Goal: Task Accomplishment & Management: Use online tool/utility

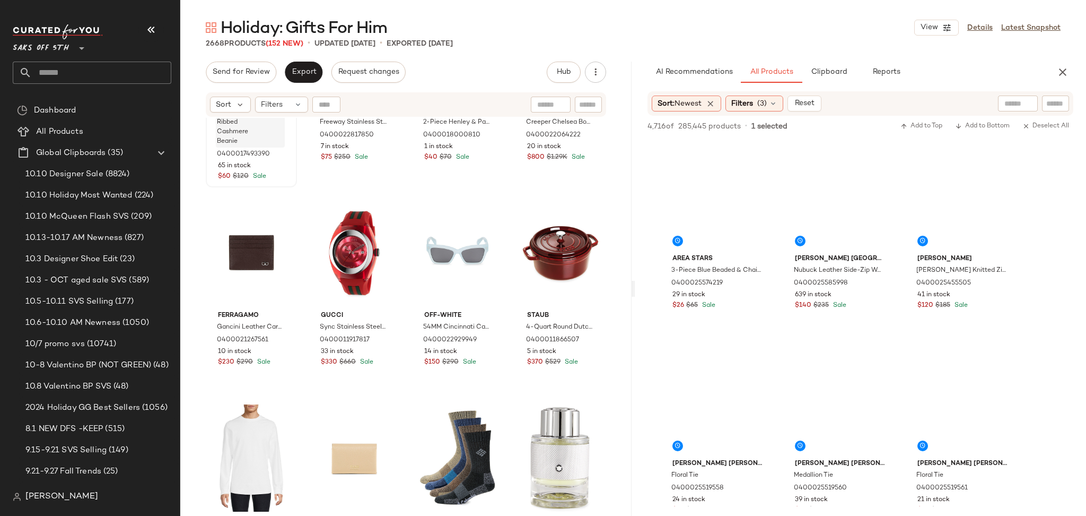
scroll to position [6906, 0]
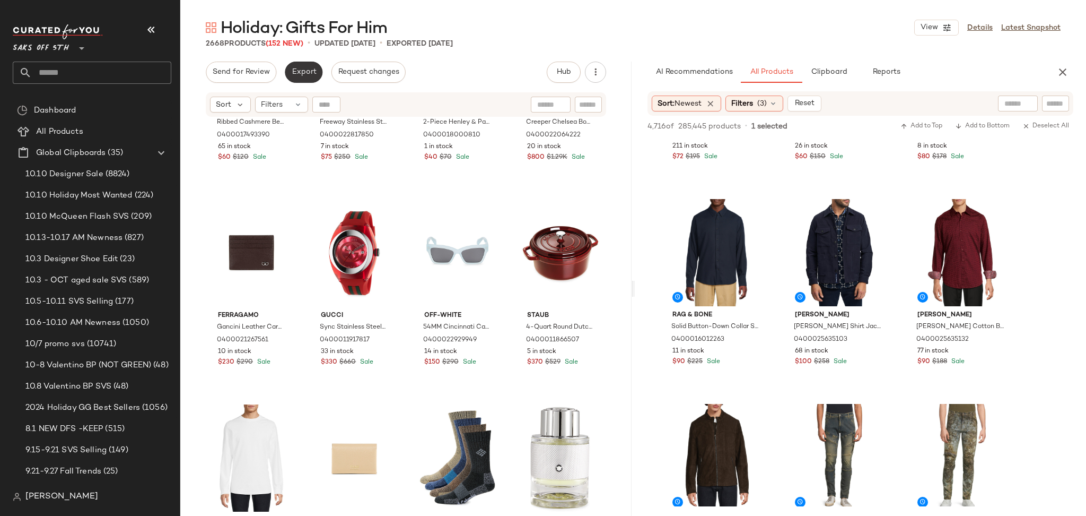
click at [306, 73] on span "Export" at bounding box center [303, 72] width 25 height 8
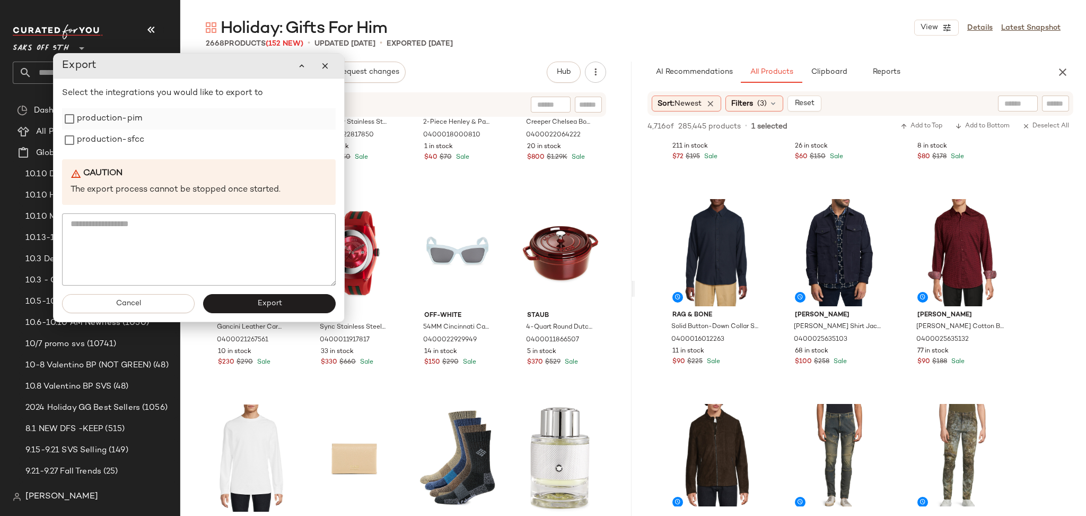
click at [138, 121] on label "production-pim" at bounding box center [109, 118] width 65 height 21
click at [137, 137] on label "production-sfcc" at bounding box center [110, 139] width 67 height 21
click at [268, 303] on span "Export" at bounding box center [269, 303] width 25 height 8
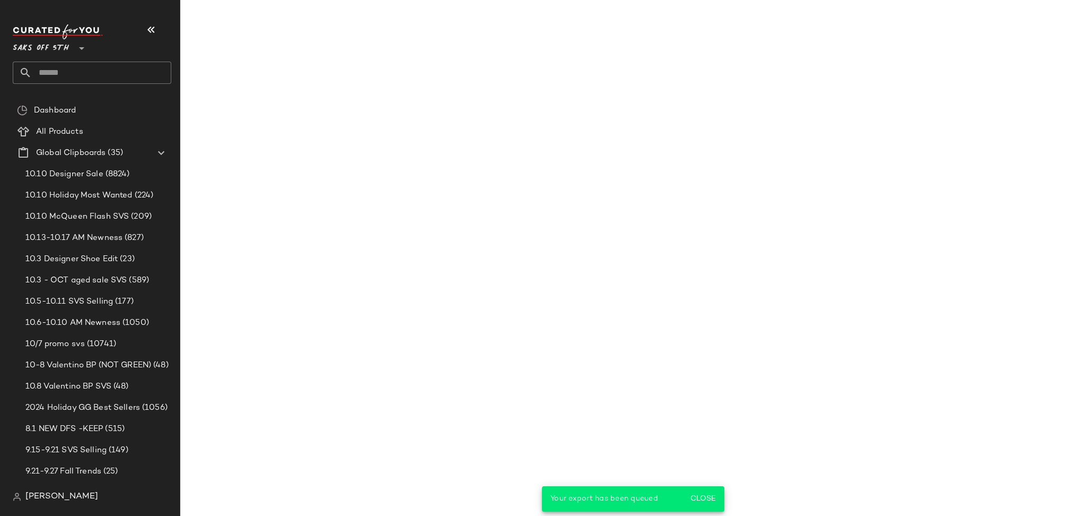
scroll to position [10182, 0]
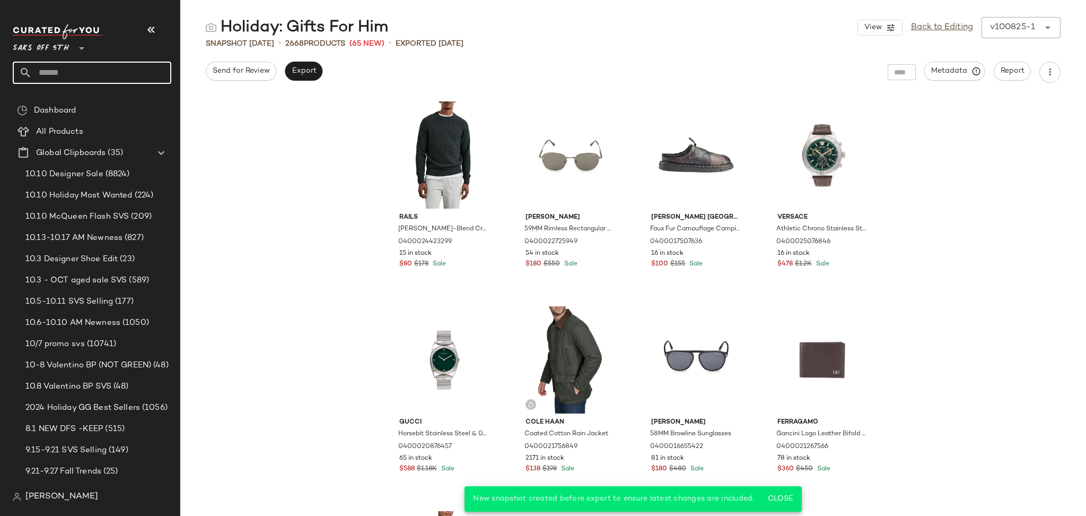
click at [55, 77] on input "text" at bounding box center [102, 73] width 140 height 22
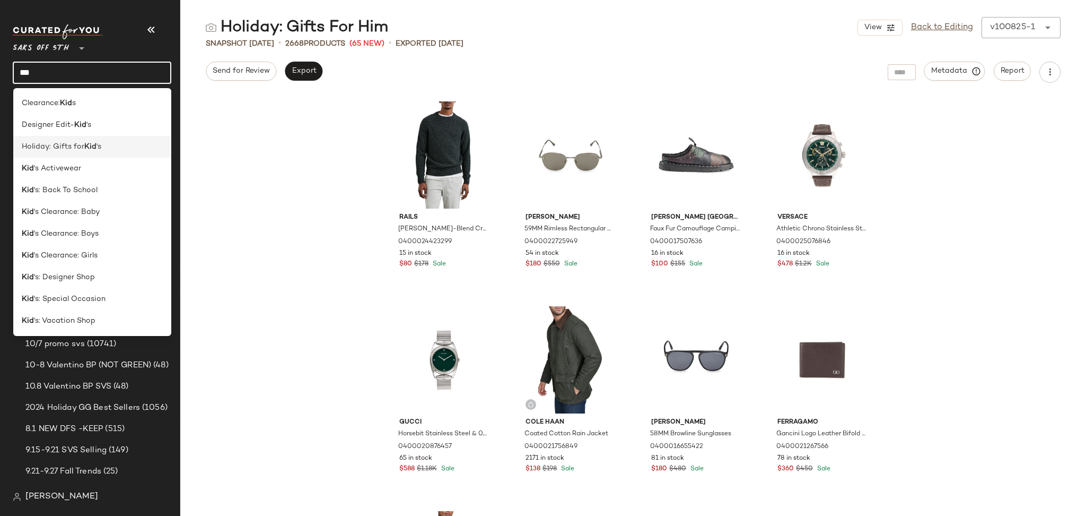
type input "***"
click at [80, 143] on span "Holiday: Gifts for" at bounding box center [53, 146] width 63 height 11
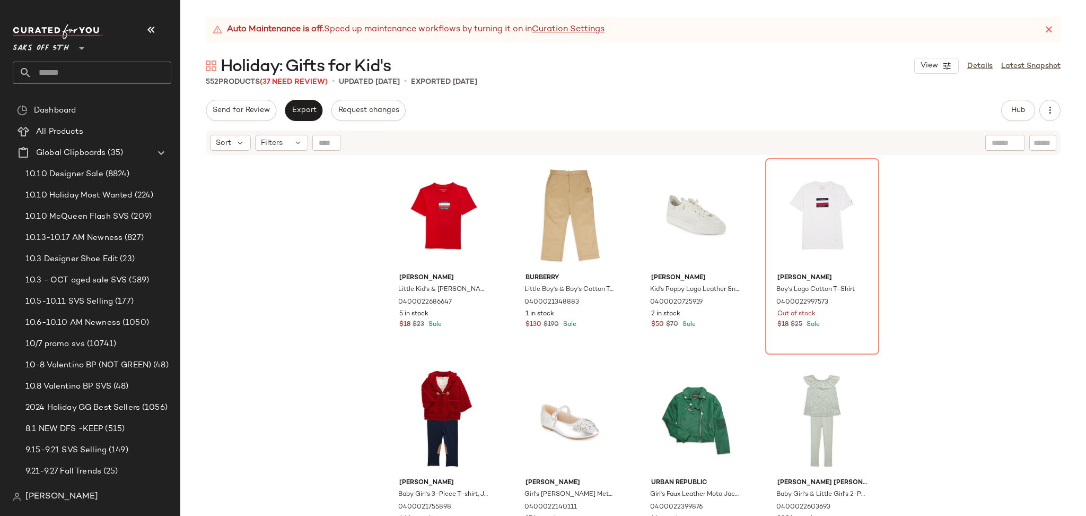
drag, startPoint x: 904, startPoint y: 75, endPoint x: 936, endPoint y: 80, distance: 32.1
click at [904, 75] on div "Holiday: Gifts for Kid's View Details Latest Snapshot" at bounding box center [633, 65] width 906 height 21
click at [1020, 112] on span "Hub" at bounding box center [1018, 110] width 15 height 8
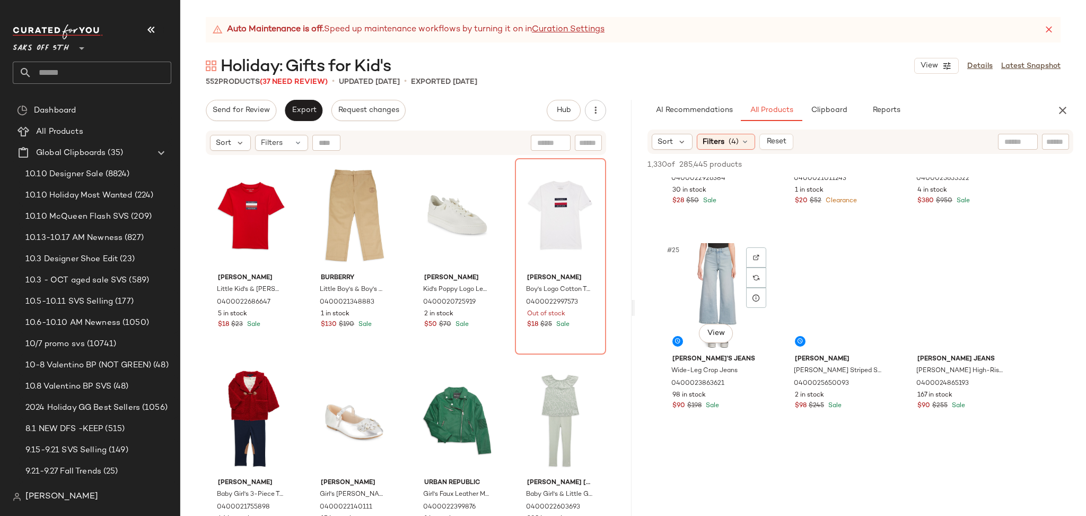
scroll to position [1607, 0]
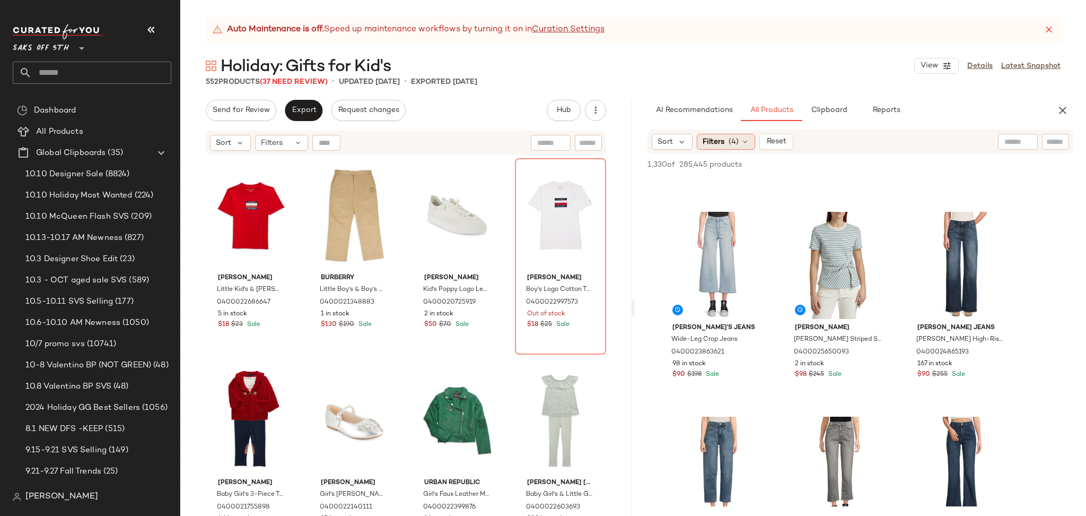
click at [732, 147] on div "Filters (4)" at bounding box center [726, 142] width 58 height 16
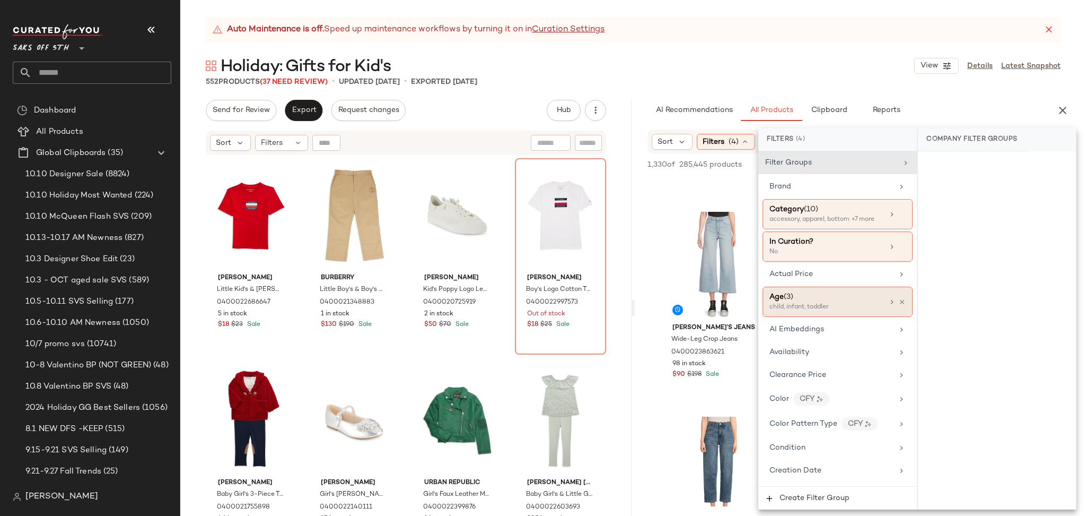
click at [835, 304] on div "child, infant, toddler" at bounding box center [823, 307] width 106 height 10
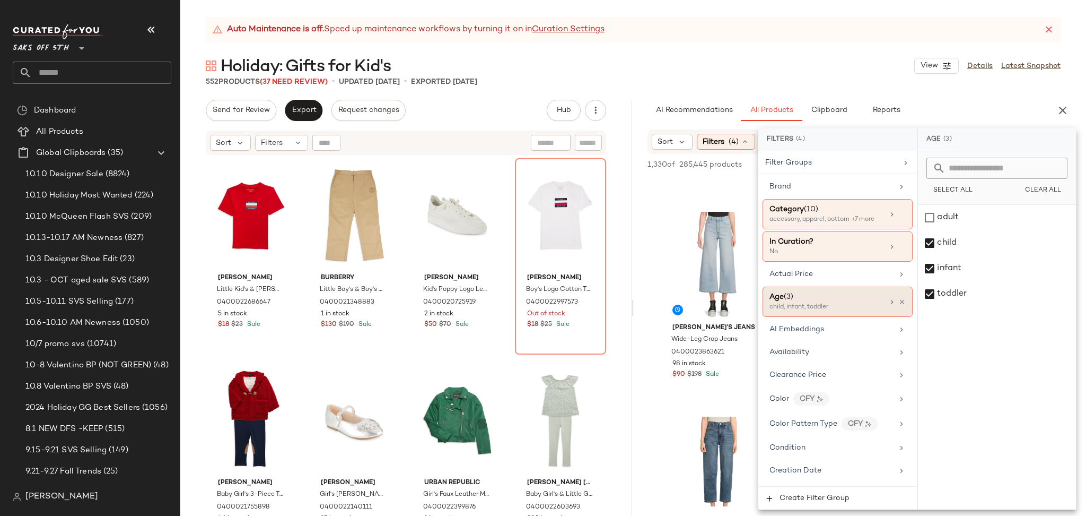
click at [835, 304] on div "child, infant, toddler" at bounding box center [823, 307] width 106 height 10
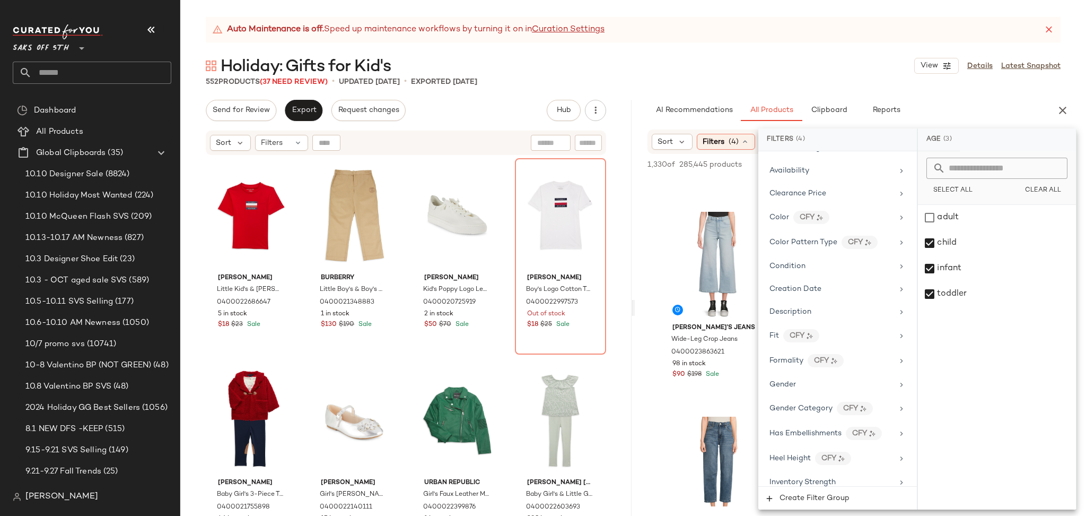
scroll to position [211, 0]
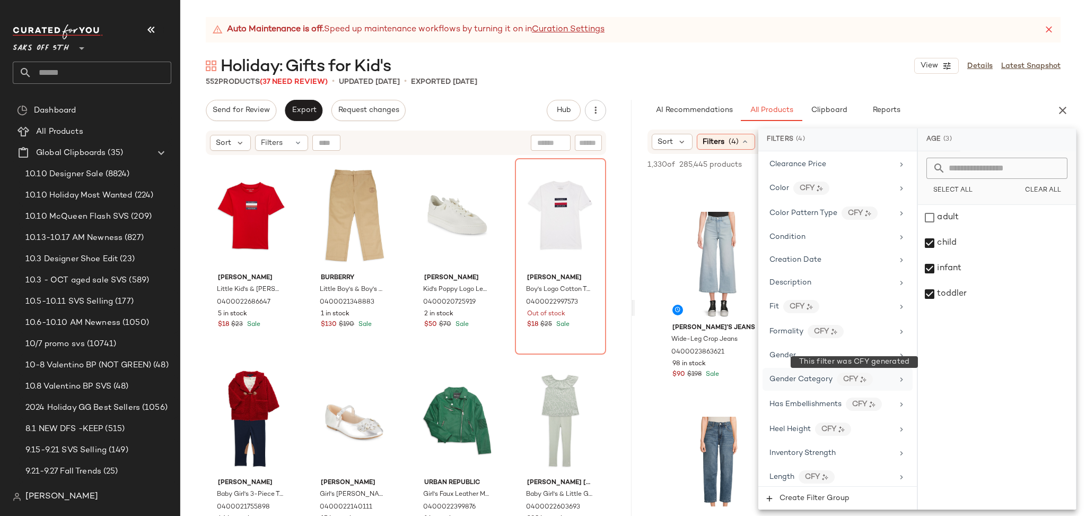
click at [839, 380] on div "CFY" at bounding box center [855, 378] width 36 height 13
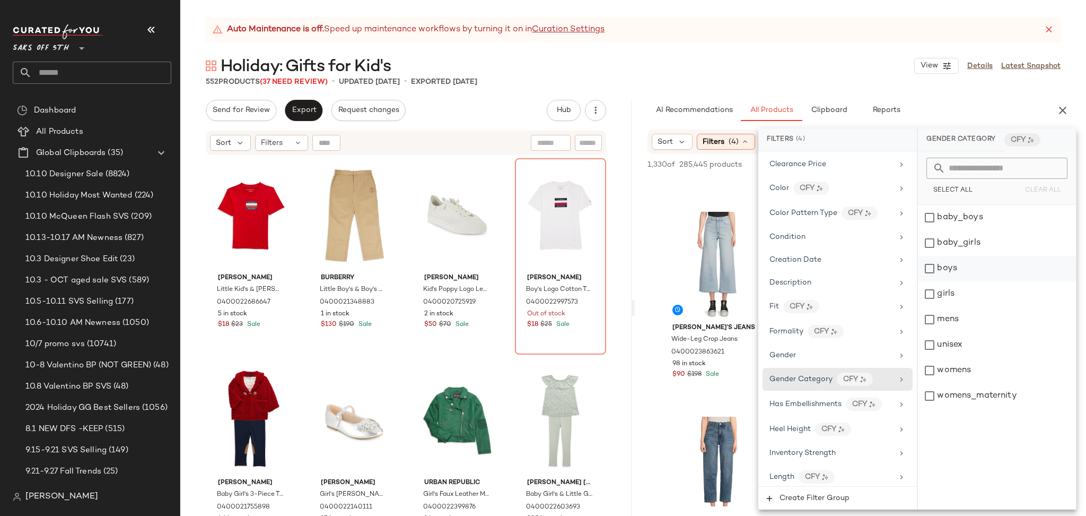
click at [929, 263] on div "boys" at bounding box center [997, 268] width 158 height 25
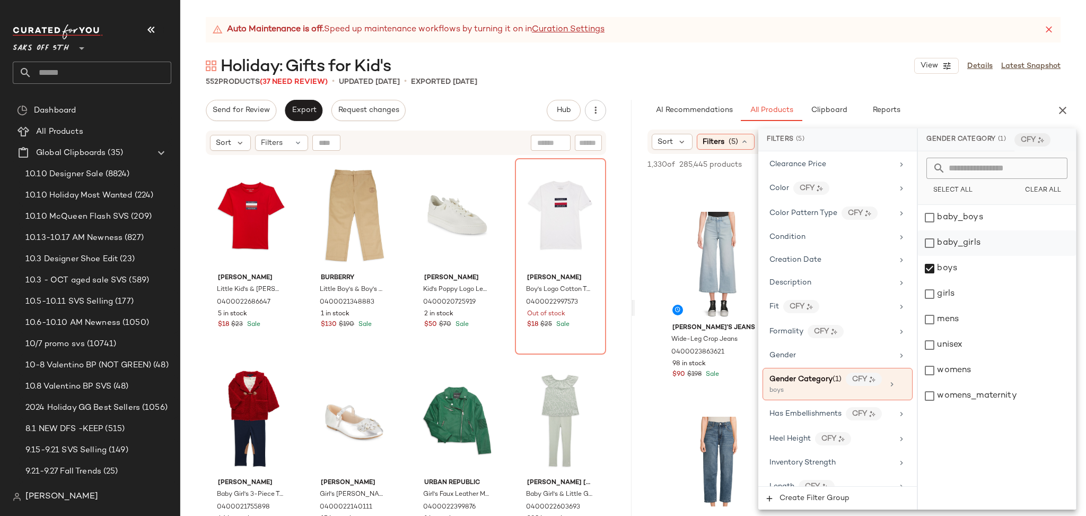
click at [929, 244] on div "baby_girls" at bounding box center [997, 242] width 158 height 25
click at [931, 214] on div "baby_boys" at bounding box center [997, 217] width 158 height 25
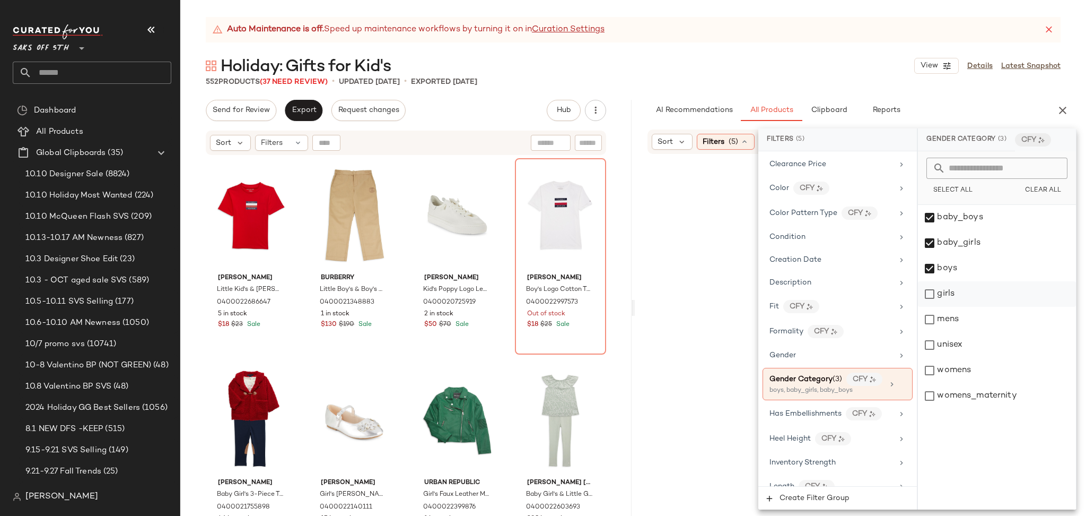
click at [936, 289] on div "girls" at bounding box center [997, 293] width 158 height 25
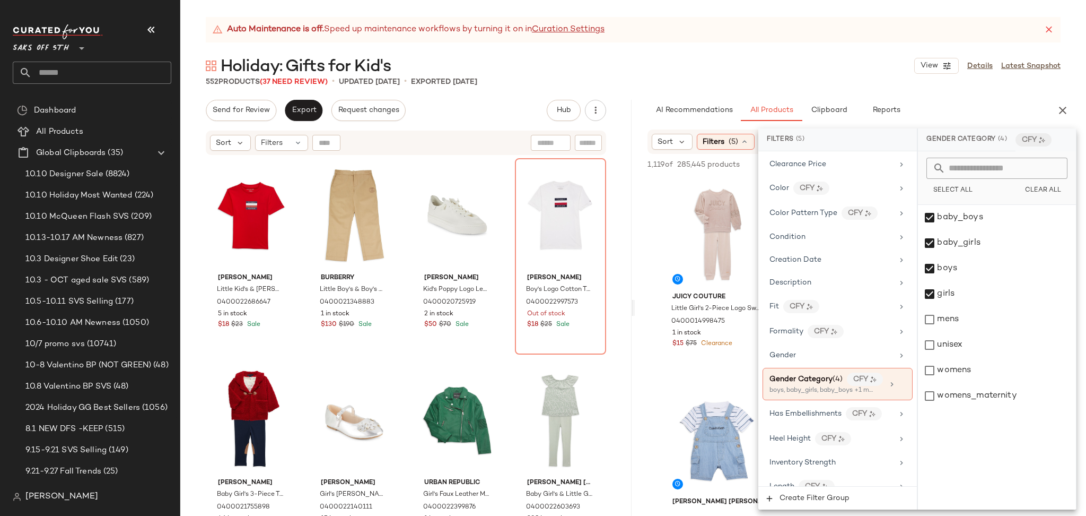
click at [741, 86] on div "552 Products (37 Need Review) • updated [DATE] • Exported [DATE]" at bounding box center [633, 81] width 906 height 11
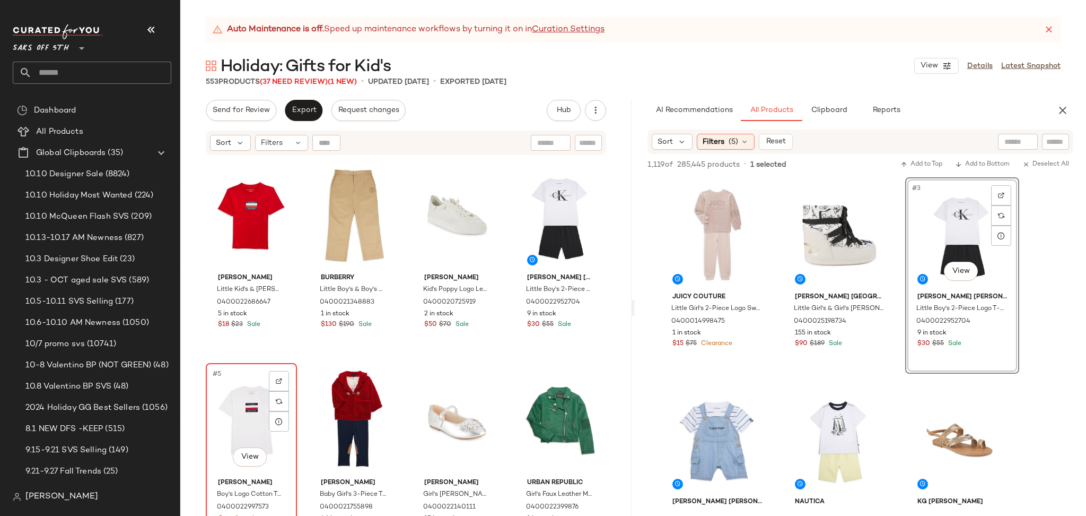
click at [246, 406] on div "#5 View" at bounding box center [252, 420] width 84 height 107
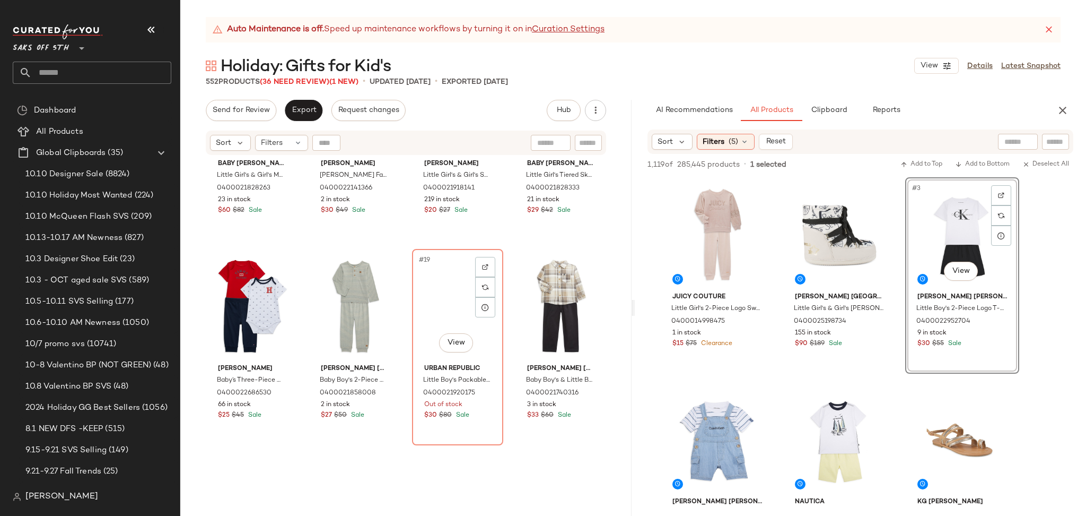
scroll to position [741, 0]
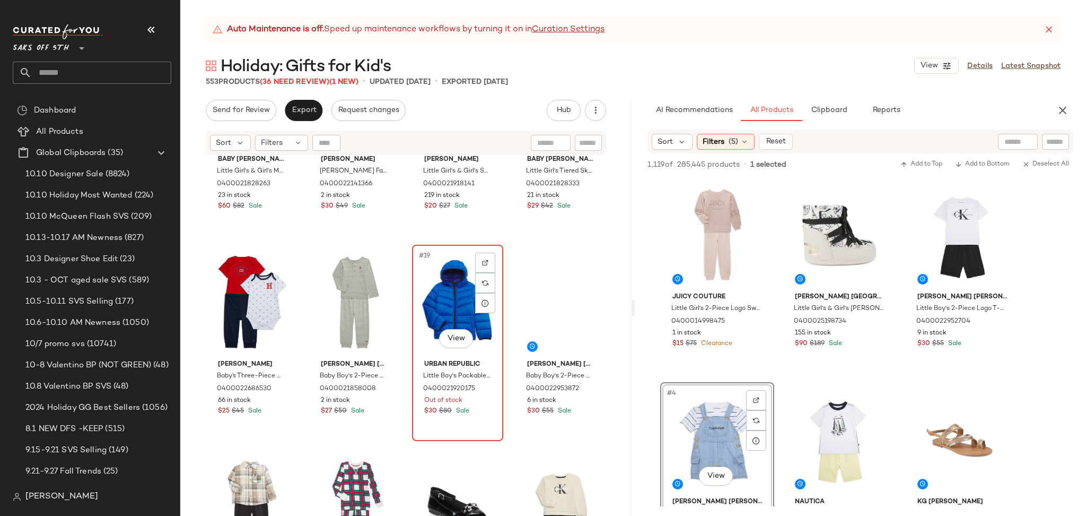
click at [451, 286] on div "#19 View" at bounding box center [458, 301] width 84 height 107
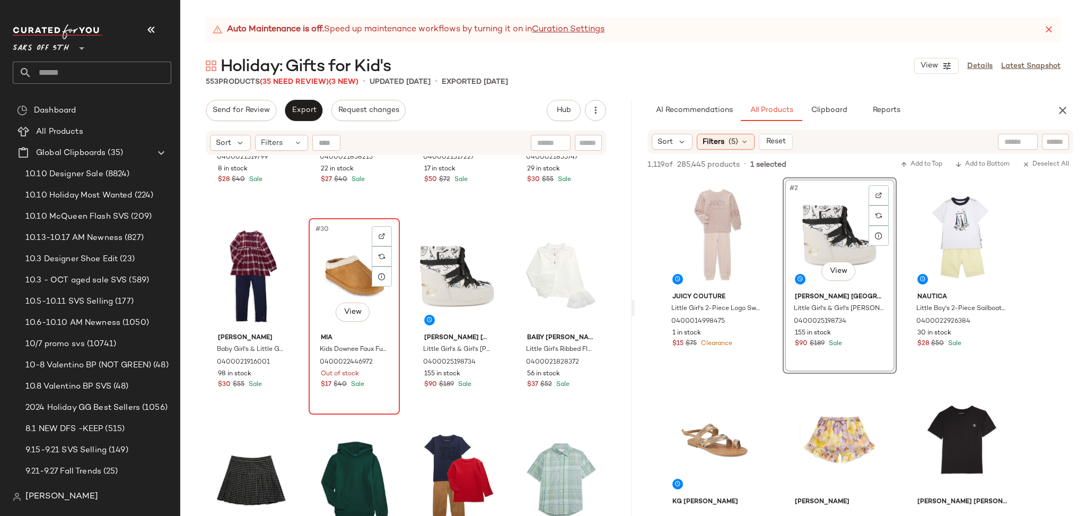
click at [337, 271] on div "#30 View" at bounding box center [354, 275] width 84 height 107
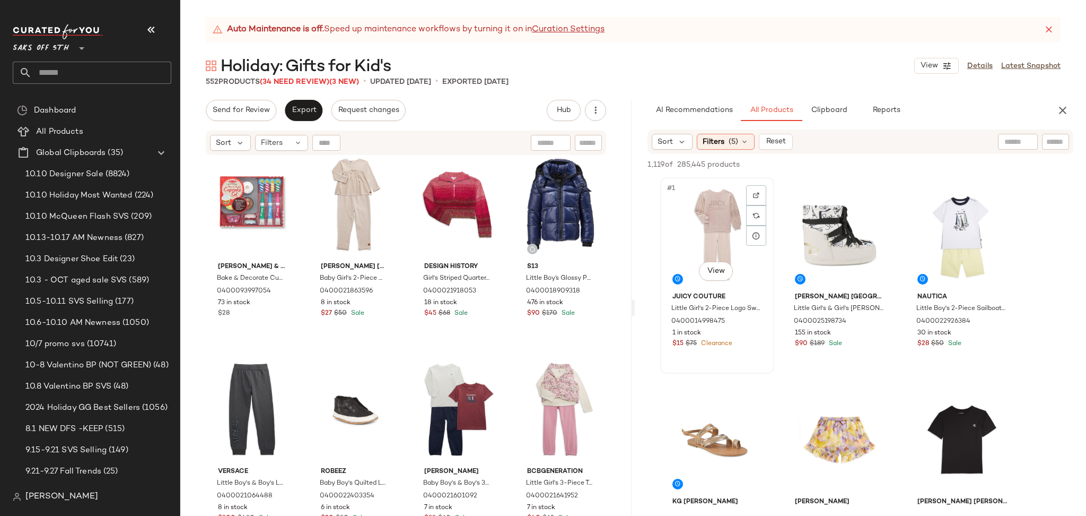
scroll to position [3092, 0]
click at [701, 212] on div "#1 View" at bounding box center [717, 234] width 107 height 107
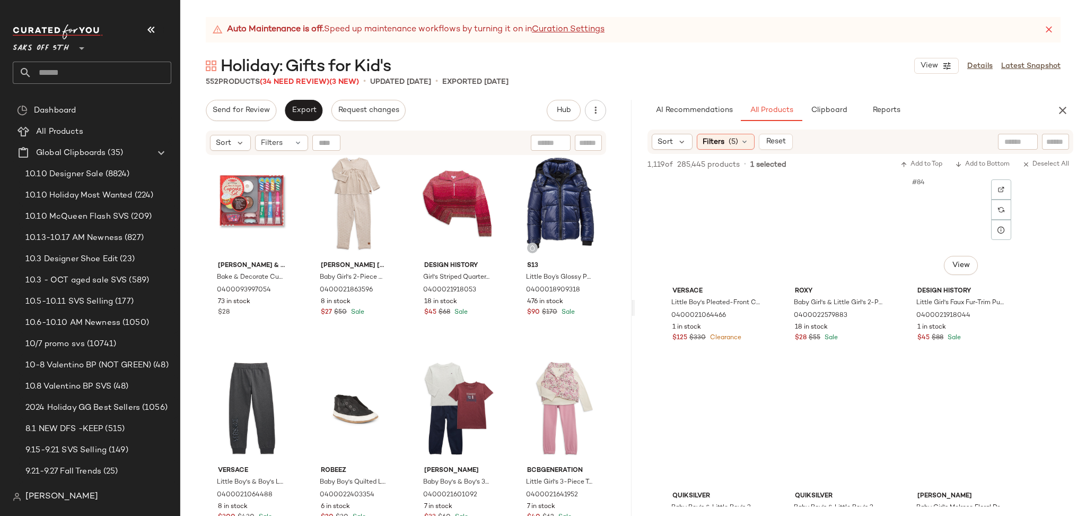
scroll to position [5538, 0]
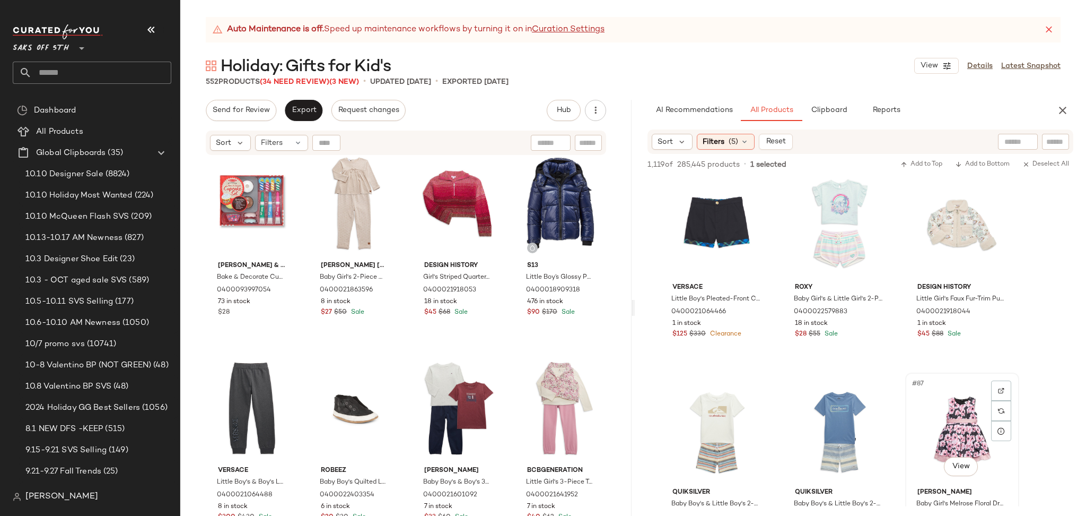
click at [960, 417] on div "#87 View" at bounding box center [962, 429] width 107 height 107
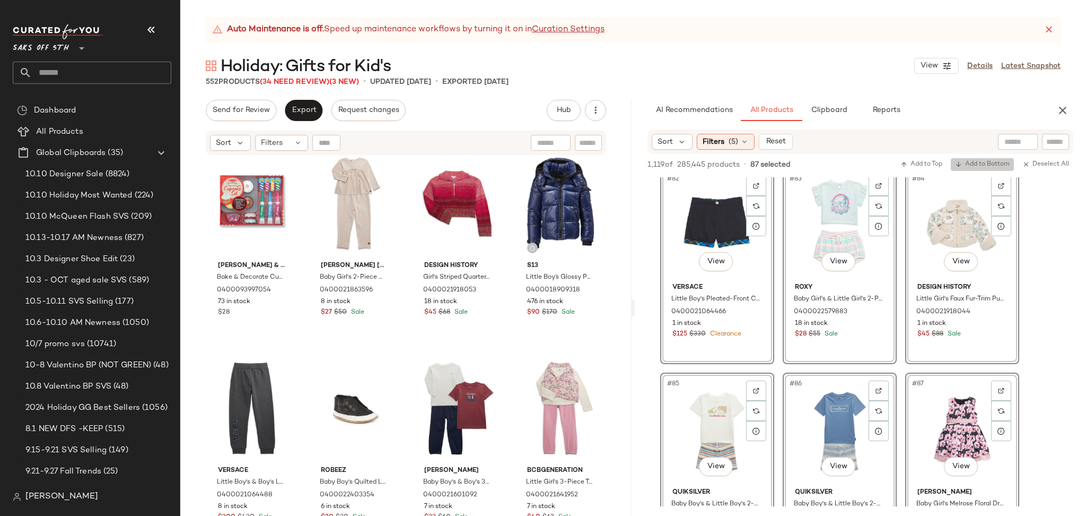
click at [966, 166] on span "Add to Bottom" at bounding box center [982, 164] width 55 height 7
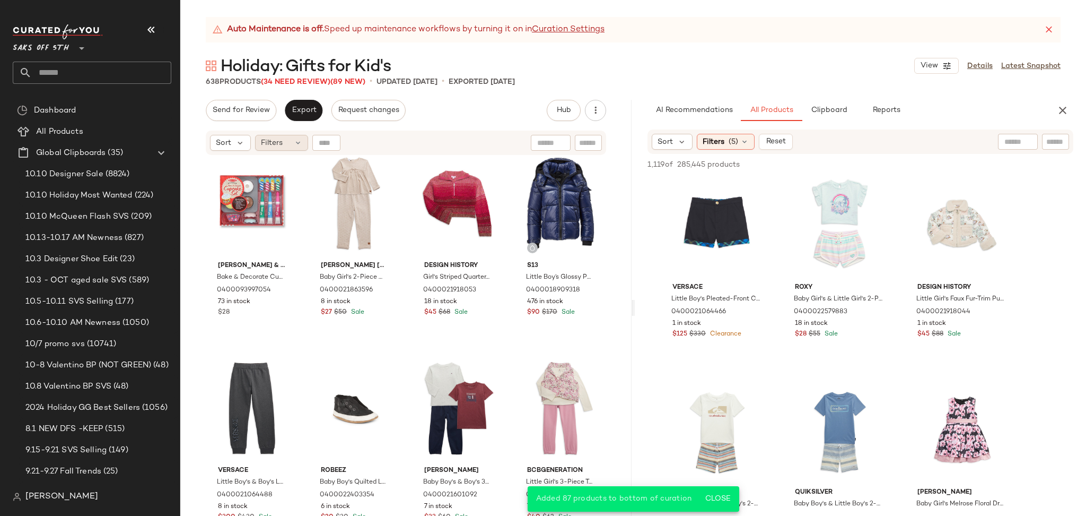
click at [285, 144] on div "Filters" at bounding box center [281, 143] width 53 height 16
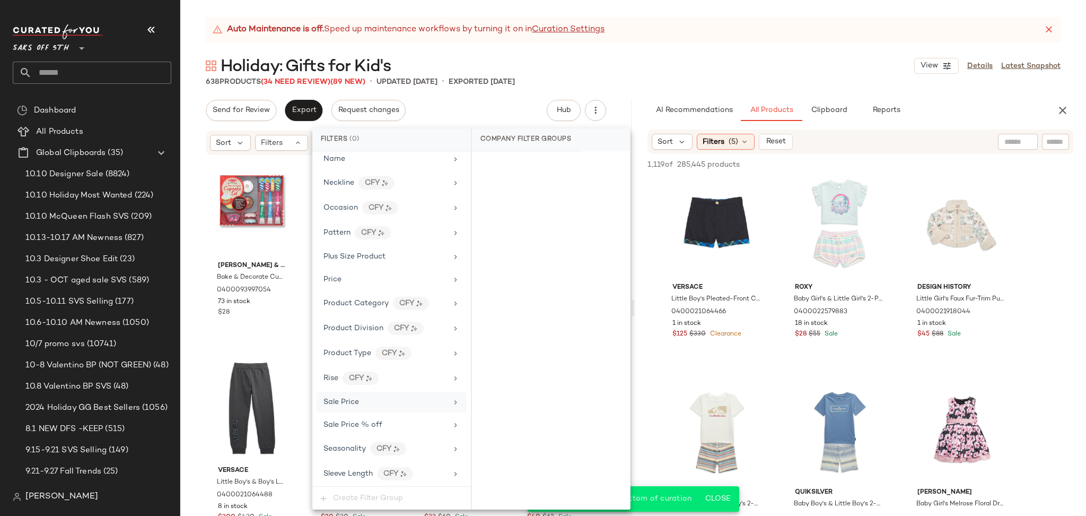
scroll to position [622, 0]
click at [358, 451] on span "Total Inventory" at bounding box center [351, 449] width 54 height 8
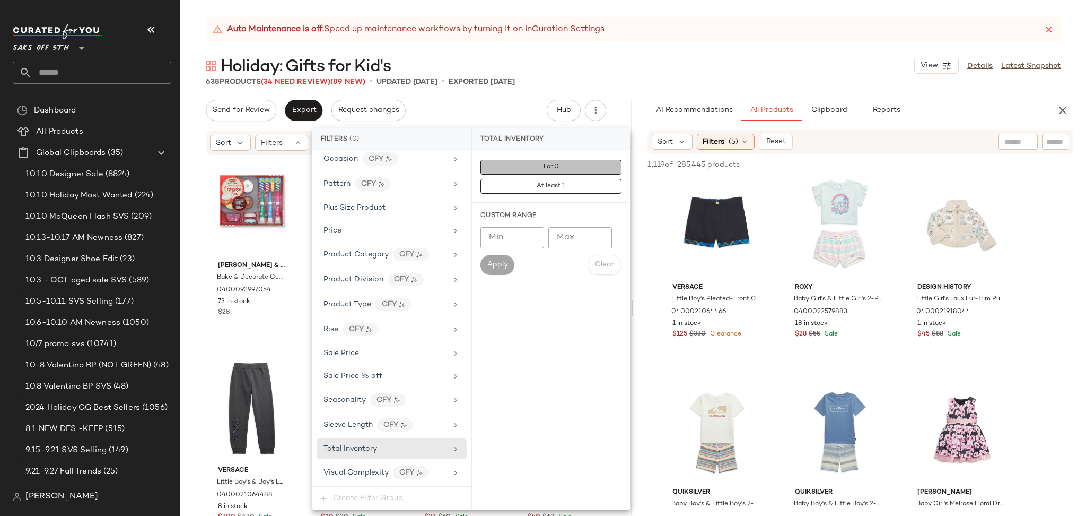
click at [528, 162] on button "For 0" at bounding box center [551, 167] width 141 height 15
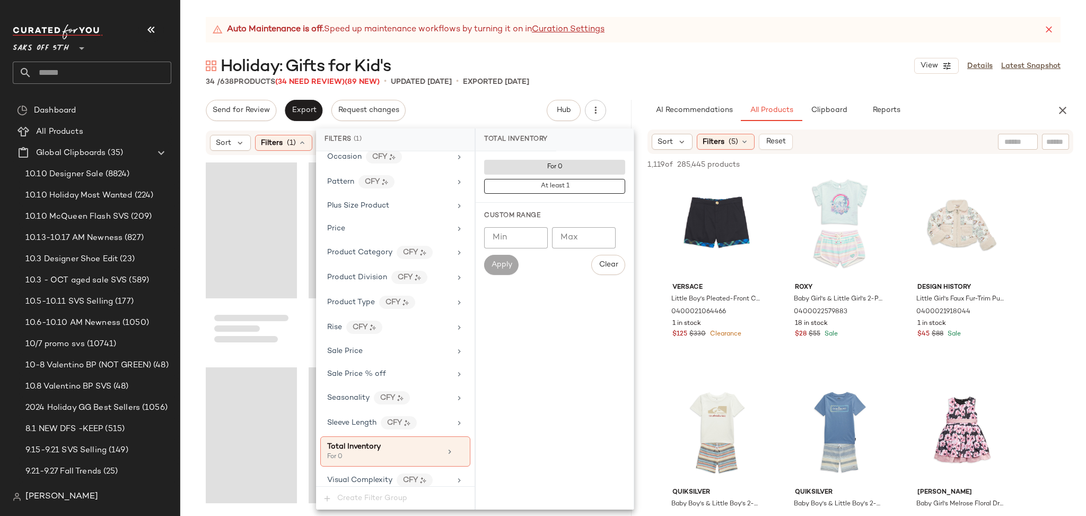
click at [672, 62] on div "Holiday: Gifts for Kid's View Details Latest Snapshot" at bounding box center [633, 65] width 906 height 21
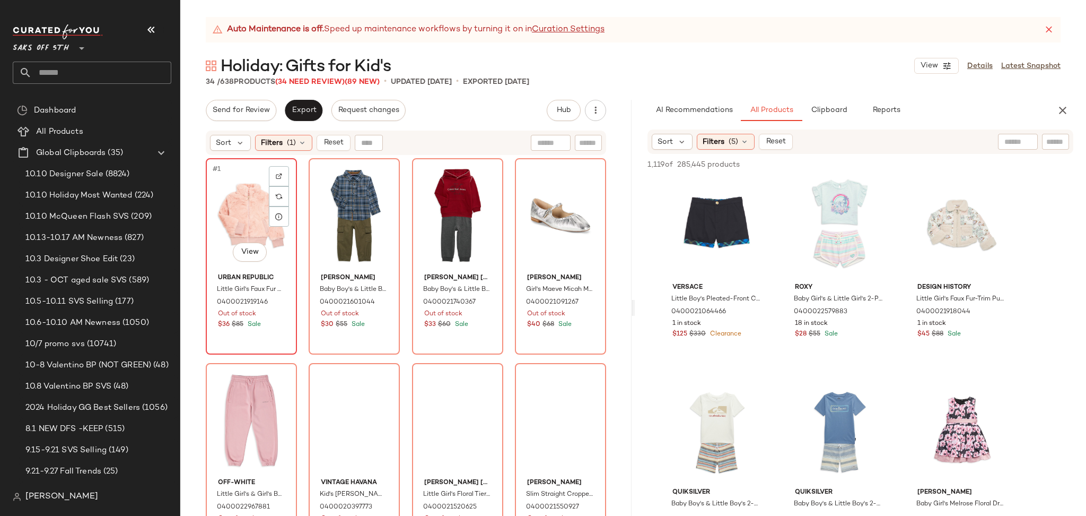
click at [258, 177] on div "#1 View" at bounding box center [252, 215] width 84 height 107
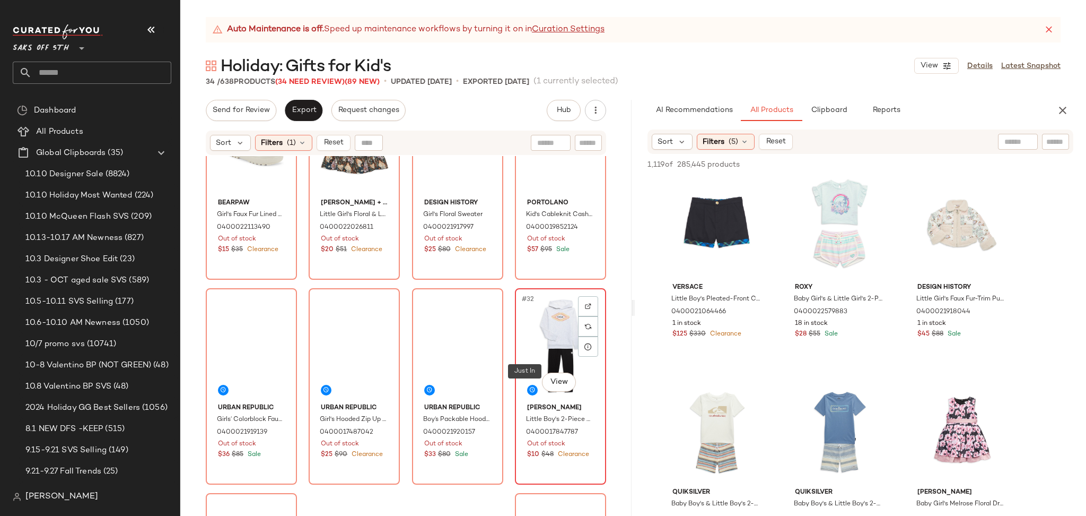
scroll to position [1458, 0]
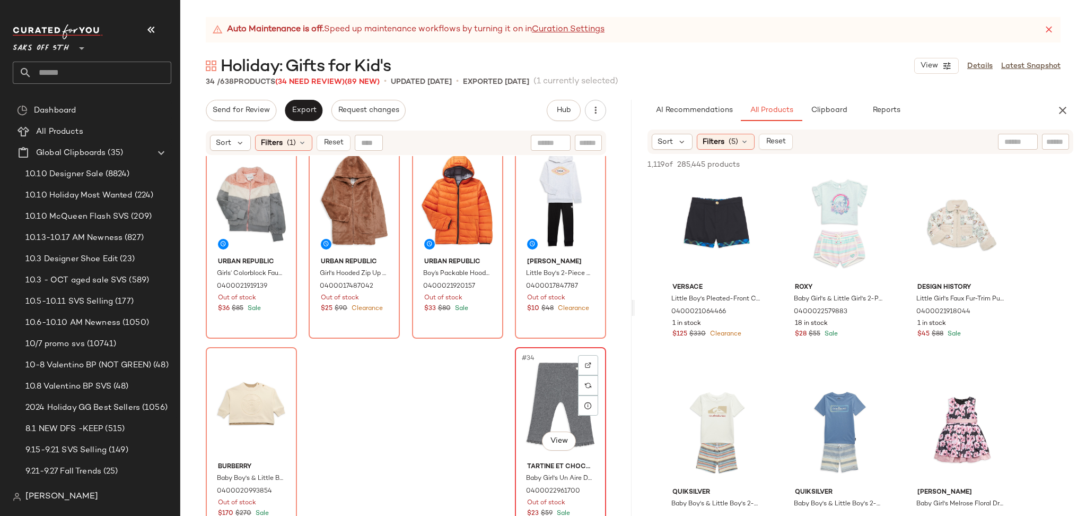
click at [542, 395] on div "#34 View" at bounding box center [561, 404] width 84 height 107
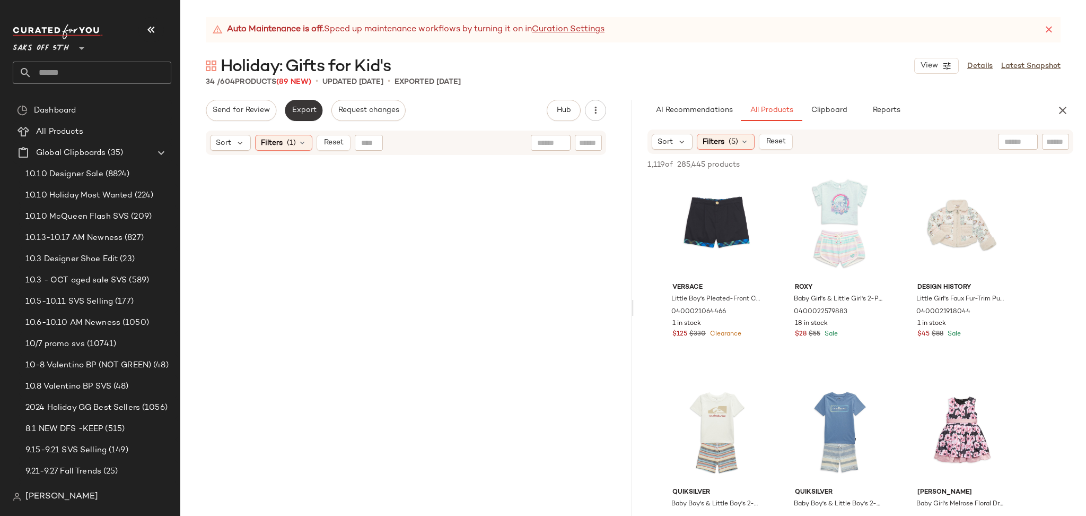
click at [303, 110] on span "Export" at bounding box center [303, 110] width 25 height 8
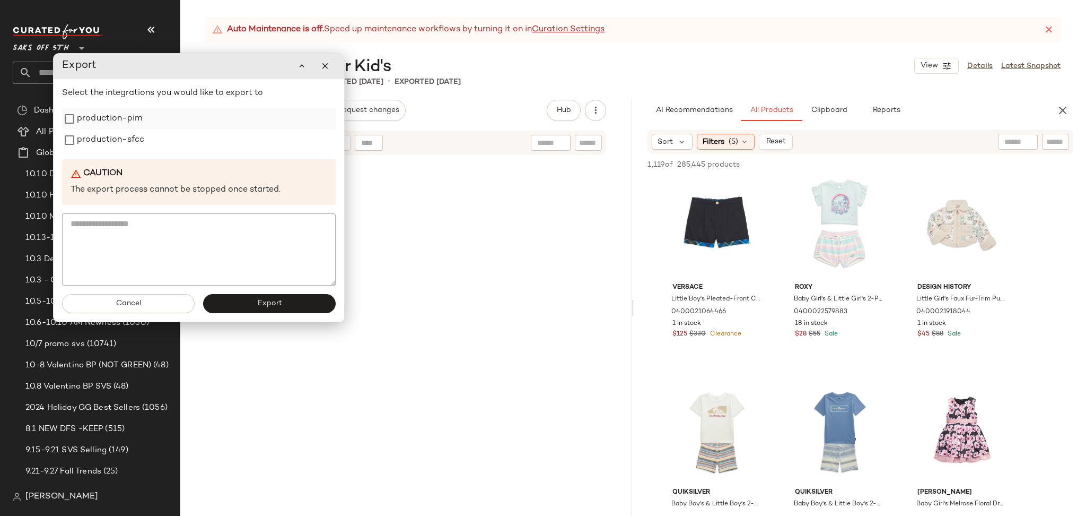
click at [102, 111] on label "production-pim" at bounding box center [109, 118] width 65 height 21
click at [102, 137] on label "production-sfcc" at bounding box center [110, 139] width 67 height 21
click at [245, 306] on button "Export" at bounding box center [269, 303] width 133 height 19
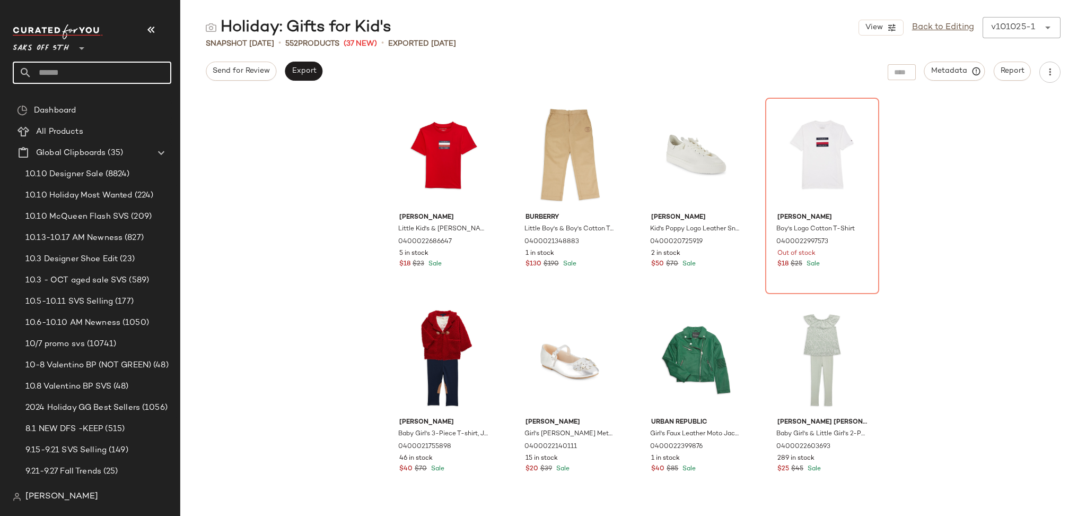
click at [125, 75] on input "text" at bounding box center [102, 73] width 140 height 22
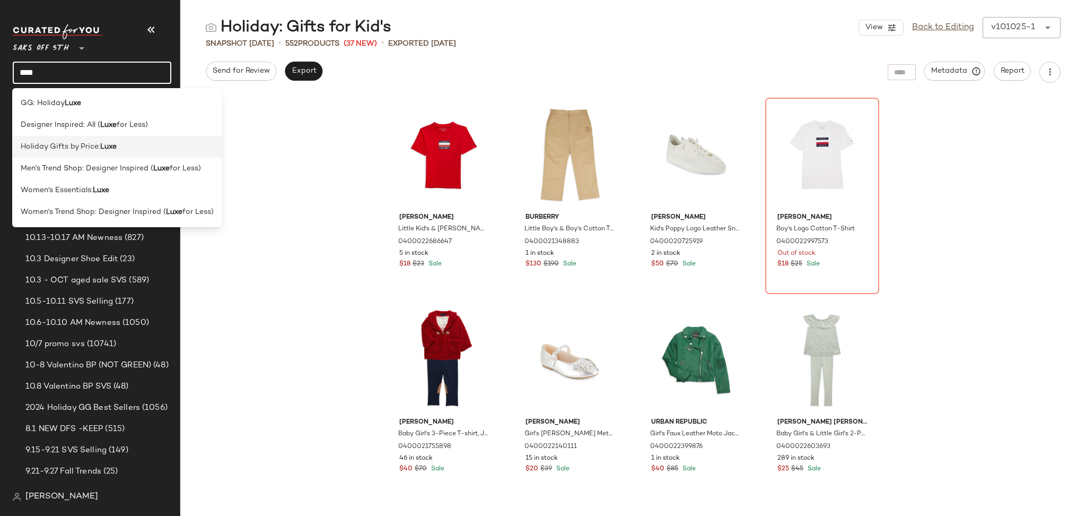
type input "****"
click at [114, 145] on b "Luxe" at bounding box center [108, 146] width 16 height 11
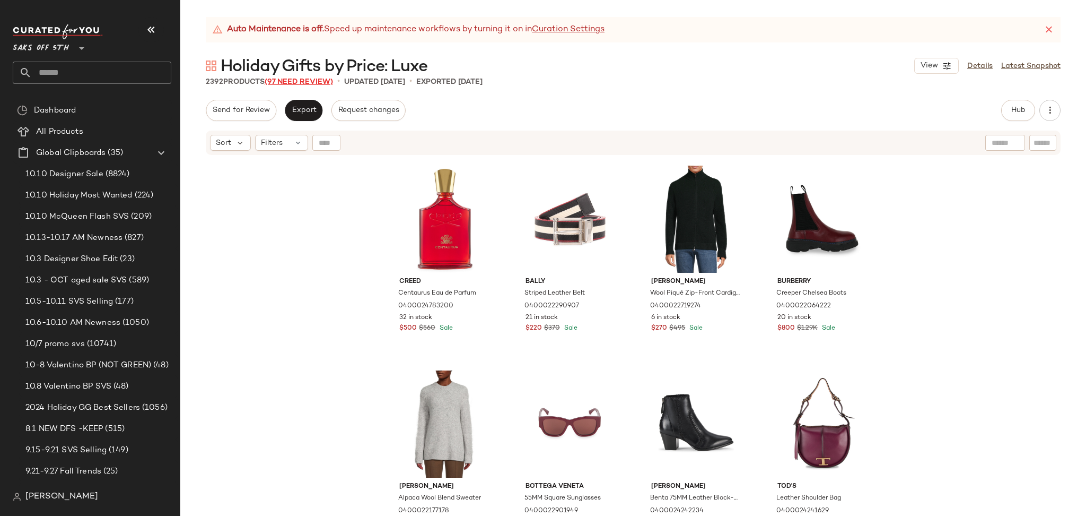
click at [321, 80] on span "(97 Need Review)" at bounding box center [299, 82] width 68 height 8
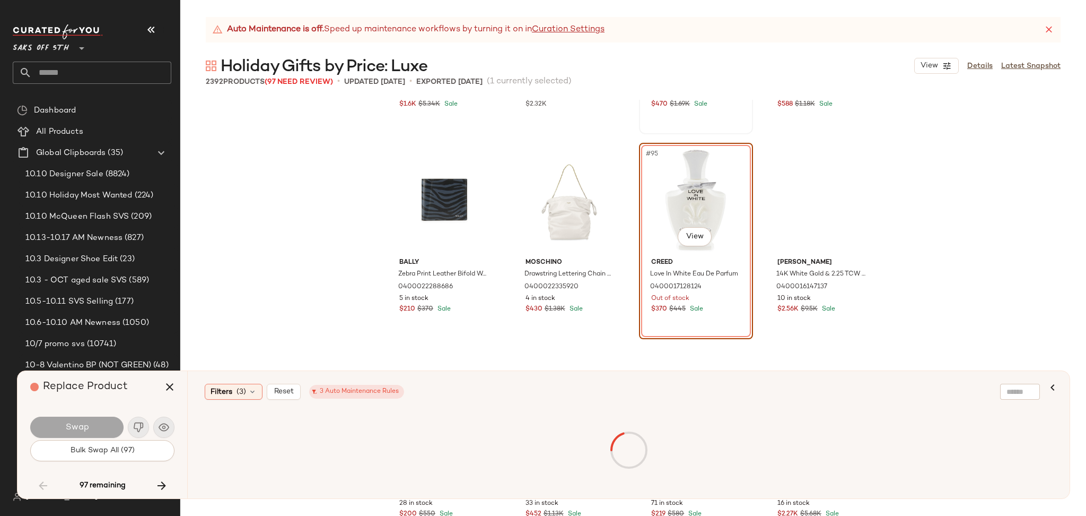
scroll to position [4678, 0]
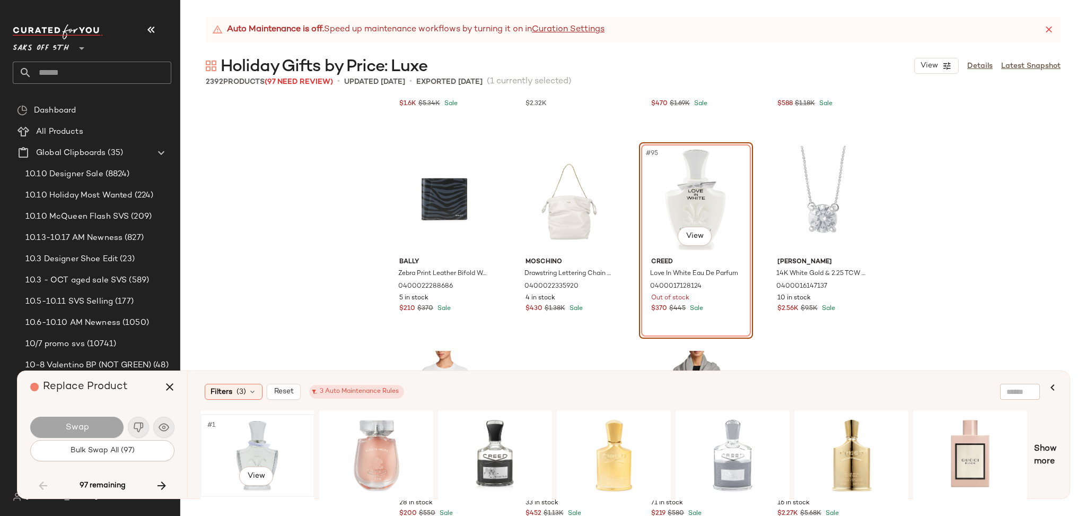
click at [246, 436] on div "#1 View" at bounding box center [257, 454] width 107 height 75
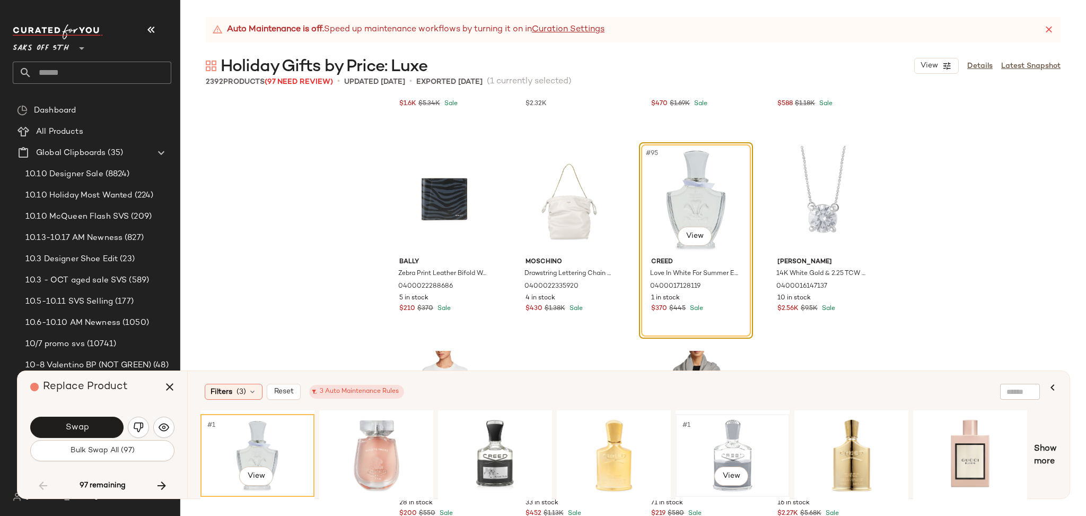
click at [730, 437] on div "#1 View" at bounding box center [733, 454] width 107 height 75
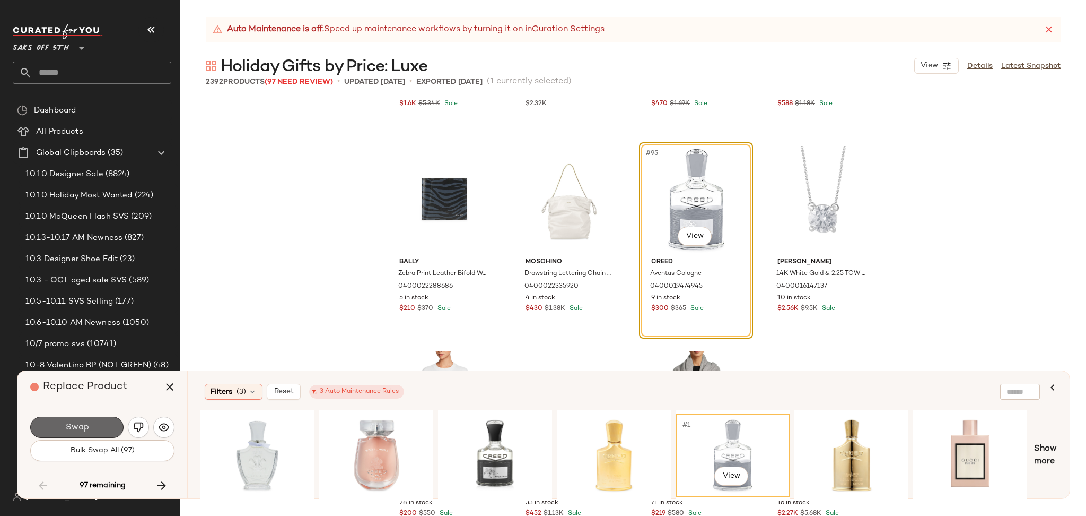
click at [77, 427] on span "Swap" at bounding box center [77, 427] width 24 height 10
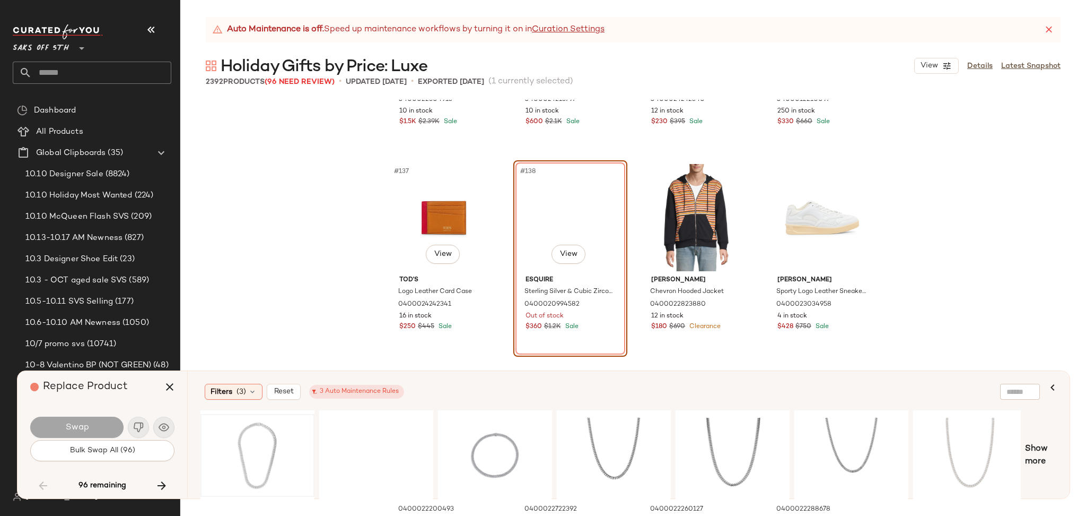
scroll to position [6913, 0]
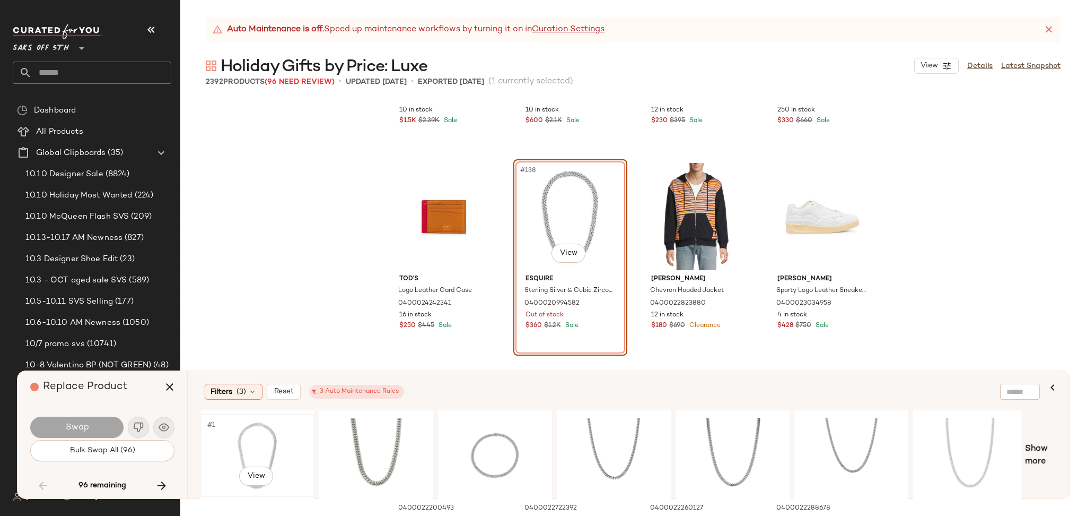
click at [244, 426] on div "#1 View" at bounding box center [257, 454] width 107 height 75
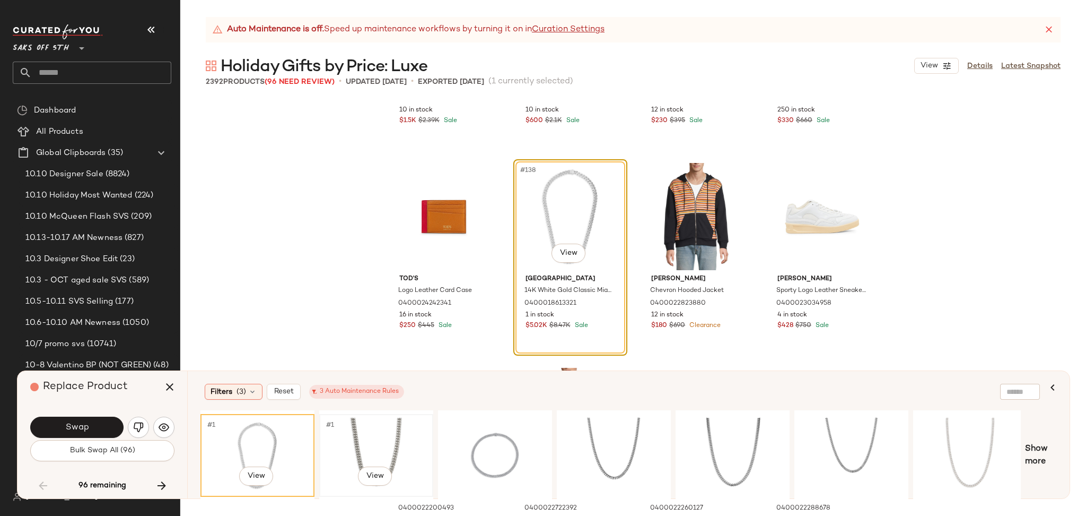
click at [385, 420] on div "#1 View" at bounding box center [376, 454] width 107 height 75
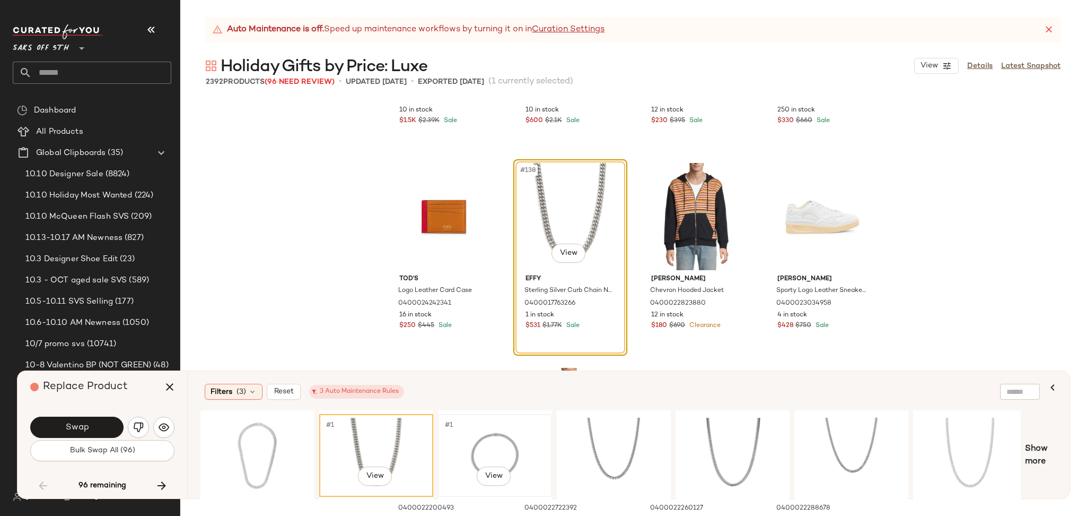
click at [490, 436] on div "#1 View" at bounding box center [495, 454] width 107 height 75
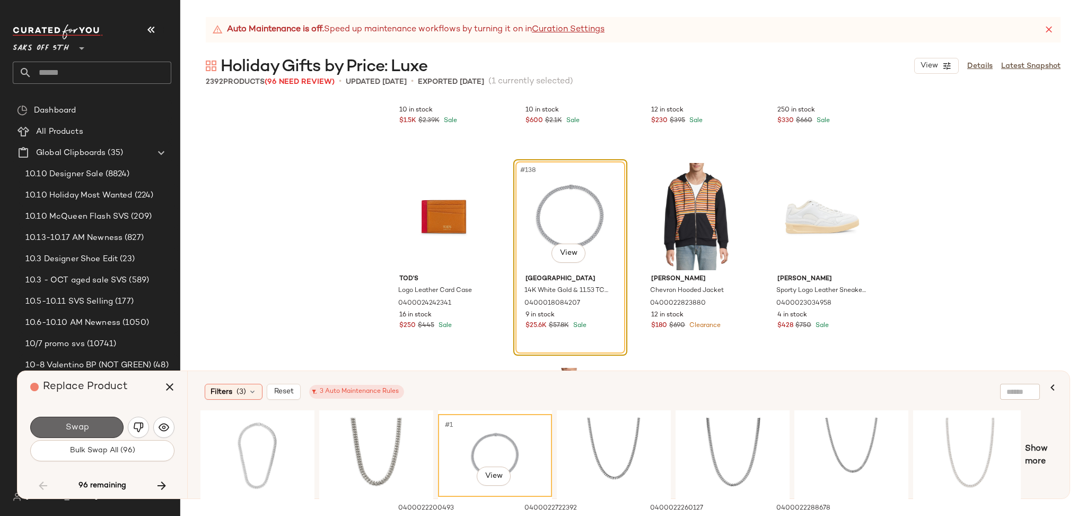
click at [72, 424] on span "Swap" at bounding box center [77, 427] width 24 height 10
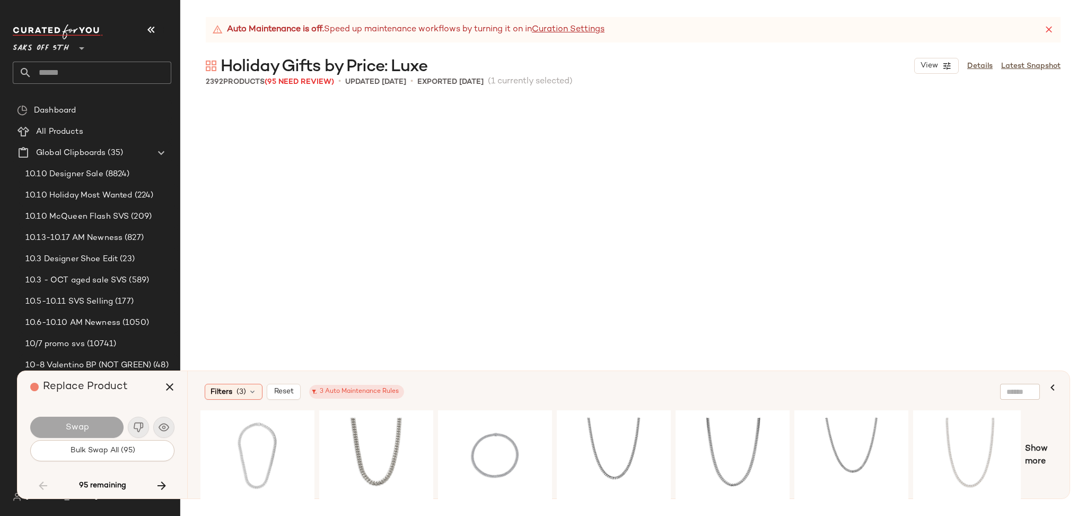
scroll to position [8395, 0]
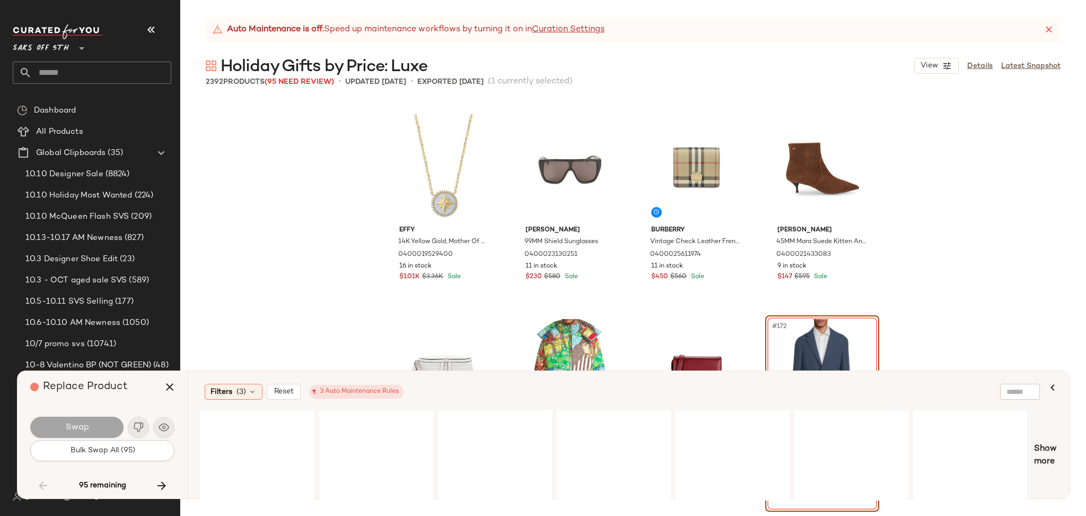
drag, startPoint x: 349, startPoint y: 368, endPoint x: 359, endPoint y: 300, distance: 68.6
click at [359, 300] on div "Effy 14K Yellow Gold, Mother Of Pearl & 0.14 TCW Diamond Pendant Necklace 04000…" at bounding box center [633, 308] width 906 height 416
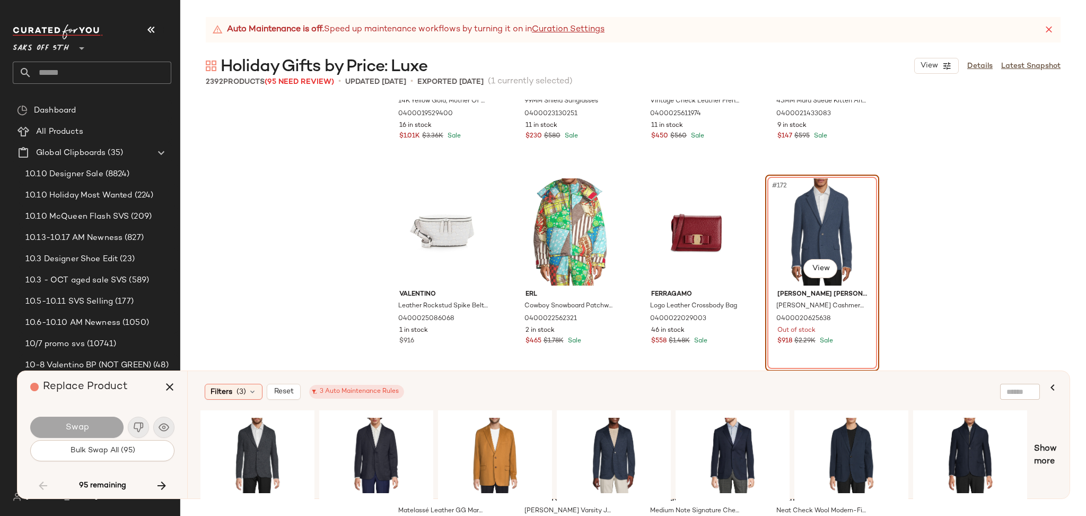
scroll to position [8542, 0]
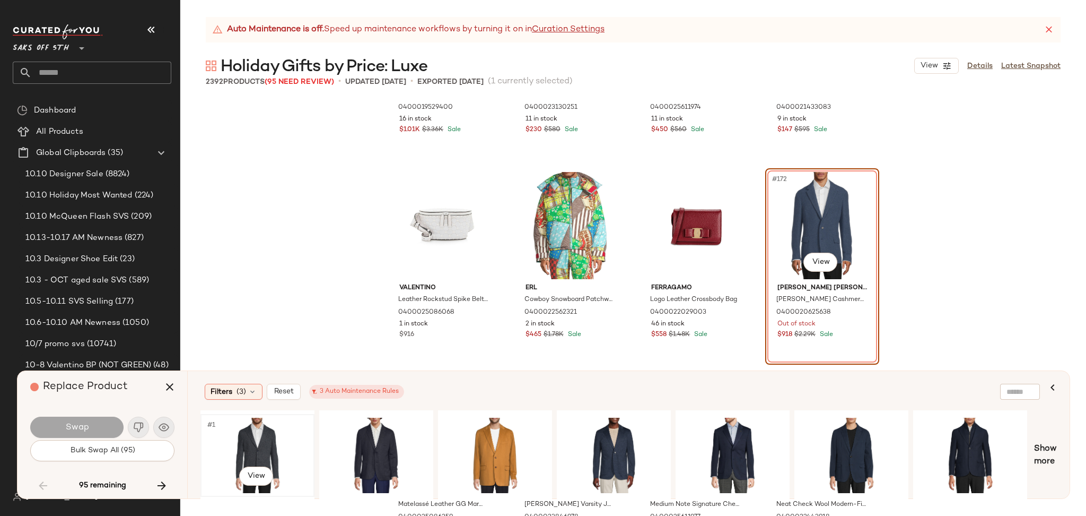
click at [261, 429] on div "#1 View" at bounding box center [257, 454] width 107 height 75
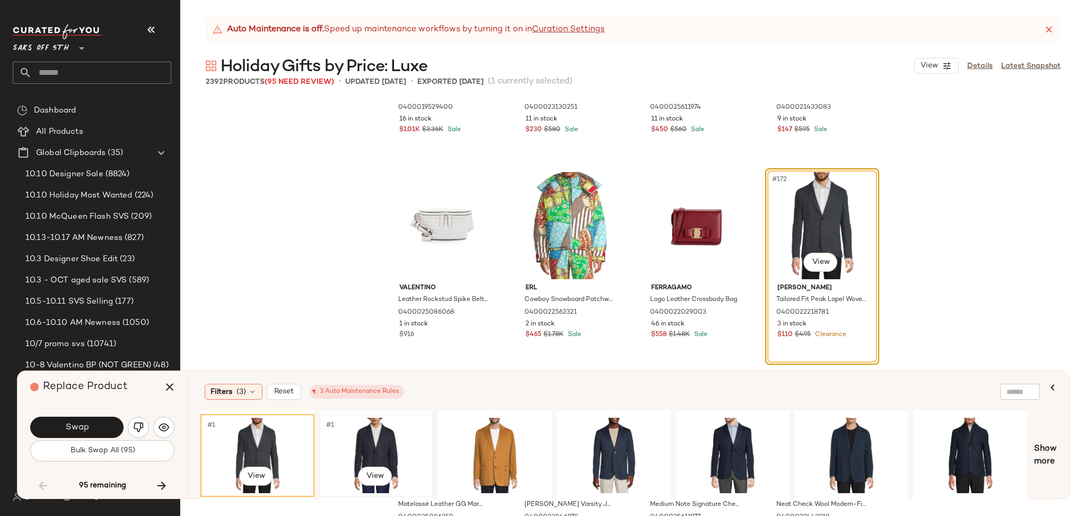
click at [363, 453] on div "#1 View" at bounding box center [376, 454] width 107 height 75
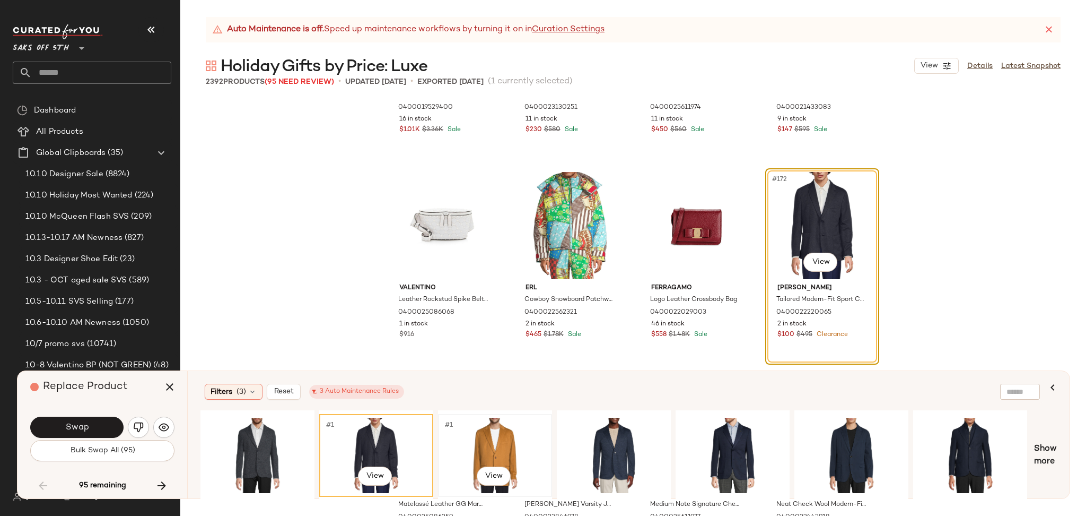
click at [491, 436] on div "#1 View" at bounding box center [495, 454] width 107 height 75
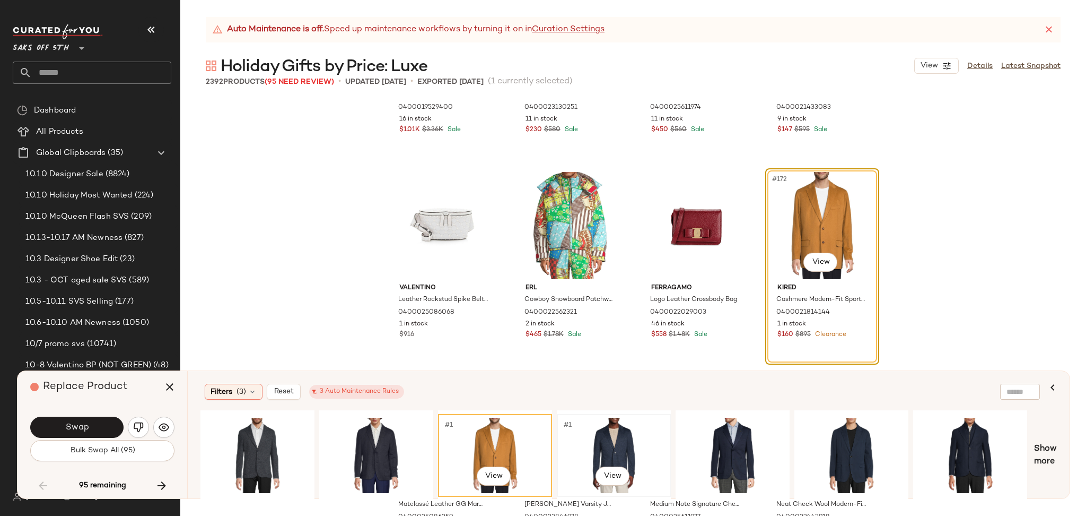
click at [584, 436] on div "#1 View" at bounding box center [614, 454] width 107 height 75
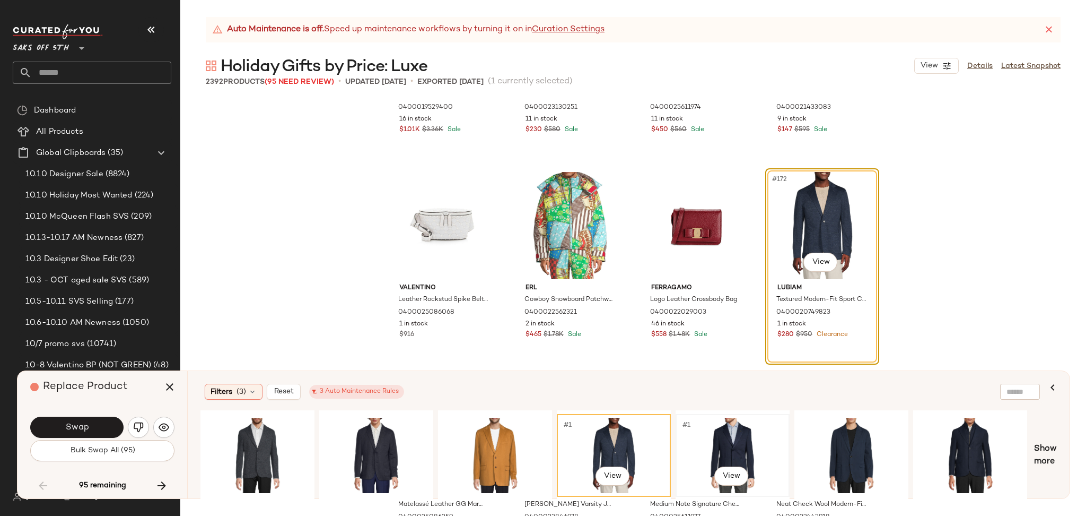
click at [727, 424] on div "#1 View" at bounding box center [733, 454] width 107 height 75
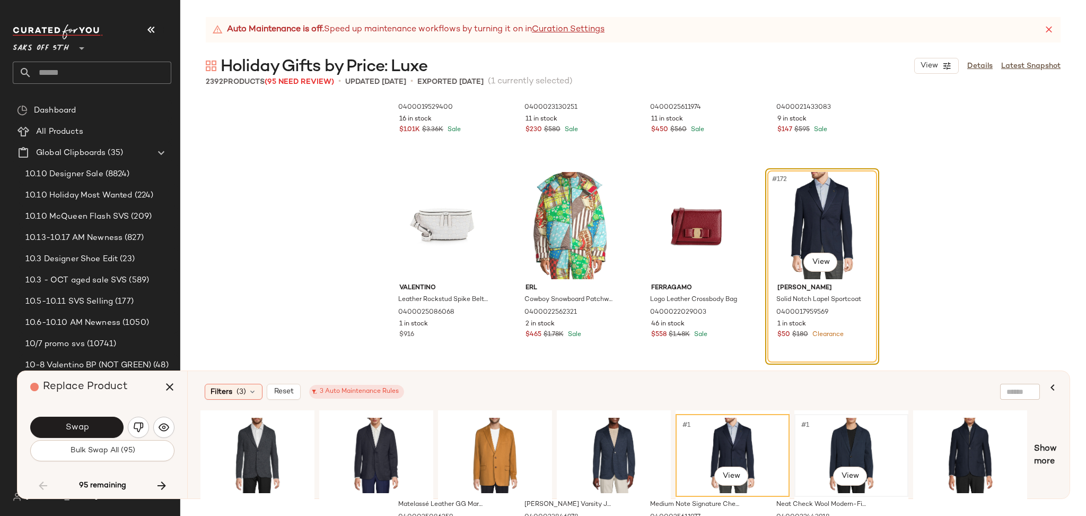
click at [840, 431] on div "#1 View" at bounding box center [851, 454] width 107 height 75
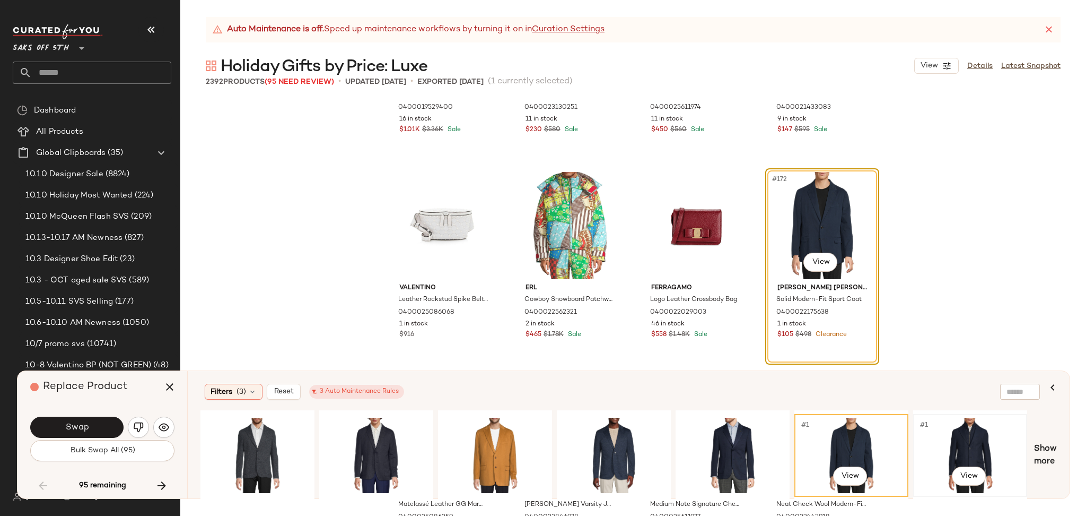
click at [941, 431] on div "#1 View" at bounding box center [970, 454] width 107 height 75
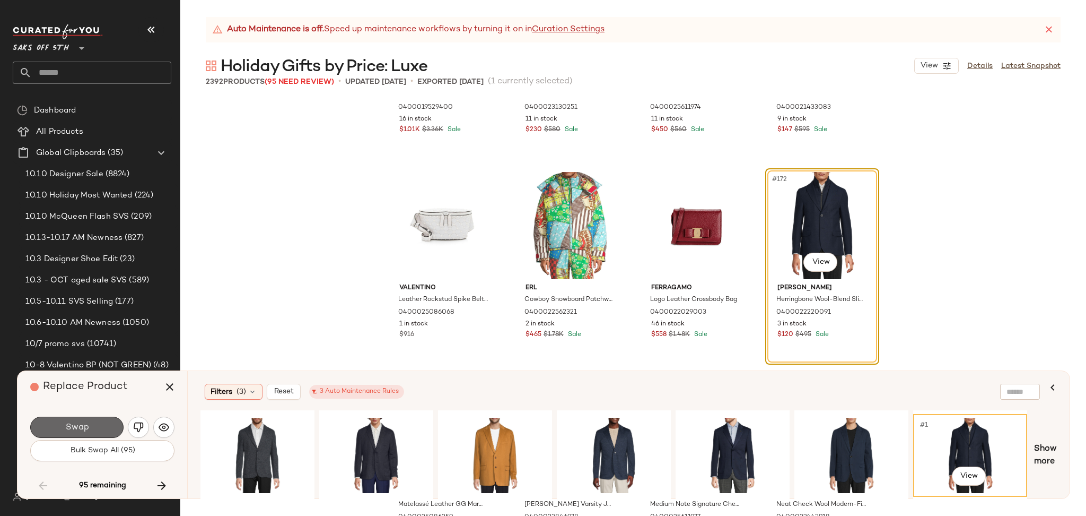
click at [96, 419] on button "Swap" at bounding box center [76, 426] width 93 height 21
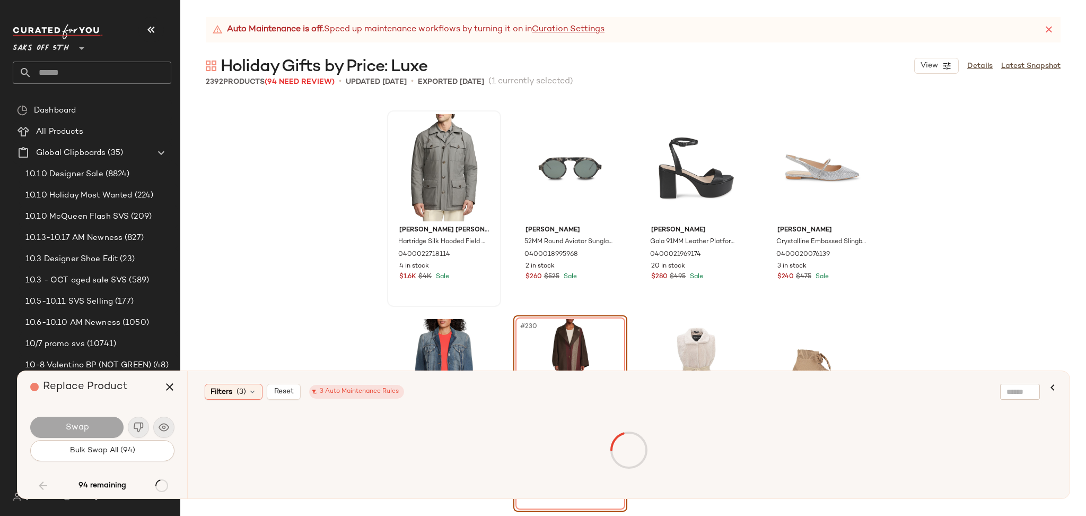
scroll to position [11582, 0]
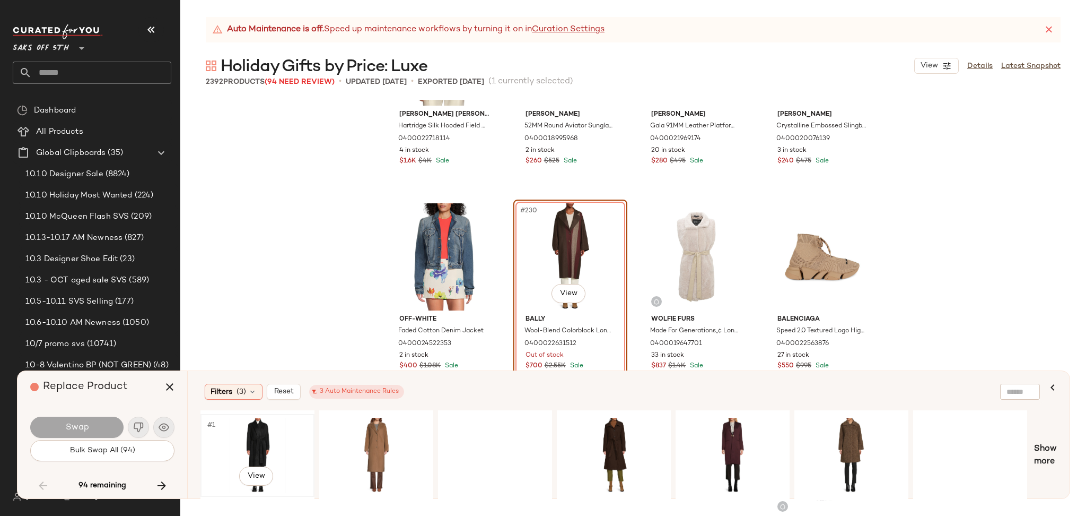
click at [251, 433] on div "#1 View" at bounding box center [257, 454] width 107 height 75
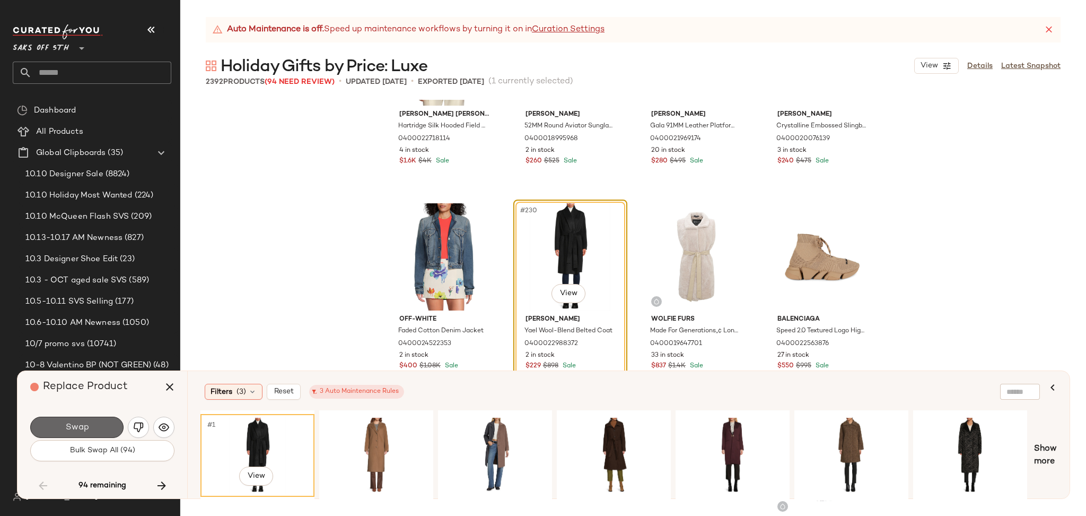
click at [106, 422] on button "Swap" at bounding box center [76, 426] width 93 height 21
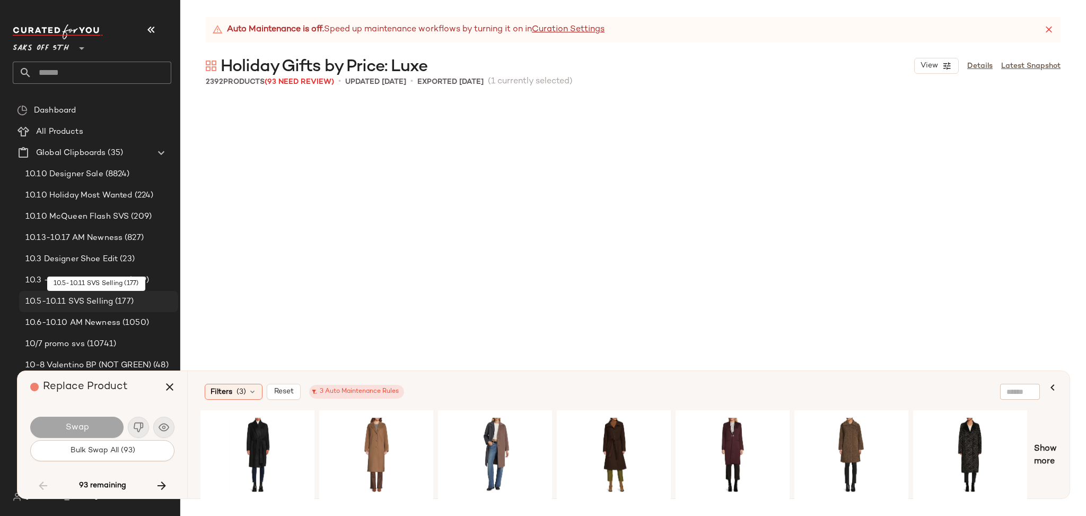
scroll to position [13309, 0]
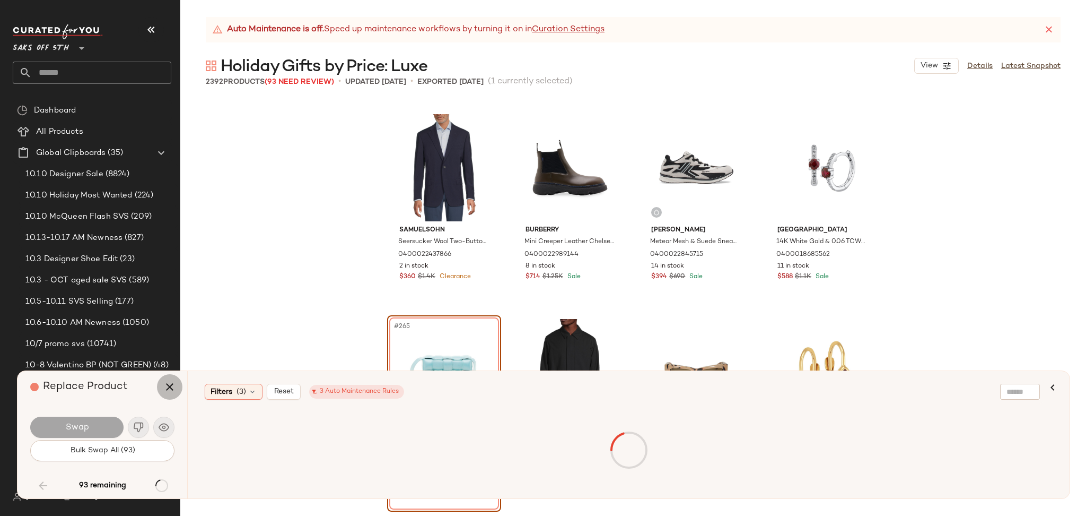
click at [170, 387] on icon "button" at bounding box center [169, 386] width 13 height 13
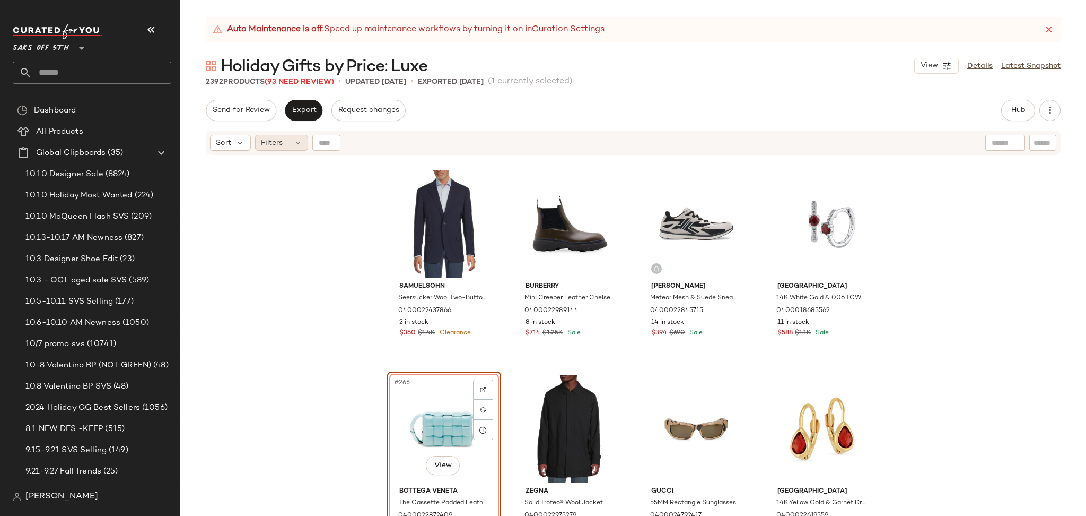
click at [276, 142] on span "Filters" at bounding box center [272, 142] width 22 height 11
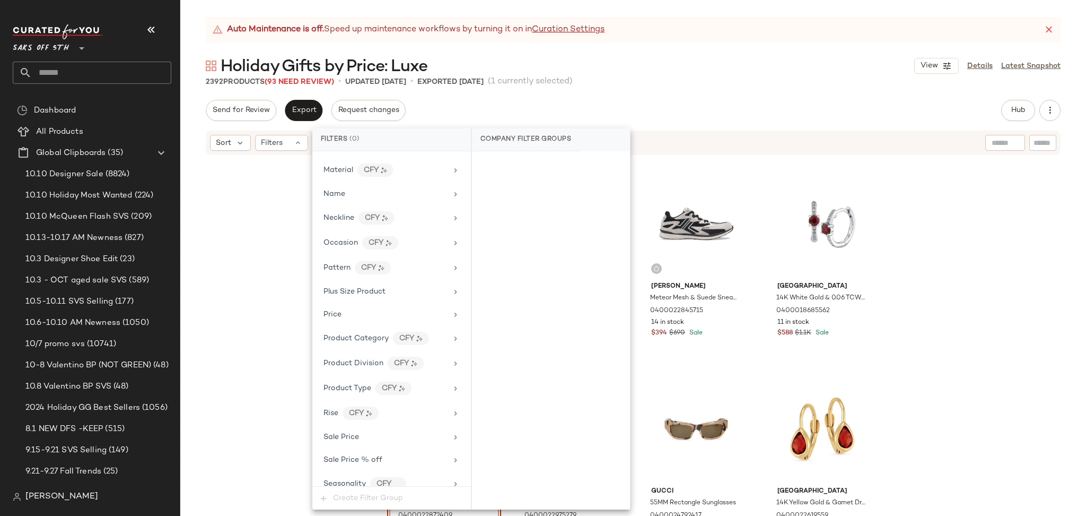
scroll to position [622, 0]
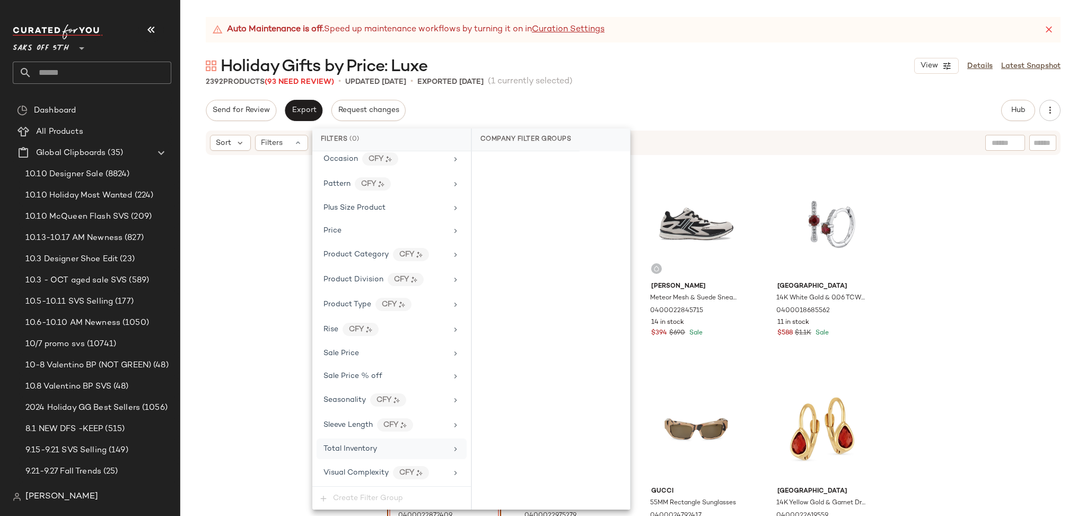
click at [381, 455] on div "Total Inventory" at bounding box center [392, 448] width 150 height 21
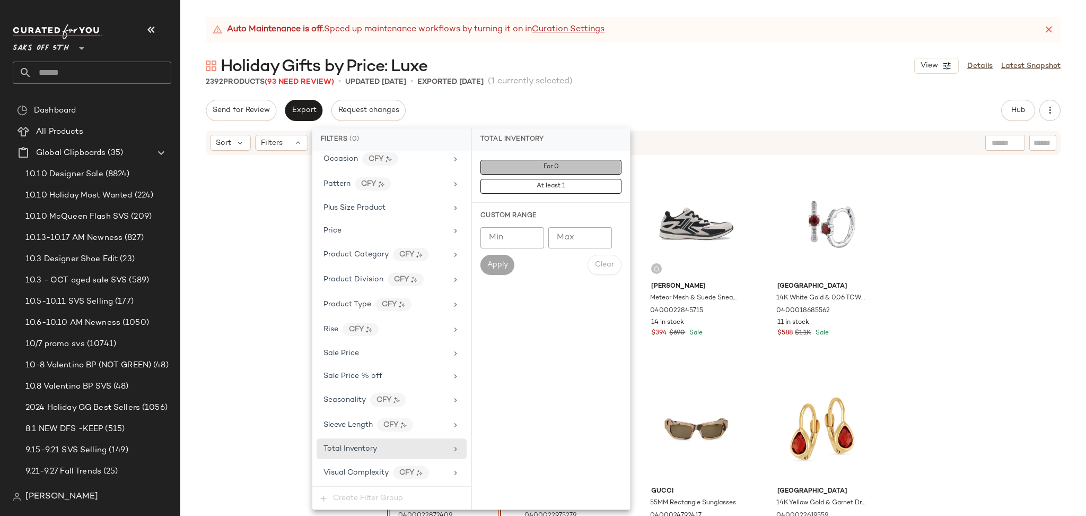
click at [525, 167] on button "For 0" at bounding box center [551, 167] width 141 height 15
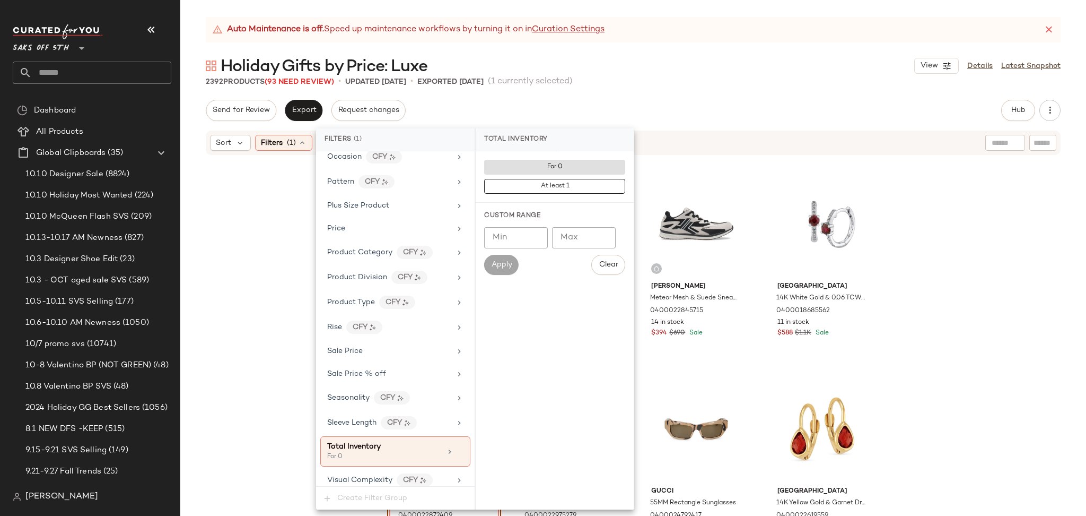
click at [634, 102] on div "Send for Review Export Request changes Hub Send for Review External Review Inte…" at bounding box center [633, 110] width 855 height 21
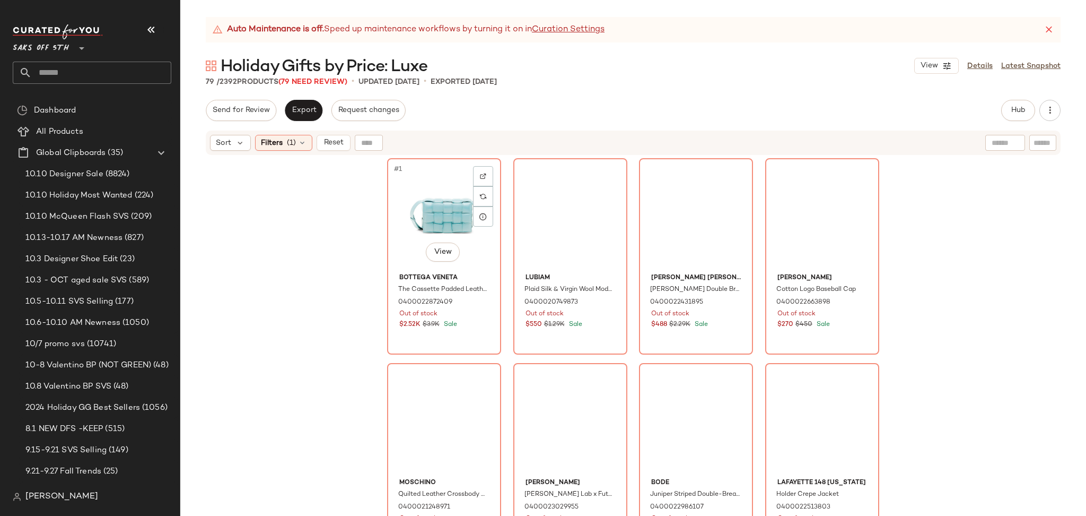
click at [440, 203] on div "#1 View" at bounding box center [444, 215] width 107 height 107
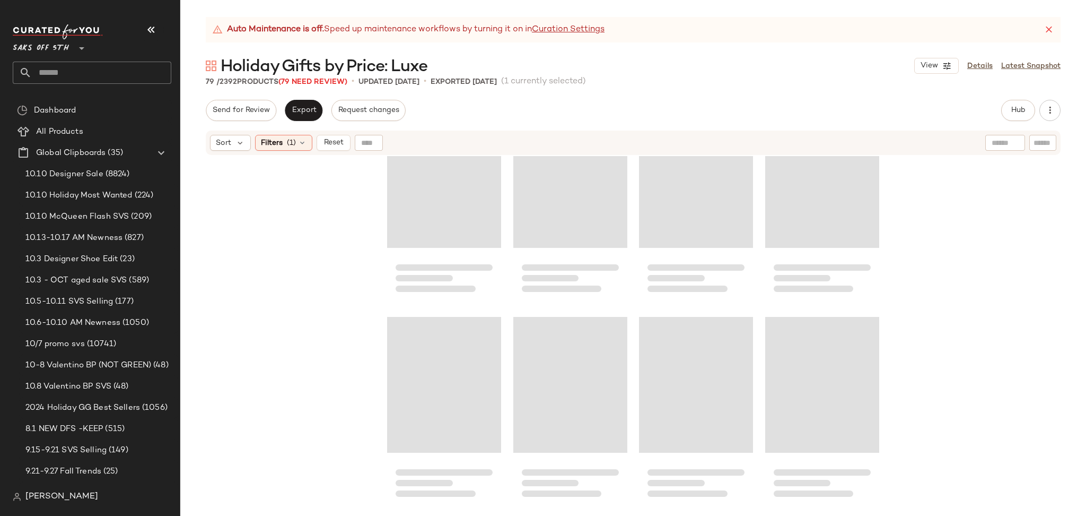
scroll to position [3711, 0]
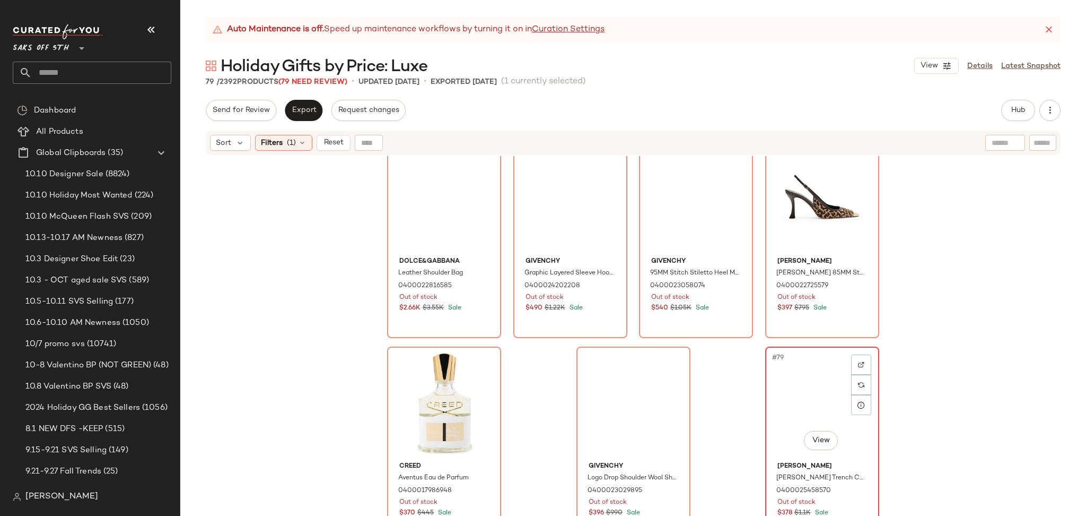
click at [804, 385] on div "#79 View" at bounding box center [822, 403] width 107 height 107
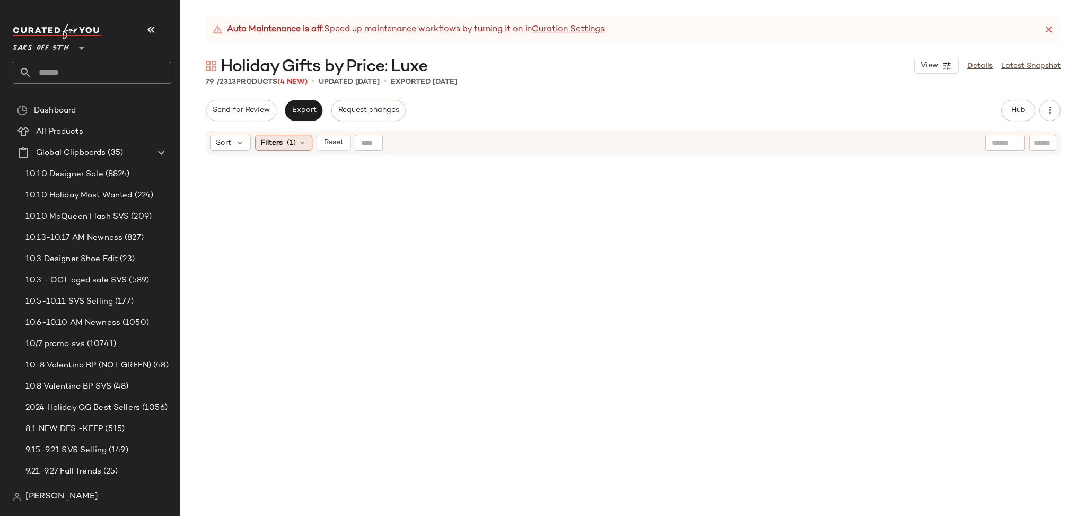
click at [287, 141] on span "(1)" at bounding box center [291, 142] width 9 height 11
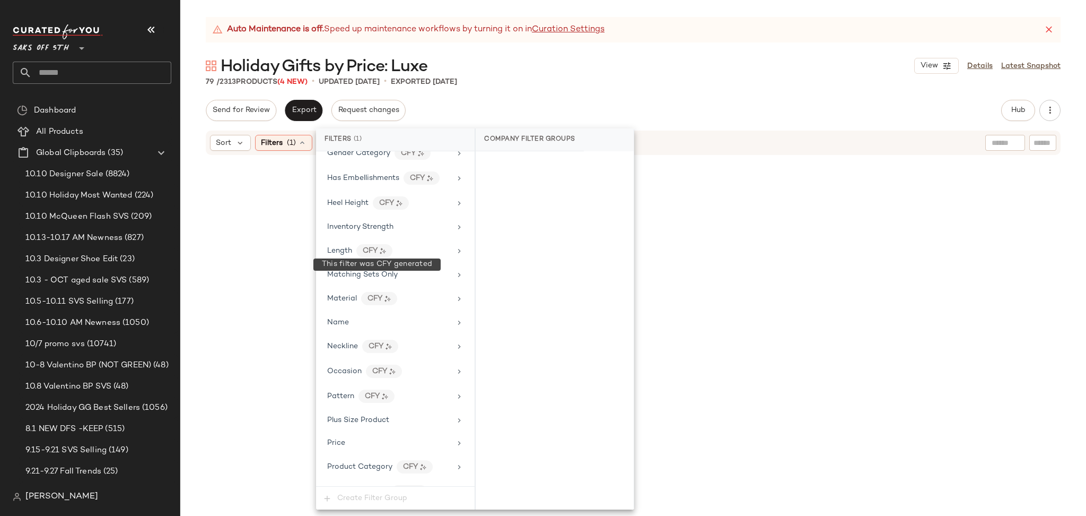
scroll to position [632, 0]
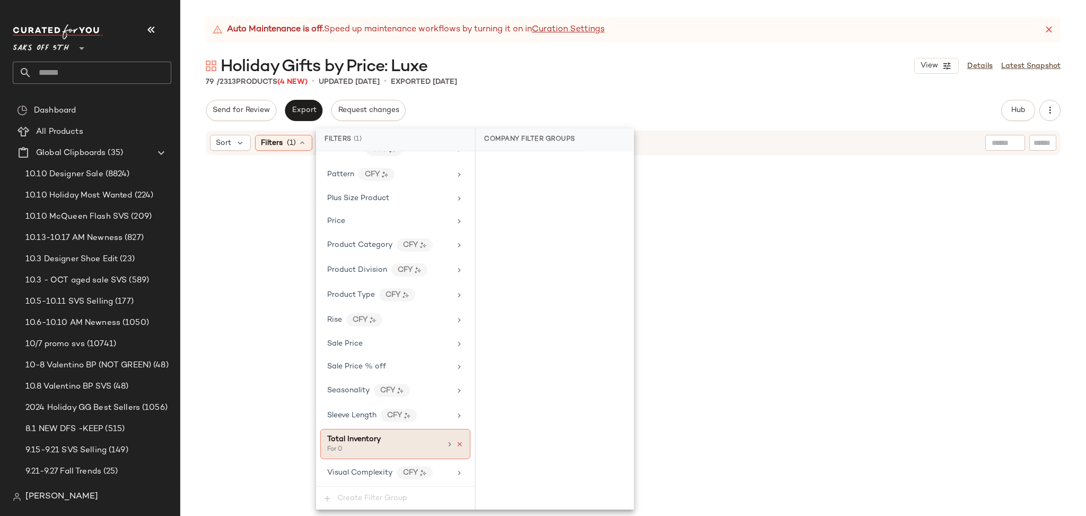
click at [456, 442] on icon at bounding box center [459, 443] width 7 height 7
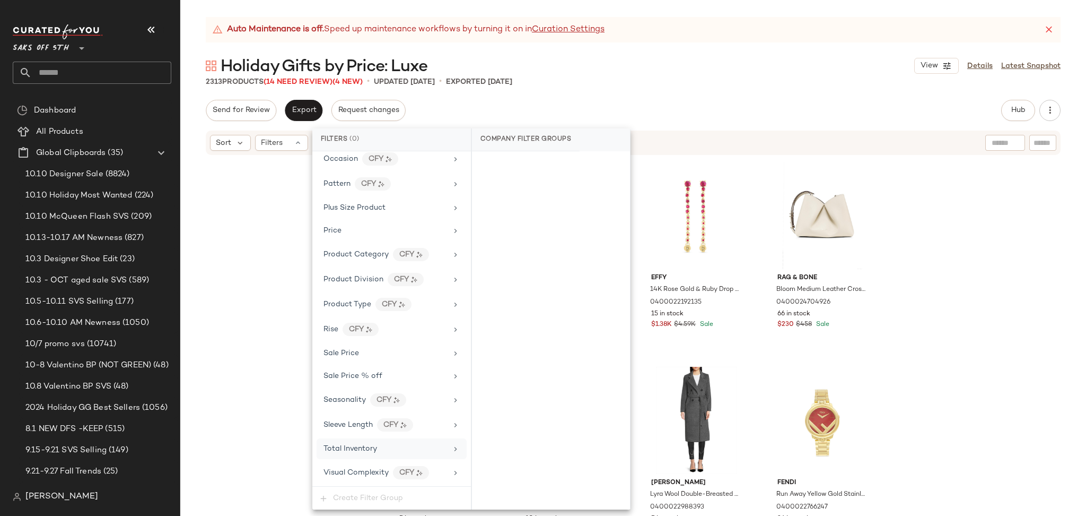
click at [711, 57] on div "Holiday Gifts by Price: Luxe View Details Latest Snapshot" at bounding box center [633, 65] width 906 height 21
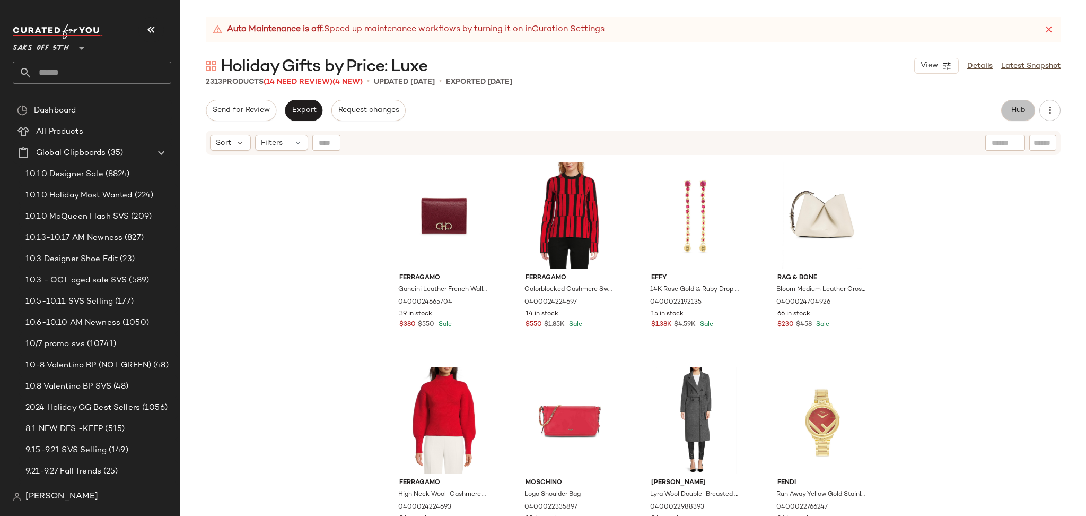
click at [1011, 110] on span "Hub" at bounding box center [1018, 110] width 15 height 8
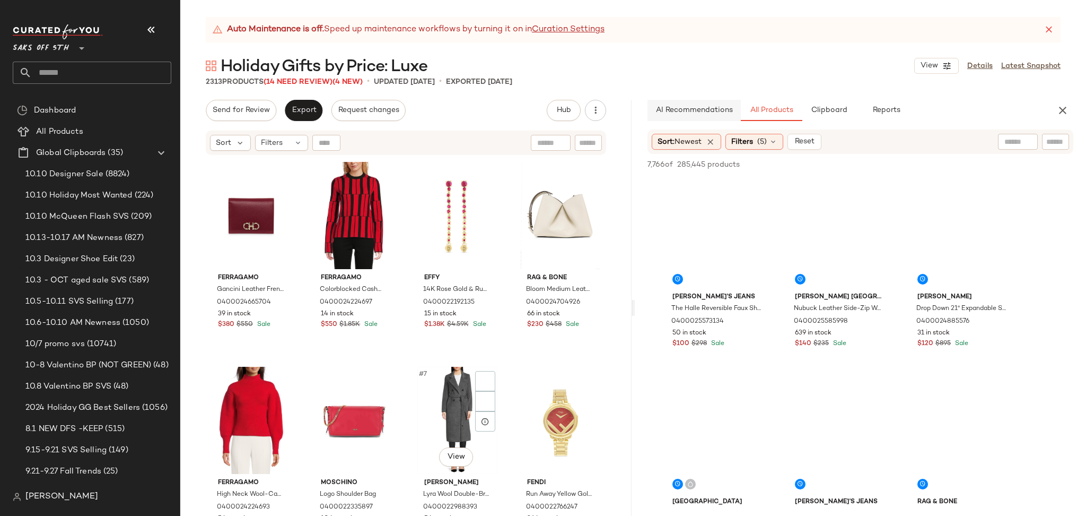
scroll to position [79, 0]
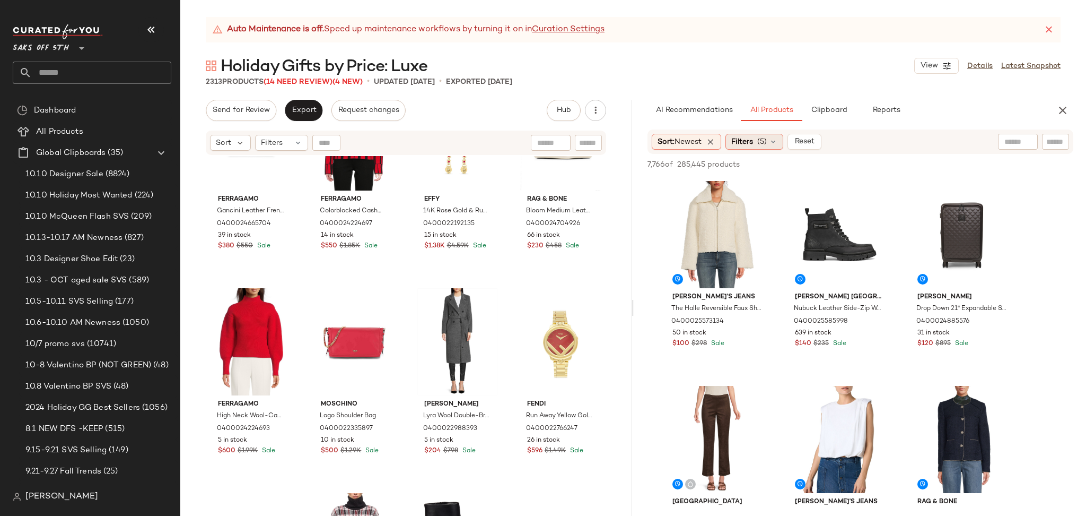
click at [742, 141] on span "Filters" at bounding box center [743, 141] width 22 height 11
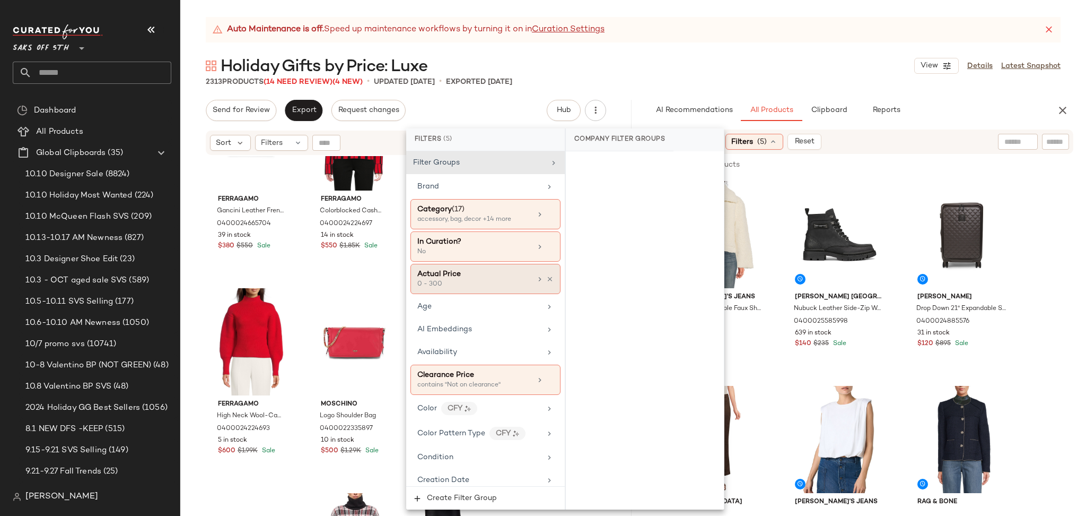
click at [511, 284] on div "0 - 300" at bounding box center [470, 285] width 106 height 10
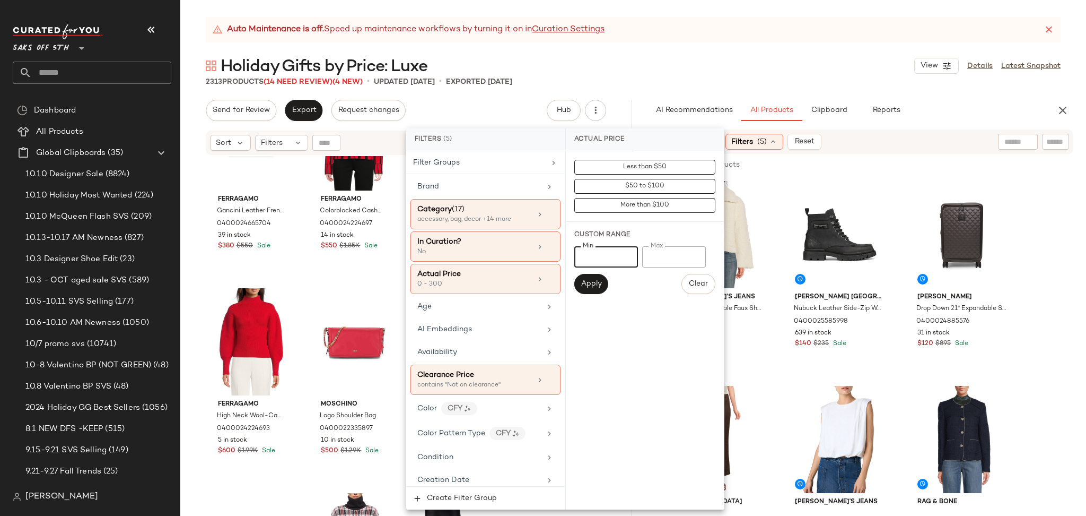
click at [604, 246] on input "*" at bounding box center [606, 256] width 64 height 21
drag, startPoint x: 604, startPoint y: 246, endPoint x: 512, endPoint y: 271, distance: 95.6
click at [512, 271] on div "Filters (5) Filter Groups Brand Category (17) accessory, bag, decor +14 more In…" at bounding box center [565, 318] width 318 height 381
type input "***"
drag, startPoint x: 672, startPoint y: 253, endPoint x: 607, endPoint y: 262, distance: 65.8
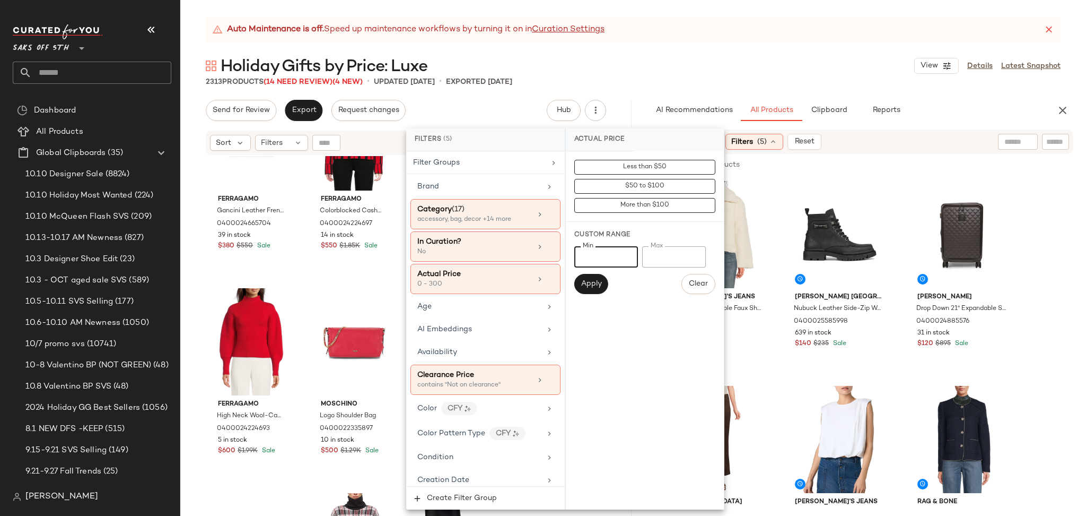
click at [607, 262] on div "Min *** Min Max *** Max" at bounding box center [644, 256] width 141 height 21
click at [599, 276] on button "Apply" at bounding box center [591, 284] width 34 height 20
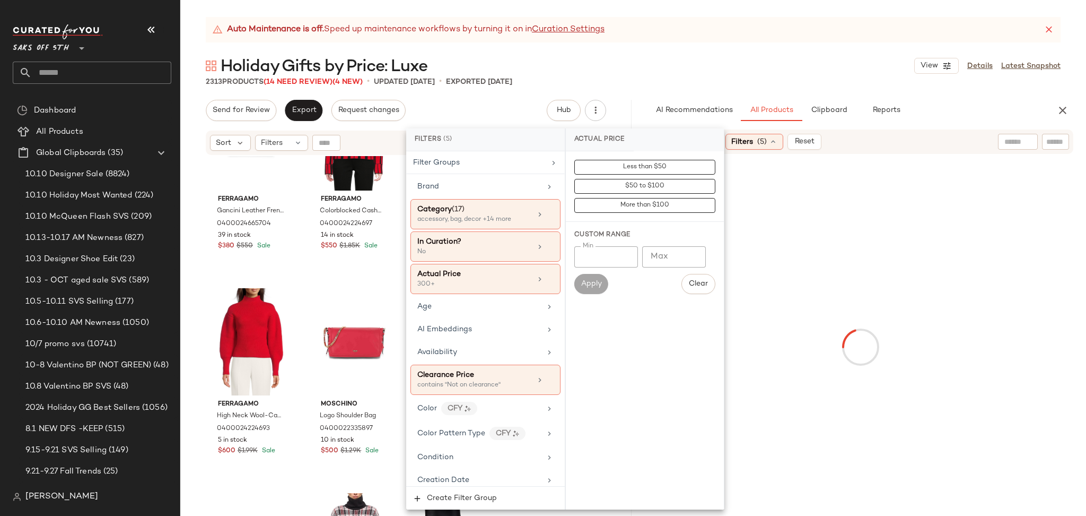
click at [711, 83] on div "2313 Products (14 Need Review) (4 New) • updated [DATE] • Exported [DATE]" at bounding box center [633, 81] width 906 height 11
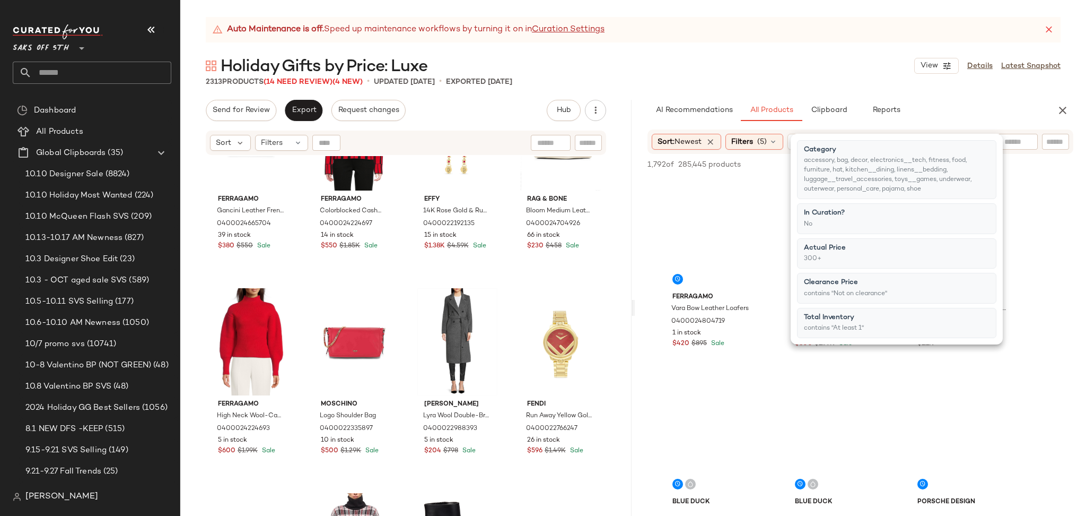
click at [711, 83] on div "2313 Products (14 Need Review) (4 New) • updated [DATE] • Exported [DATE]" at bounding box center [633, 81] width 906 height 11
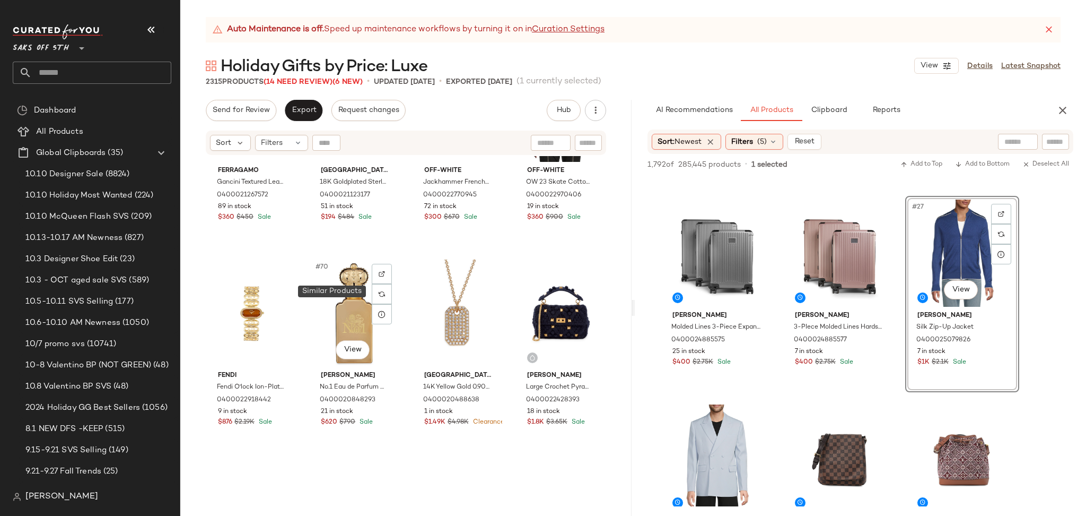
scroll to position [3394, 0]
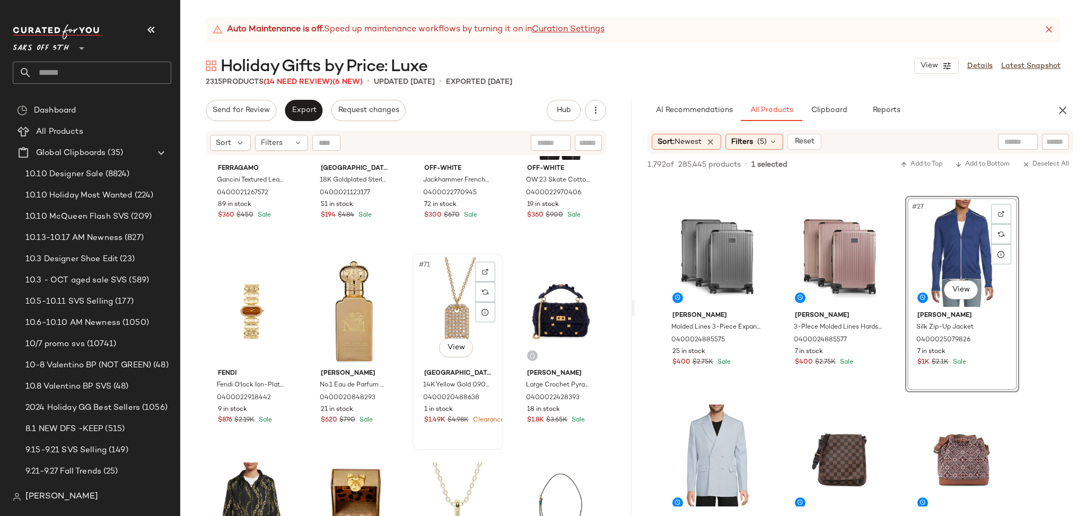
click at [458, 320] on div "#71 View" at bounding box center [458, 310] width 84 height 107
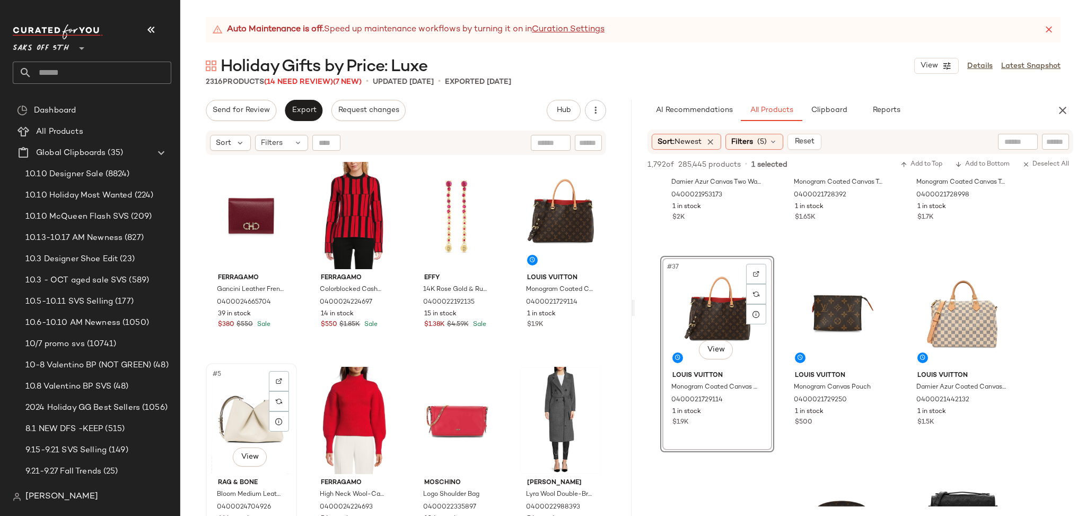
click at [227, 406] on div "#5 View" at bounding box center [252, 420] width 84 height 107
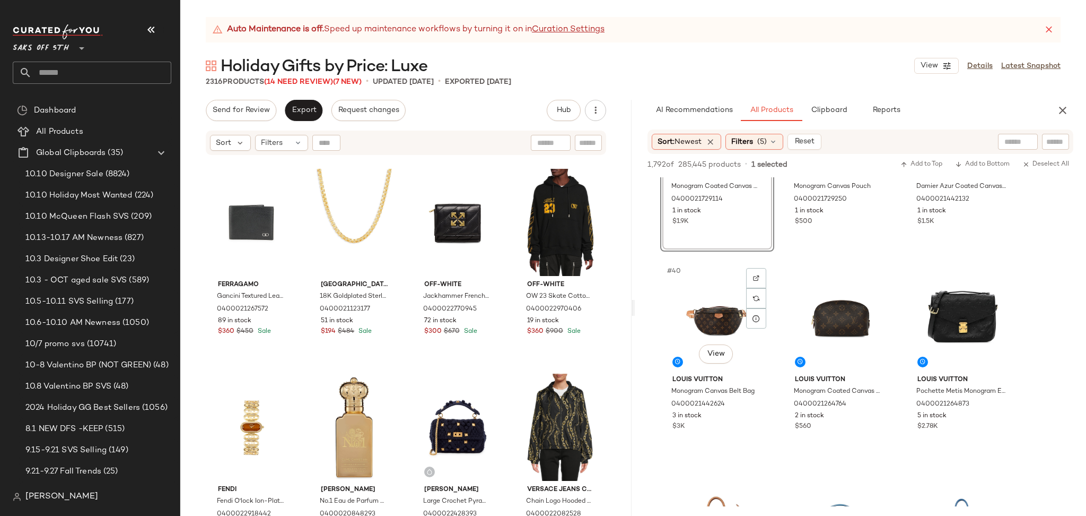
scroll to position [2576, 0]
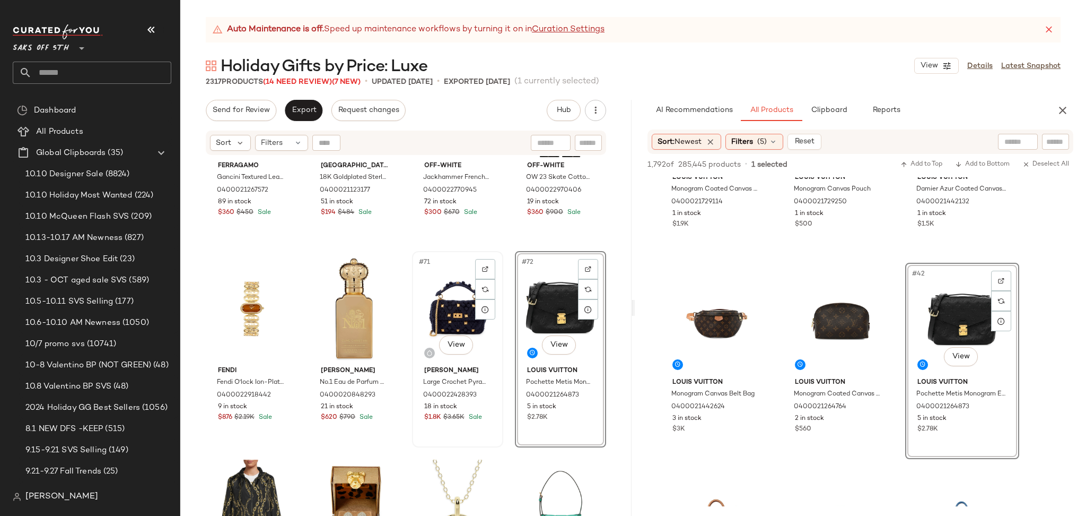
scroll to position [3398, 0]
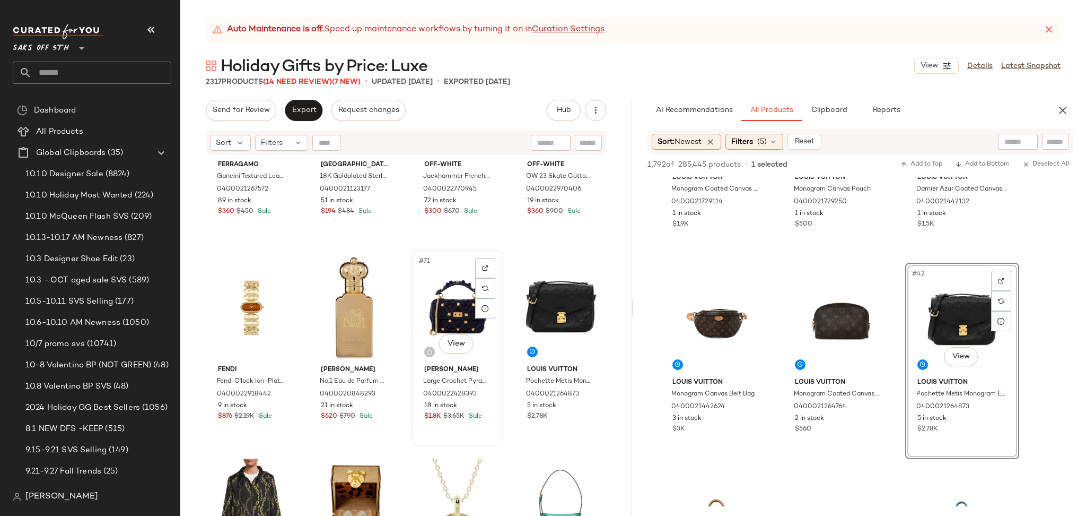
click at [445, 319] on div "#71 View" at bounding box center [458, 307] width 84 height 107
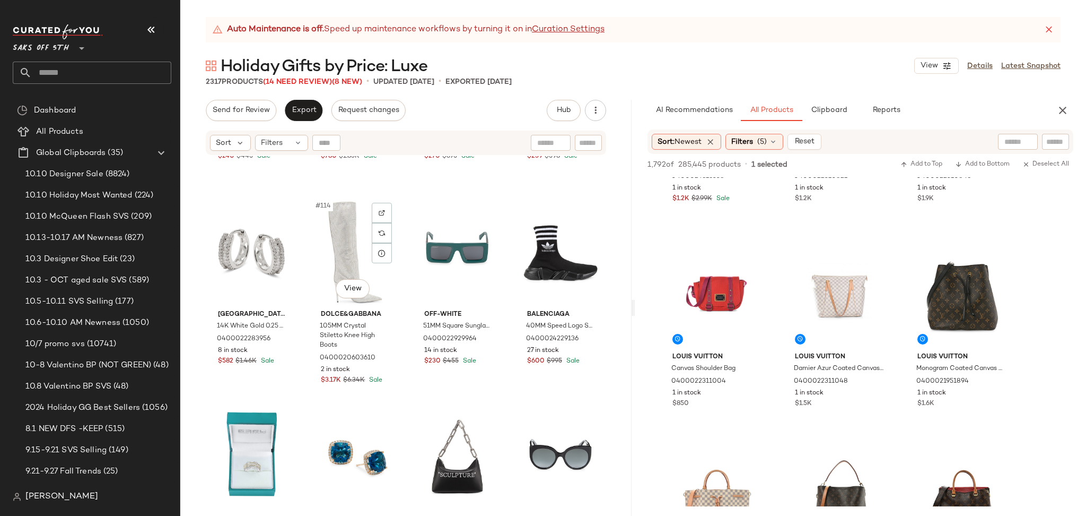
scroll to position [5706, 0]
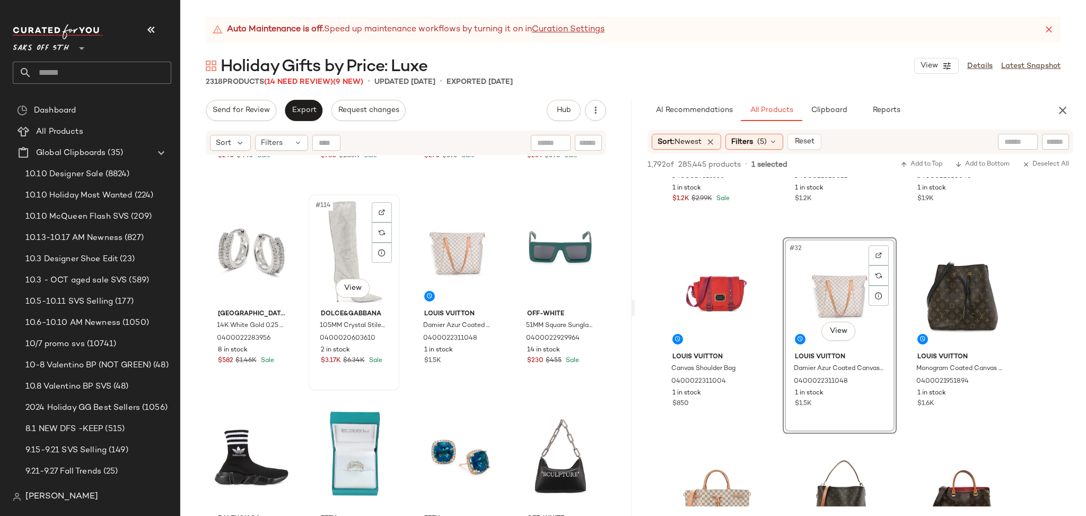
click at [334, 264] on div "#114 View" at bounding box center [354, 251] width 84 height 107
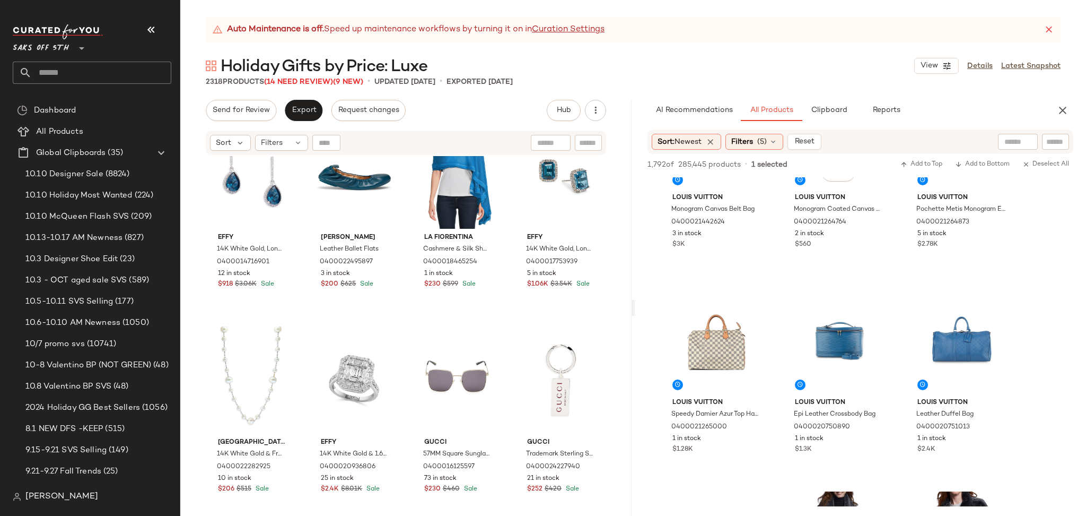
scroll to position [2762, 0]
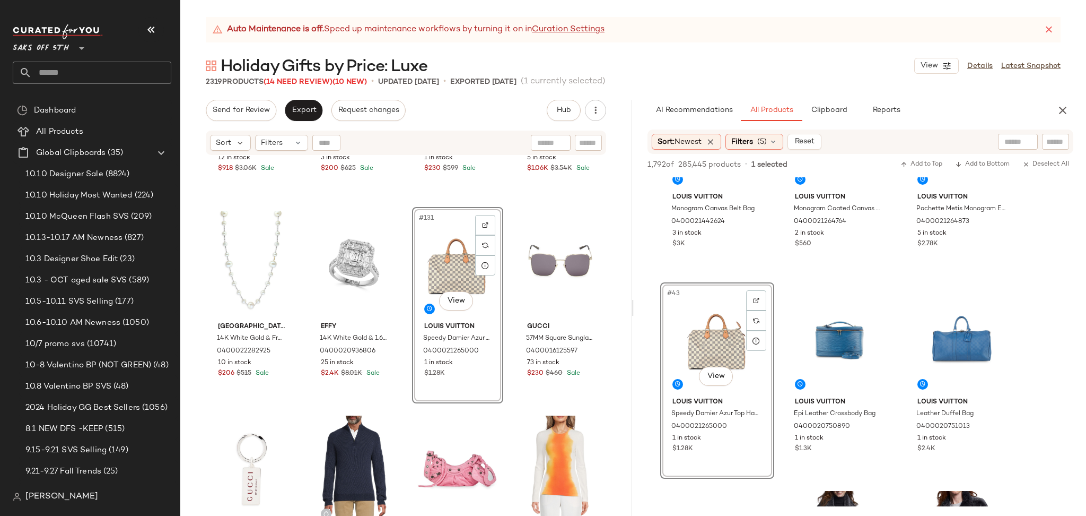
scroll to position [6517, 0]
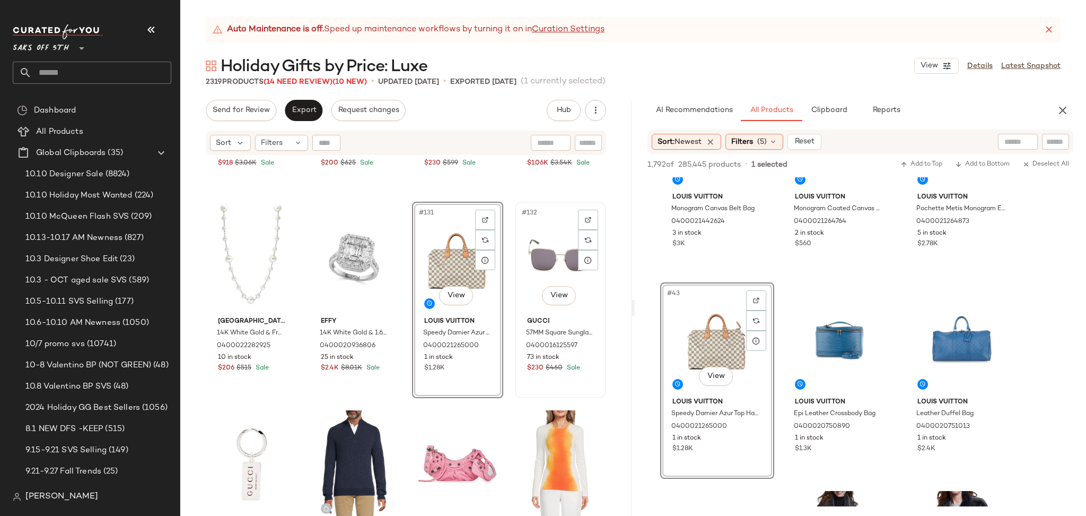
click at [532, 263] on div "#132 View" at bounding box center [561, 258] width 84 height 107
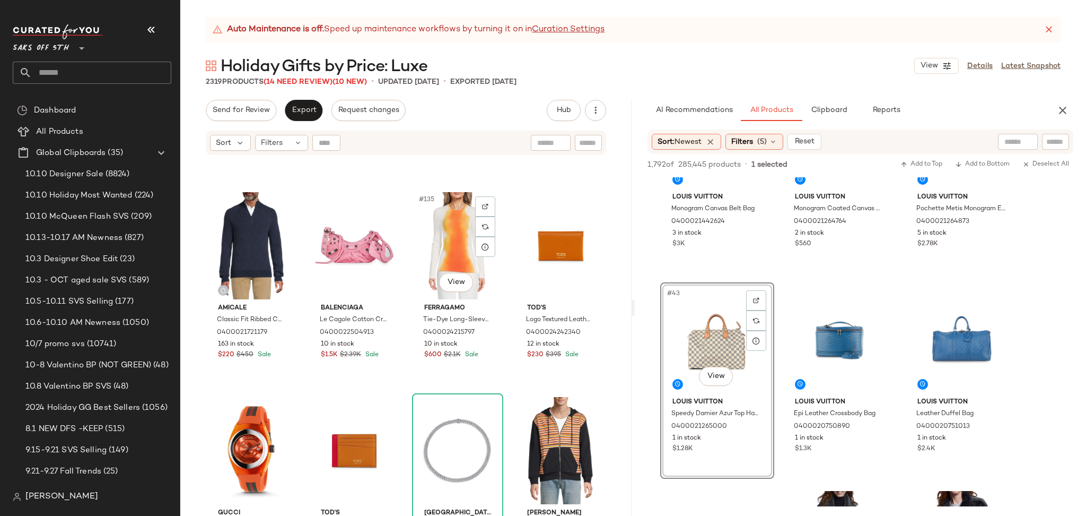
scroll to position [6765, 0]
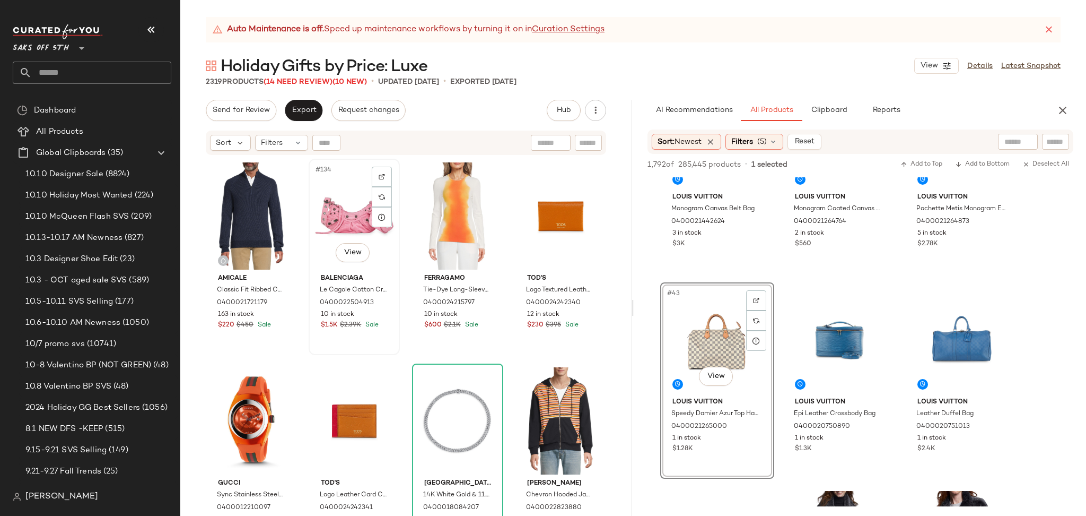
click at [337, 211] on div "#134 View" at bounding box center [354, 215] width 84 height 107
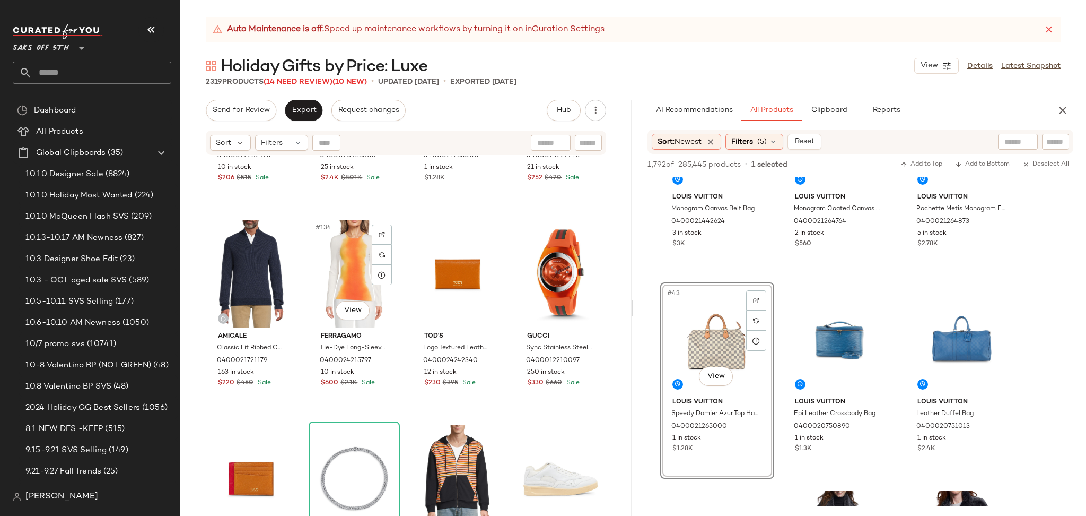
scroll to position [6712, 0]
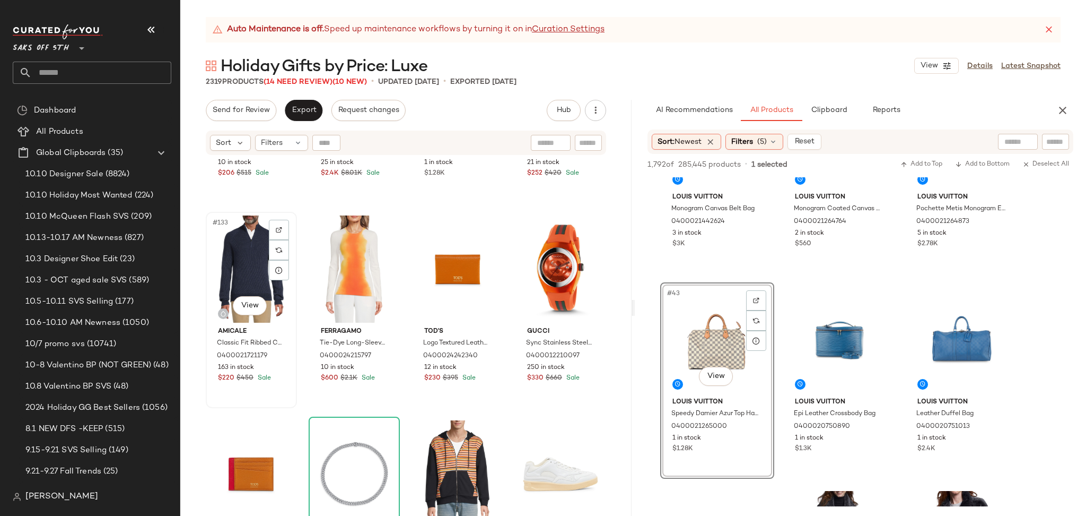
click at [241, 255] on div "#133 View" at bounding box center [252, 268] width 84 height 107
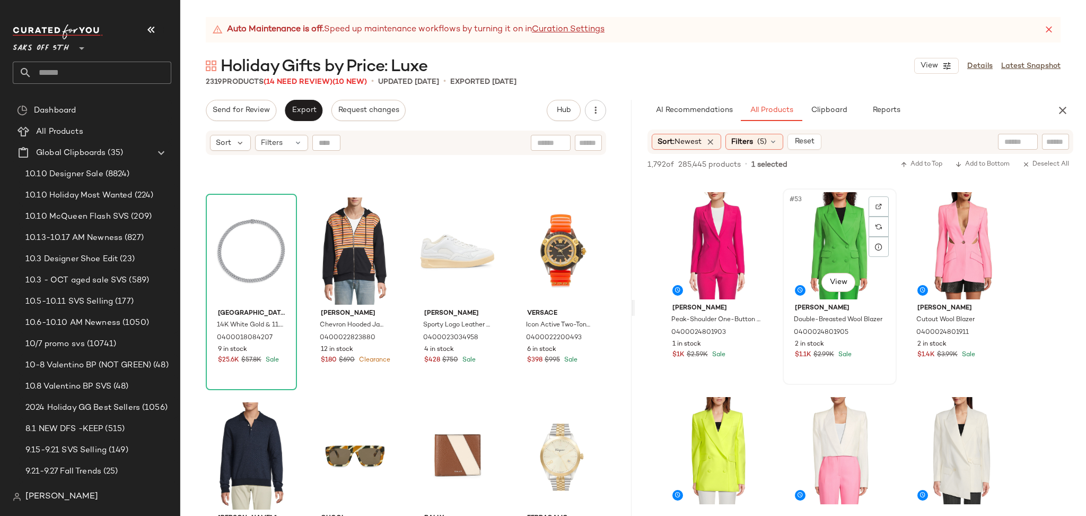
scroll to position [3470, 0]
click at [760, 146] on div "Filters (5)" at bounding box center [755, 142] width 58 height 16
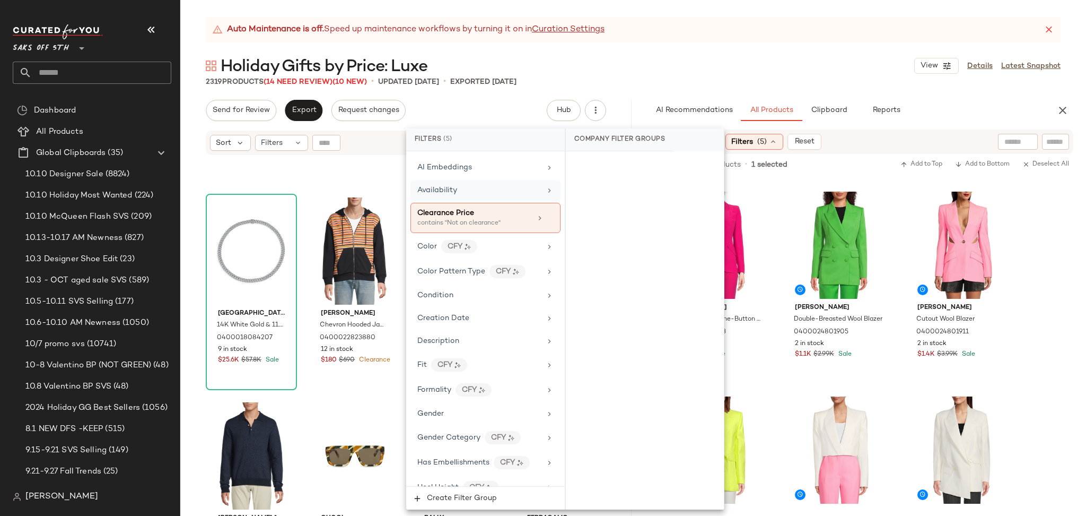
scroll to position [171, 0]
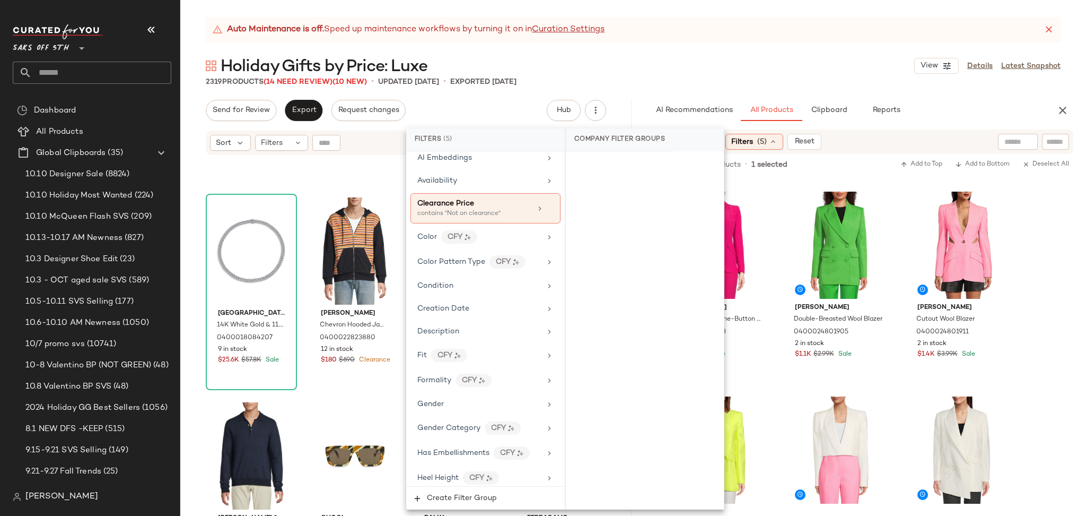
click at [779, 24] on div "Auto Maintenance is off. Speed up maintenance workflows by turning it on in Cur…" at bounding box center [633, 29] width 855 height 25
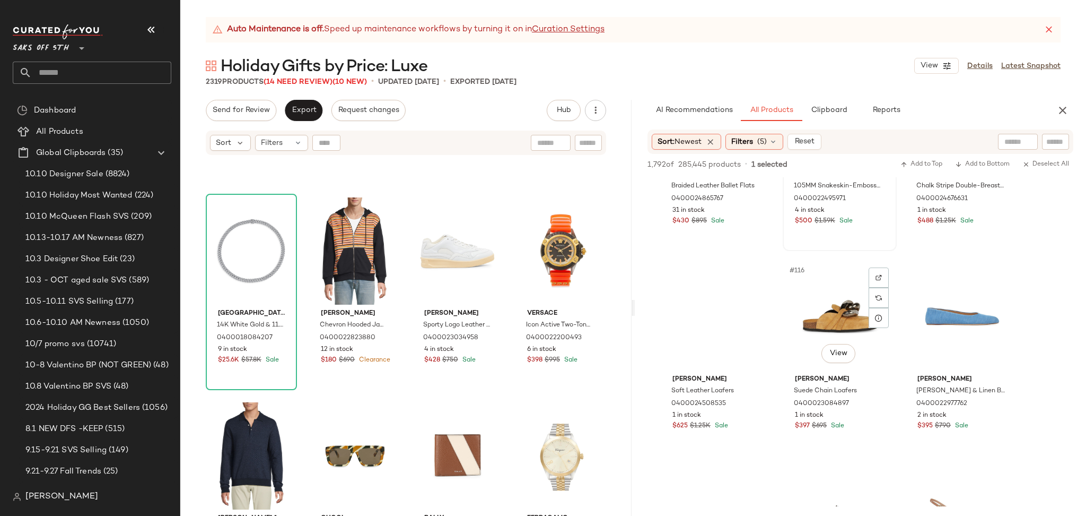
scroll to position [7700, 0]
click at [1005, 138] on input "text" at bounding box center [1018, 141] width 27 height 11
type input "******"
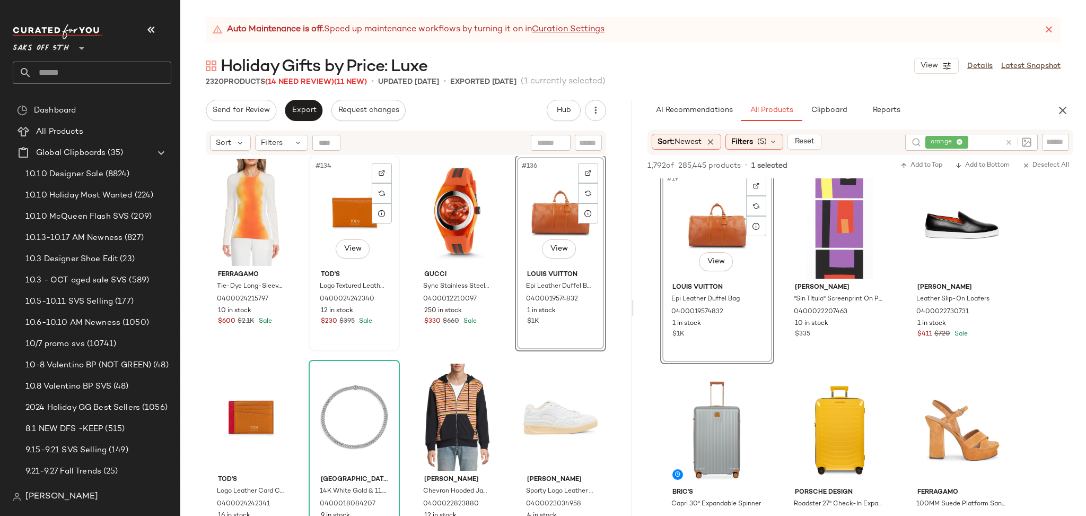
scroll to position [6778, 0]
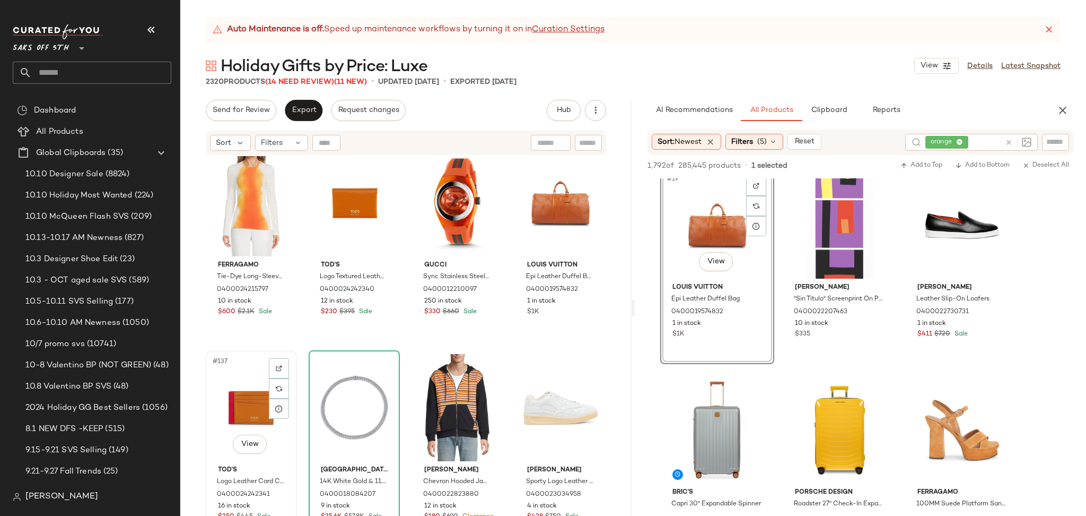
click at [260, 374] on div "#137 View" at bounding box center [252, 407] width 84 height 107
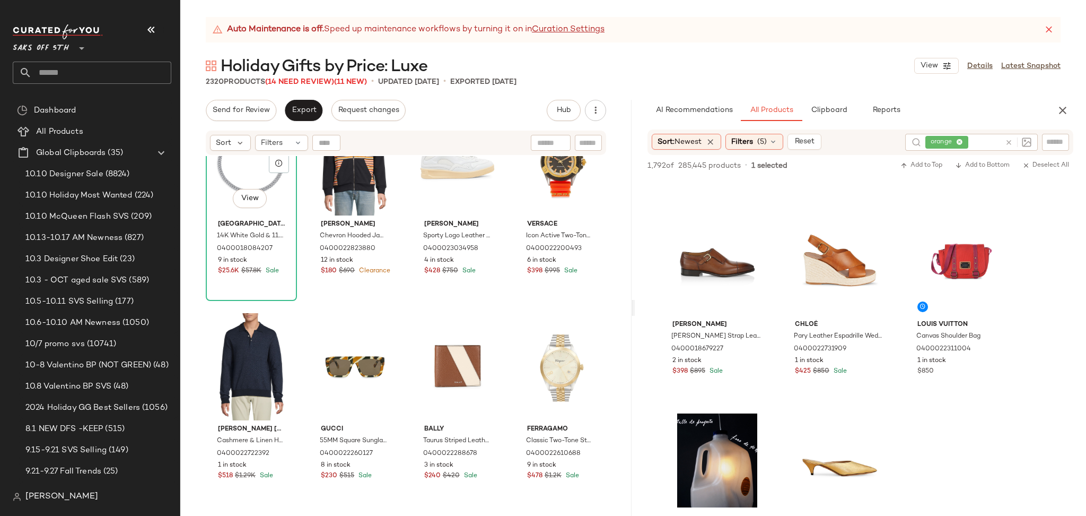
scroll to position [2432, 0]
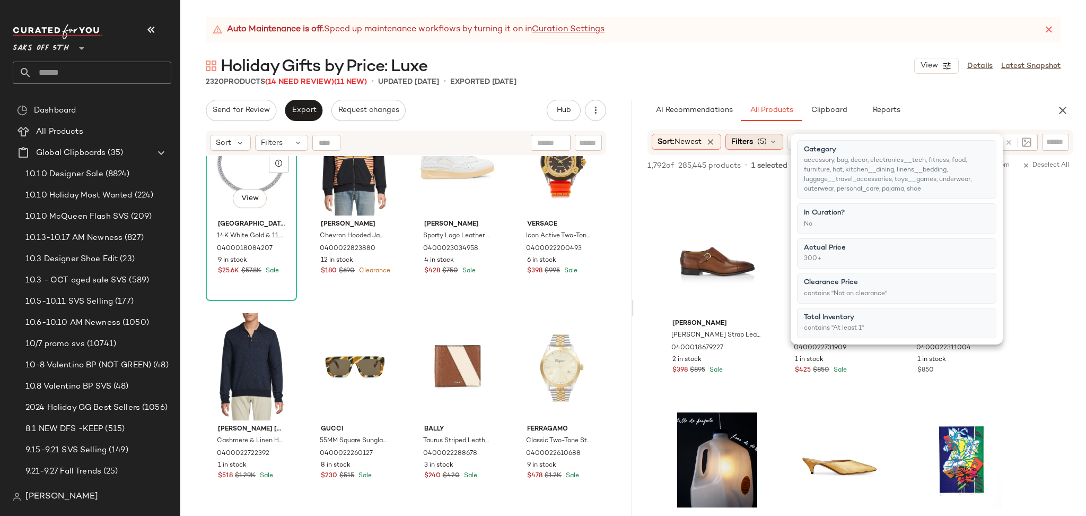
click at [753, 138] on span "Filters" at bounding box center [743, 141] width 22 height 11
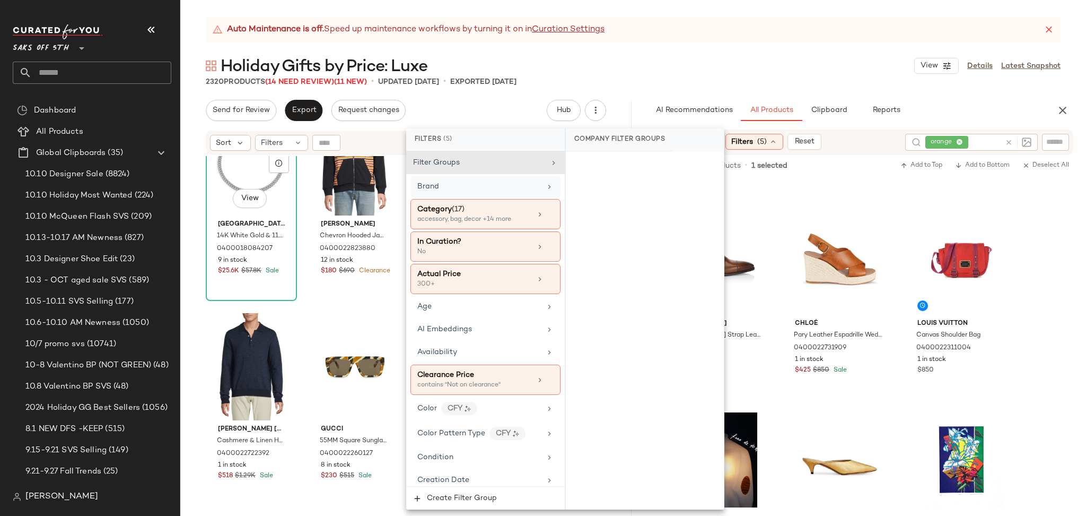
click at [473, 185] on div "Brand" at bounding box center [479, 186] width 124 height 11
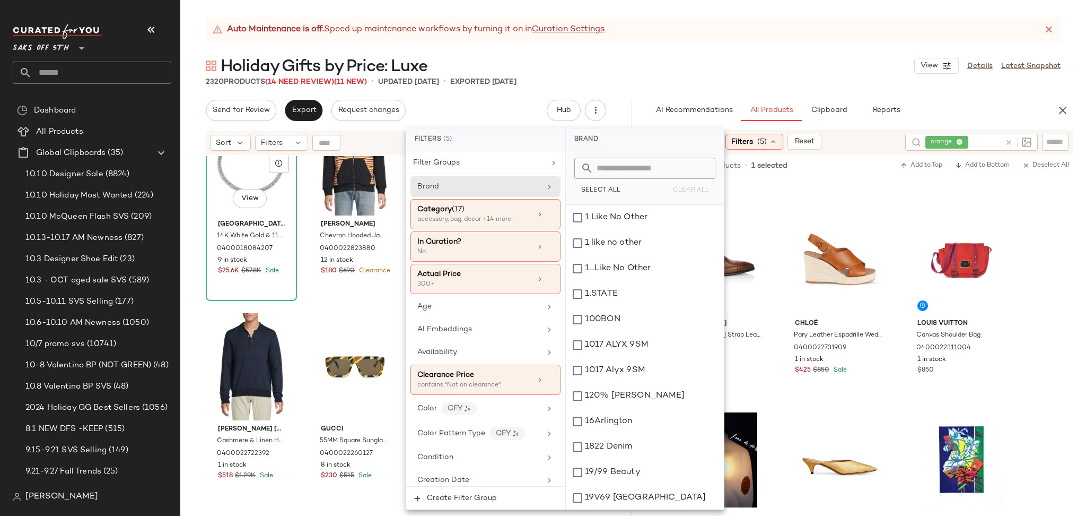
click at [623, 168] on input "text" at bounding box center [652, 168] width 116 height 21
click at [663, 166] on input "text" at bounding box center [652, 168] width 116 height 21
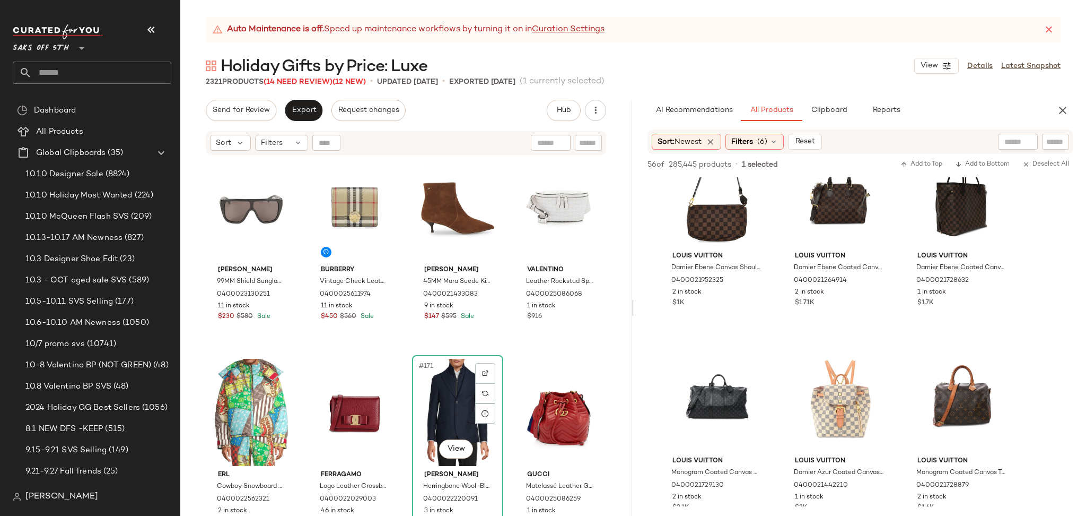
scroll to position [8396, 0]
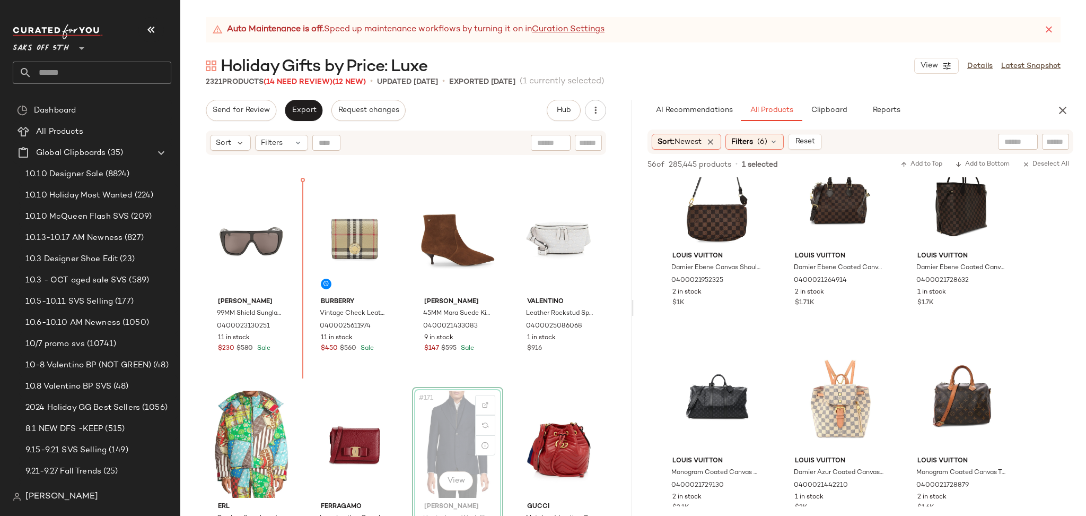
scroll to position [8369, 0]
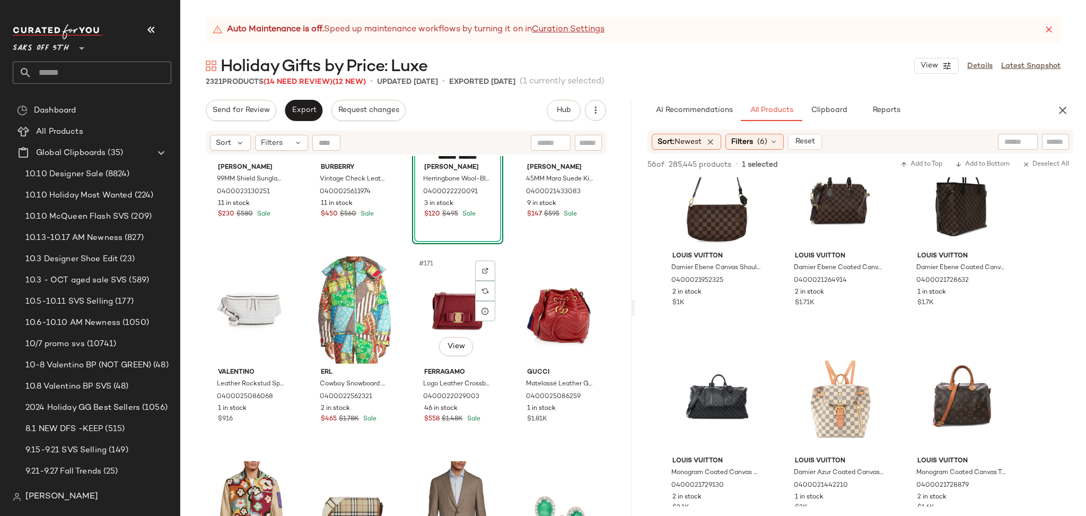
scroll to position [8524, 0]
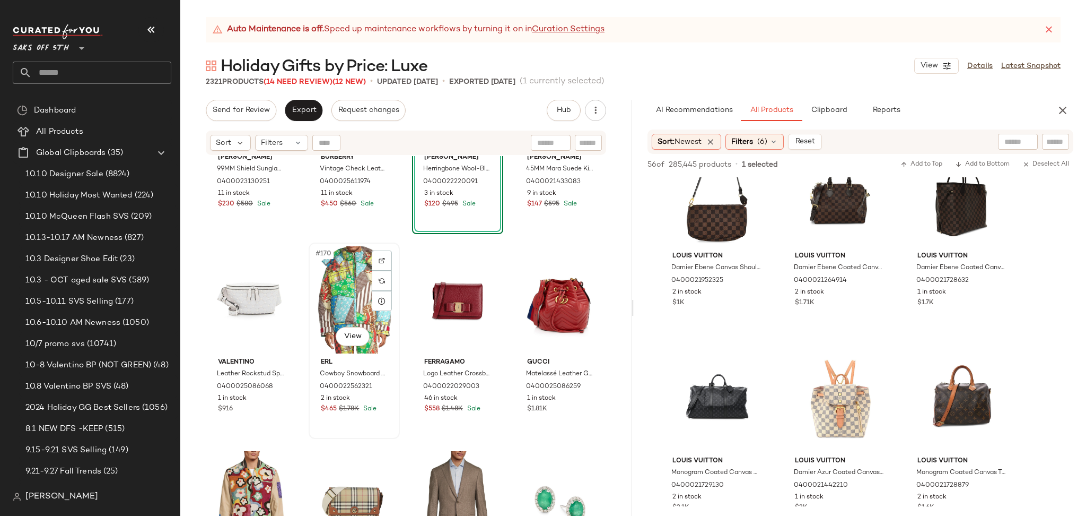
click at [361, 286] on div "#170 View" at bounding box center [354, 299] width 84 height 107
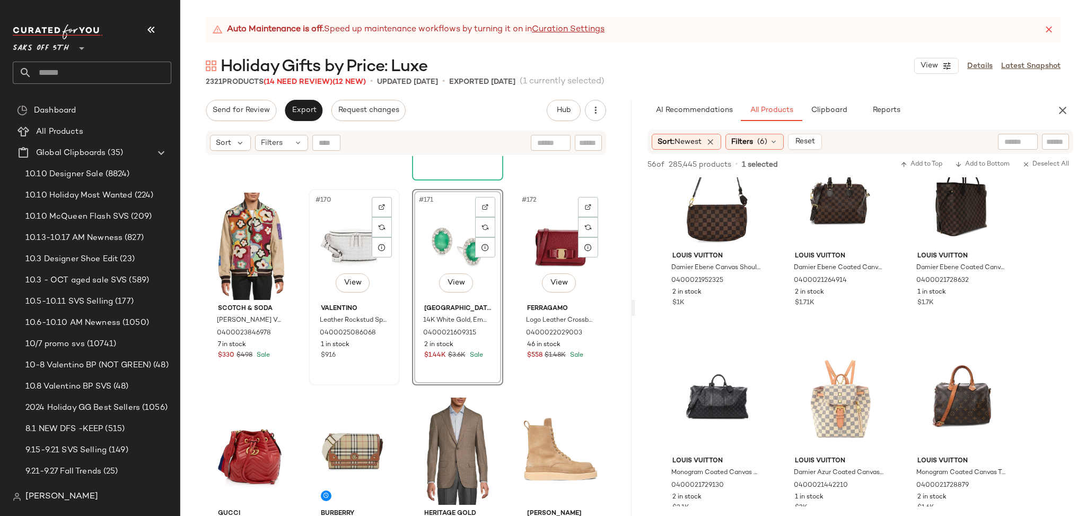
scroll to position [8578, 0]
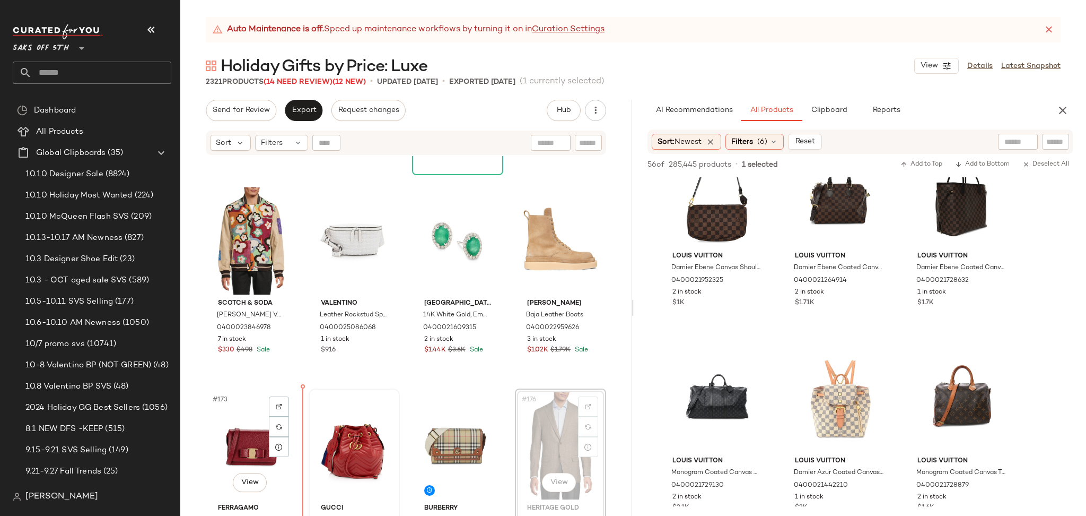
scroll to position [8586, 0]
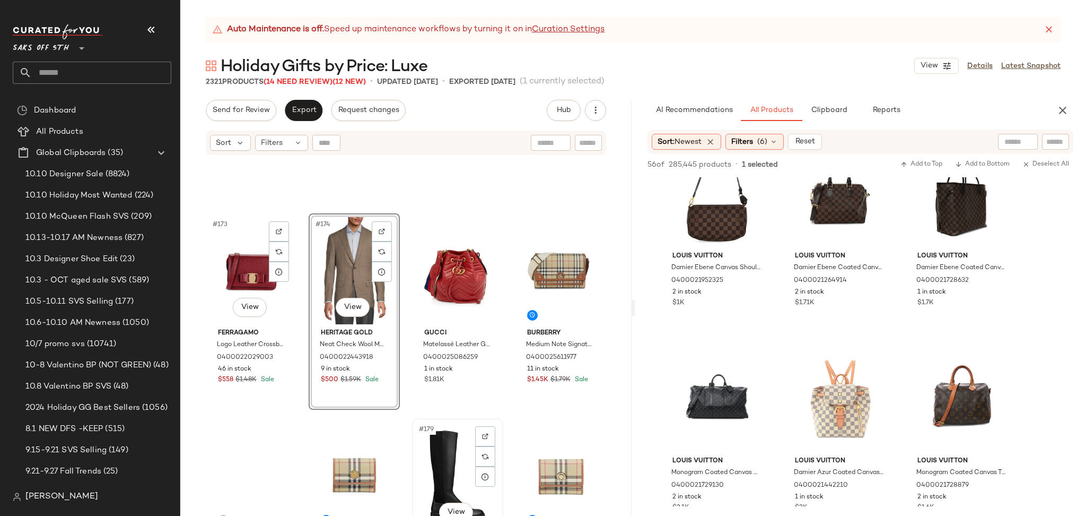
scroll to position [8836, 0]
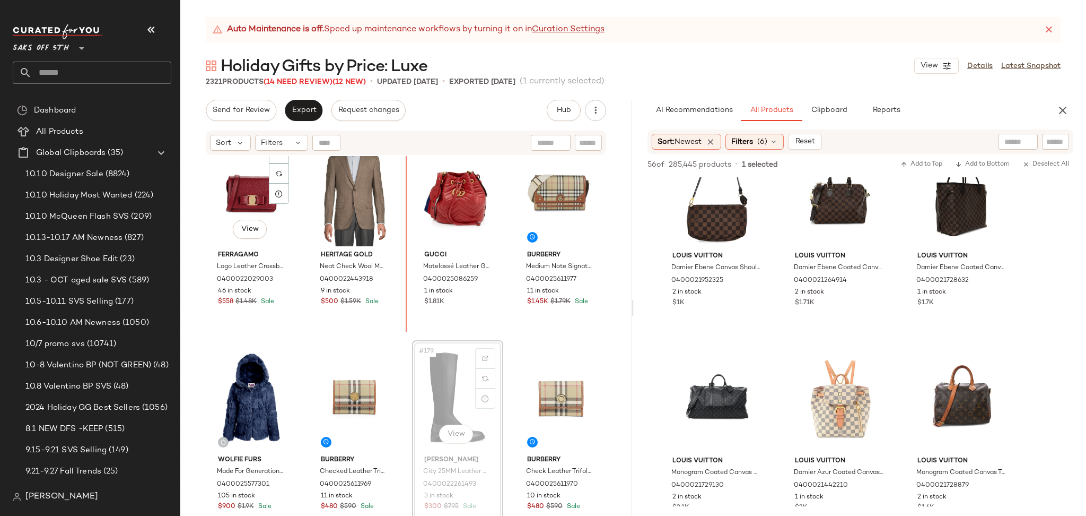
scroll to position [8817, 0]
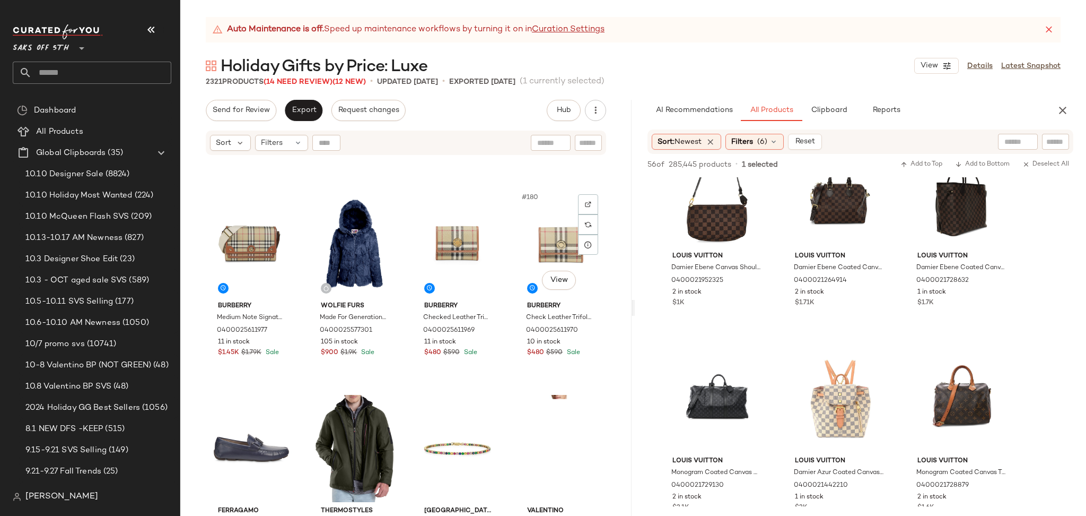
scroll to position [8990, 0]
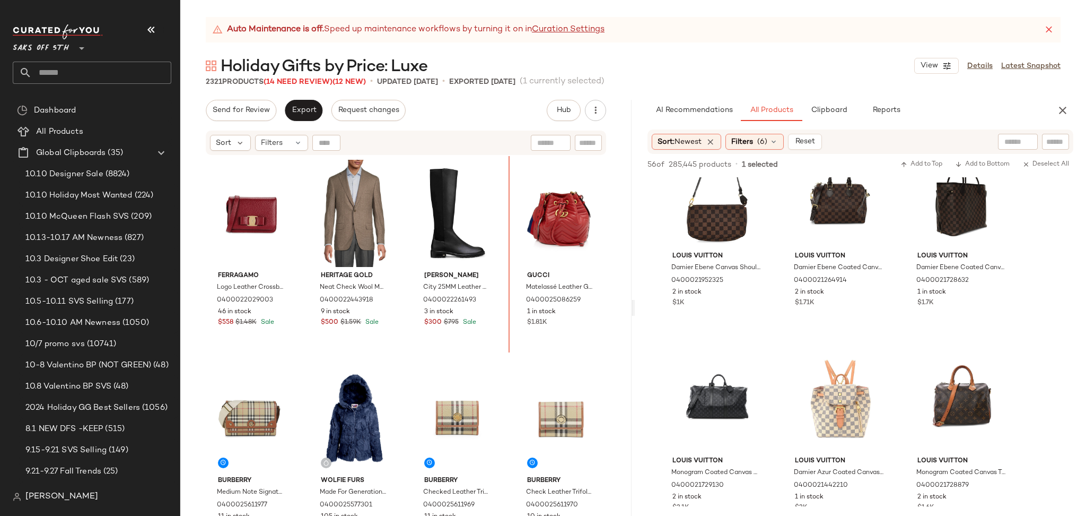
scroll to position [8814, 0]
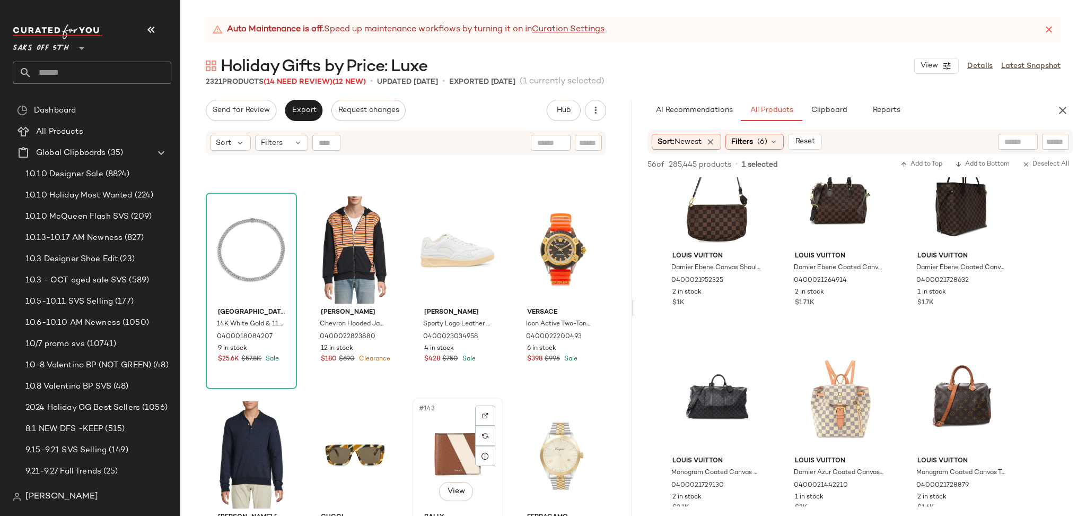
scroll to position [6935, 0]
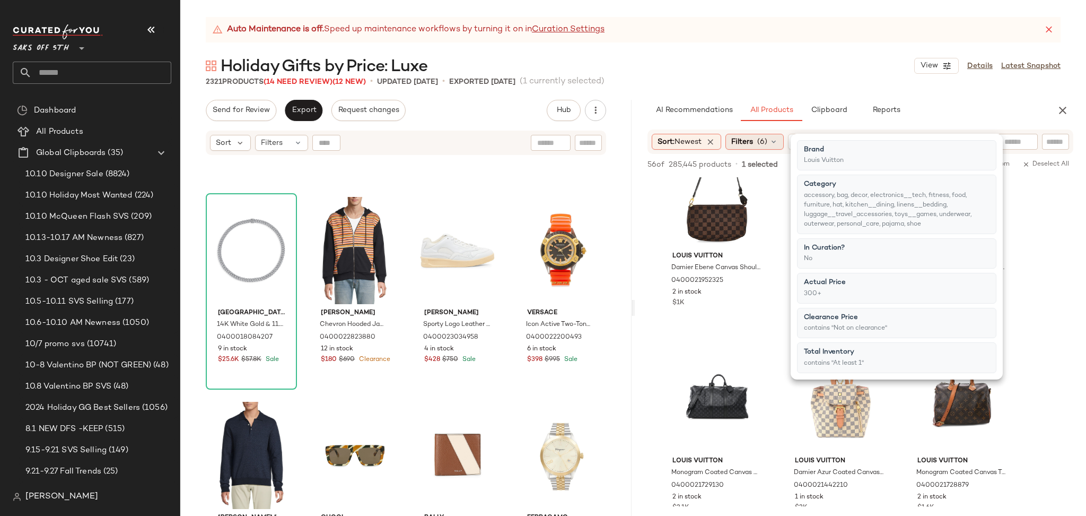
click at [759, 146] on div "Filters (6)" at bounding box center [755, 142] width 58 height 16
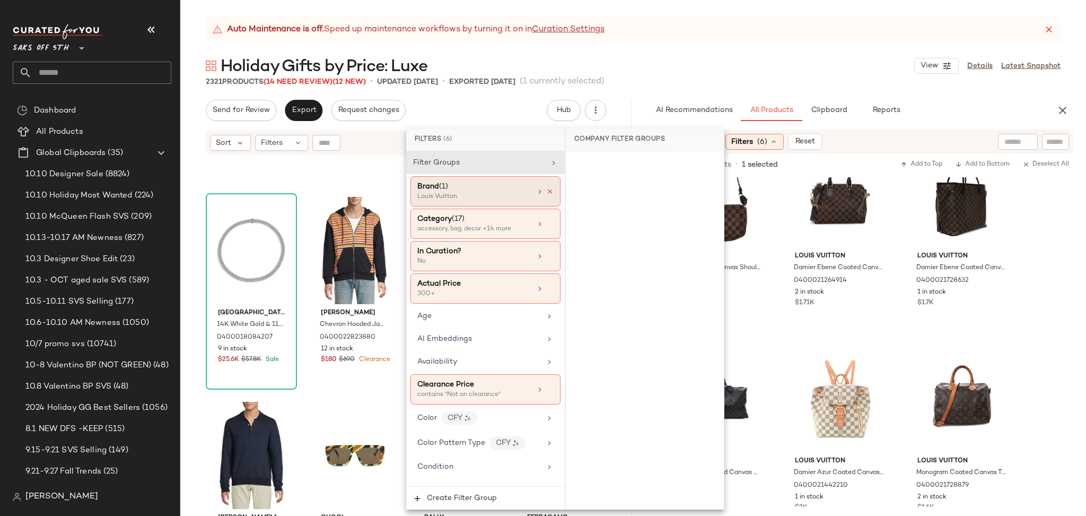
click at [546, 191] on icon at bounding box center [549, 191] width 7 height 7
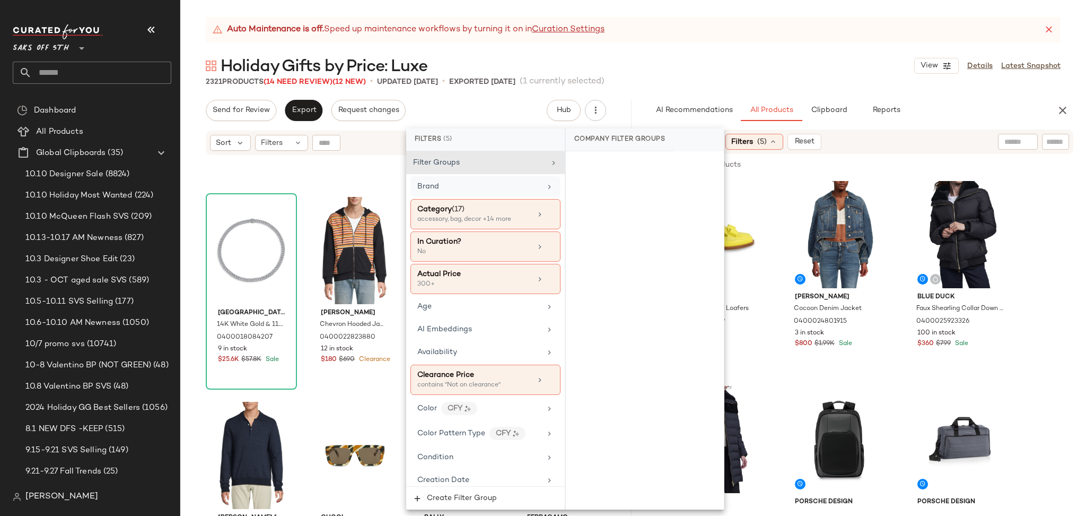
click at [735, 86] on div "2321 Products (14 Need Review) (12 New) • updated Oct 13th • Exported Oct 10th …" at bounding box center [633, 81] width 906 height 11
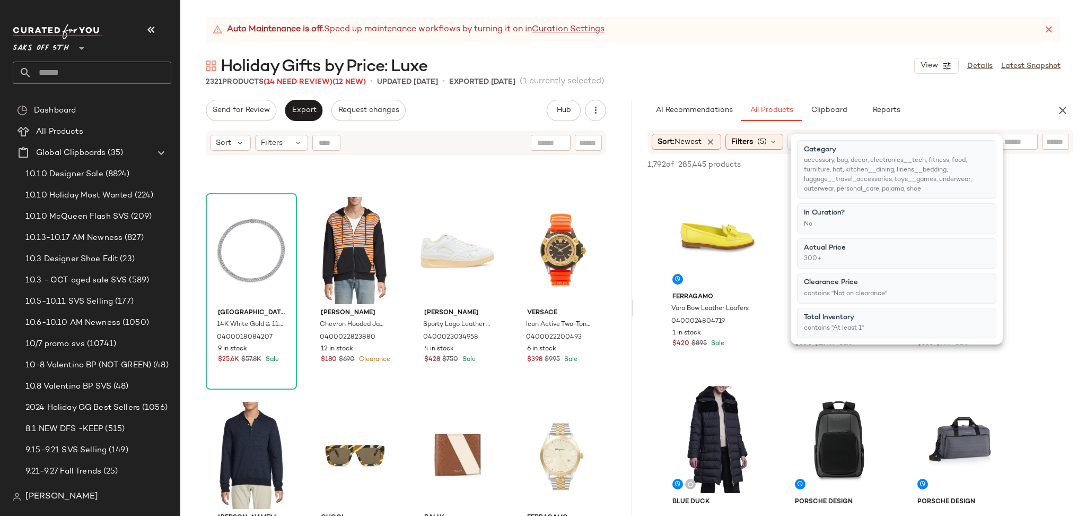
click at [825, 49] on div "Auto Maintenance is off. Speed up maintenance workflows by turning it on in Cur…" at bounding box center [633, 266] width 906 height 499
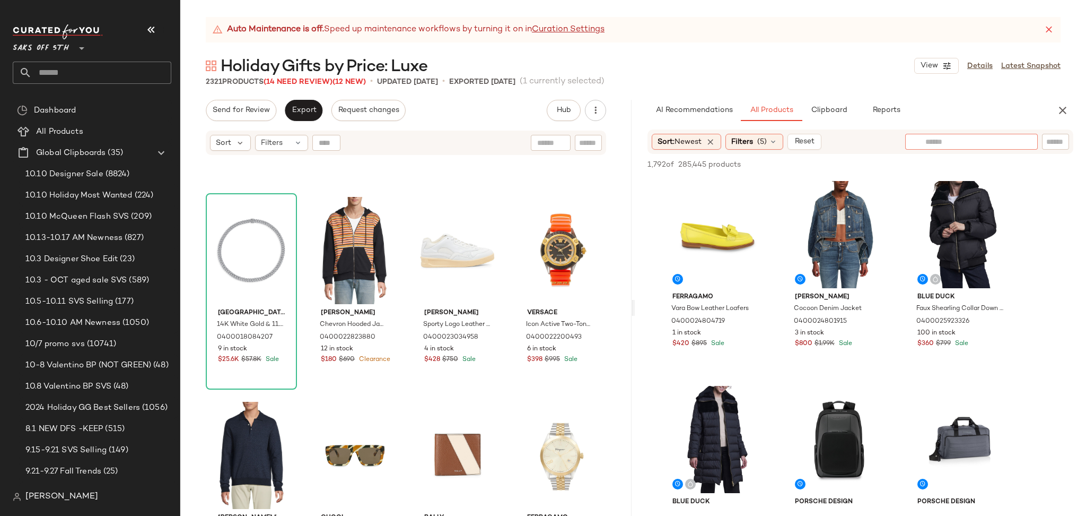
click at [1016, 143] on input "text" at bounding box center [972, 141] width 92 height 11
type input "*****"
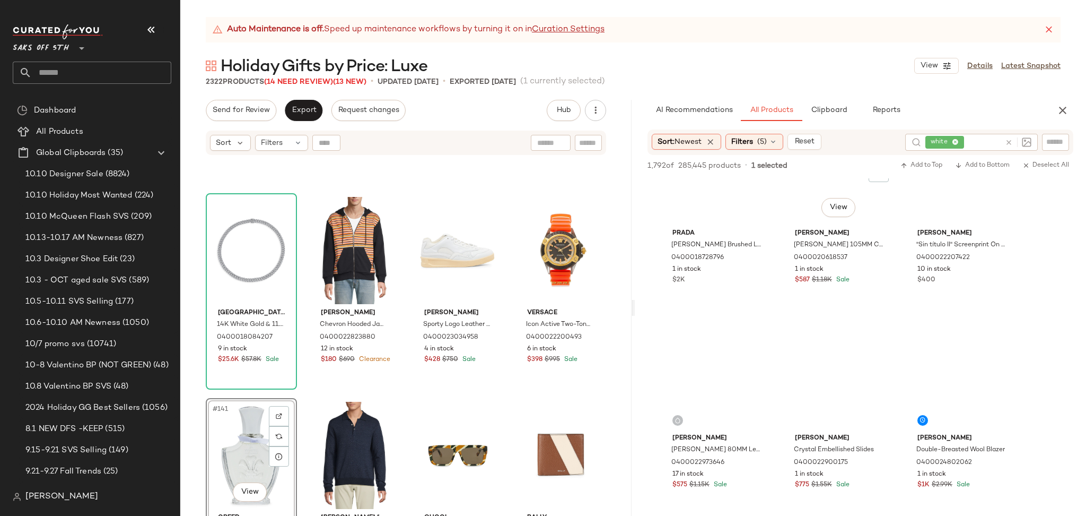
scroll to position [4374, 0]
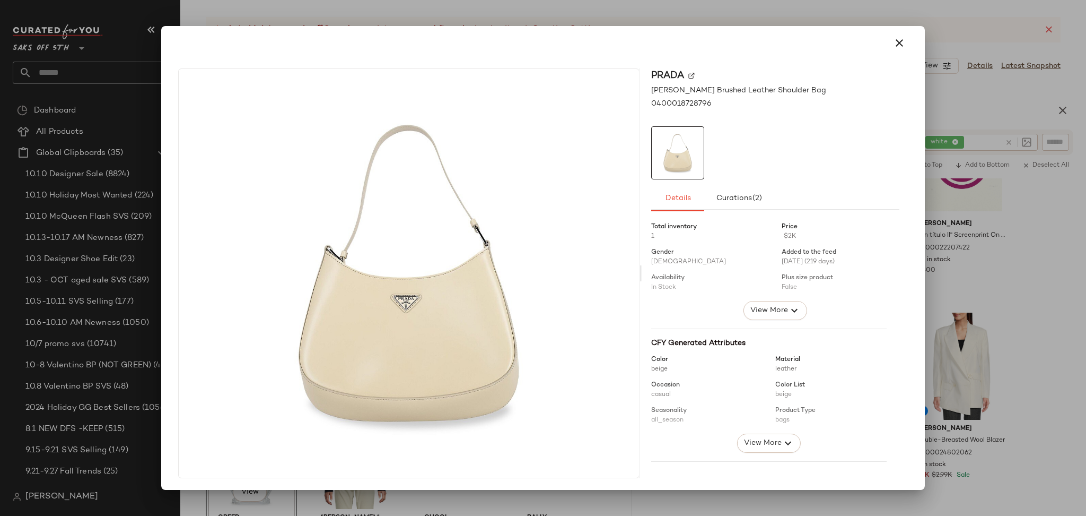
drag, startPoint x: 700, startPoint y: 193, endPoint x: 878, endPoint y: 15, distance: 252.4
click at [893, 39] on icon "button" at bounding box center [899, 43] width 13 height 13
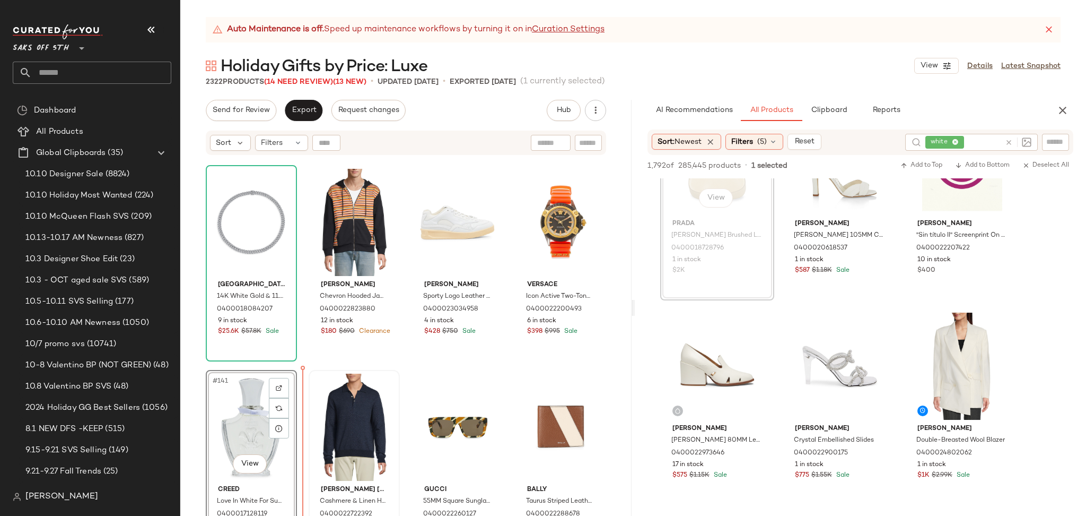
scroll to position [6970, 0]
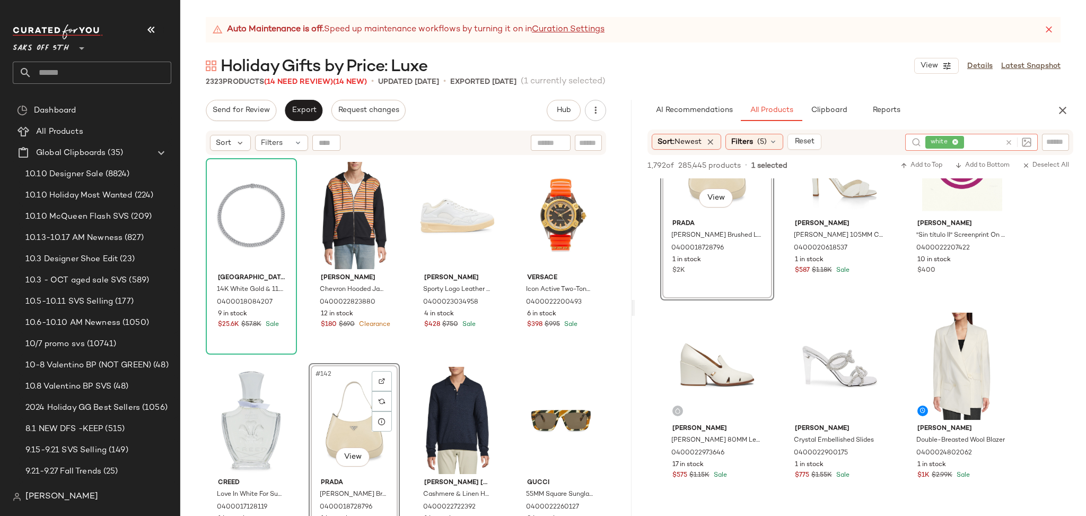
click at [970, 138] on input "text" at bounding box center [983, 142] width 35 height 11
type input "******"
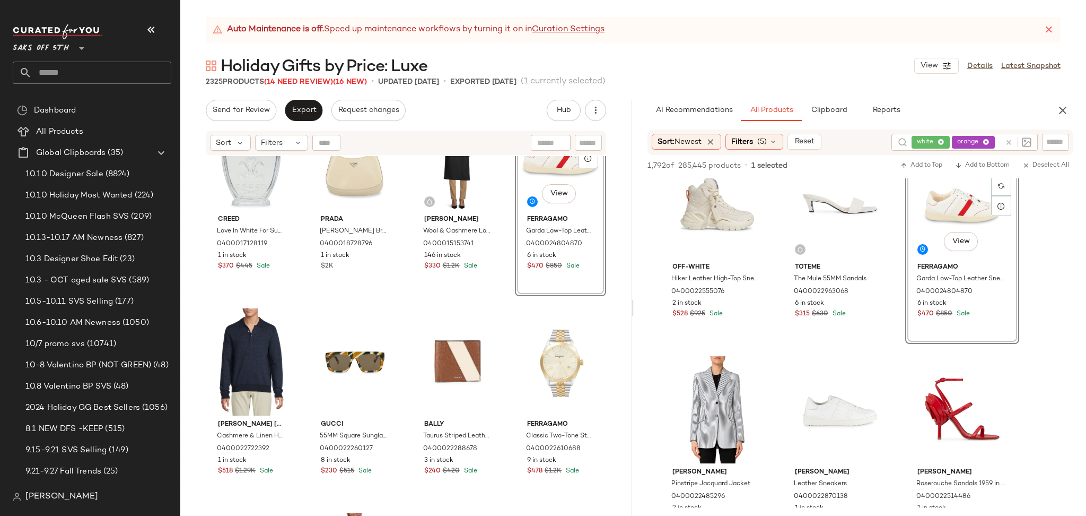
scroll to position [7278, 0]
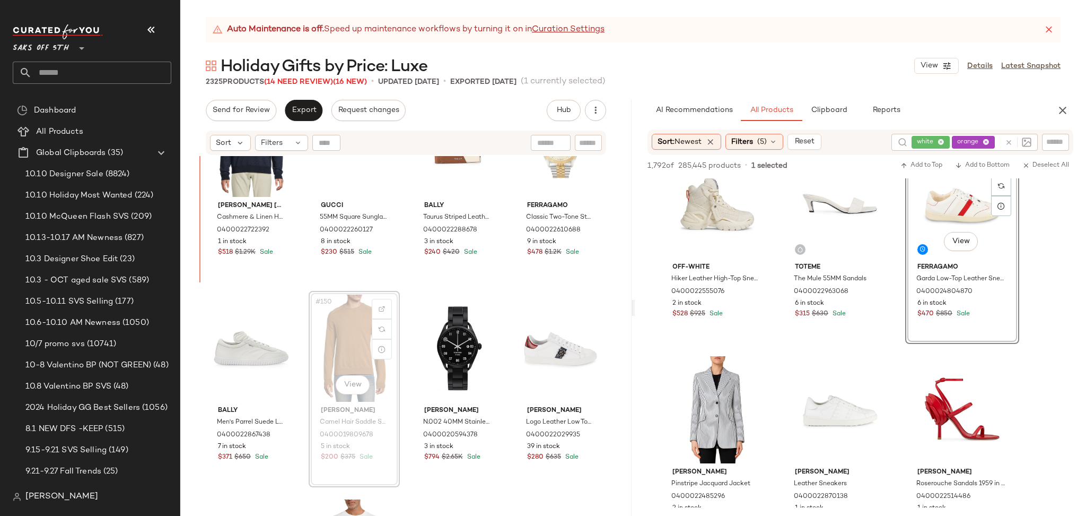
scroll to position [7435, 0]
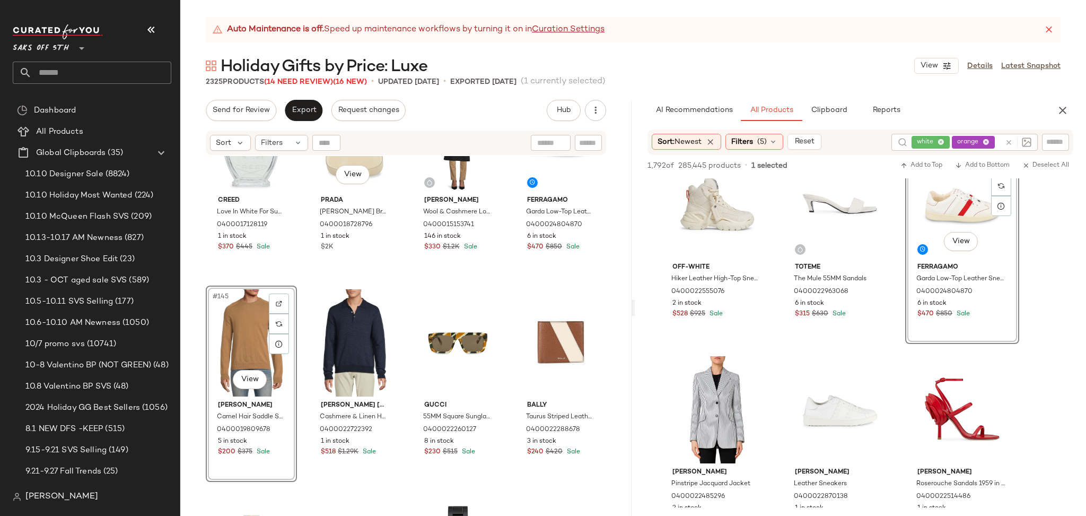
scroll to position [7249, 0]
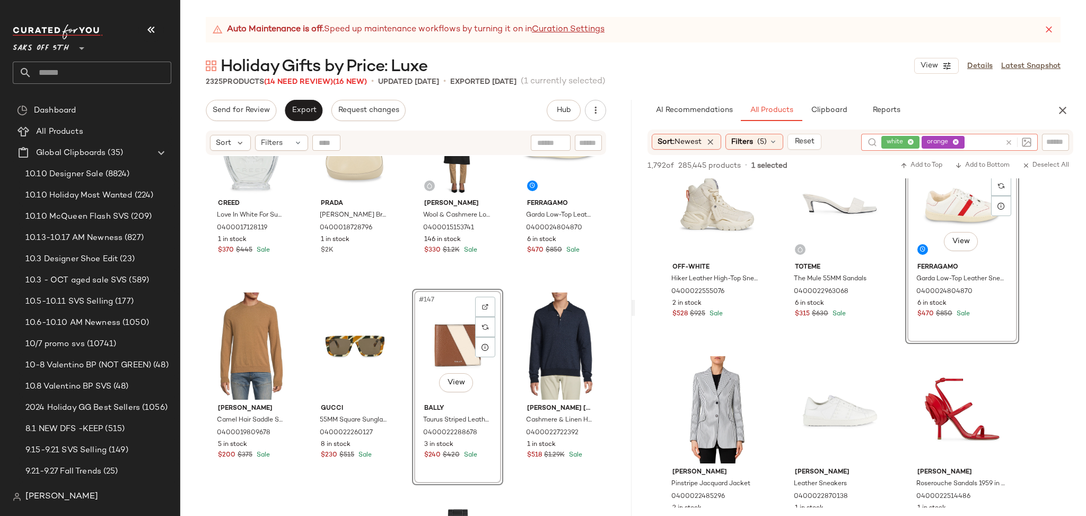
click at [979, 142] on div "white orange" at bounding box center [941, 142] width 119 height 17
click at [955, 143] on icon at bounding box center [956, 142] width 7 height 7
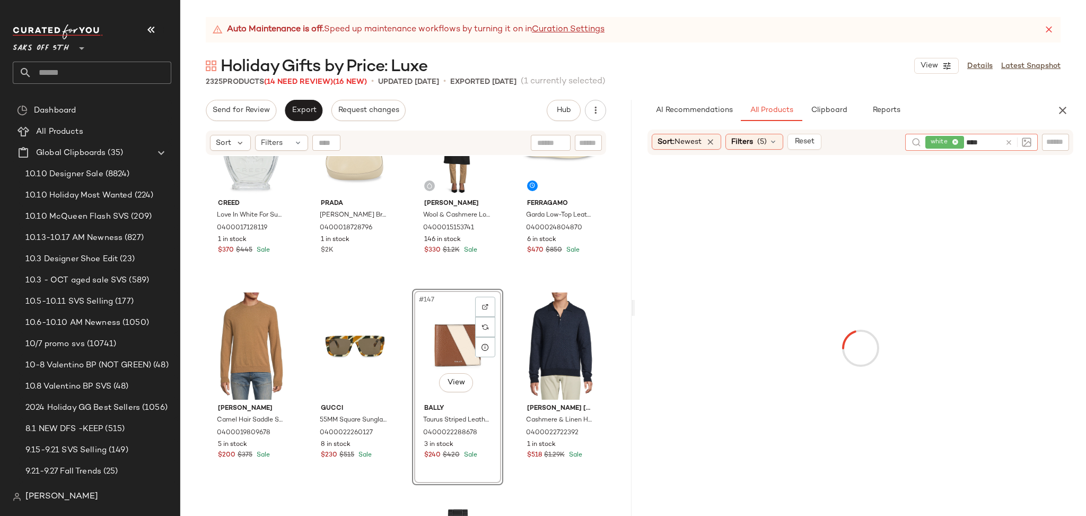
type input "*****"
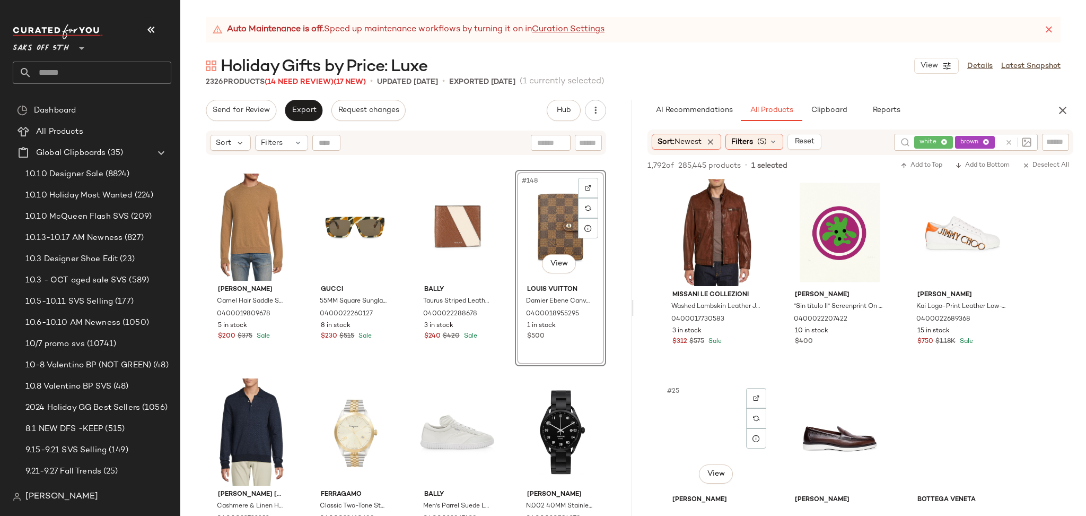
scroll to position [1433, 0]
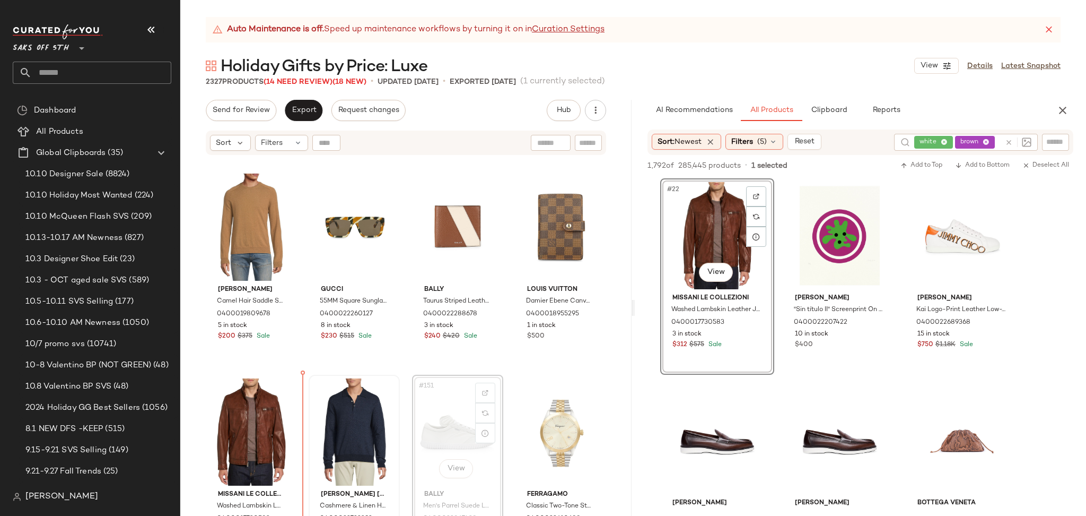
scroll to position [7369, 0]
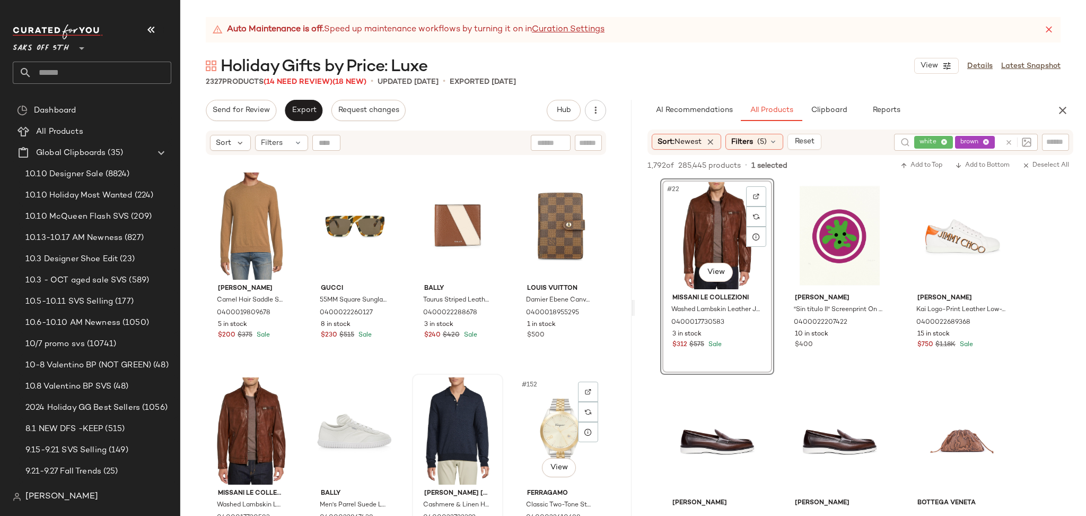
scroll to position [7372, 0]
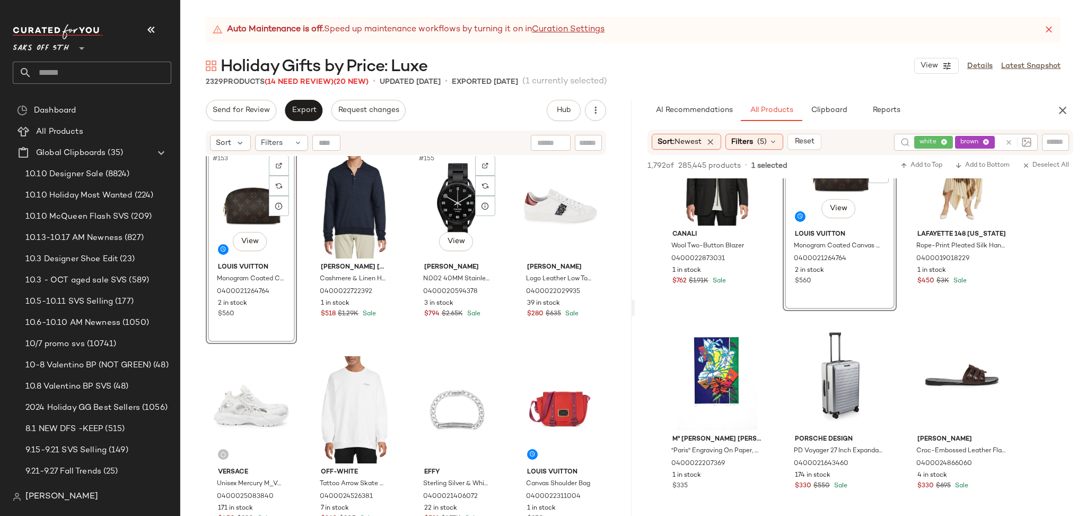
scroll to position [7803, 0]
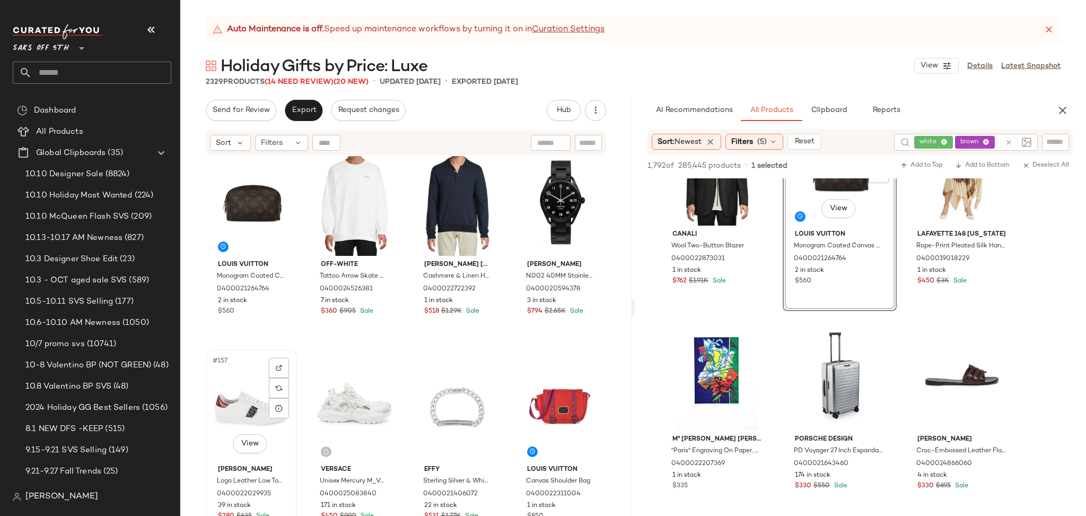
click at [250, 400] on div "#157 View" at bounding box center [252, 406] width 84 height 107
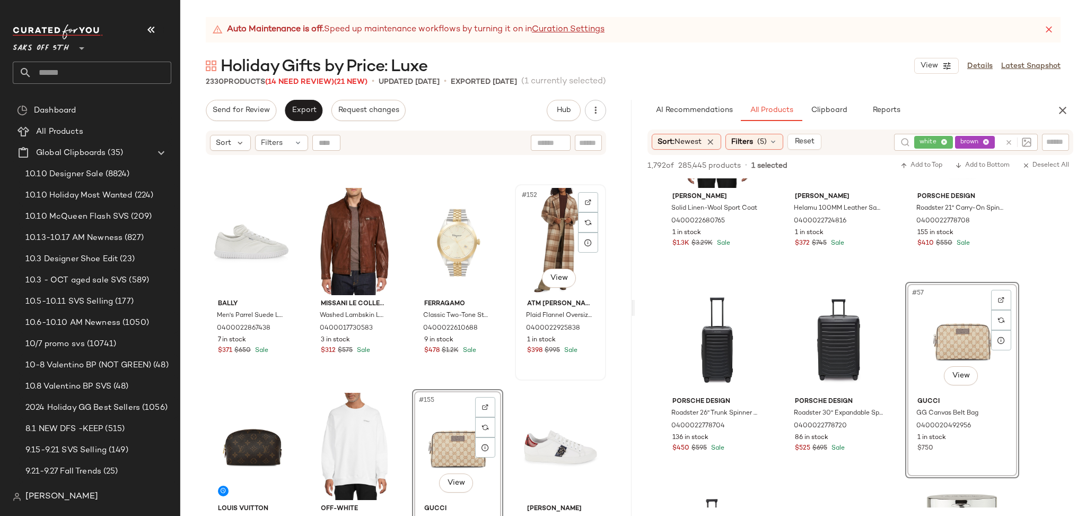
scroll to position [7557, 0]
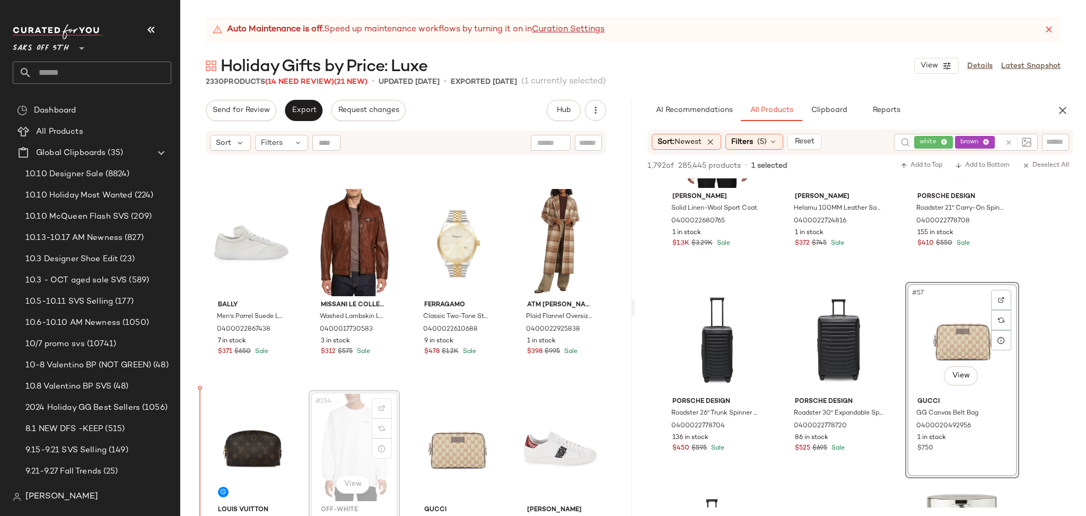
scroll to position [7561, 0]
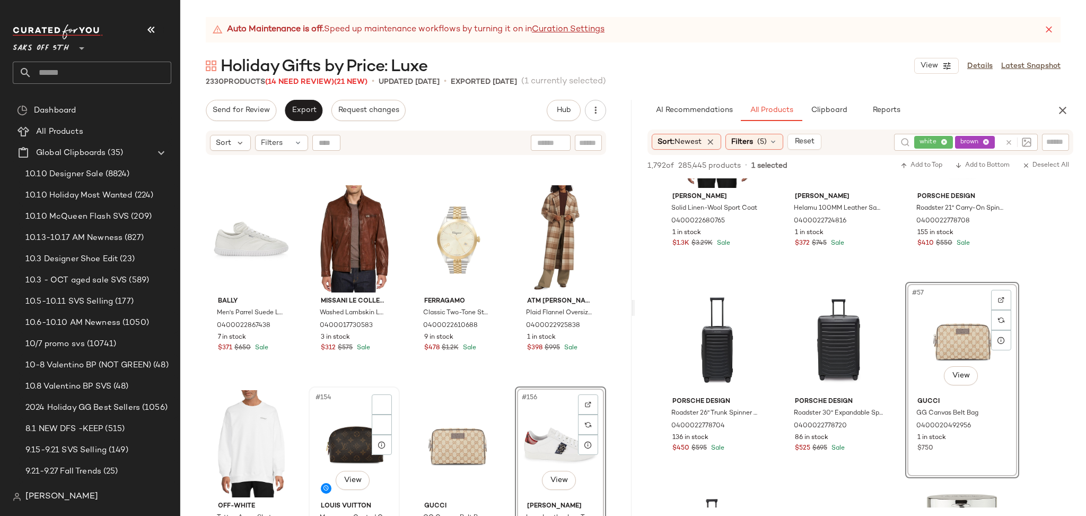
scroll to position [7564, 0]
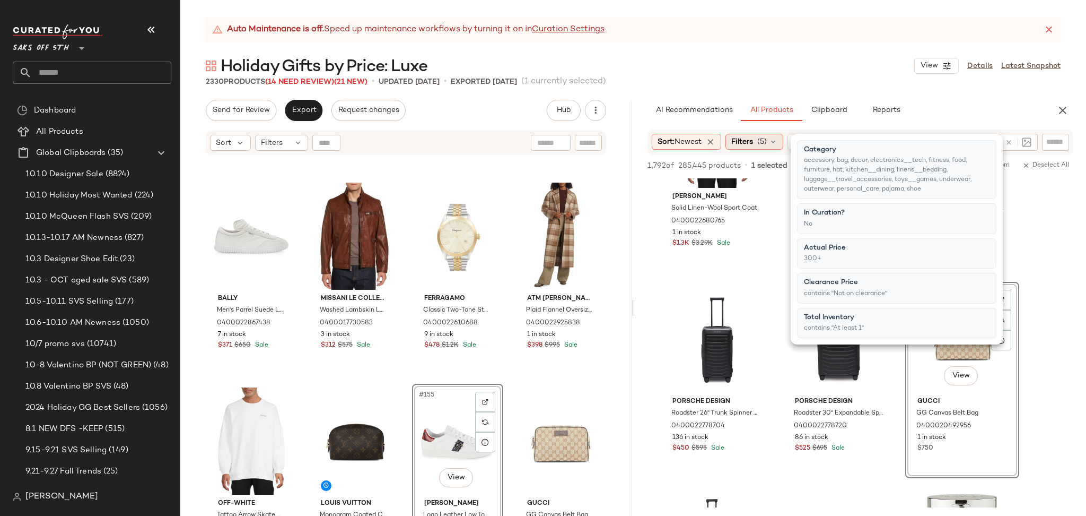
click at [753, 144] on span "Filters" at bounding box center [743, 141] width 22 height 11
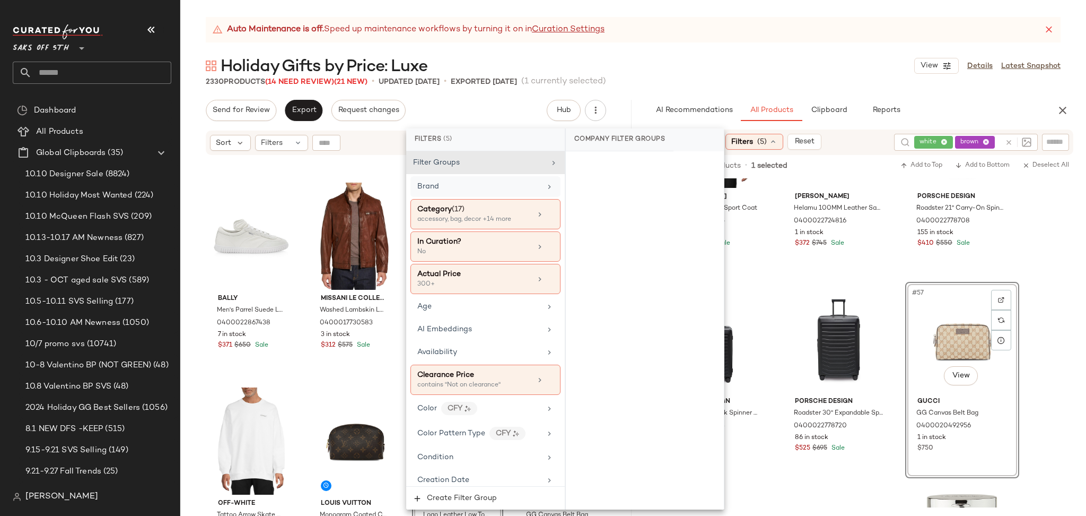
click at [515, 187] on div "Brand" at bounding box center [479, 186] width 124 height 11
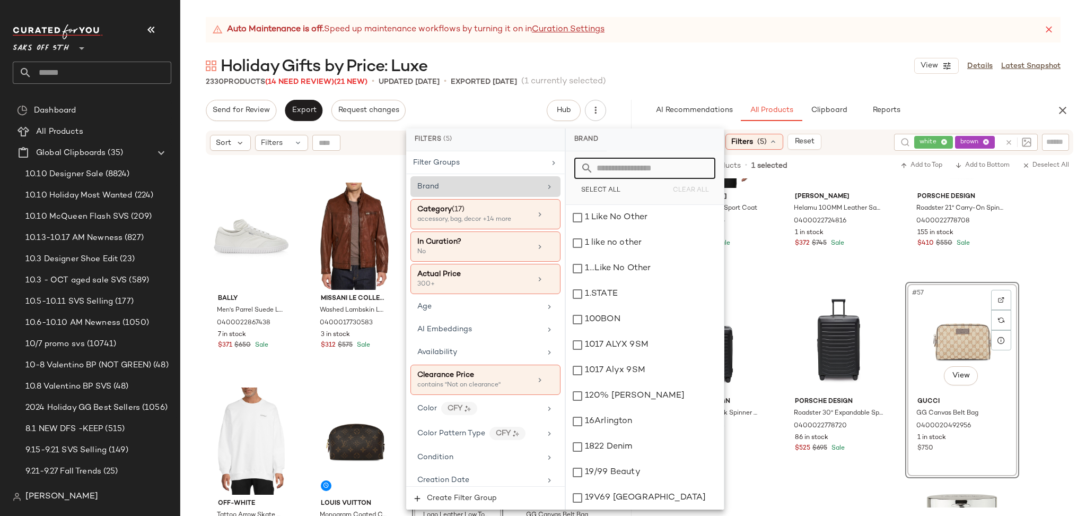
click at [628, 169] on input "text" at bounding box center [652, 168] width 116 height 21
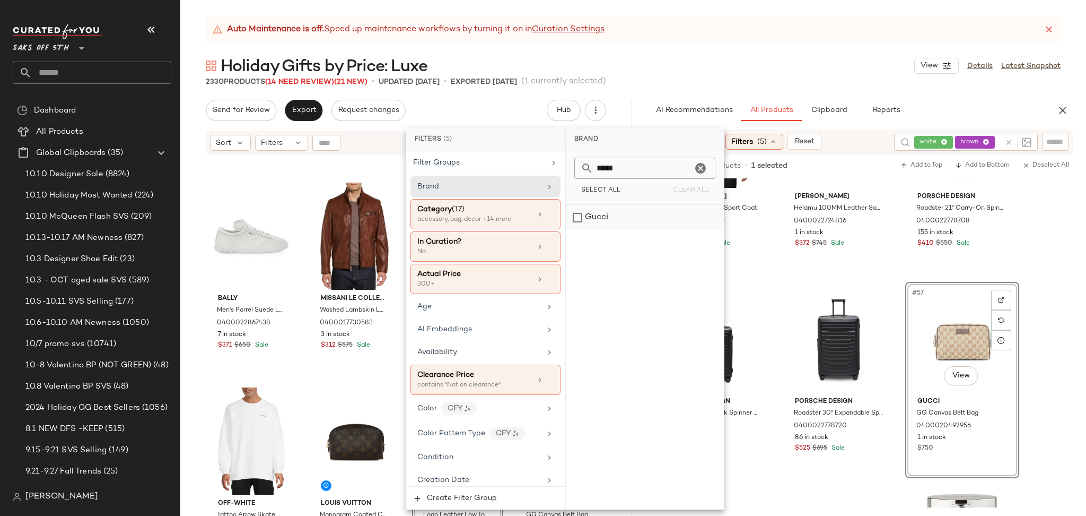
click at [584, 220] on div "Gucci" at bounding box center [645, 217] width 158 height 25
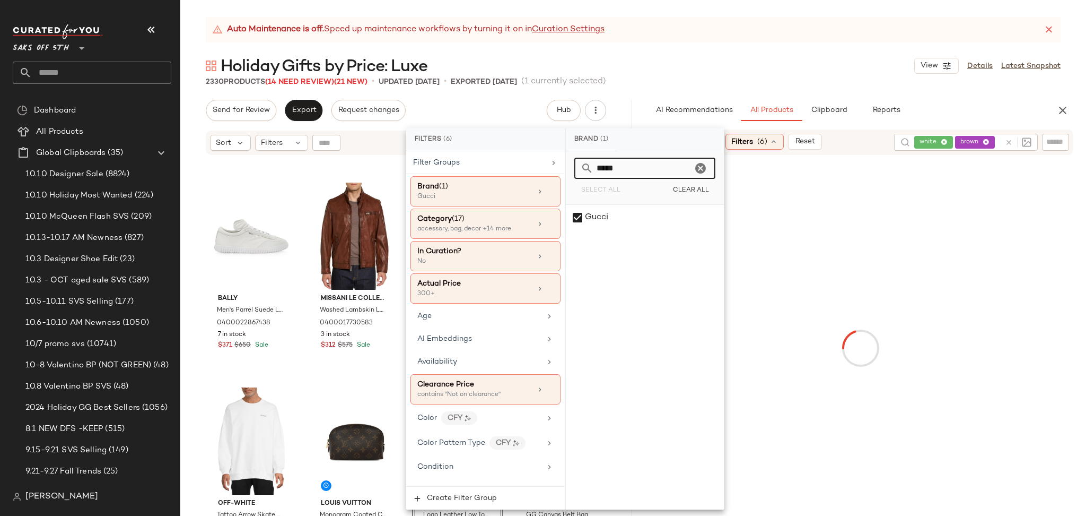
click at [638, 171] on input "*****" at bounding box center [643, 168] width 99 height 21
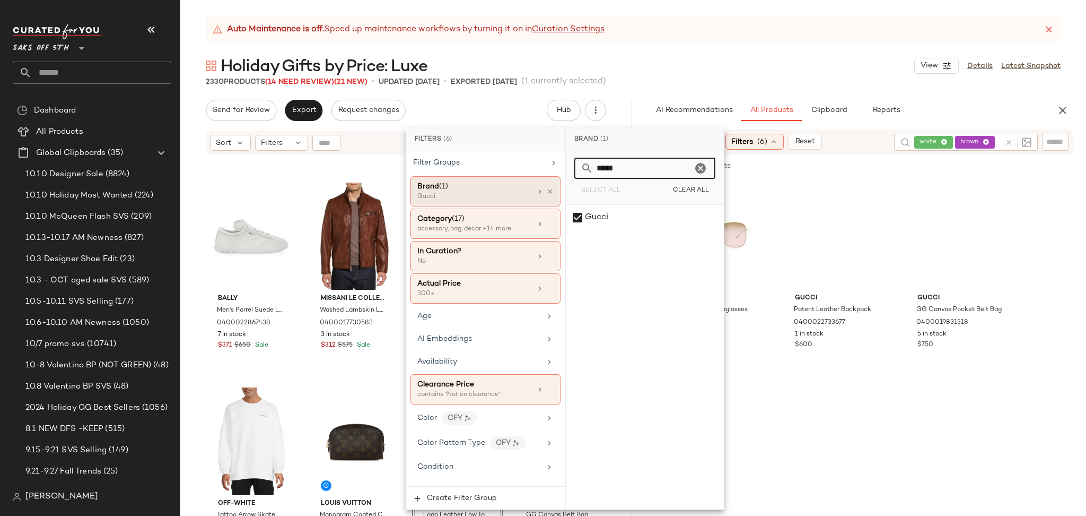
drag, startPoint x: 638, startPoint y: 171, endPoint x: 513, endPoint y: 189, distance: 126.0
click at [513, 189] on div "Filters (6) Filter Groups Brand (1) Gucci Category (17) accessory, bag, decor +…" at bounding box center [565, 318] width 318 height 381
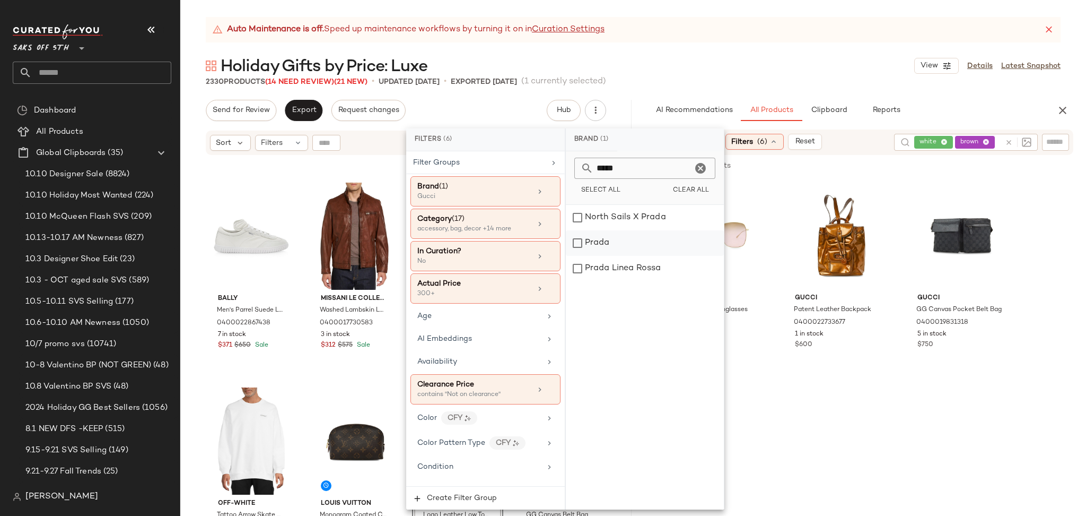
click at [585, 238] on div "Prada" at bounding box center [645, 242] width 158 height 25
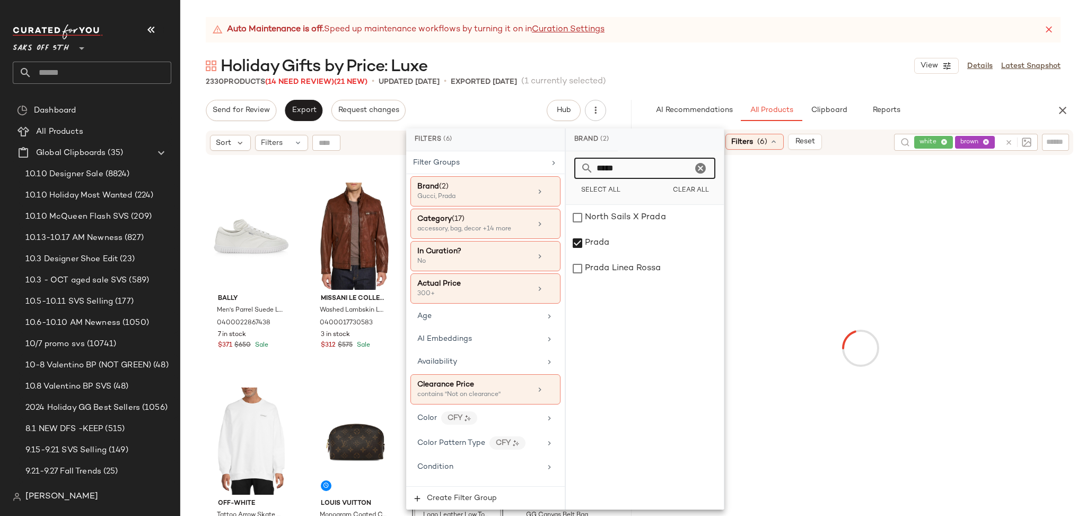
drag, startPoint x: 651, startPoint y: 171, endPoint x: 573, endPoint y: 191, distance: 80.5
click at [573, 191] on div "***** Select All Clear All" at bounding box center [645, 178] width 158 height 54
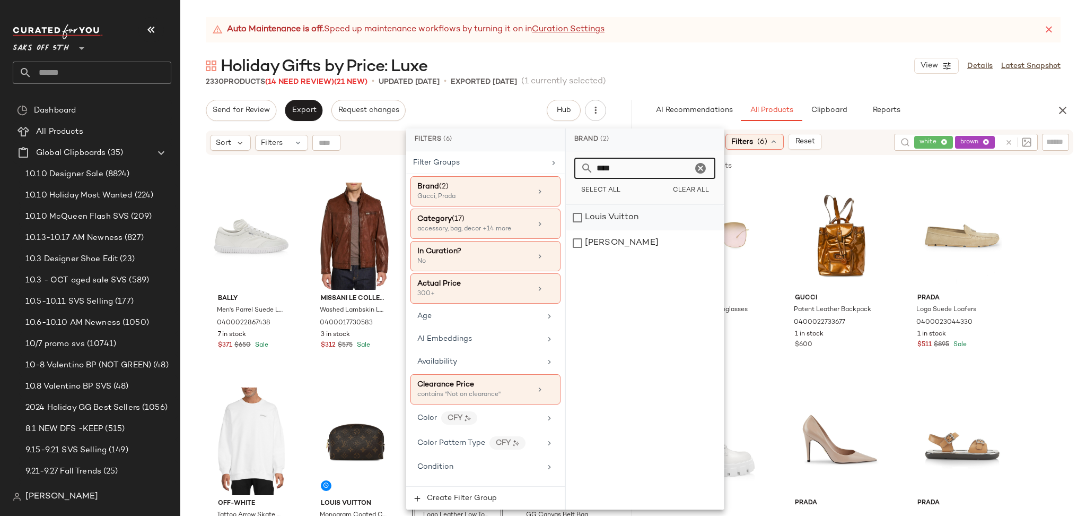
type input "****"
click at [580, 214] on div "Louis Vuitton" at bounding box center [645, 217] width 158 height 25
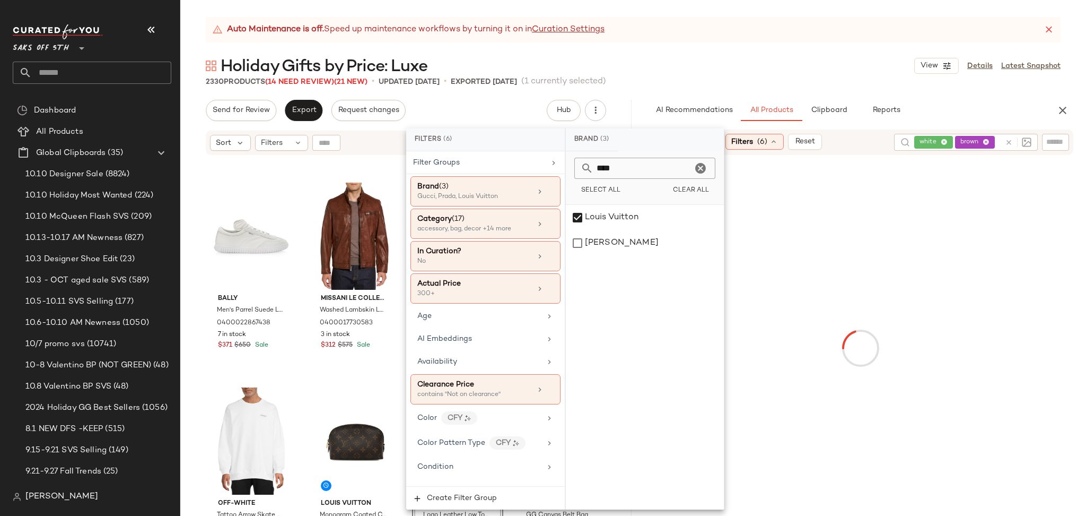
click at [748, 66] on div "Holiday Gifts by Price: Luxe View Details Latest Snapshot" at bounding box center [633, 65] width 906 height 21
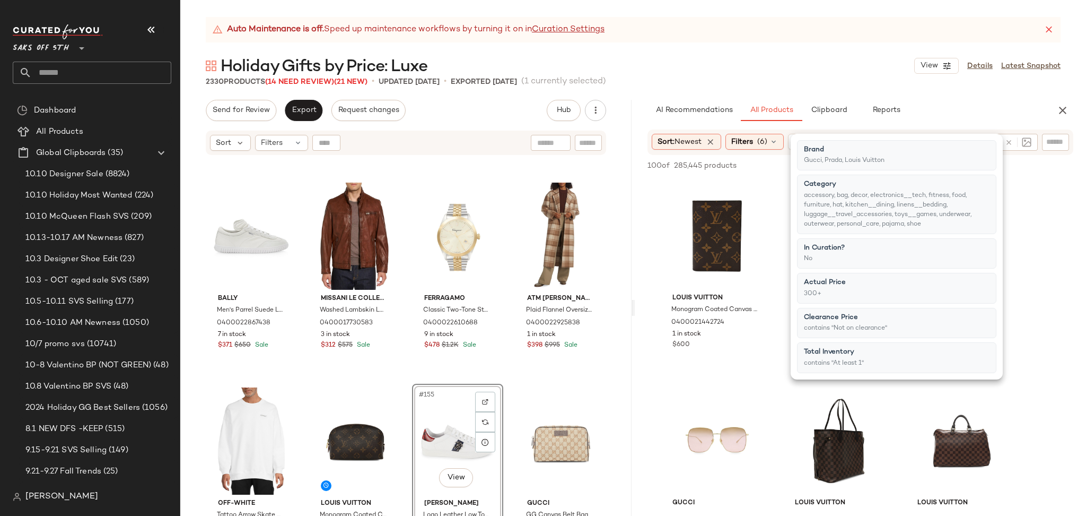
click at [748, 66] on div "Holiday Gifts by Price: Luxe View Details Latest Snapshot" at bounding box center [633, 65] width 906 height 21
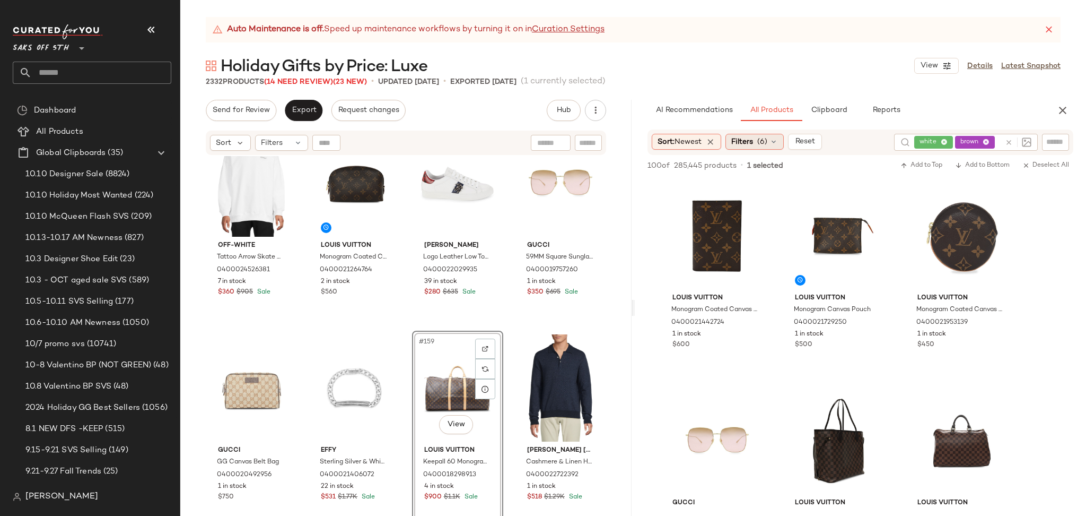
click at [766, 144] on span "(6)" at bounding box center [762, 141] width 10 height 11
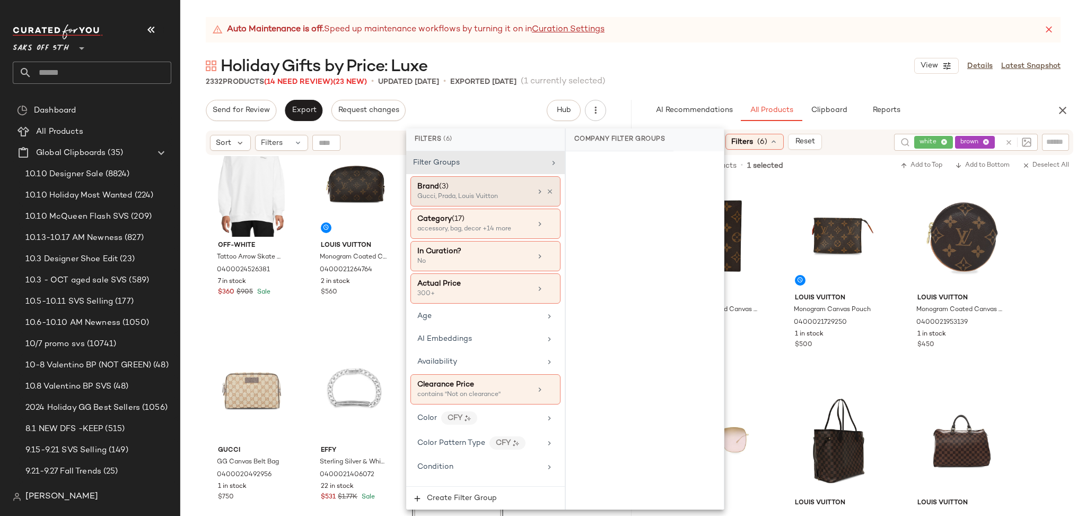
click at [518, 196] on div "Gucci, Prada, Louis Vuitton" at bounding box center [470, 197] width 106 height 10
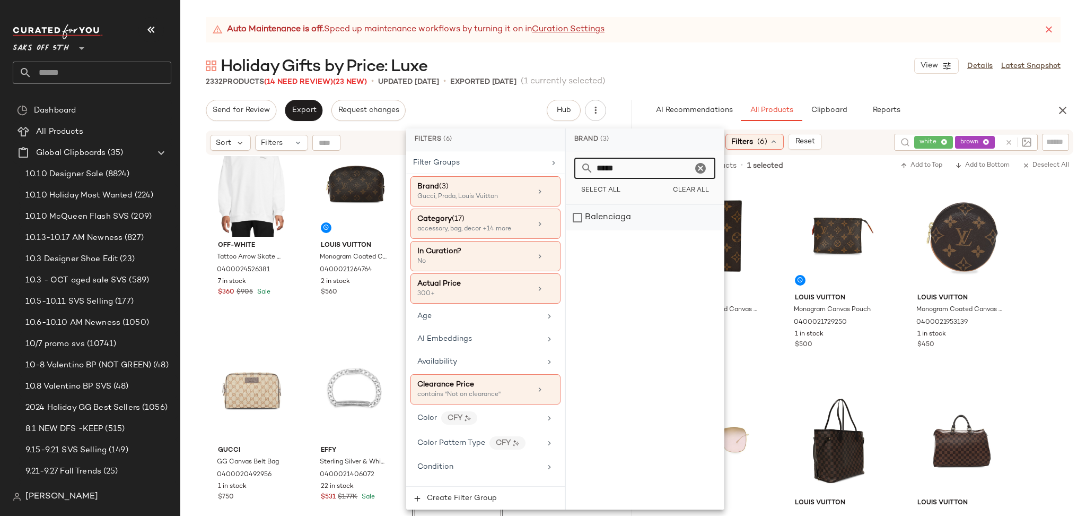
type input "*****"
click at [575, 215] on div "Balenciaga" at bounding box center [645, 217] width 158 height 25
click at [726, 55] on div "Holiday Gifts by Price: Luxe View Details Latest Snapshot" at bounding box center [633, 65] width 906 height 21
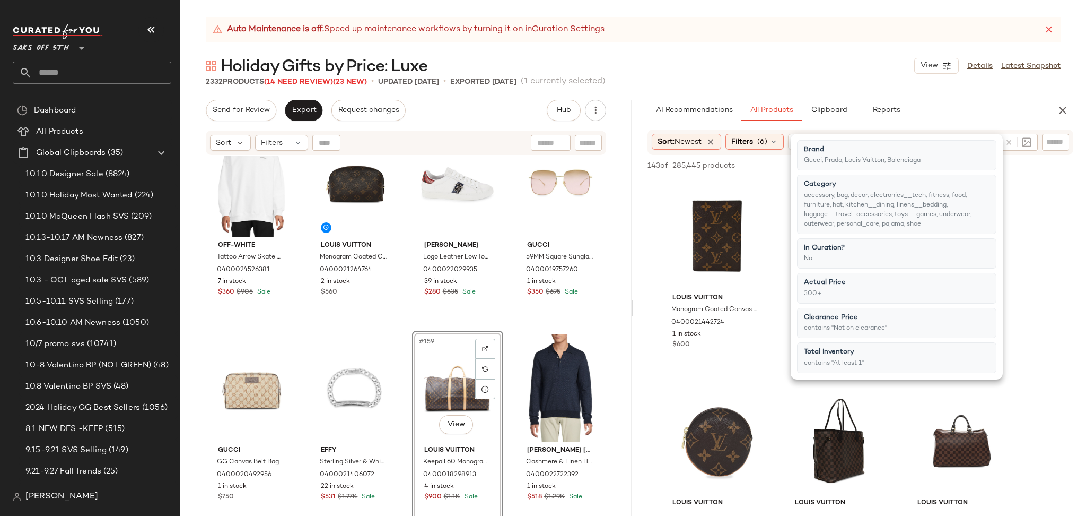
click at [726, 55] on div "Holiday Gifts by Price: Luxe View Details Latest Snapshot" at bounding box center [633, 65] width 906 height 21
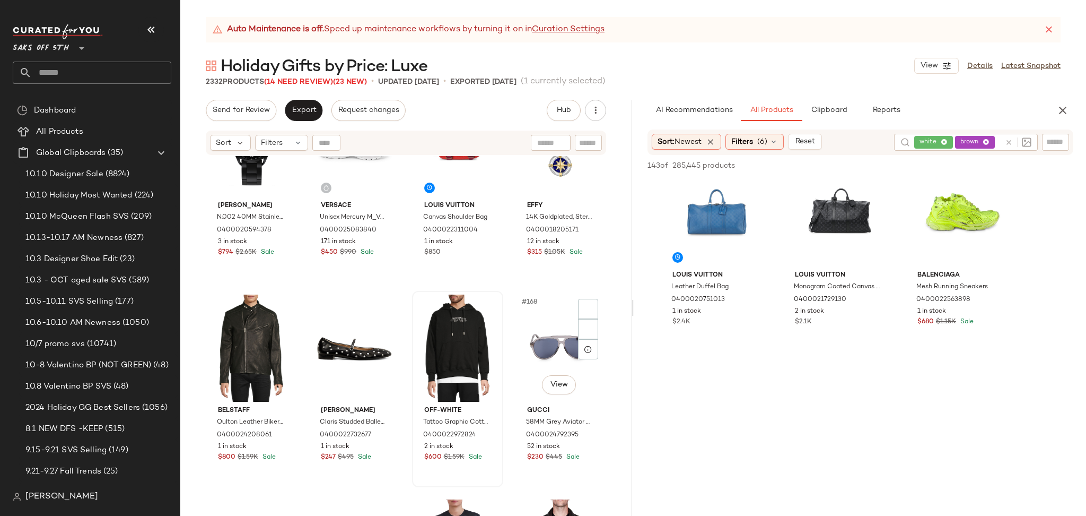
scroll to position [8271, 0]
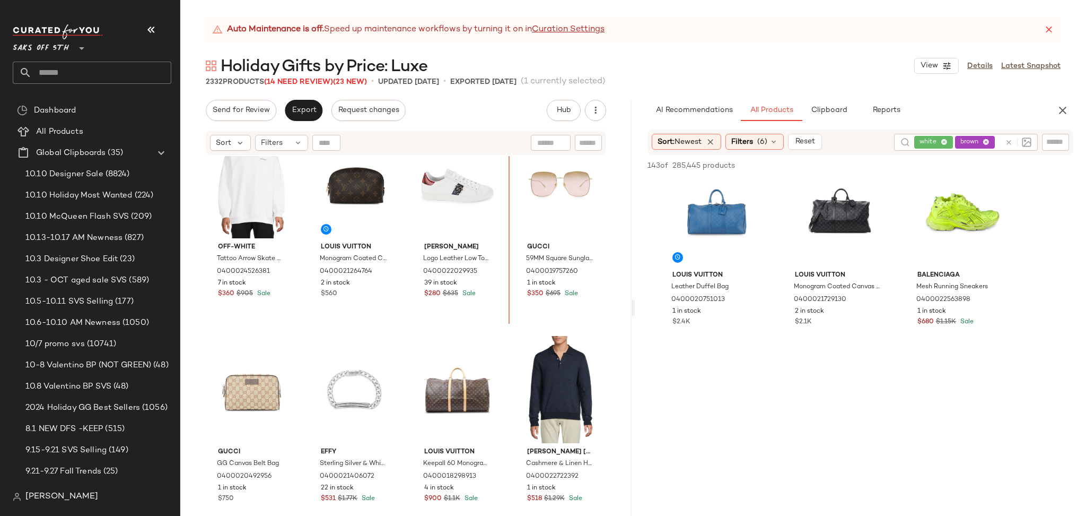
scroll to position [7812, 0]
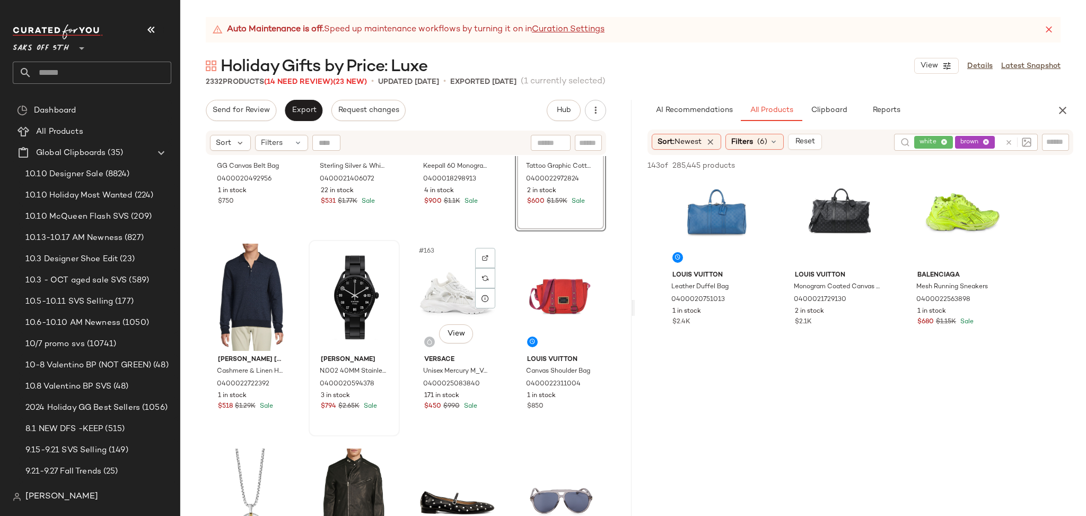
scroll to position [8129, 0]
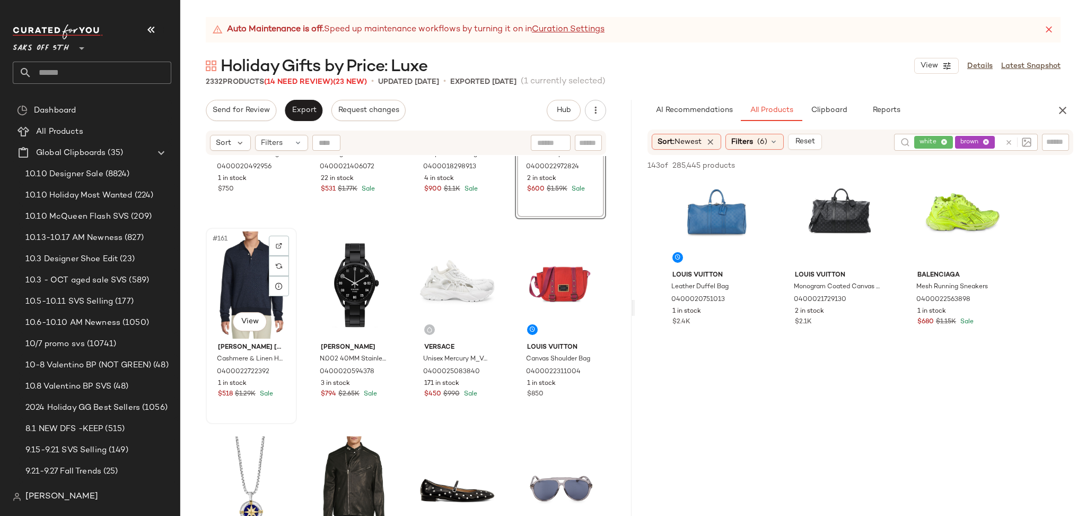
click at [242, 270] on div "#161 View" at bounding box center [252, 284] width 84 height 107
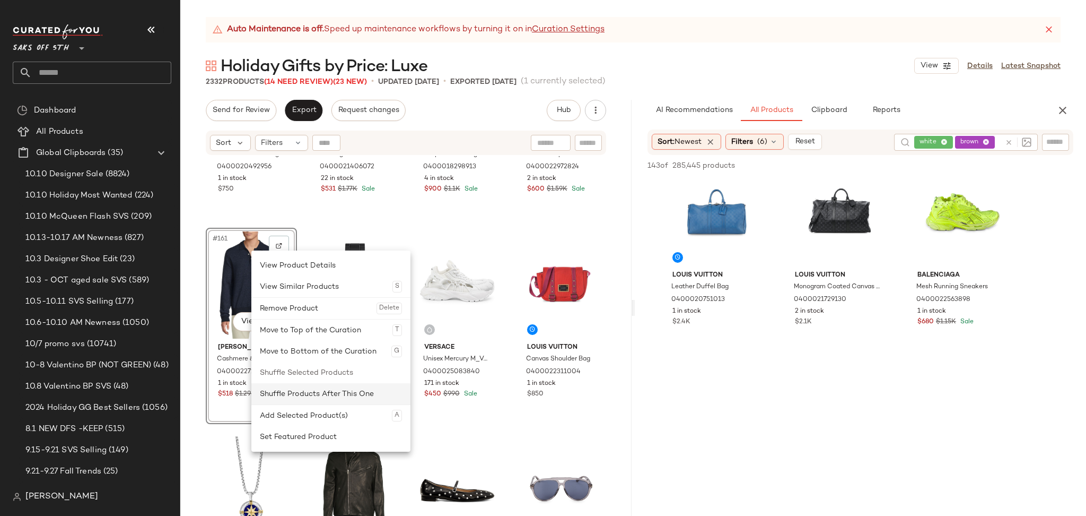
click at [320, 394] on div "Shuffle Products After This One" at bounding box center [331, 393] width 142 height 21
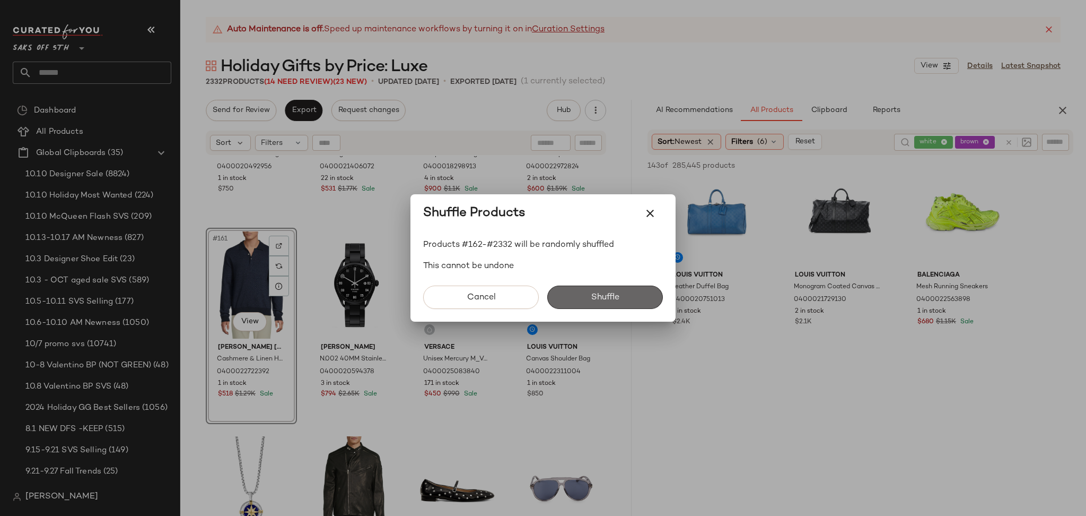
click at [574, 300] on button "Shuffle" at bounding box center [605, 296] width 116 height 23
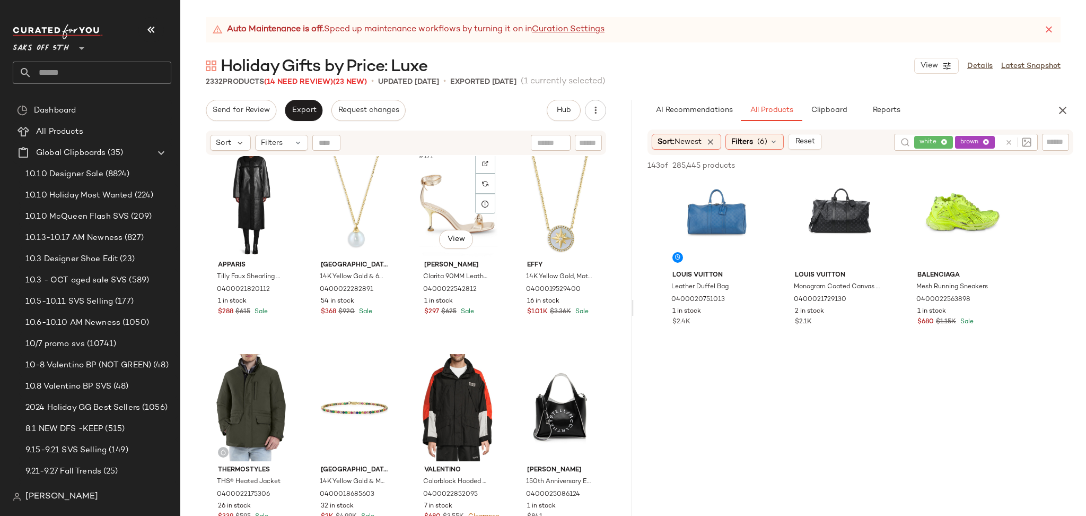
scroll to position [8623, 0]
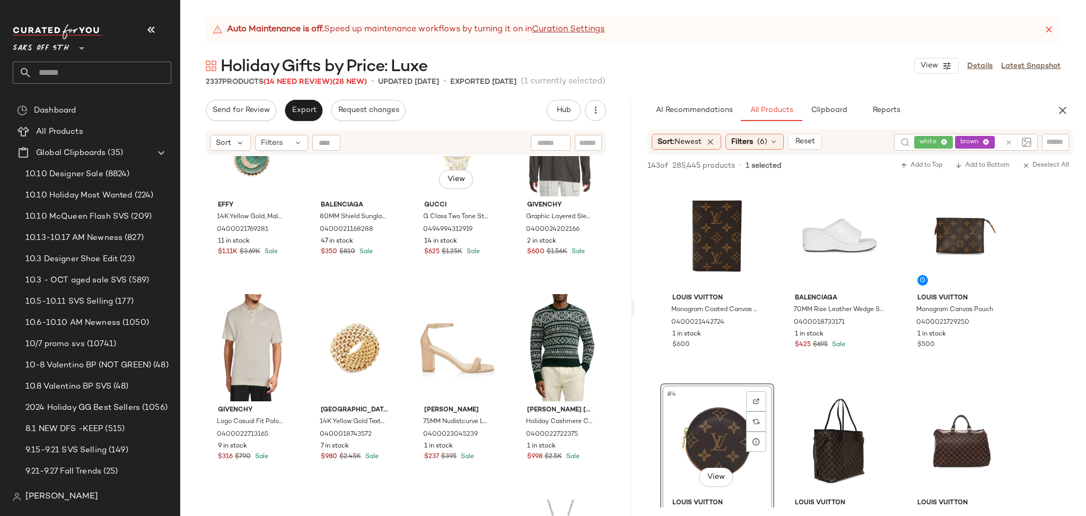
scroll to position [9320, 0]
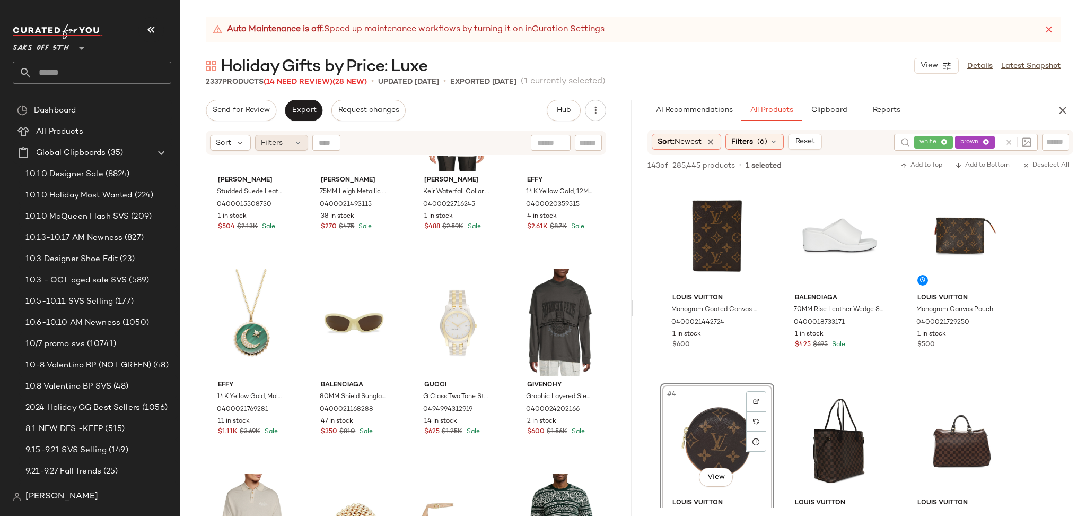
click at [284, 138] on div "Filters" at bounding box center [281, 143] width 53 height 16
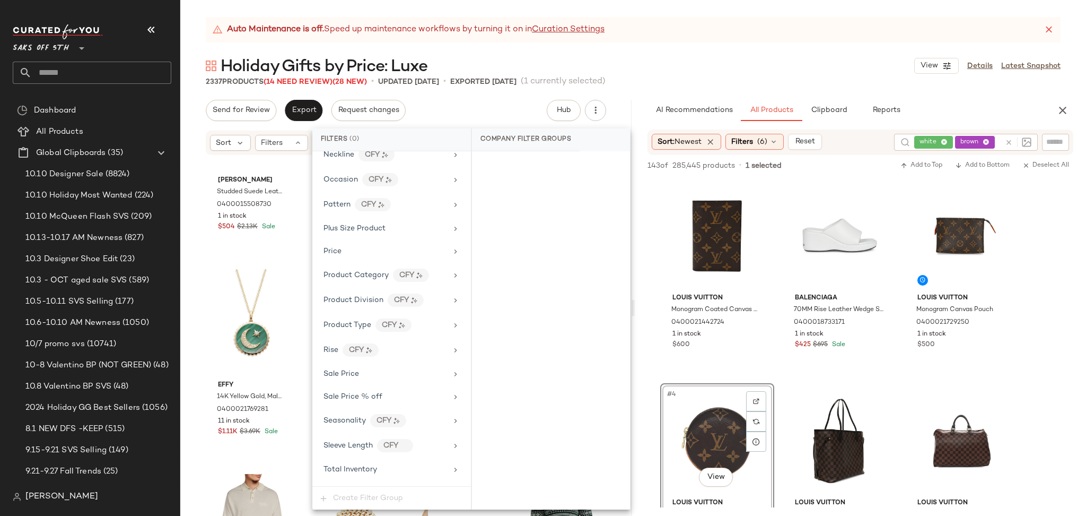
scroll to position [622, 0]
click at [395, 452] on div "Total Inventory" at bounding box center [386, 448] width 124 height 11
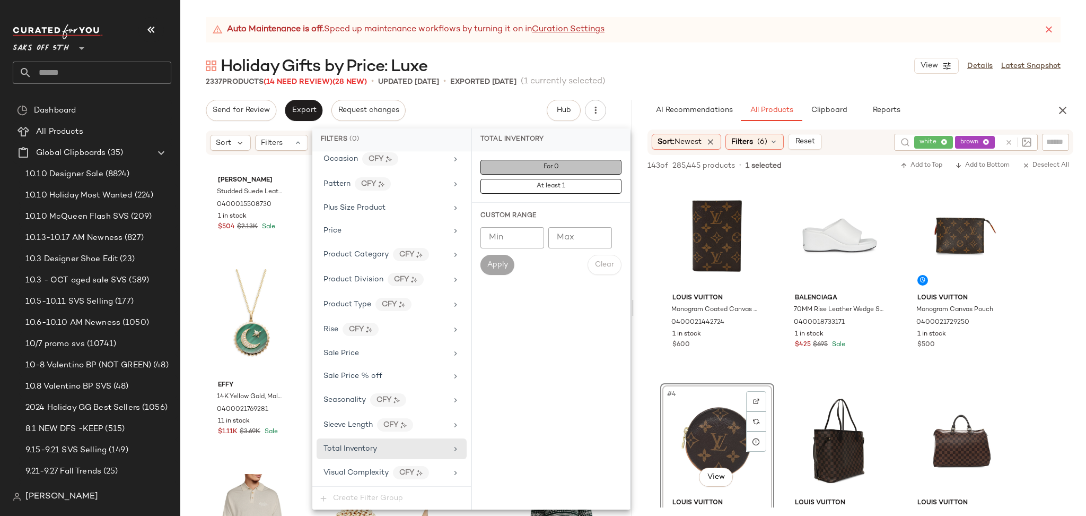
click at [514, 169] on button "For 0" at bounding box center [551, 167] width 141 height 15
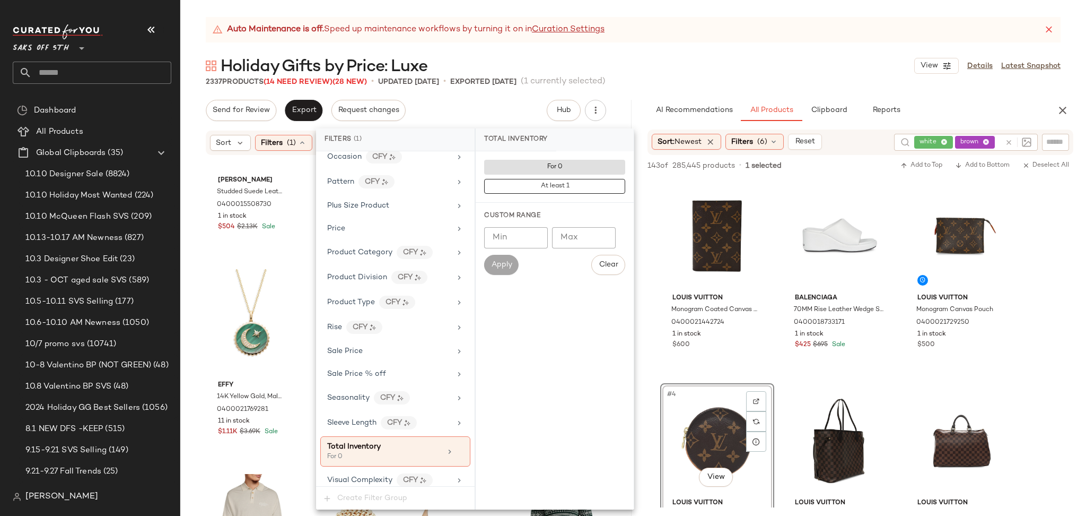
click at [710, 54] on div "Auto Maintenance is off. Speed up maintenance workflows by turning it on in Cur…" at bounding box center [633, 266] width 906 height 499
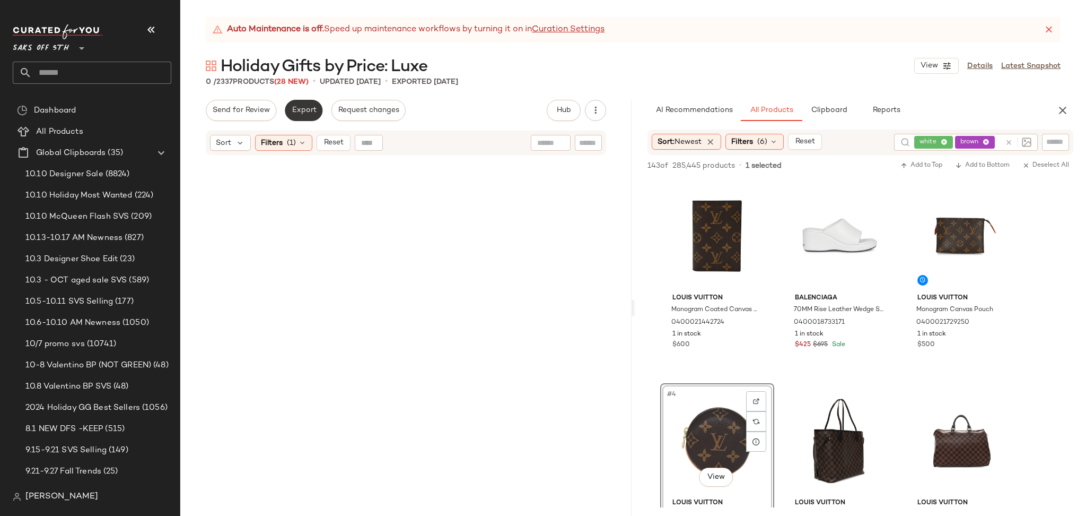
click at [306, 115] on button "Export" at bounding box center [304, 110] width 38 height 21
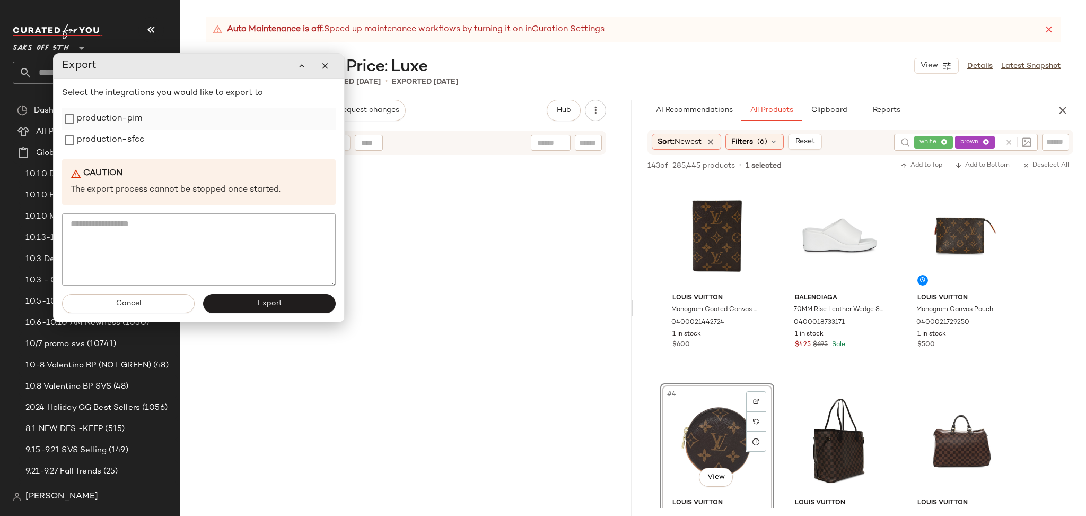
click at [134, 125] on label "production-pim" at bounding box center [109, 118] width 65 height 21
click at [131, 143] on label "production-sfcc" at bounding box center [110, 139] width 67 height 21
click at [241, 302] on button "Export" at bounding box center [269, 303] width 133 height 19
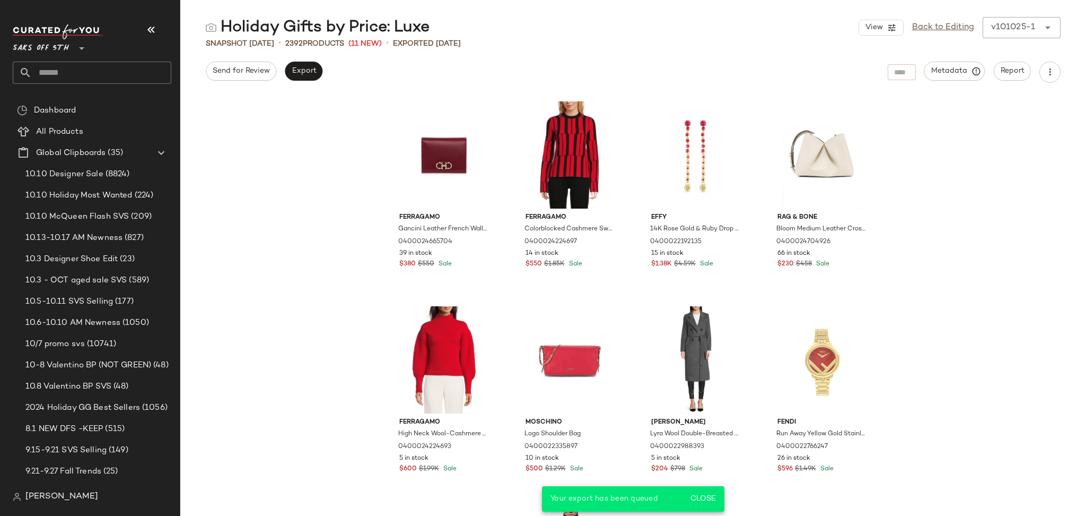
click at [604, 299] on div "Ferragamo Gancini Leather French Wallet 0400024665704 39 in stock $380 $550 Sal…" at bounding box center [633, 307] width 492 height 418
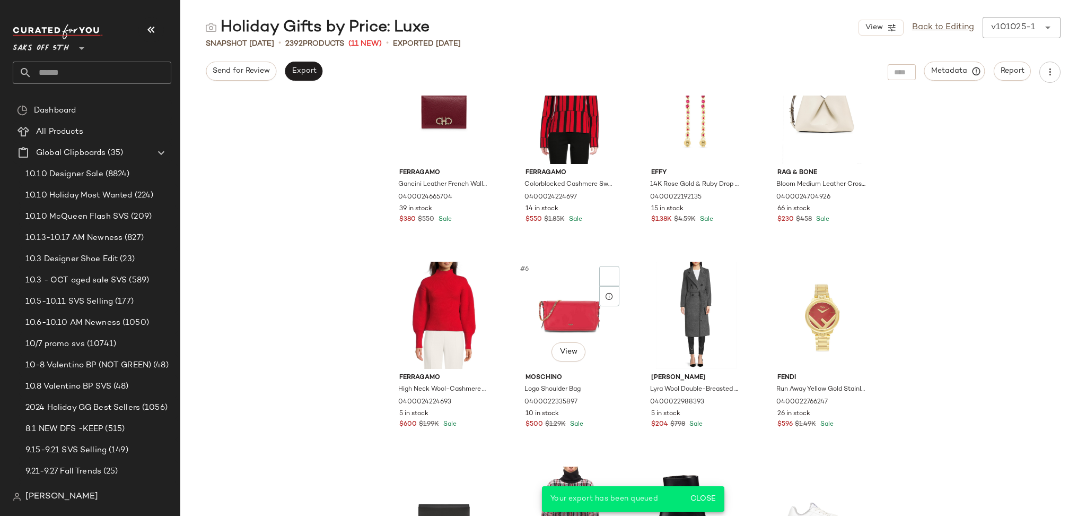
scroll to position [45, 0]
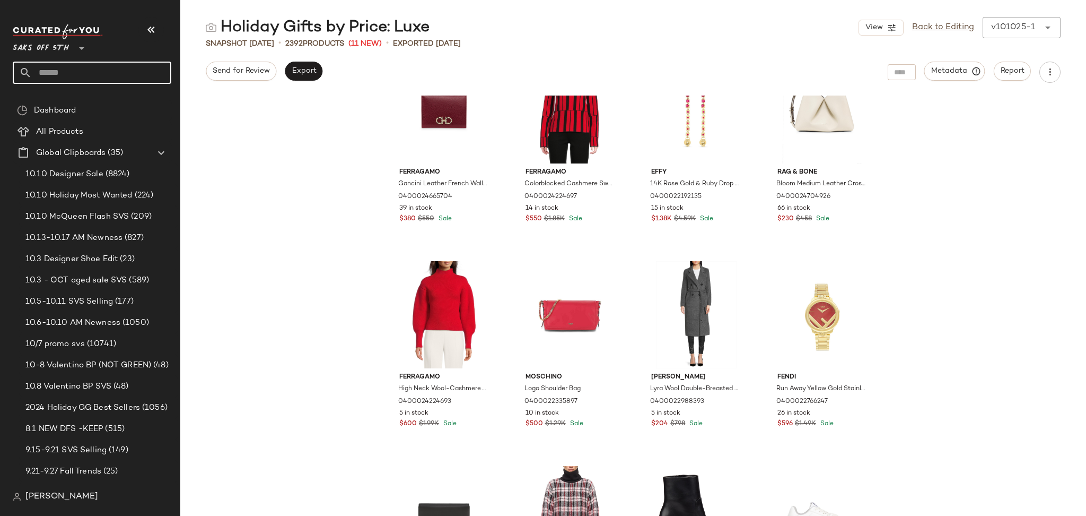
click at [140, 76] on input "text" at bounding box center [102, 73] width 140 height 22
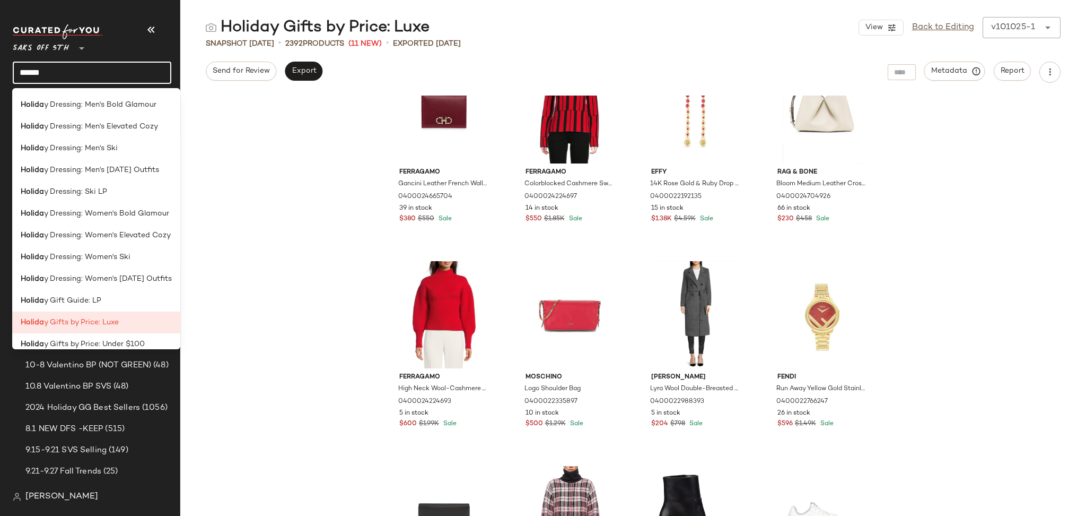
scroll to position [421, 0]
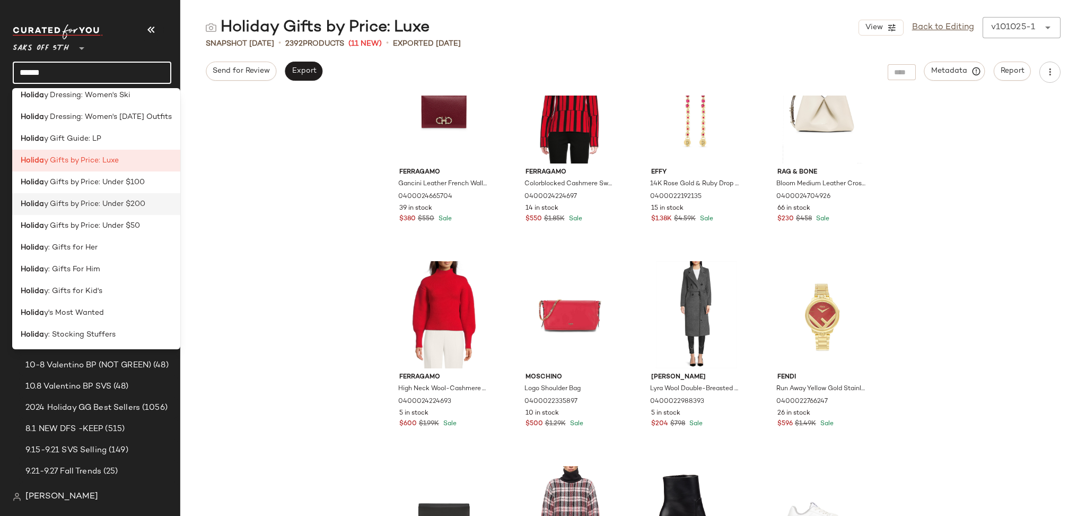
type input "******"
click at [142, 209] on div "Holida y Gifts by Price: Under $200" at bounding box center [96, 204] width 168 height 22
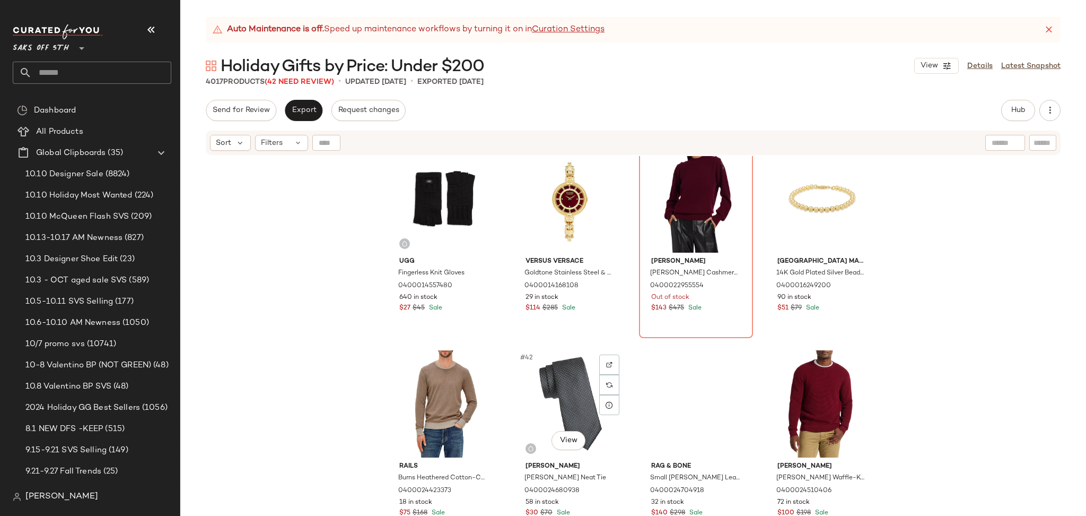
scroll to position [1869, 0]
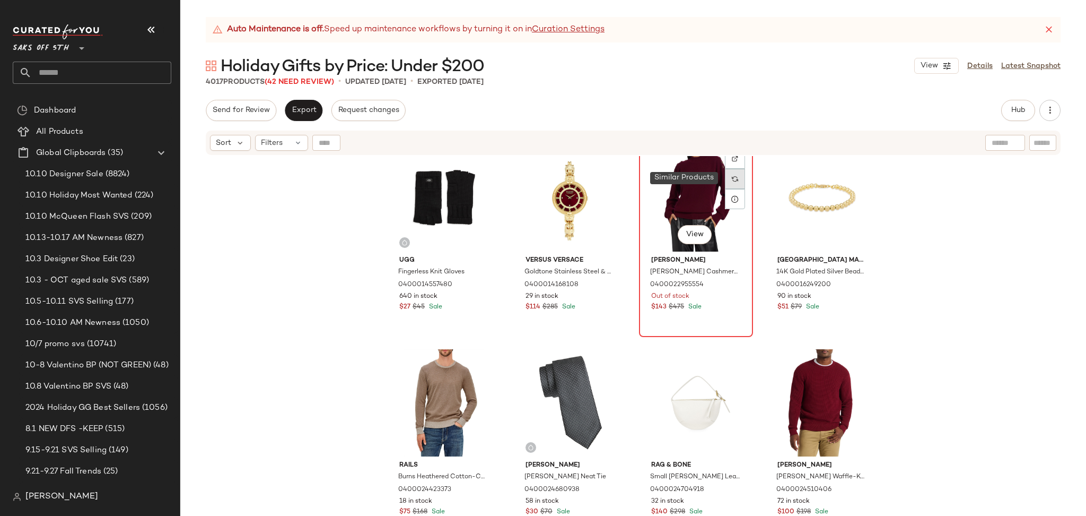
click at [734, 179] on img at bounding box center [735, 179] width 6 height 6
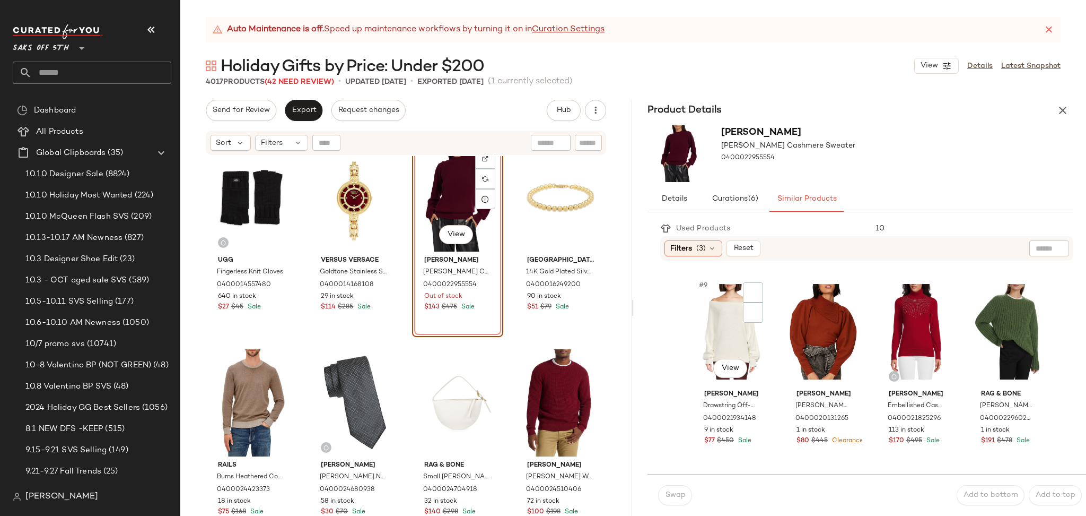
scroll to position [405, 0]
click at [898, 314] on div "#11 View" at bounding box center [917, 330] width 72 height 107
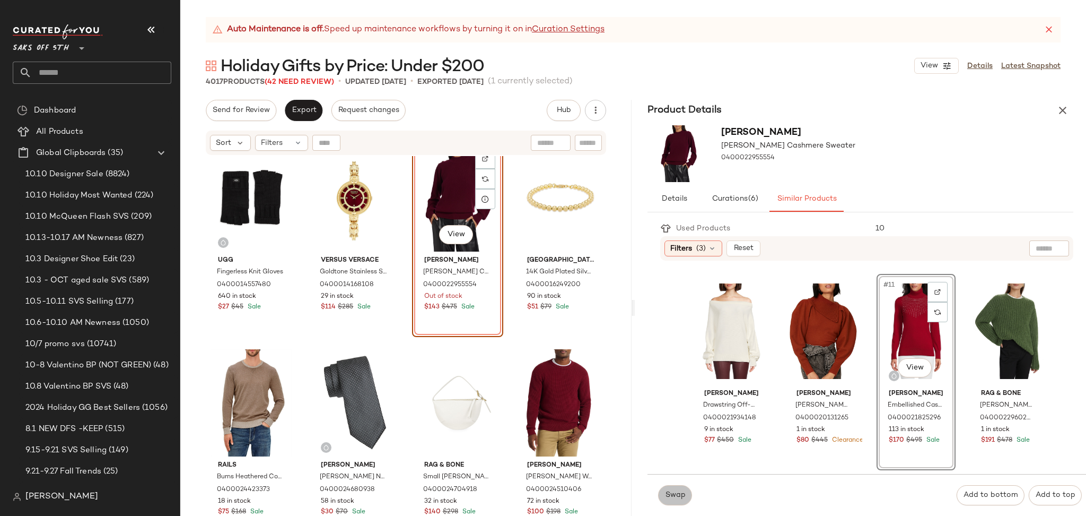
click at [681, 501] on button "Swap" at bounding box center [675, 495] width 34 height 20
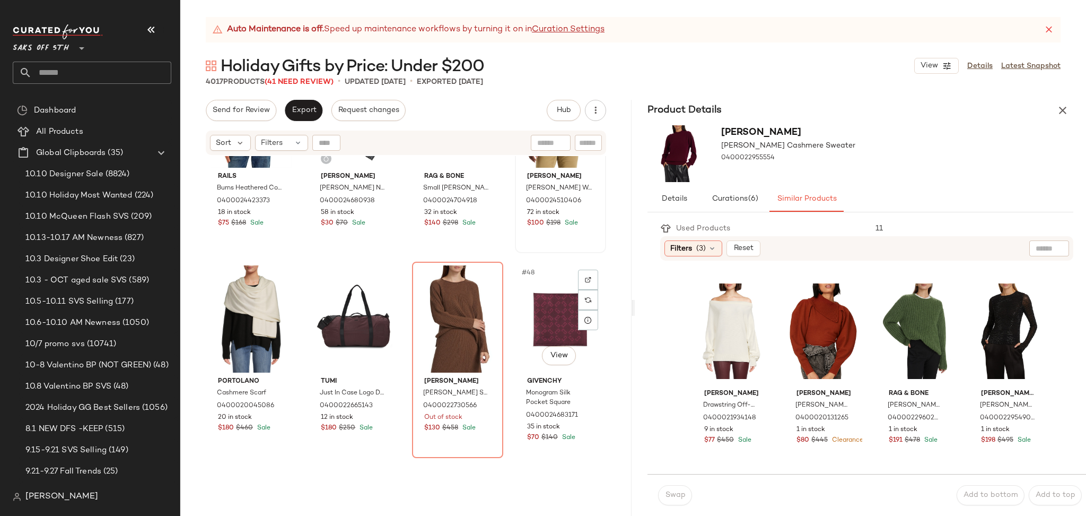
scroll to position [2218, 0]
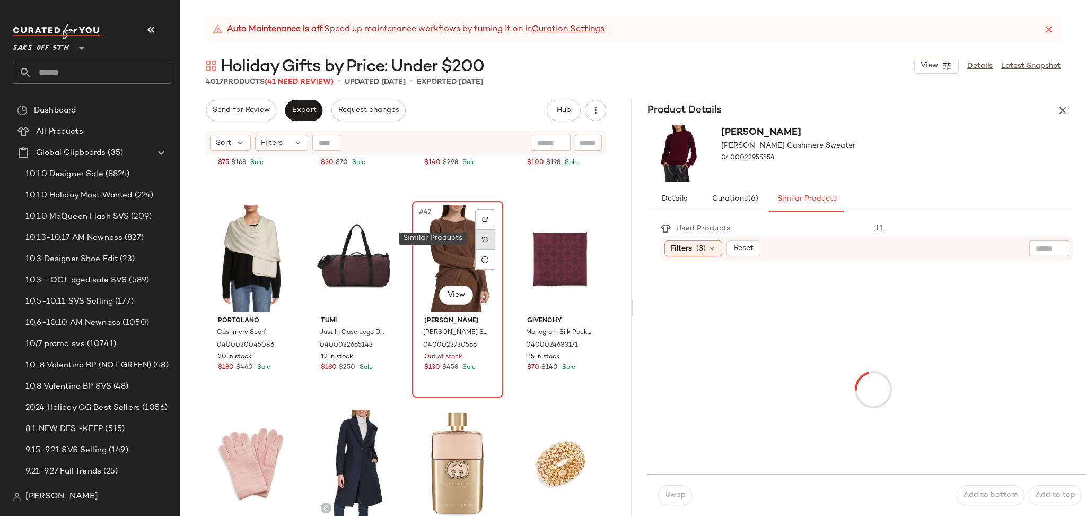
click at [484, 240] on img at bounding box center [485, 239] width 6 height 6
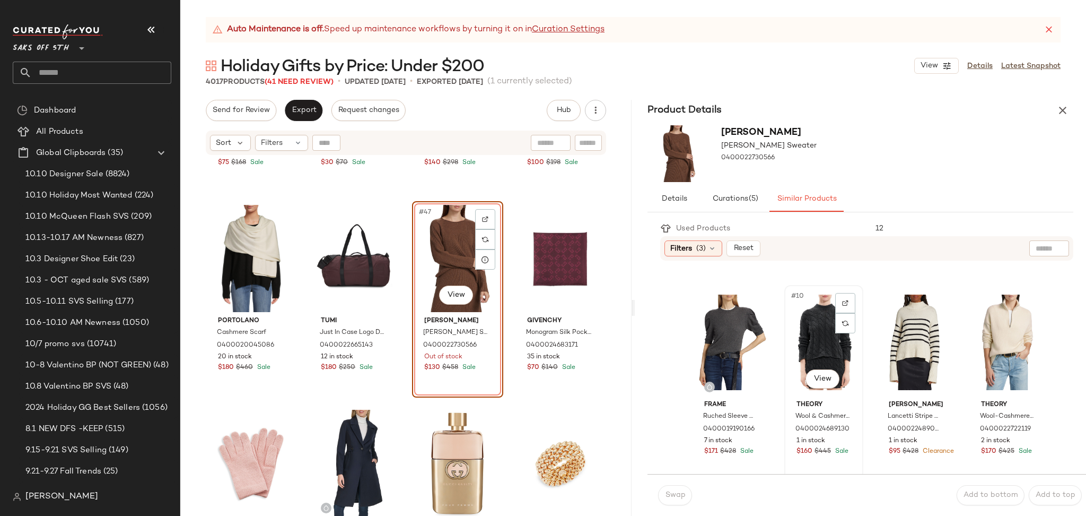
scroll to position [390, 0]
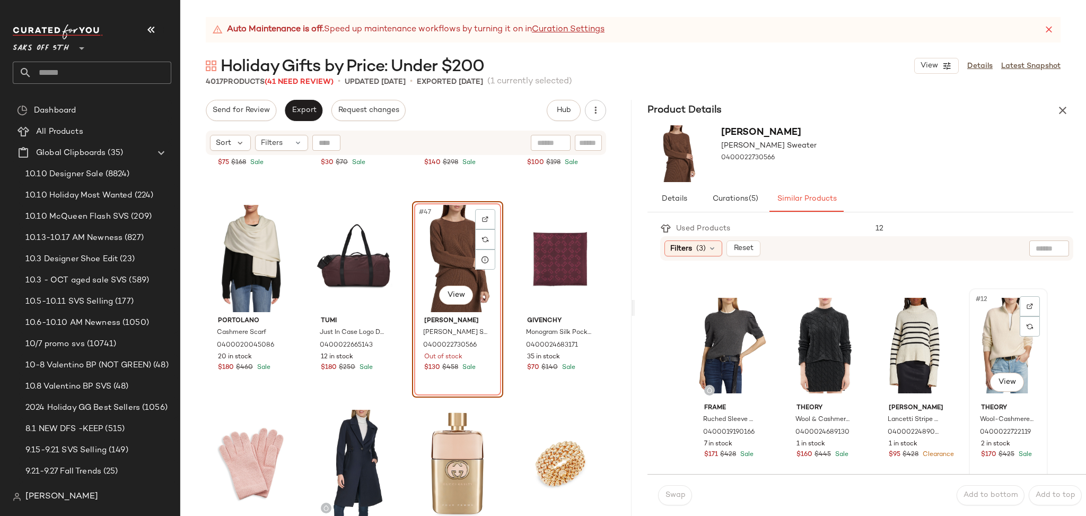
click at [1007, 348] on div "#12 View" at bounding box center [1009, 345] width 72 height 107
click at [681, 497] on span "Swap" at bounding box center [675, 495] width 21 height 8
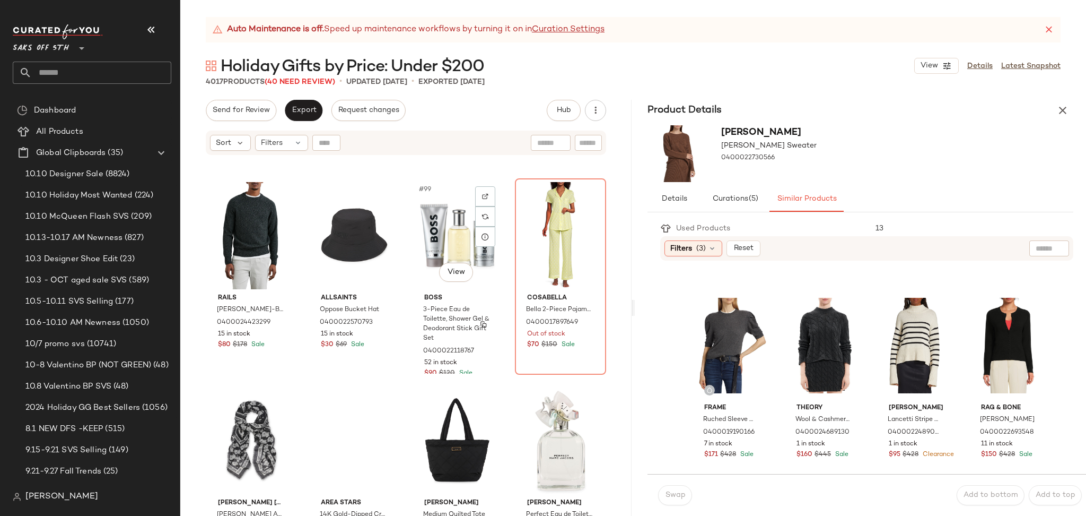
scroll to position [4910, 0]
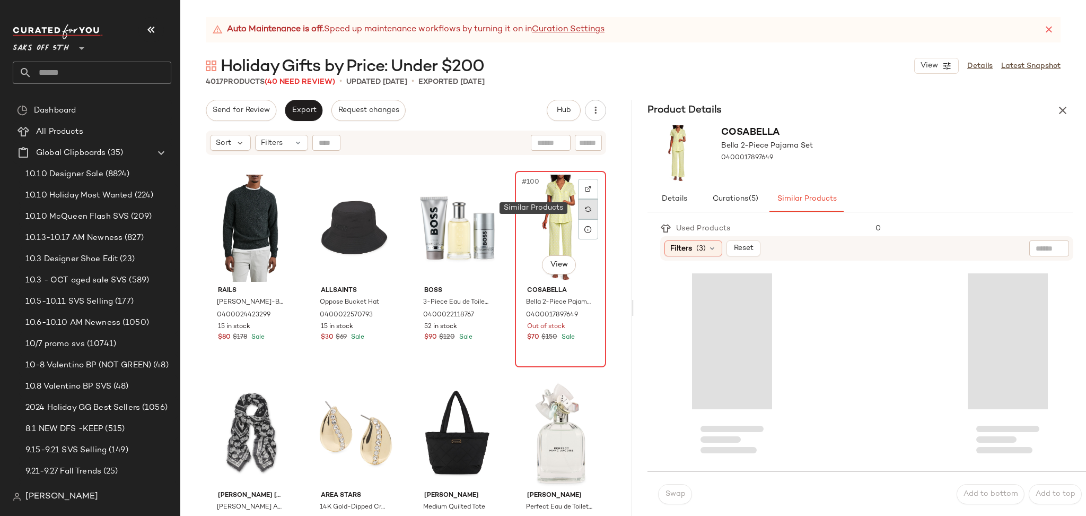
click at [582, 204] on div at bounding box center [588, 209] width 20 height 20
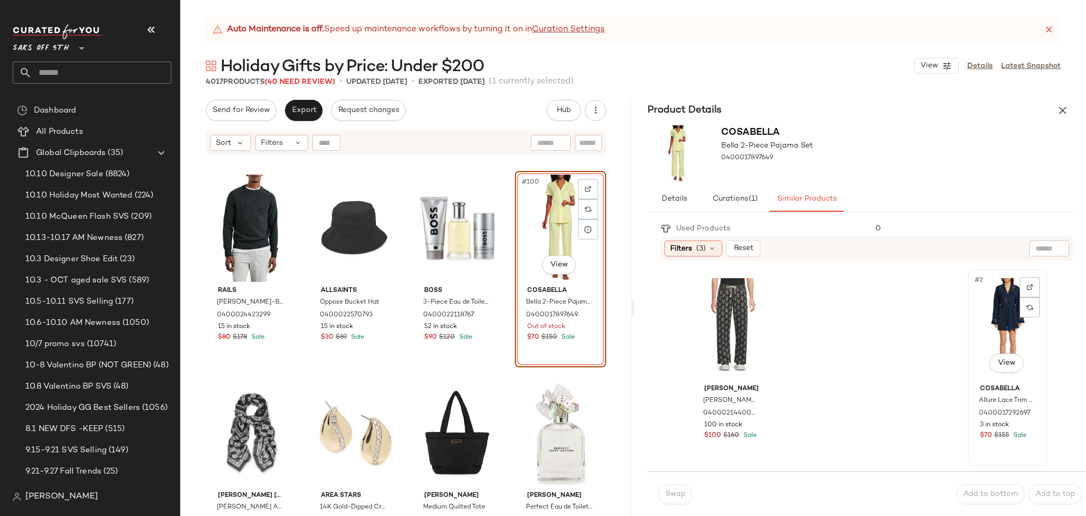
click at [997, 329] on div "#2 View" at bounding box center [1008, 326] width 73 height 107
click at [659, 494] on button "Swap" at bounding box center [675, 494] width 34 height 20
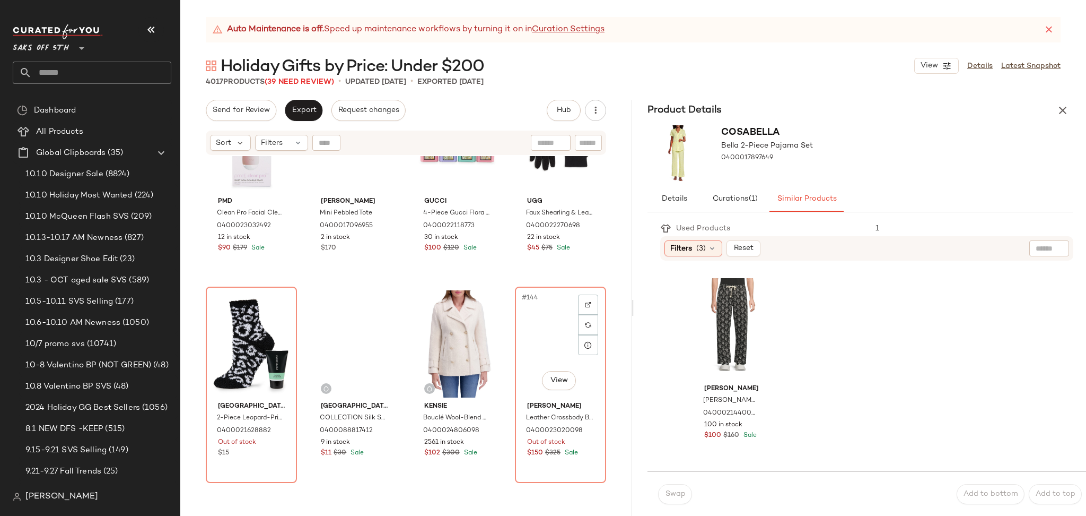
scroll to position [7055, 0]
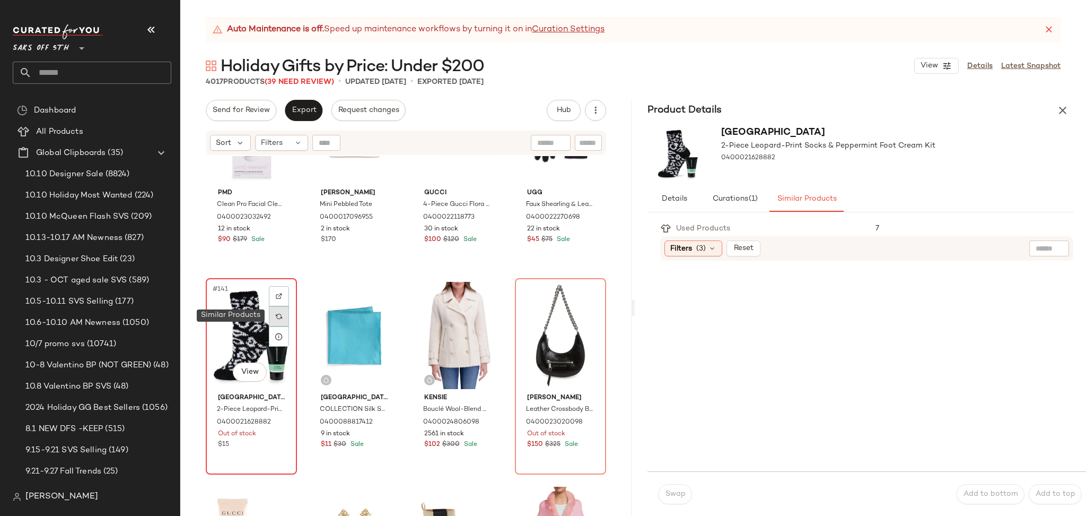
click at [281, 317] on img at bounding box center [279, 316] width 6 height 6
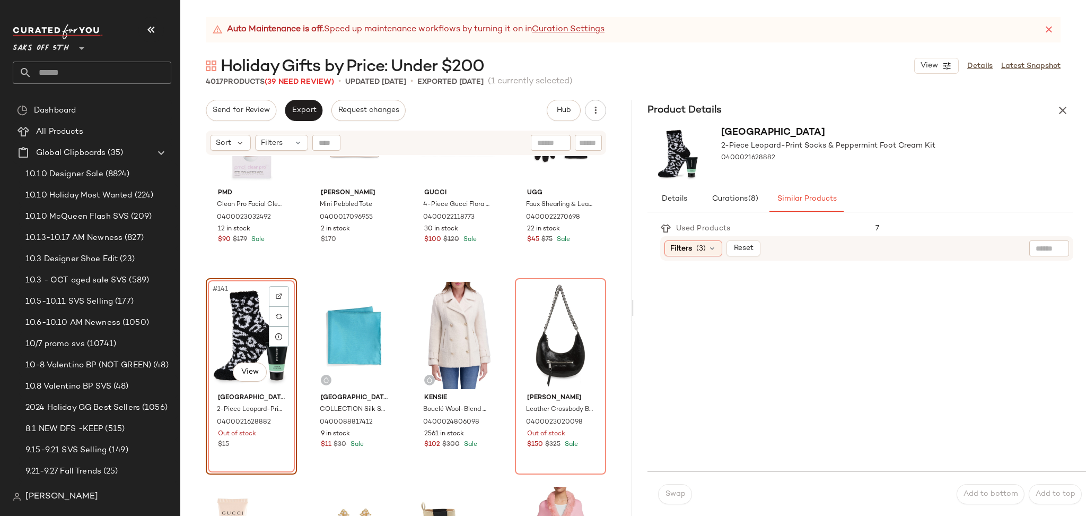
click at [235, 343] on div "#141 View" at bounding box center [252, 335] width 84 height 107
click at [245, 345] on div "#141 View" at bounding box center [252, 335] width 84 height 107
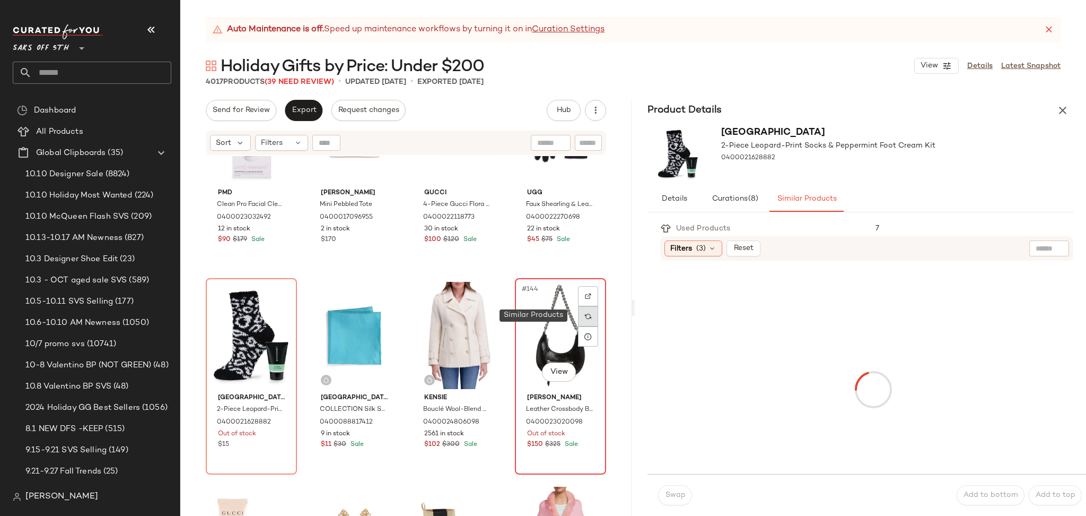
click at [585, 314] on img at bounding box center [588, 316] width 6 height 6
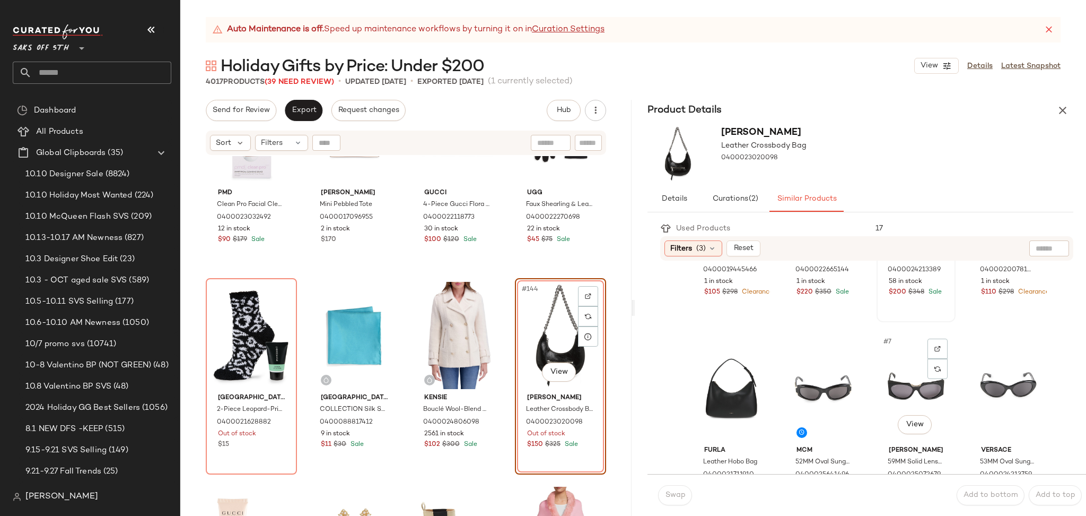
scroll to position [196, 0]
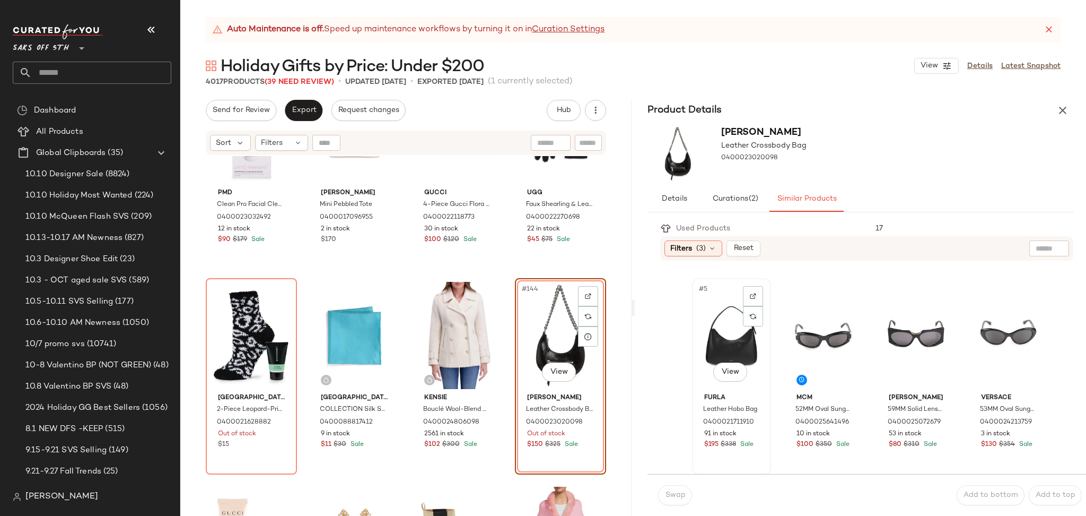
click at [723, 319] on div "#5 View" at bounding box center [732, 335] width 72 height 107
click at [673, 499] on span "Swap" at bounding box center [675, 495] width 21 height 8
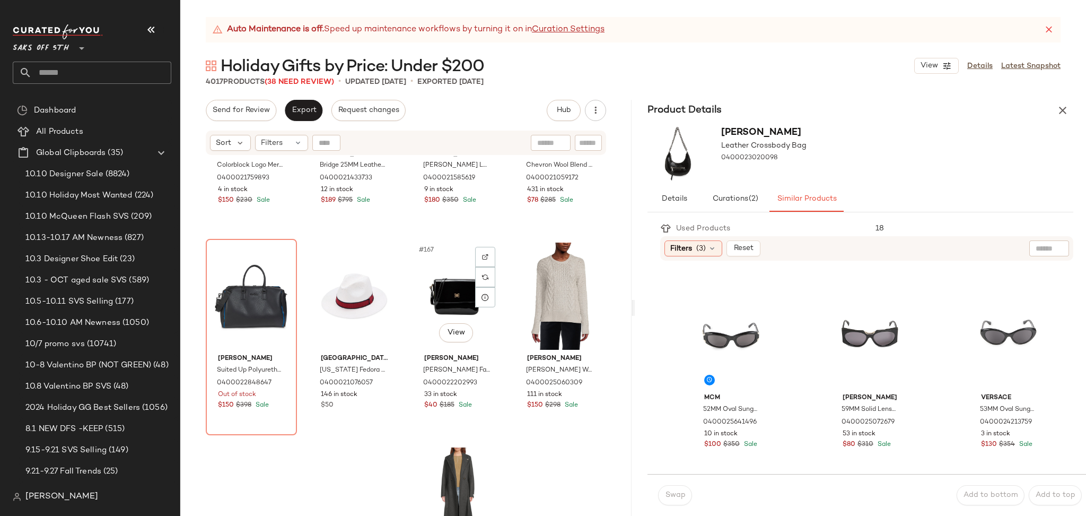
scroll to position [8332, 0]
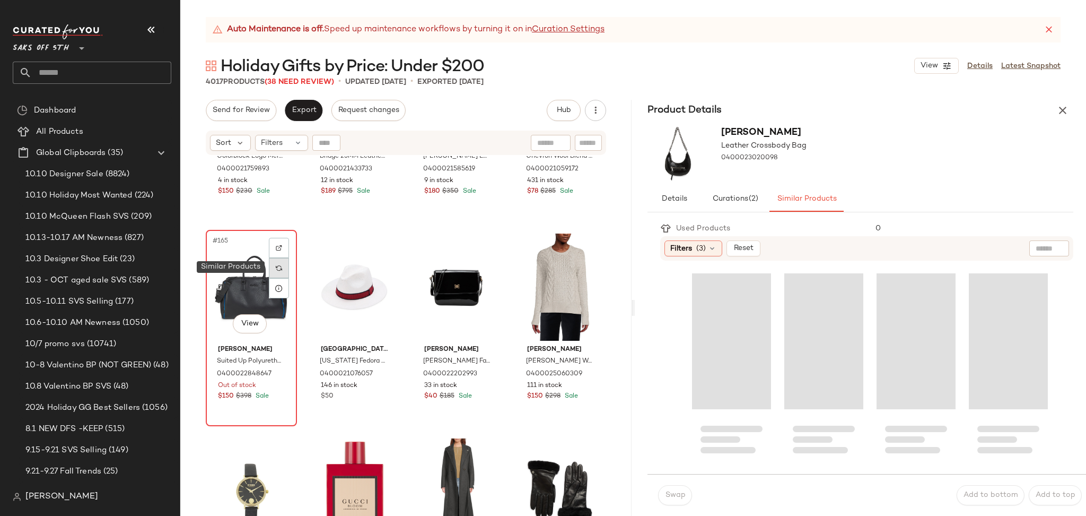
click at [280, 265] on img at bounding box center [279, 268] width 6 height 6
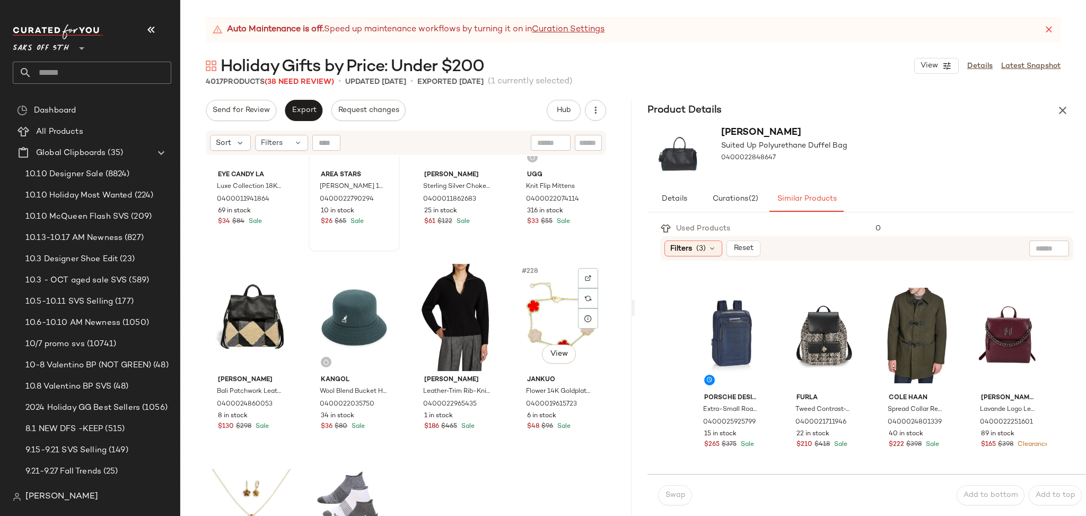
scroll to position [11378, 0]
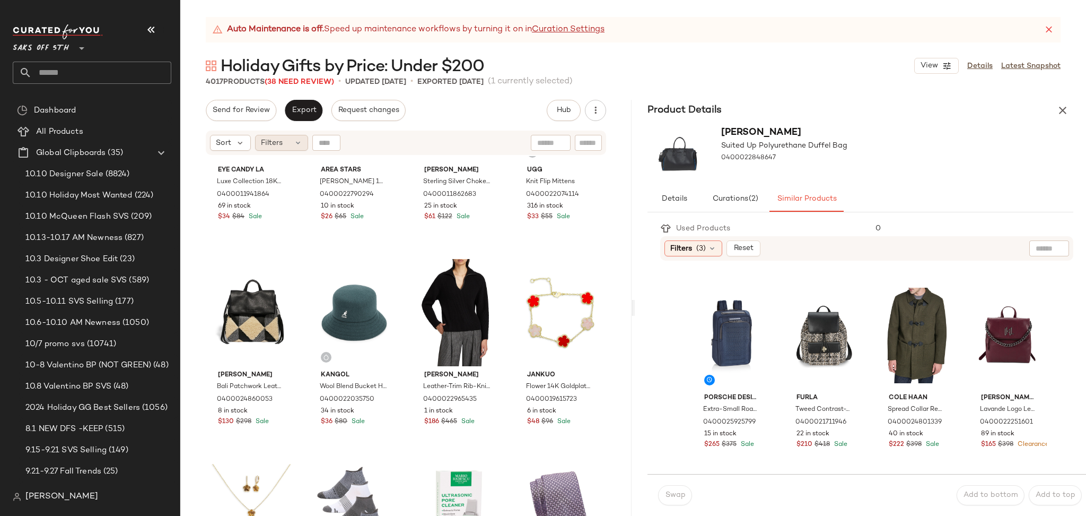
click at [292, 146] on div "Filters" at bounding box center [281, 143] width 53 height 16
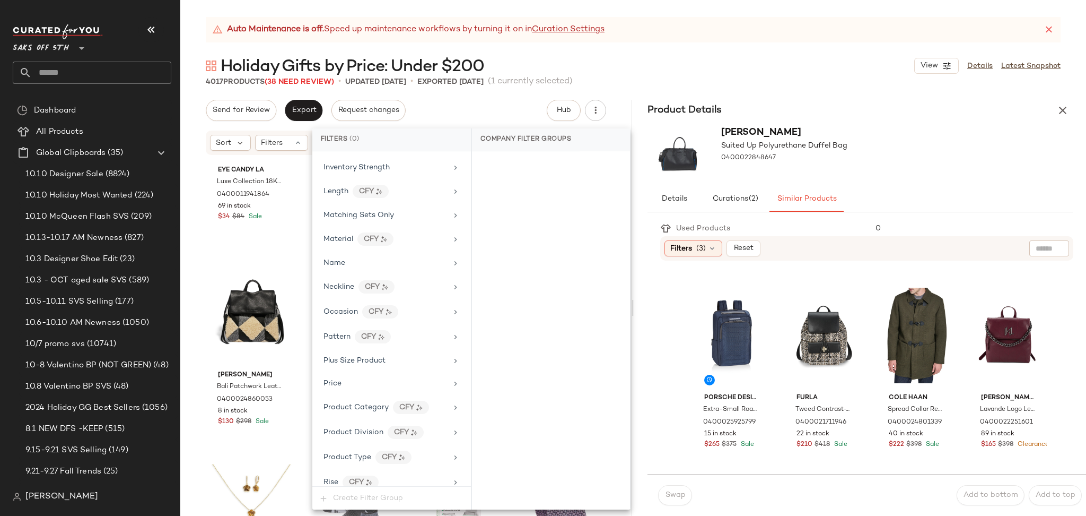
scroll to position [622, 0]
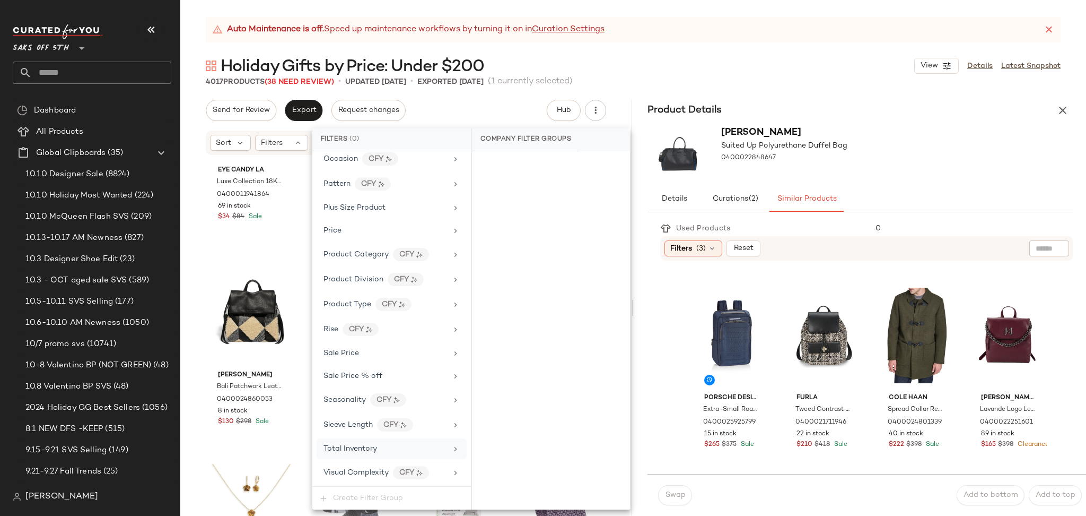
click at [375, 452] on span "Total Inventory" at bounding box center [351, 449] width 54 height 8
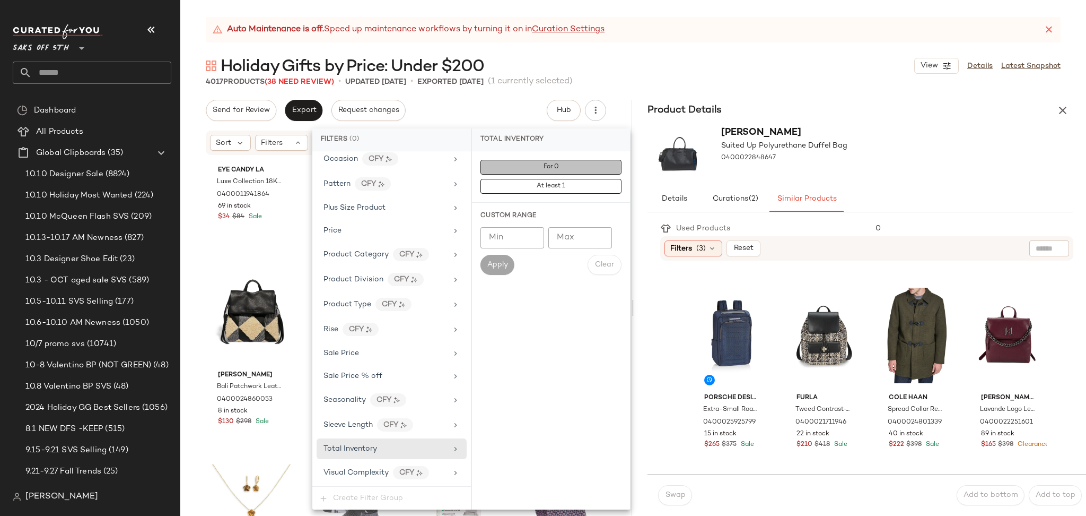
click at [535, 167] on button "For 0" at bounding box center [551, 167] width 141 height 15
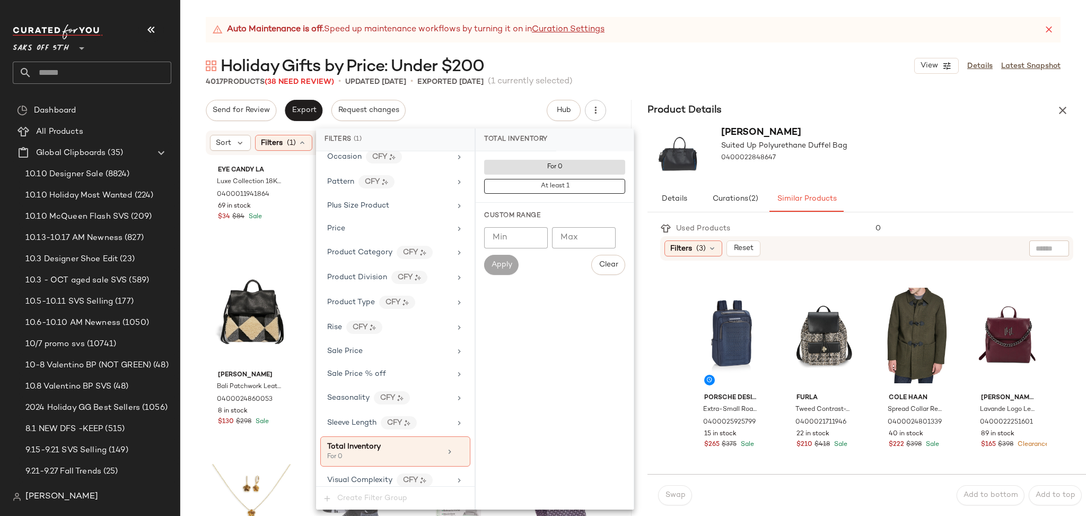
click at [689, 75] on div "Holiday Gifts by Price: Under $200 View Details Latest Snapshot" at bounding box center [633, 65] width 906 height 21
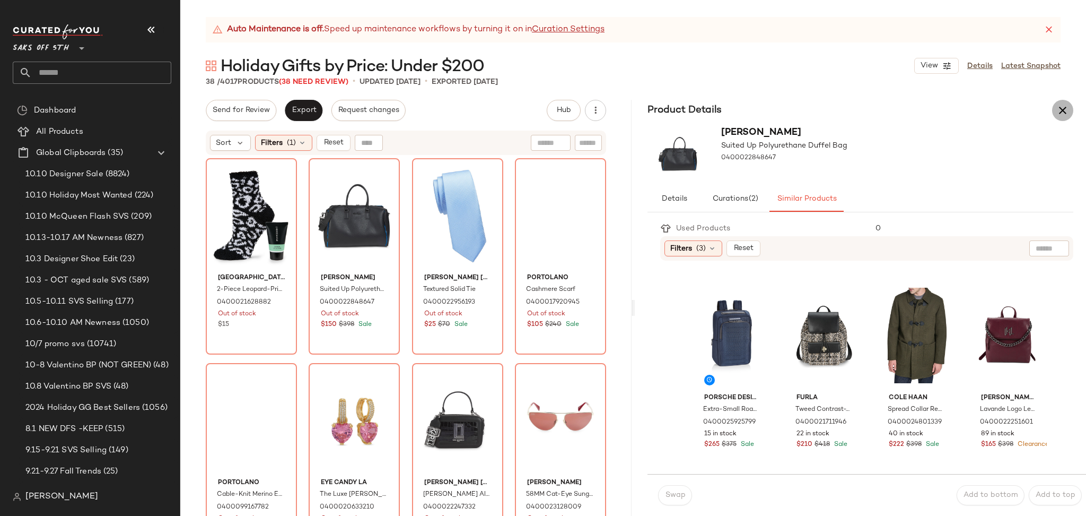
click at [1065, 112] on icon "button" at bounding box center [1063, 110] width 13 height 13
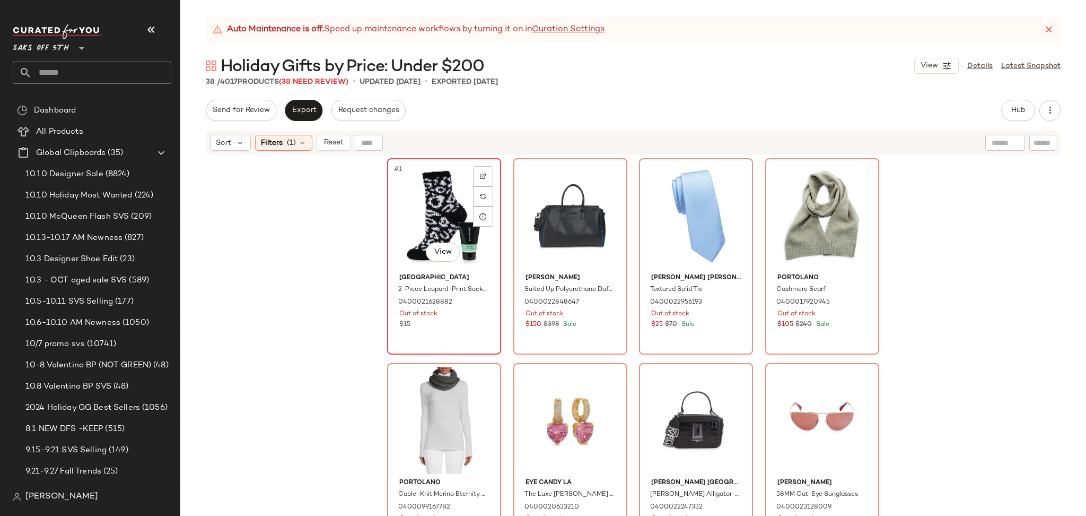
click at [436, 167] on div "#1 View" at bounding box center [444, 215] width 107 height 107
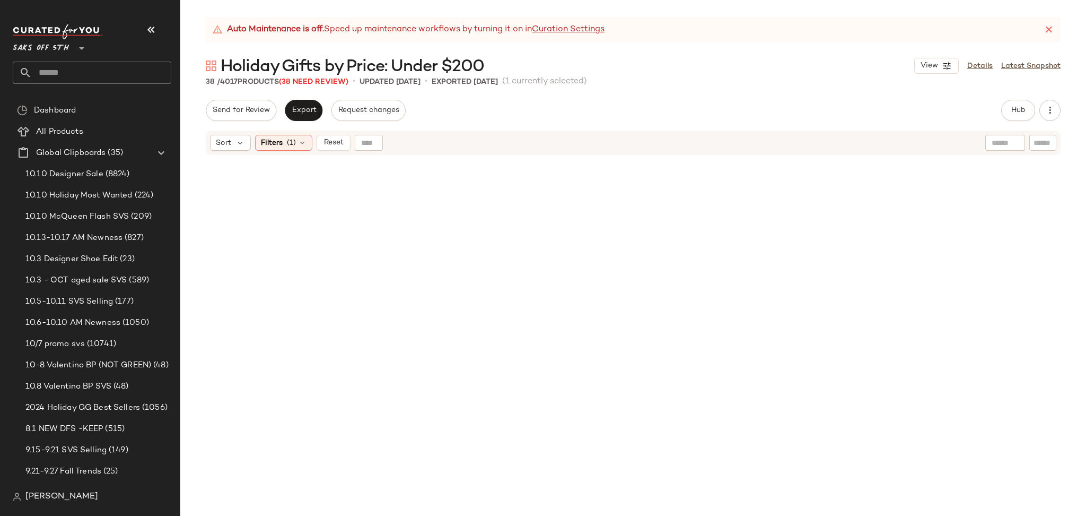
scroll to position [1662, 0]
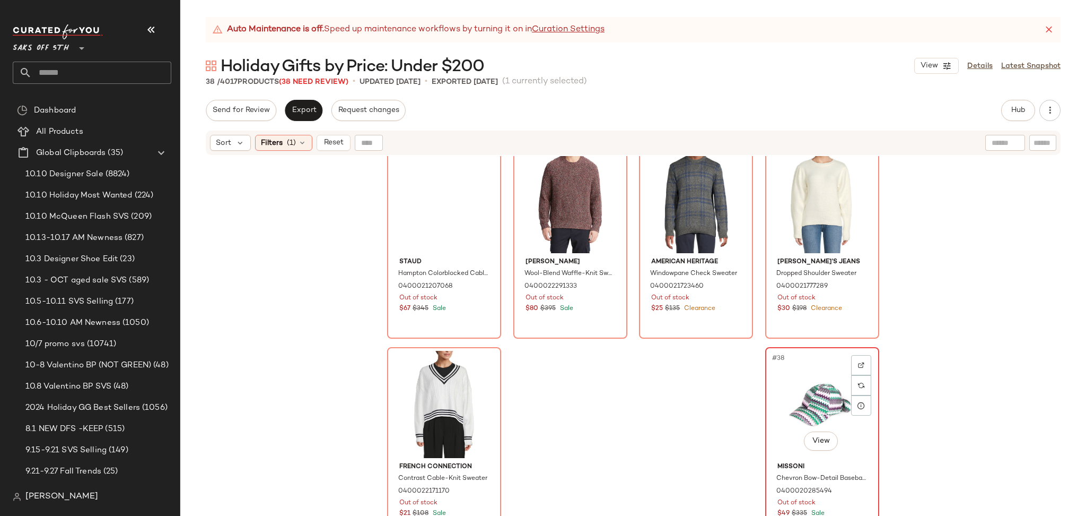
click at [787, 391] on div "#38 View" at bounding box center [822, 404] width 107 height 107
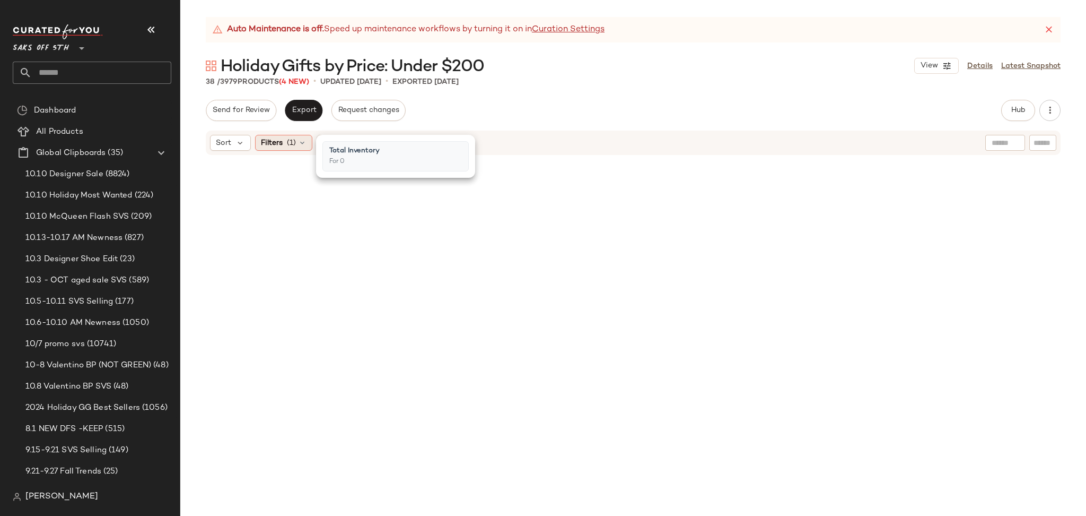
click at [287, 144] on span "(1)" at bounding box center [291, 142] width 9 height 11
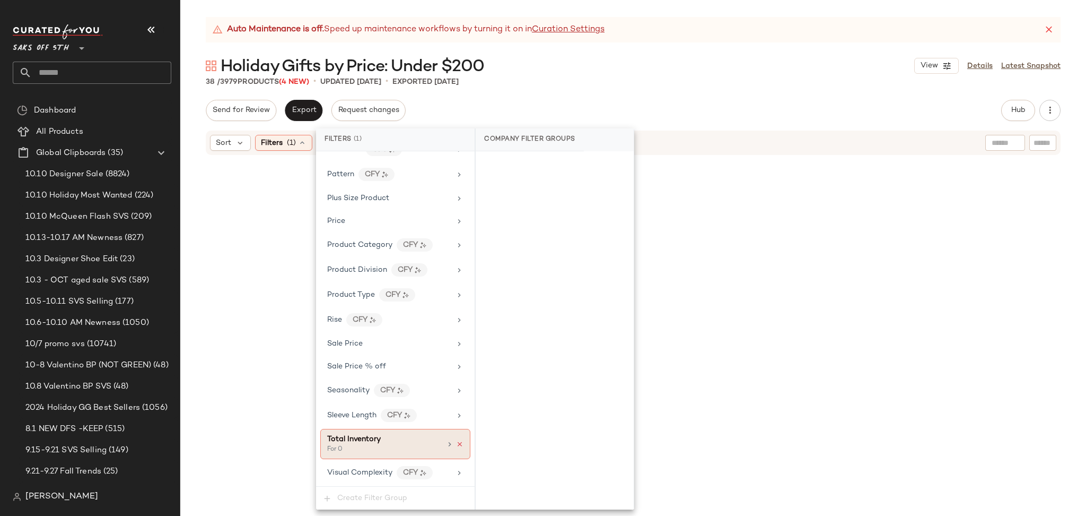
click at [457, 445] on icon at bounding box center [459, 443] width 7 height 7
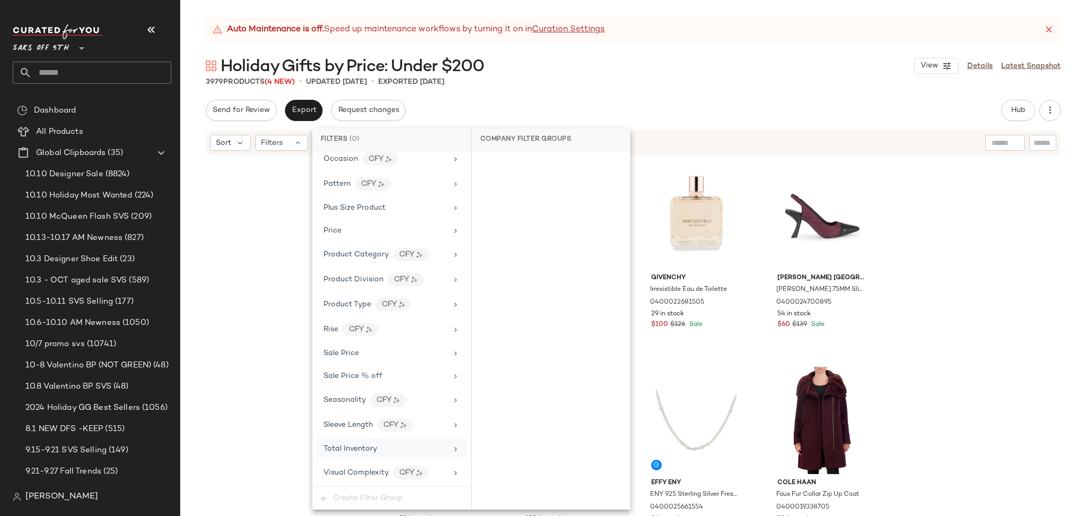
click at [770, 78] on div "3979 Products (4 New) • updated Oct 13th • Exported Oct 10th" at bounding box center [633, 81] width 906 height 11
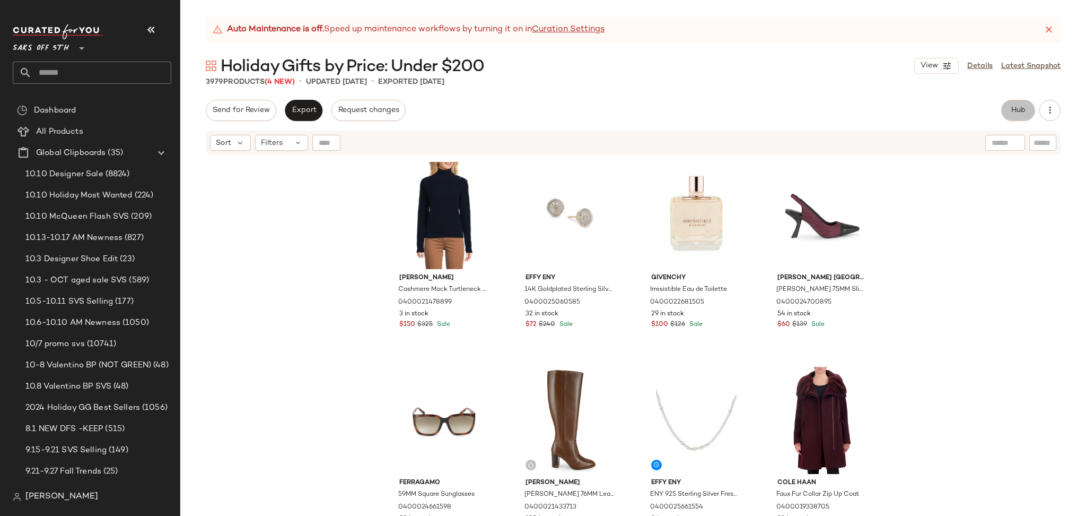
click at [1019, 115] on button "Hub" at bounding box center [1019, 110] width 34 height 21
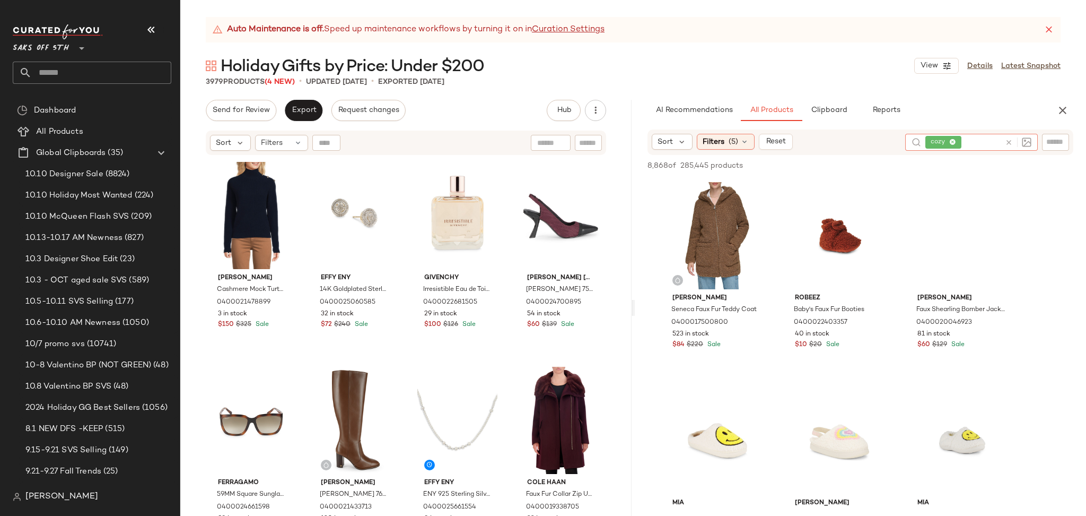
click at [1010, 141] on icon at bounding box center [1009, 142] width 8 height 8
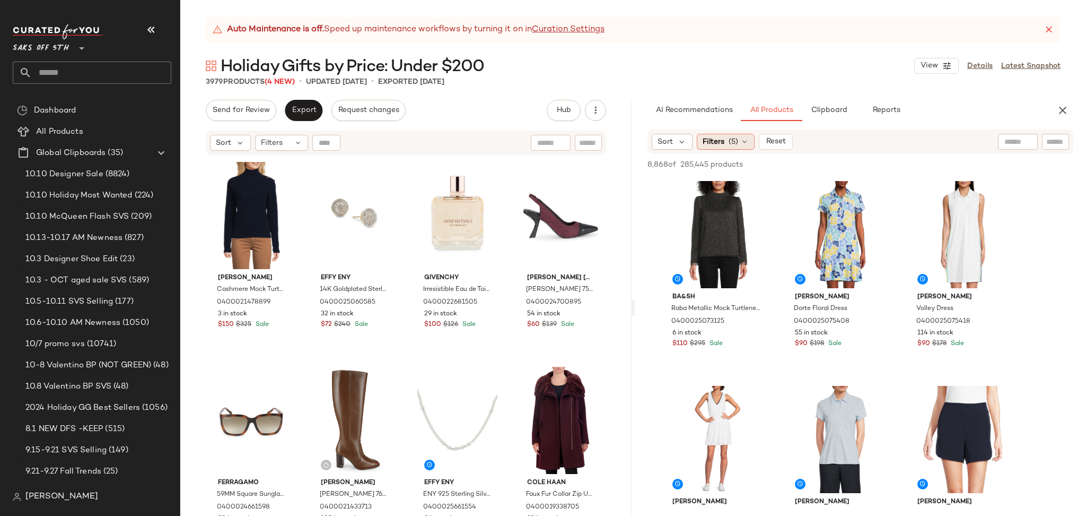
click at [734, 142] on span "(5)" at bounding box center [734, 141] width 10 height 11
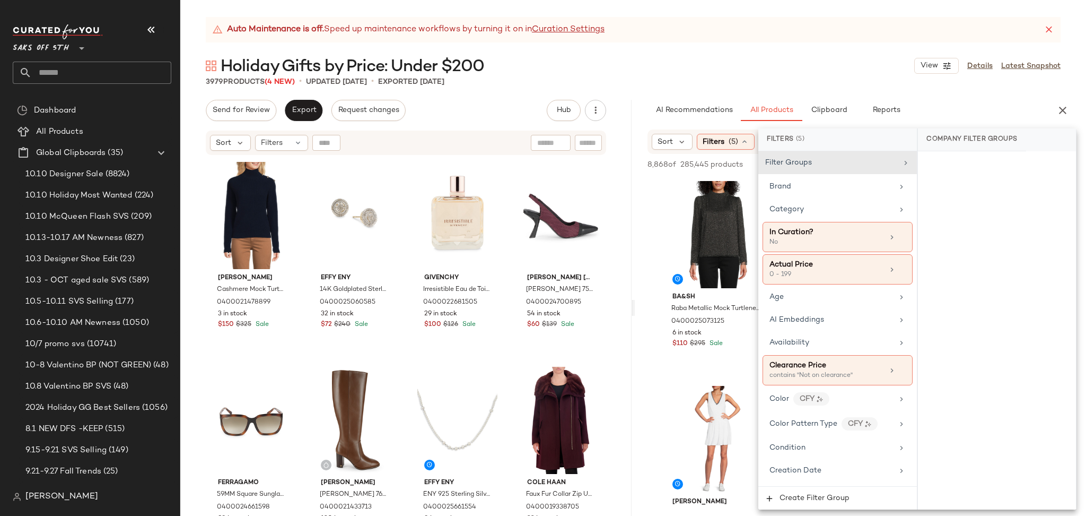
click at [762, 69] on div "Holiday Gifts by Price: Under $200 View Details Latest Snapshot" at bounding box center [633, 65] width 906 height 21
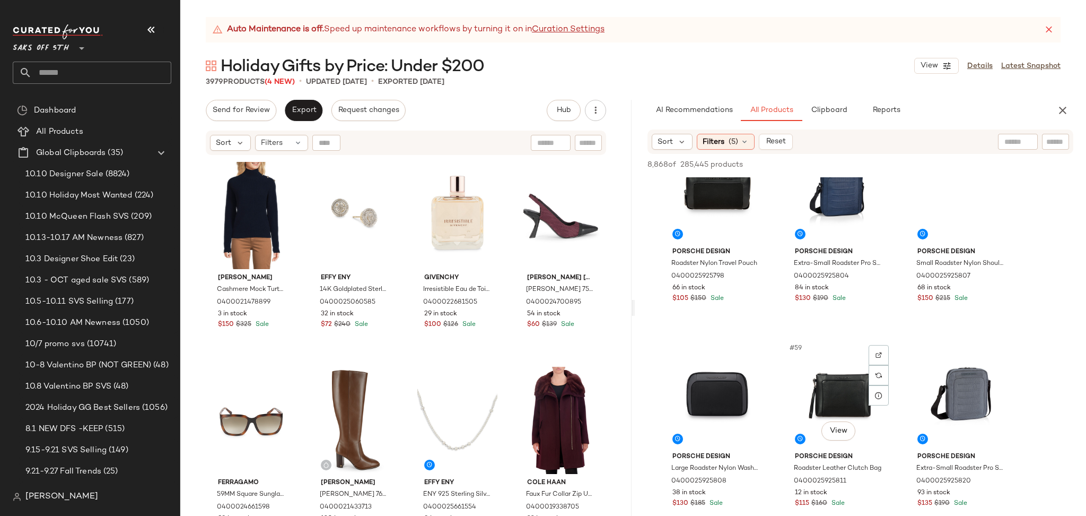
scroll to position [3734, 0]
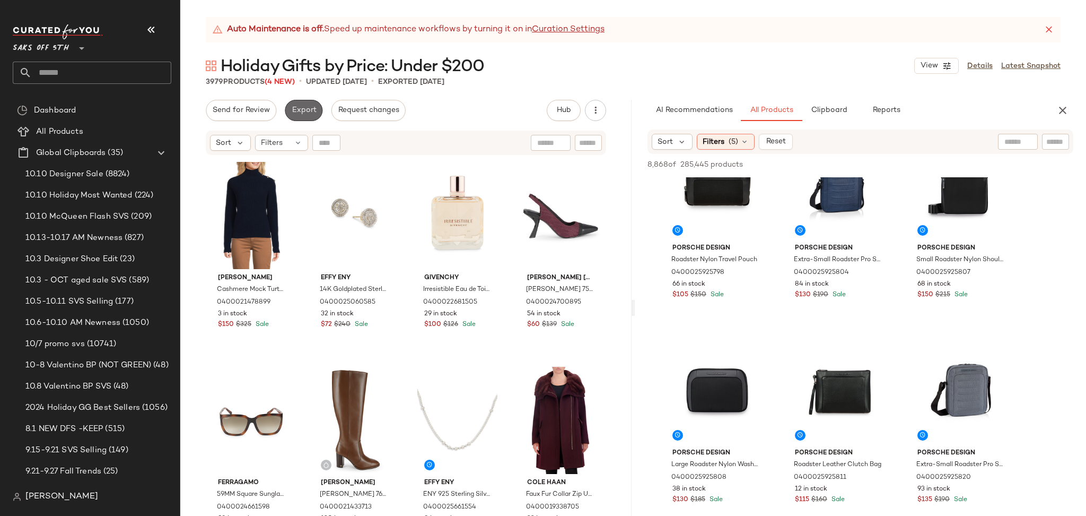
click at [306, 107] on span "Export" at bounding box center [303, 110] width 25 height 8
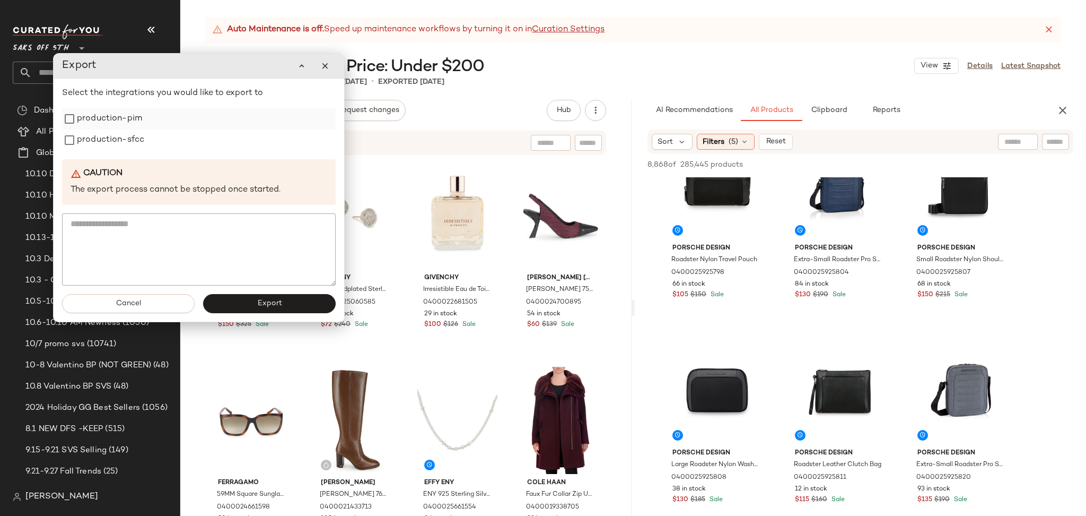
click at [132, 126] on label "production-pim" at bounding box center [109, 118] width 65 height 21
click at [132, 133] on label "production-sfcc" at bounding box center [110, 139] width 67 height 21
click at [253, 307] on button "Export" at bounding box center [269, 303] width 133 height 19
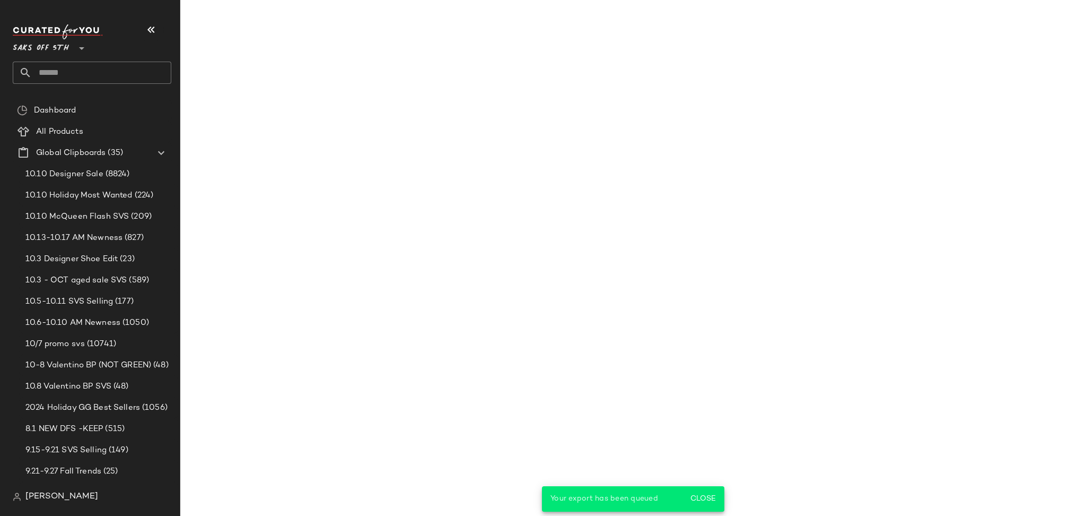
scroll to position [5577, 0]
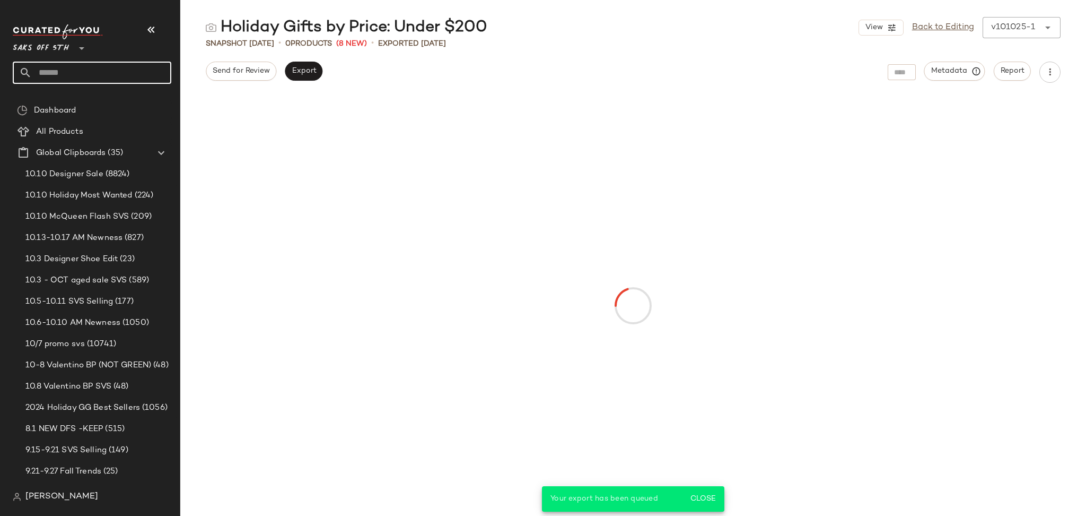
click at [89, 75] on input "text" at bounding box center [102, 73] width 140 height 22
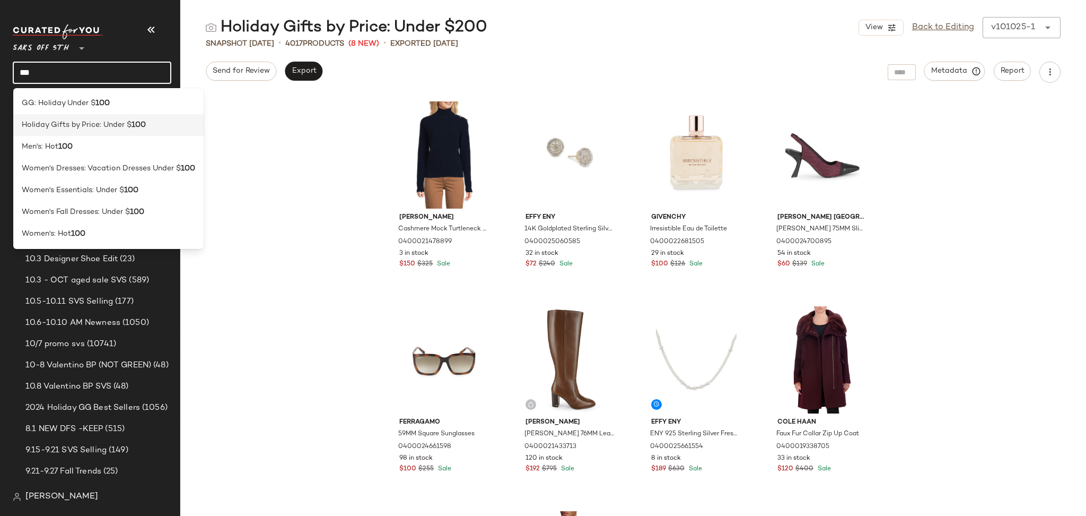
type input "***"
click at [129, 124] on span "Holiday Gifts by Price: Under $" at bounding box center [77, 124] width 110 height 11
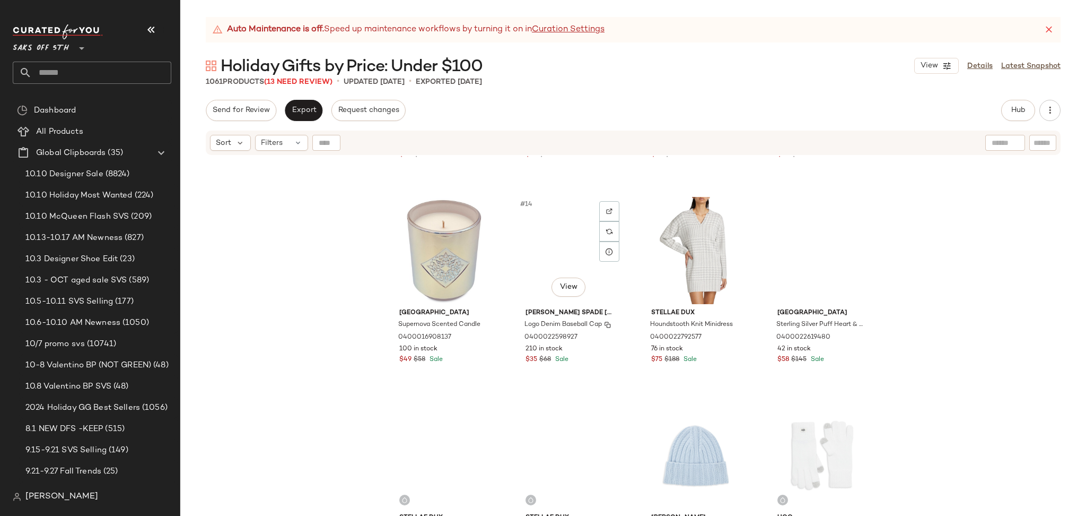
scroll to position [620, 0]
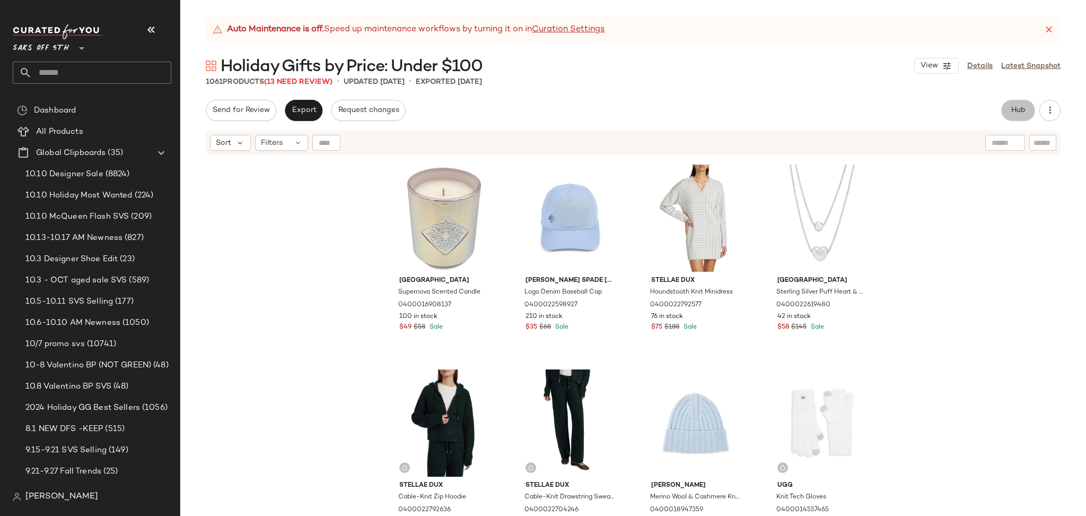
click at [1013, 112] on span "Hub" at bounding box center [1018, 110] width 15 height 8
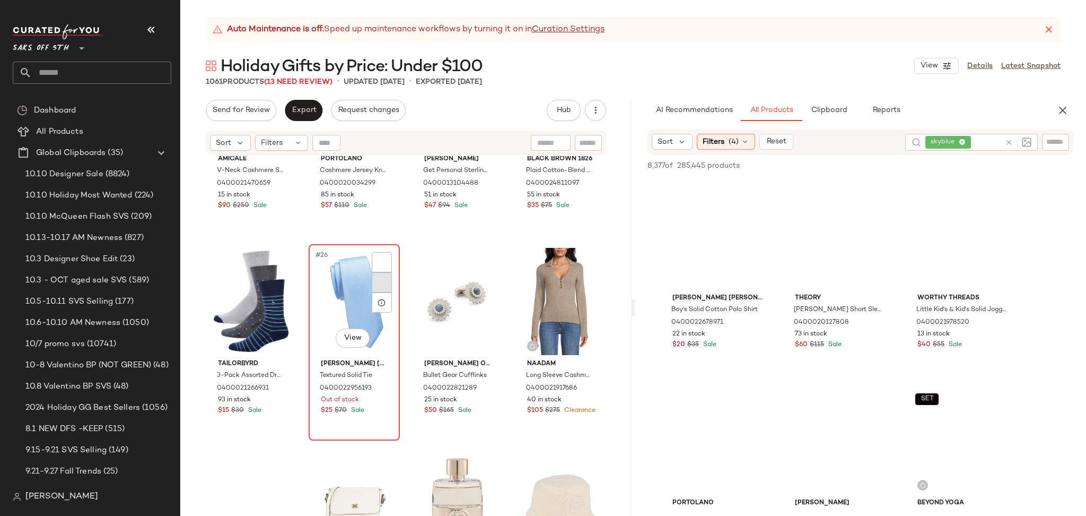
scroll to position [1201, 0]
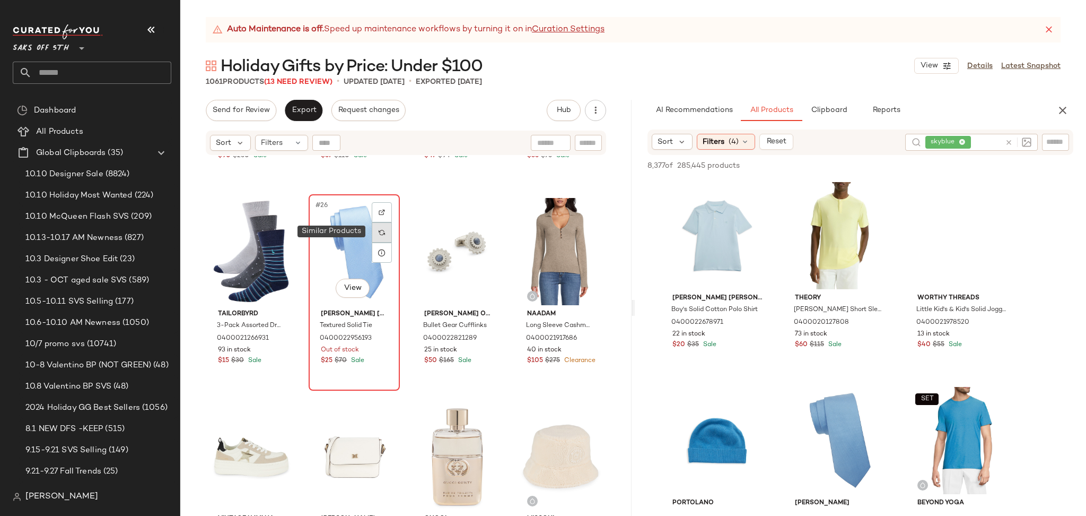
click at [383, 231] on img at bounding box center [382, 232] width 6 height 6
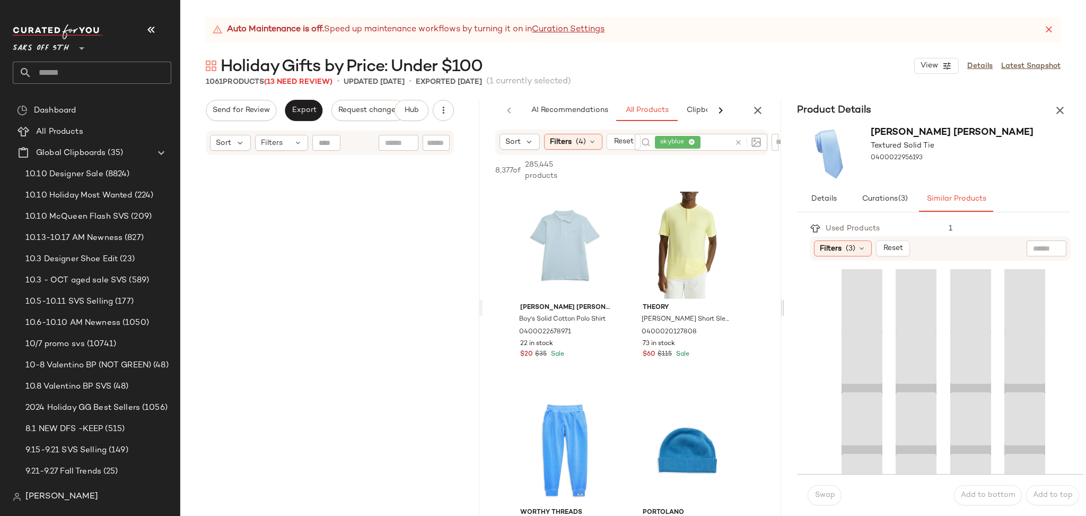
scroll to position [308, 0]
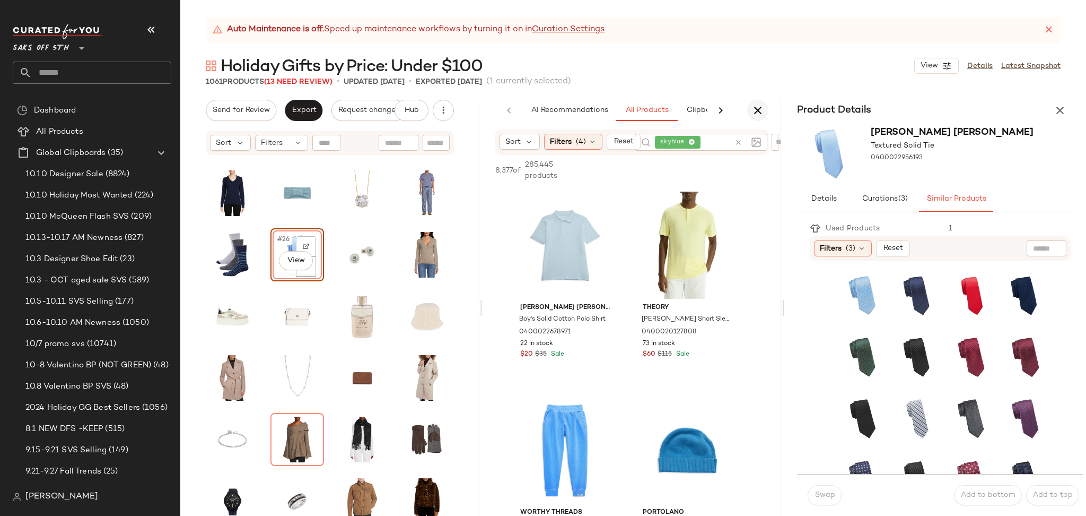
click at [757, 114] on icon "button" at bounding box center [758, 110] width 13 height 13
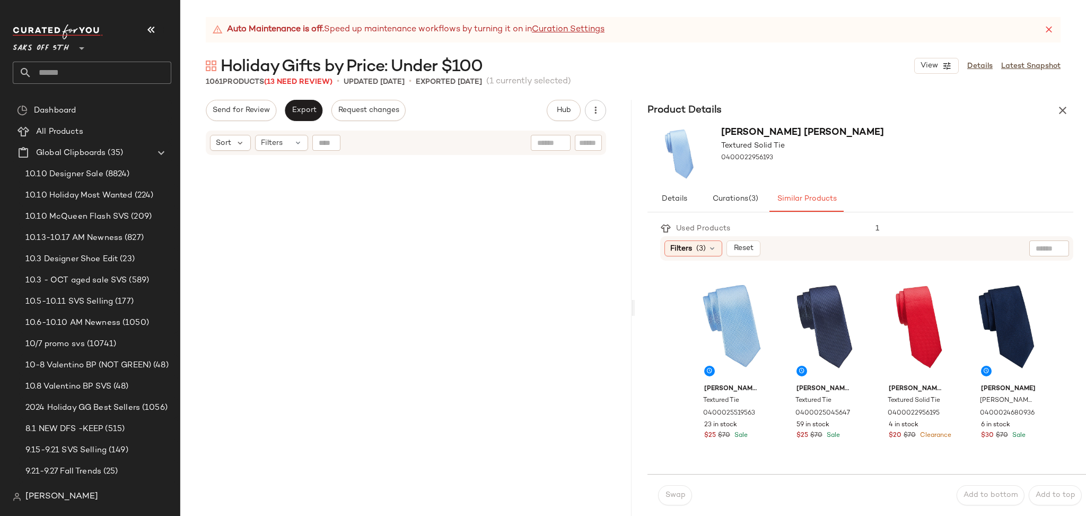
scroll to position [1944, 0]
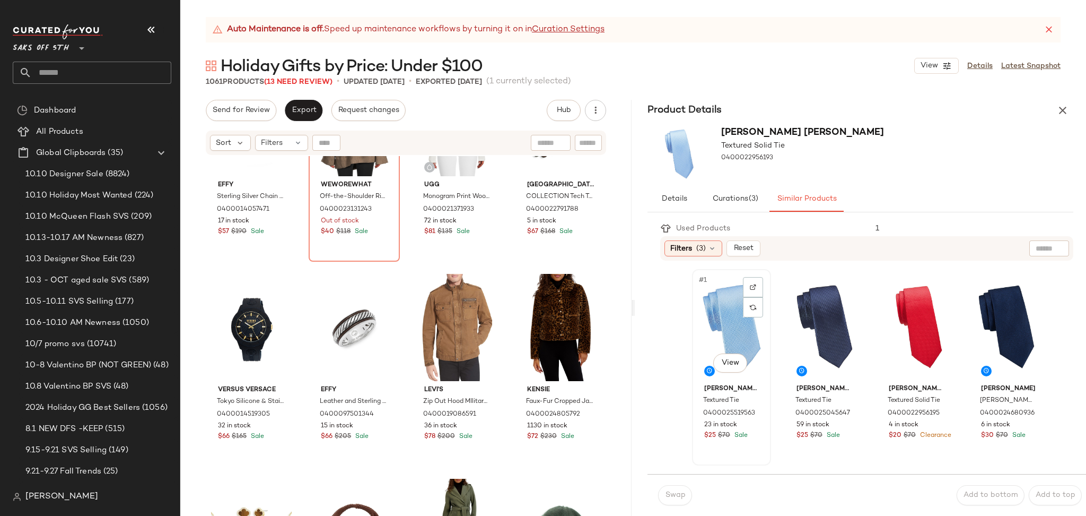
click at [722, 308] on div "#1 View" at bounding box center [732, 326] width 72 height 107
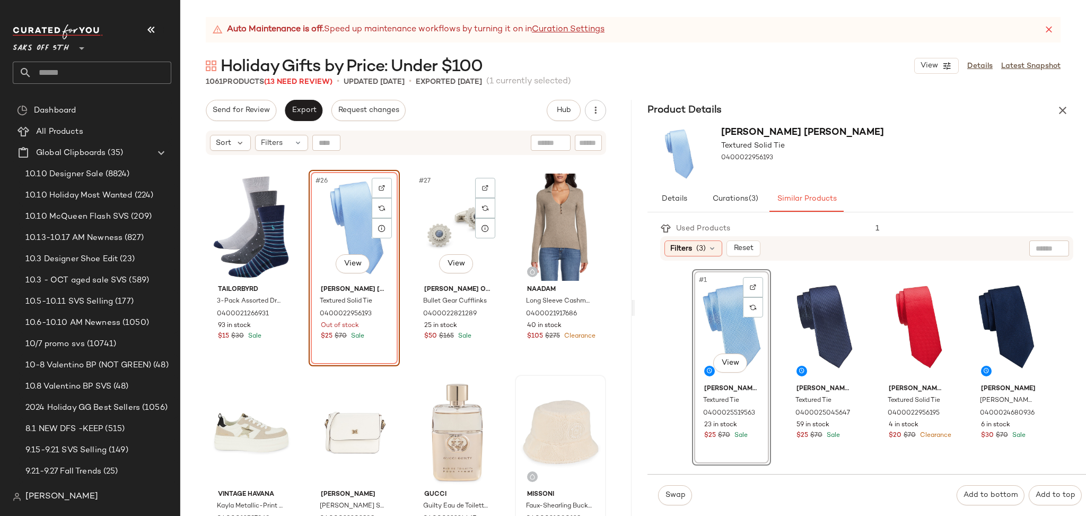
scroll to position [1228, 0]
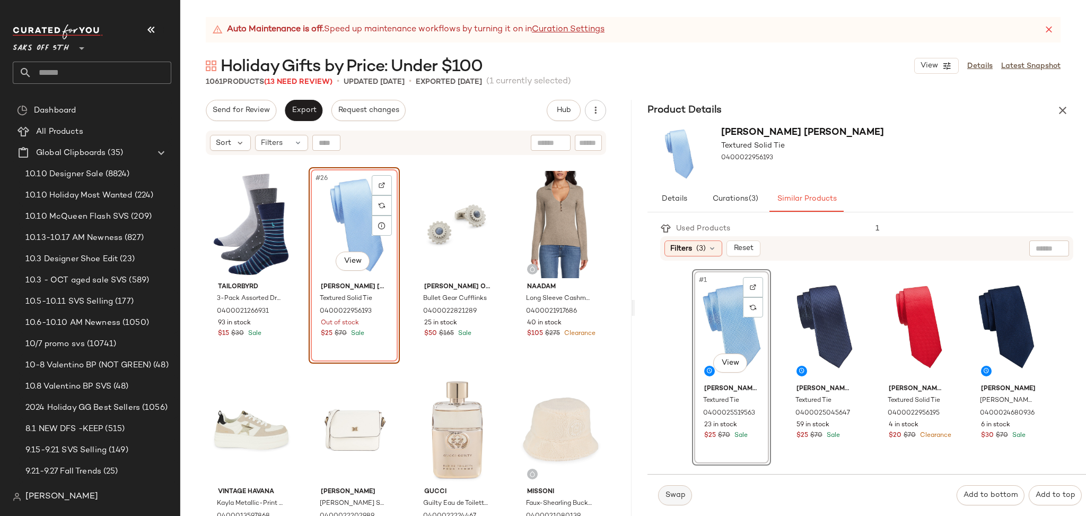
click at [666, 497] on span "Swap" at bounding box center [675, 495] width 21 height 8
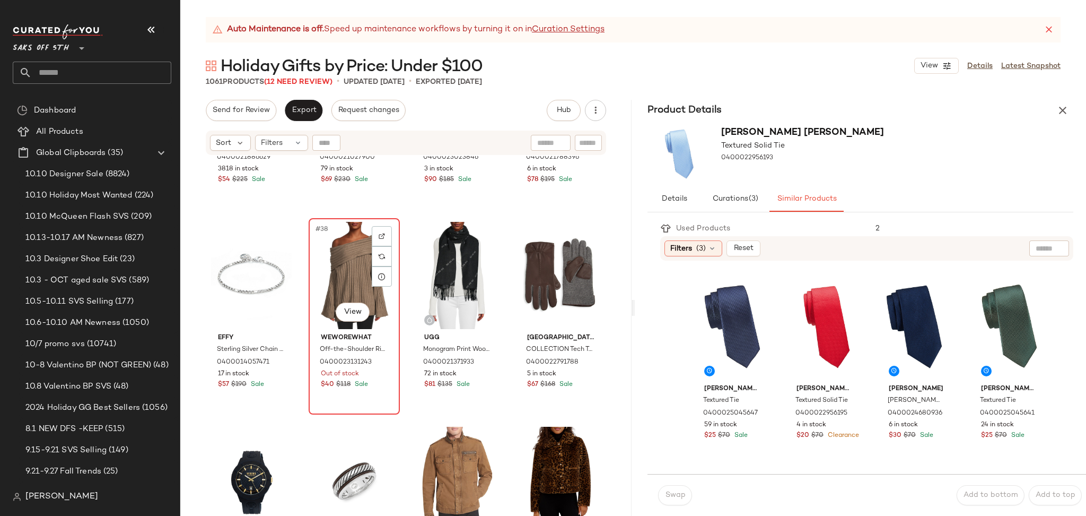
scroll to position [1789, 0]
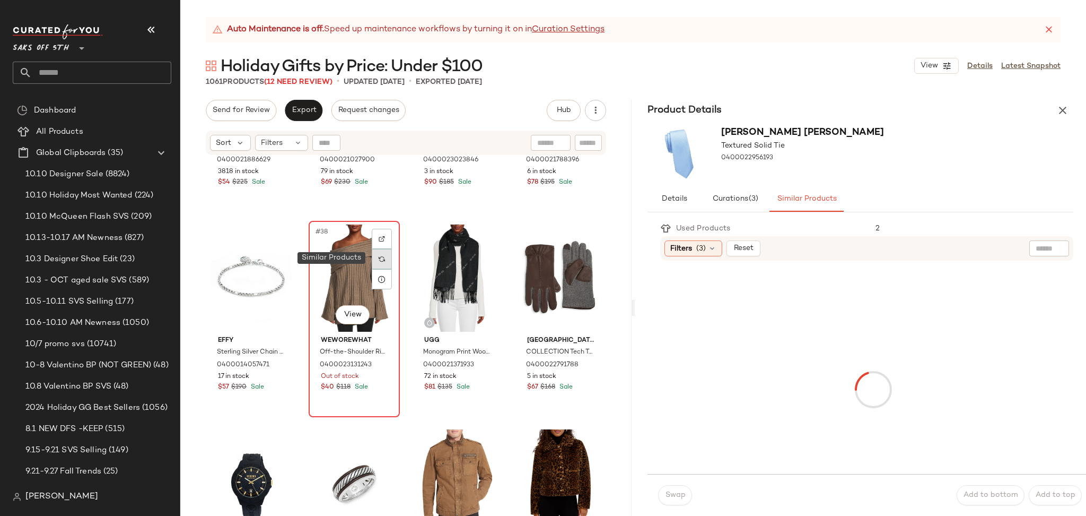
click at [383, 257] on img at bounding box center [382, 259] width 6 height 6
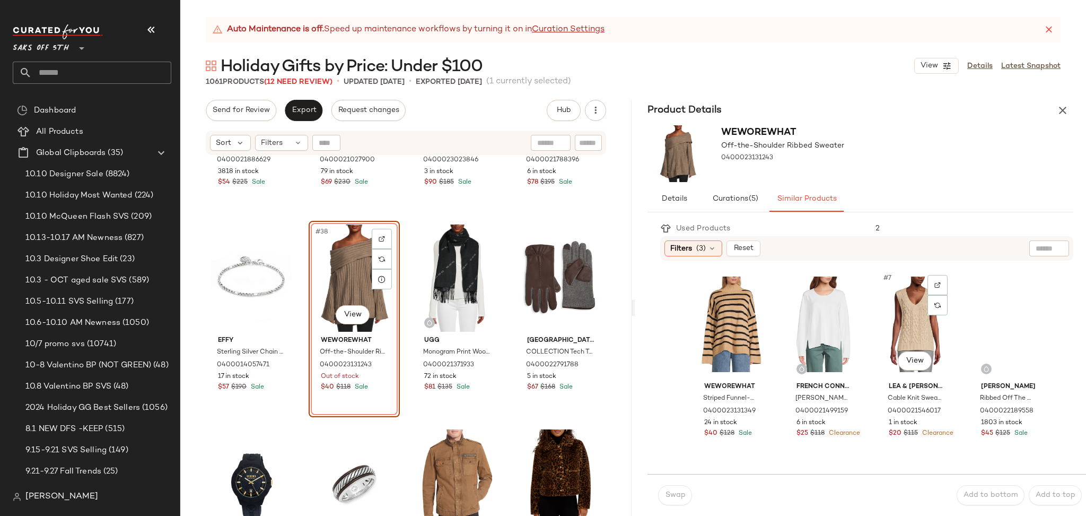
scroll to position [205, 0]
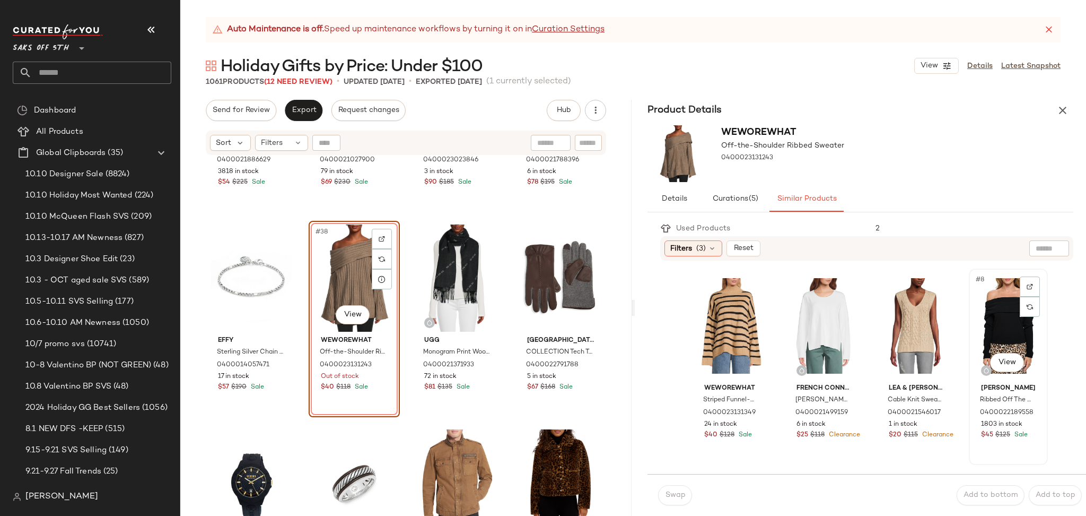
click at [997, 325] on div "#8 View" at bounding box center [1009, 325] width 72 height 107
click at [672, 492] on span "Swap" at bounding box center [675, 495] width 21 height 8
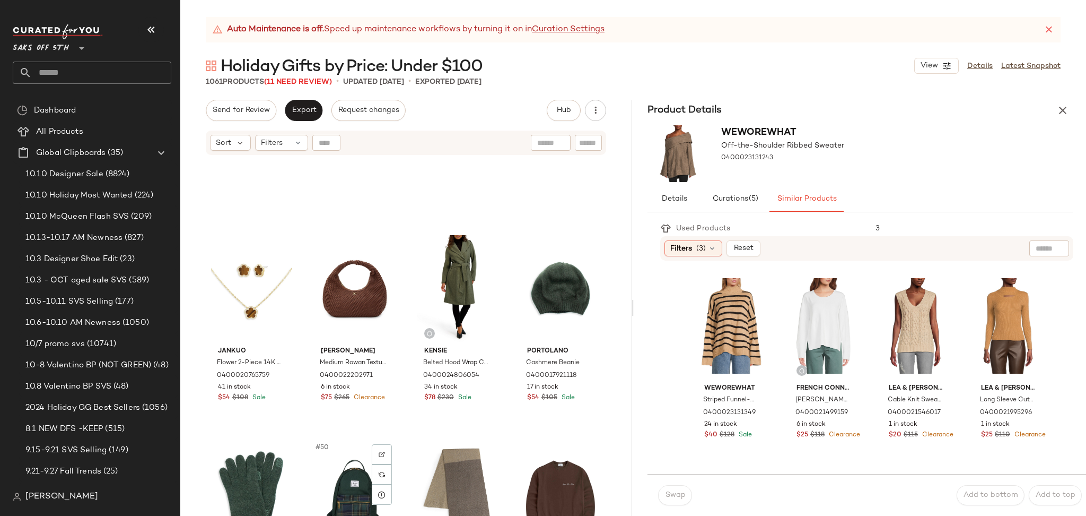
scroll to position [2186, 0]
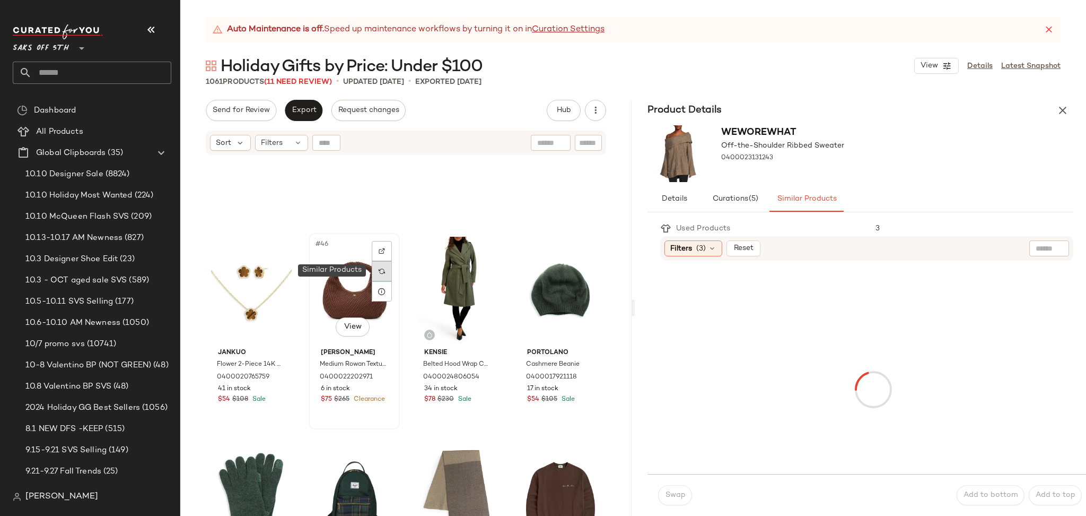
click at [383, 269] on img at bounding box center [382, 271] width 6 height 6
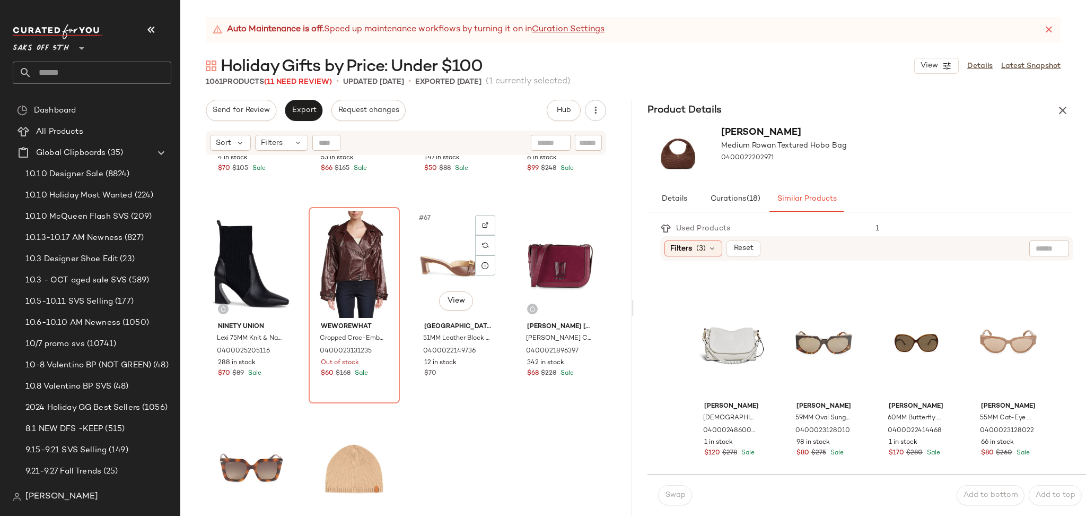
scroll to position [3237, 0]
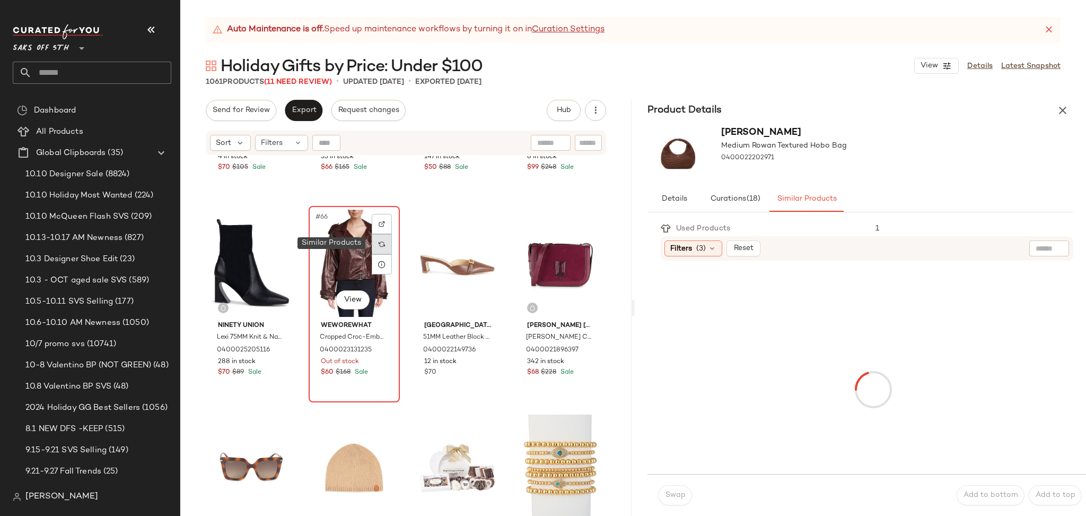
click at [385, 239] on div at bounding box center [382, 244] width 20 height 20
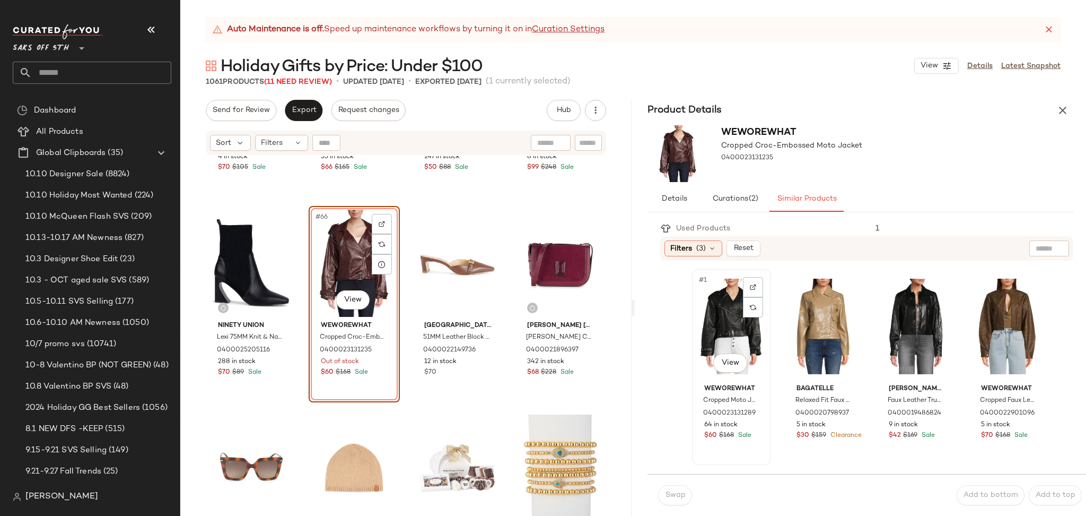
click at [718, 322] on div "#1 View" at bounding box center [732, 326] width 72 height 107
click at [676, 495] on span "Swap" at bounding box center [675, 495] width 21 height 8
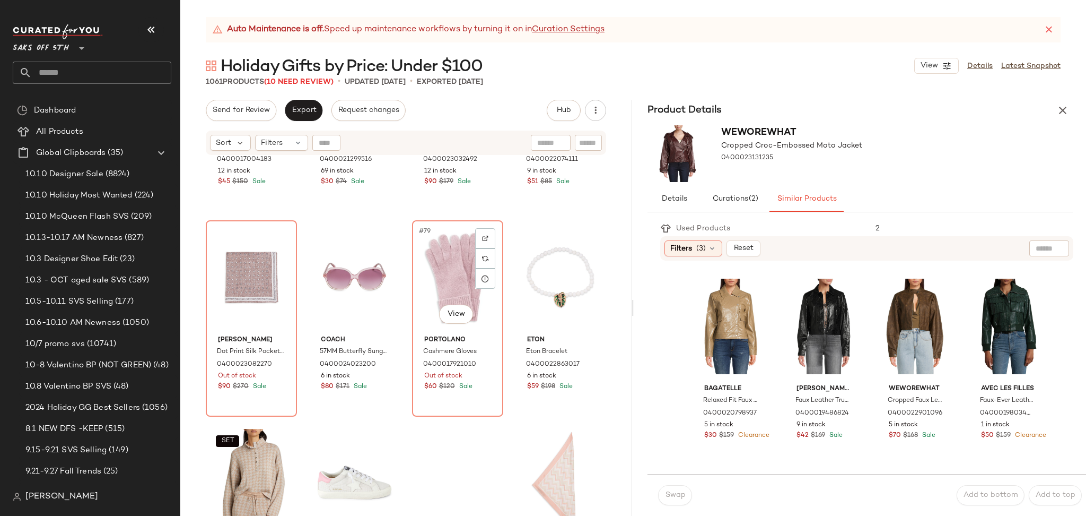
scroll to position [3838, 0]
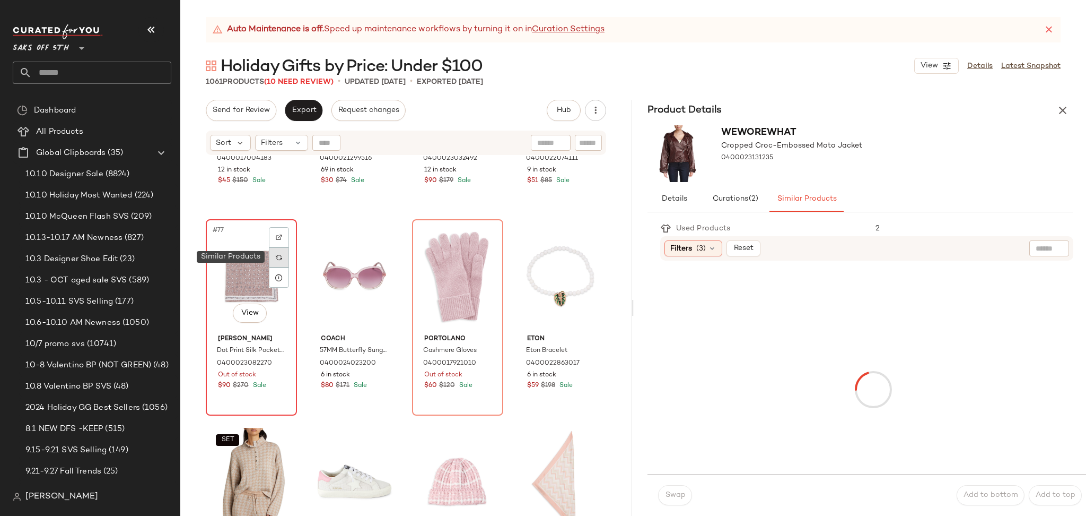
click at [285, 264] on div at bounding box center [279, 257] width 20 height 20
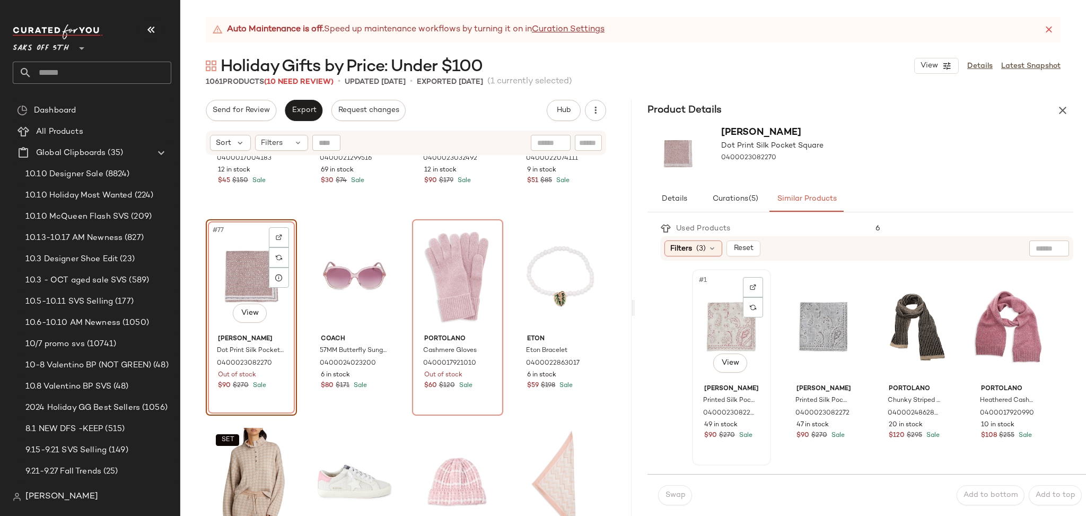
click at [733, 312] on div "#1 View" at bounding box center [732, 326] width 72 height 107
click at [673, 487] on button "Swap" at bounding box center [675, 495] width 34 height 20
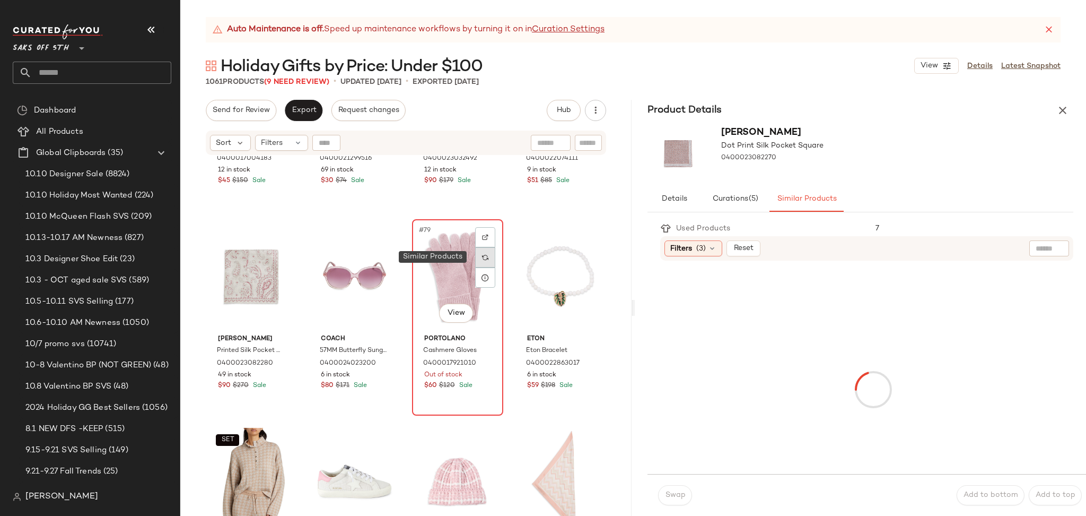
click at [483, 258] on img at bounding box center [485, 257] width 6 height 6
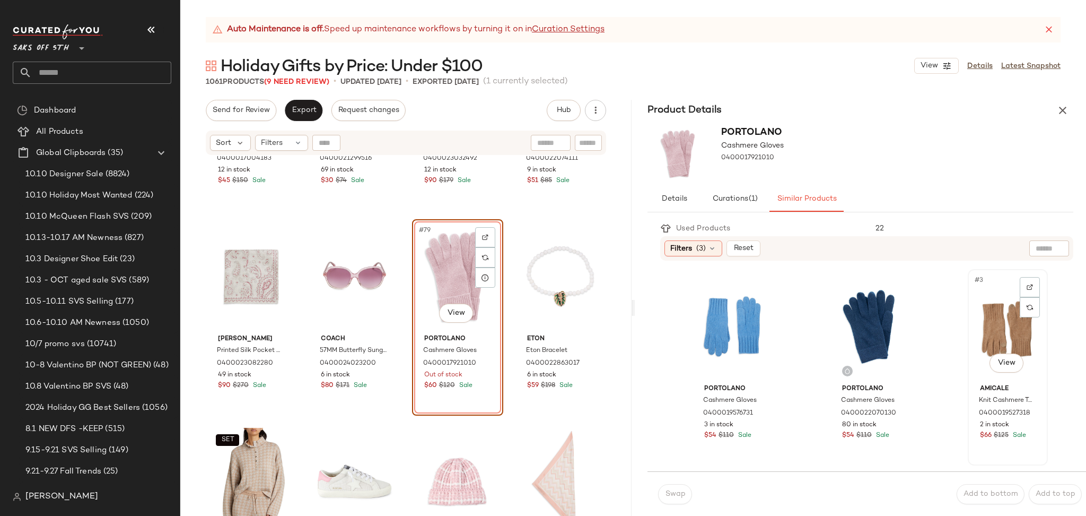
click at [993, 307] on div "#3 View" at bounding box center [1008, 326] width 73 height 107
click at [674, 494] on span "Swap" at bounding box center [675, 494] width 21 height 8
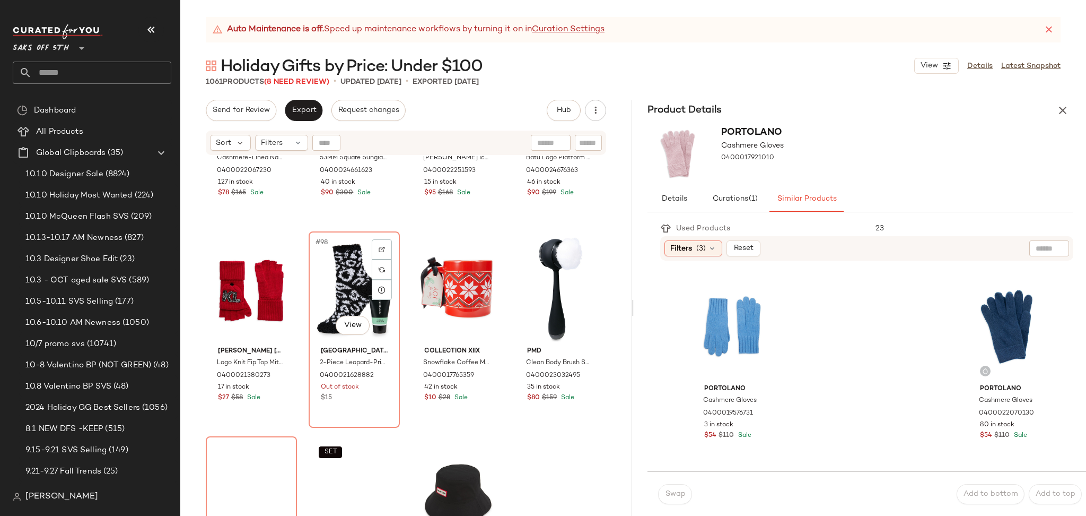
scroll to position [4882, 0]
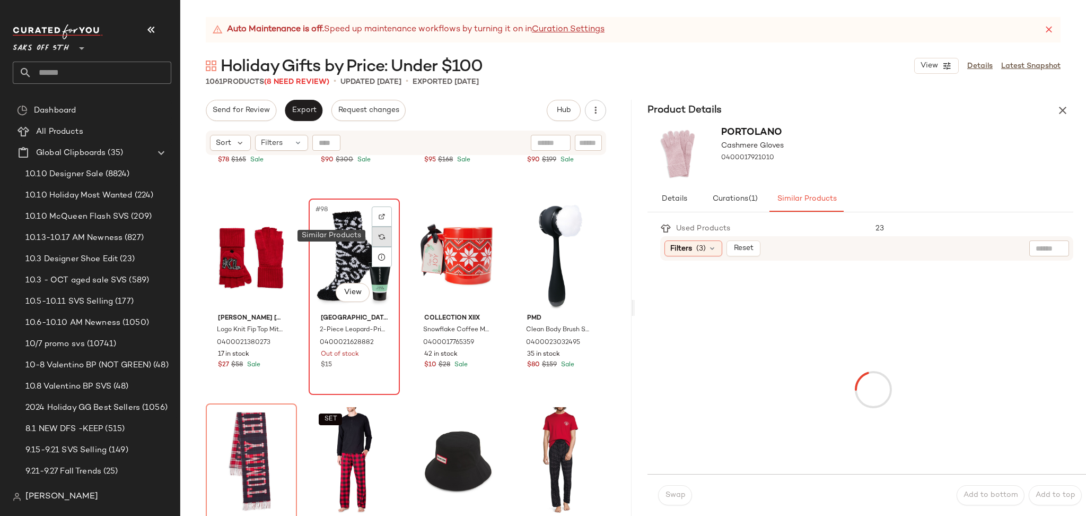
click at [380, 237] on img at bounding box center [382, 236] width 6 height 6
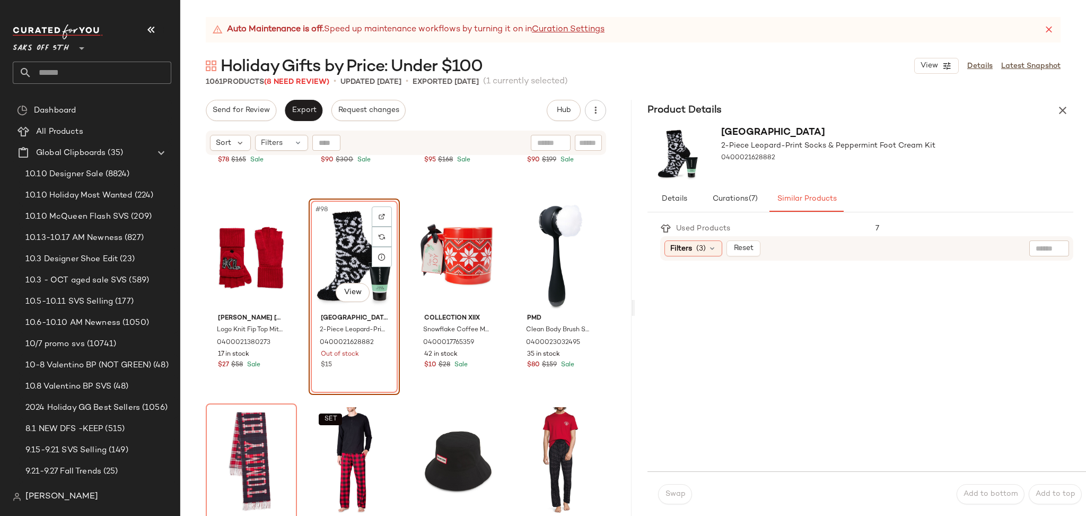
click at [324, 240] on div "#98 View" at bounding box center [354, 255] width 84 height 107
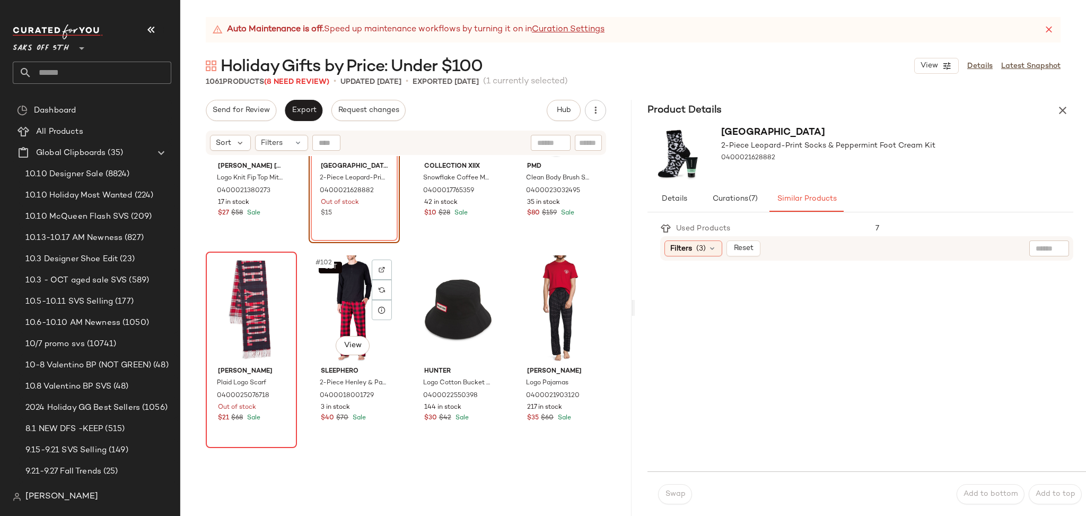
scroll to position [5054, 0]
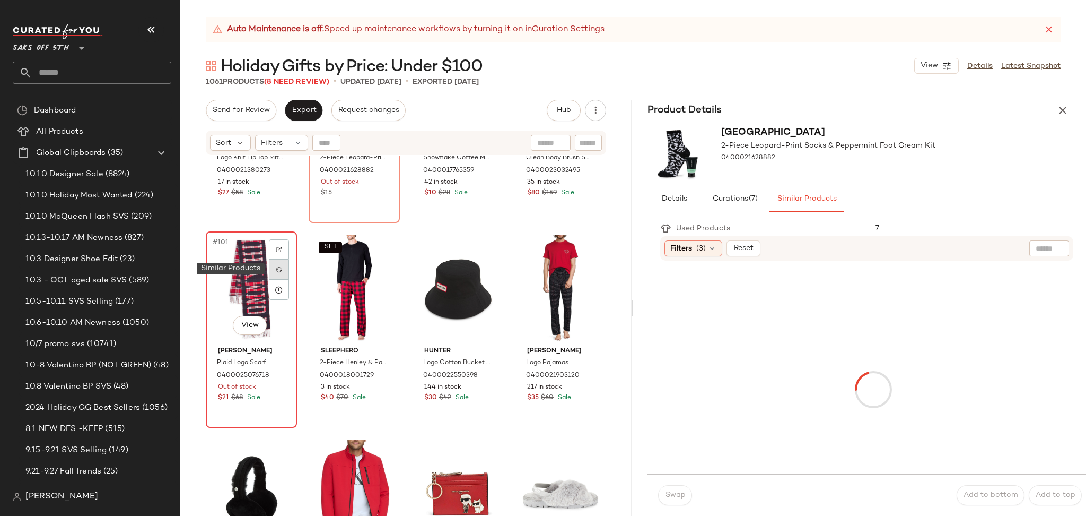
click at [282, 267] on img at bounding box center [279, 269] width 6 height 6
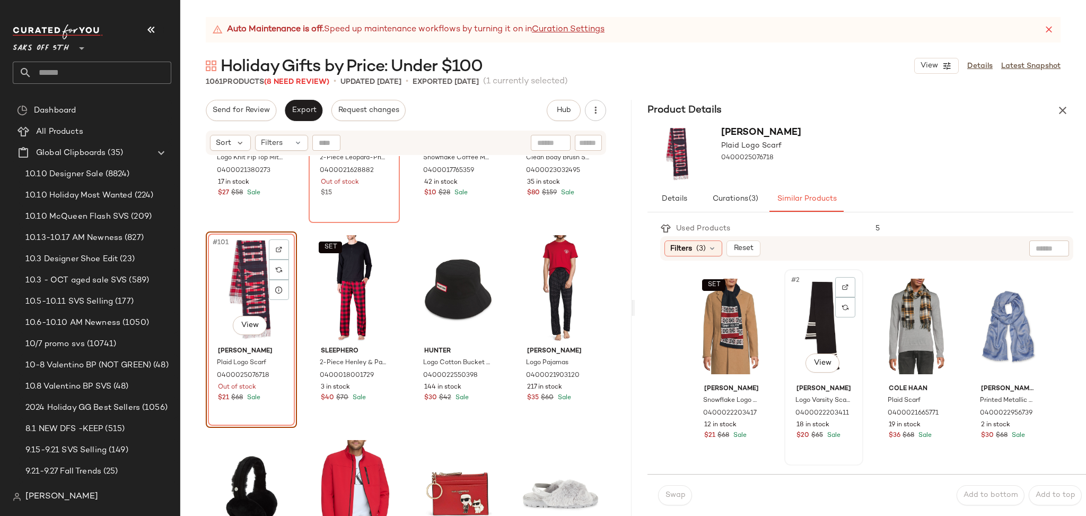
click at [799, 319] on div "#2 View" at bounding box center [824, 326] width 72 height 107
click at [686, 492] on button "Swap" at bounding box center [675, 495] width 34 height 20
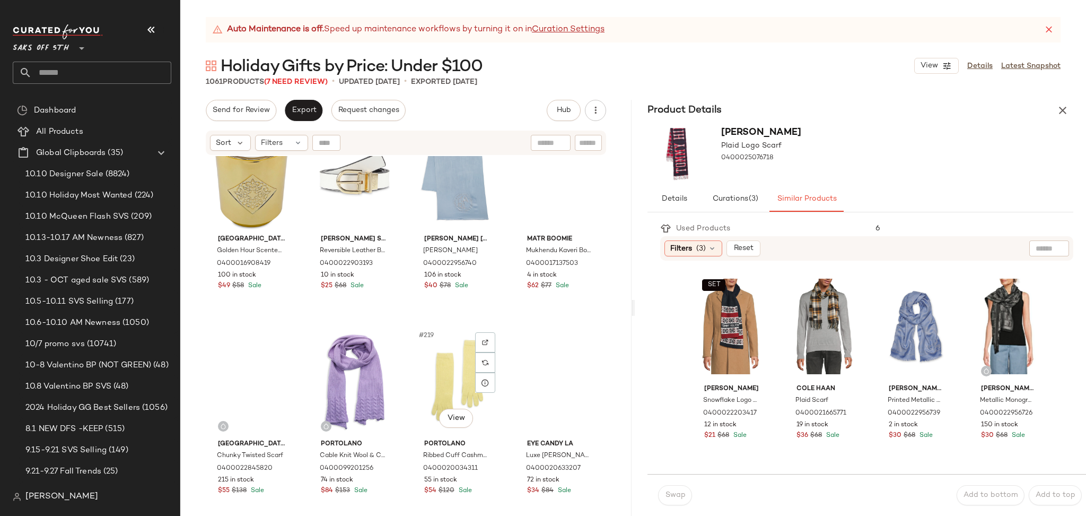
scroll to position [10907, 0]
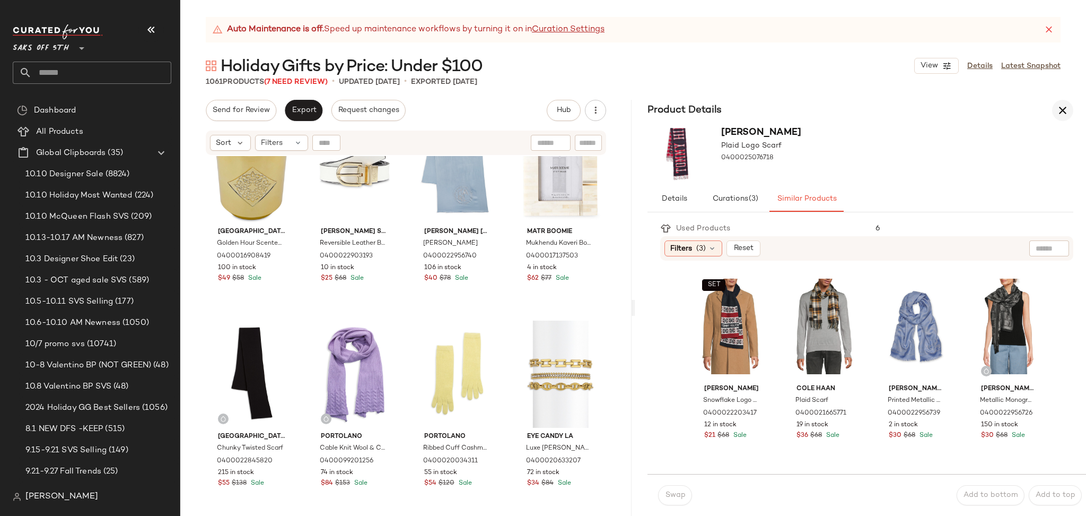
click at [1068, 104] on icon "button" at bounding box center [1063, 110] width 13 height 13
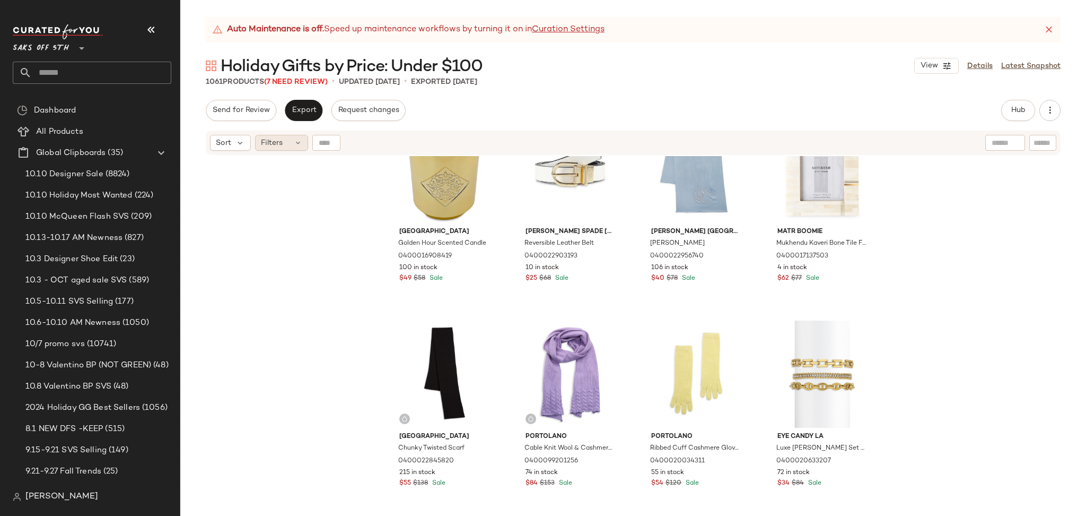
click at [291, 140] on div "Filters" at bounding box center [281, 143] width 53 height 16
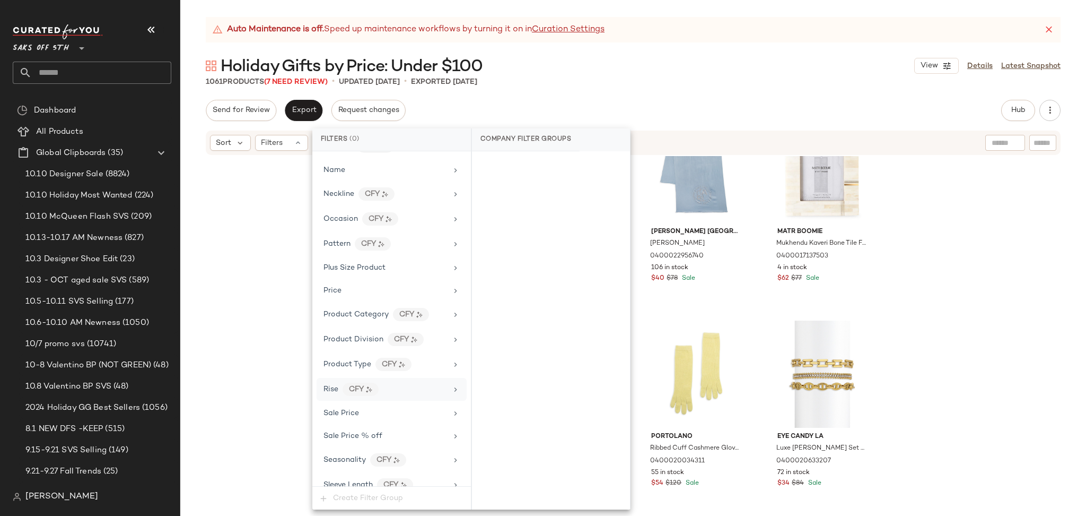
scroll to position [622, 0]
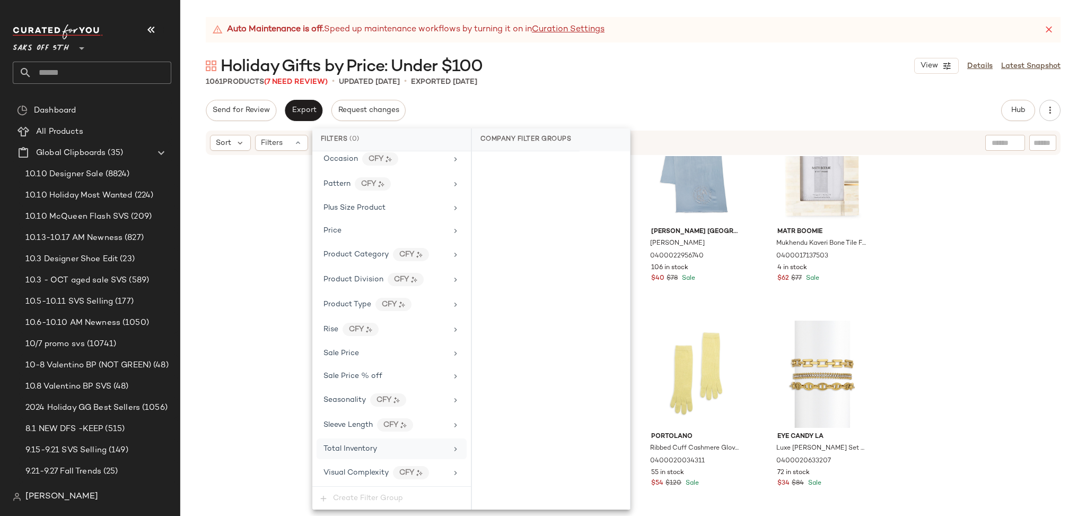
click at [386, 455] on div "Total Inventory" at bounding box center [392, 448] width 150 height 21
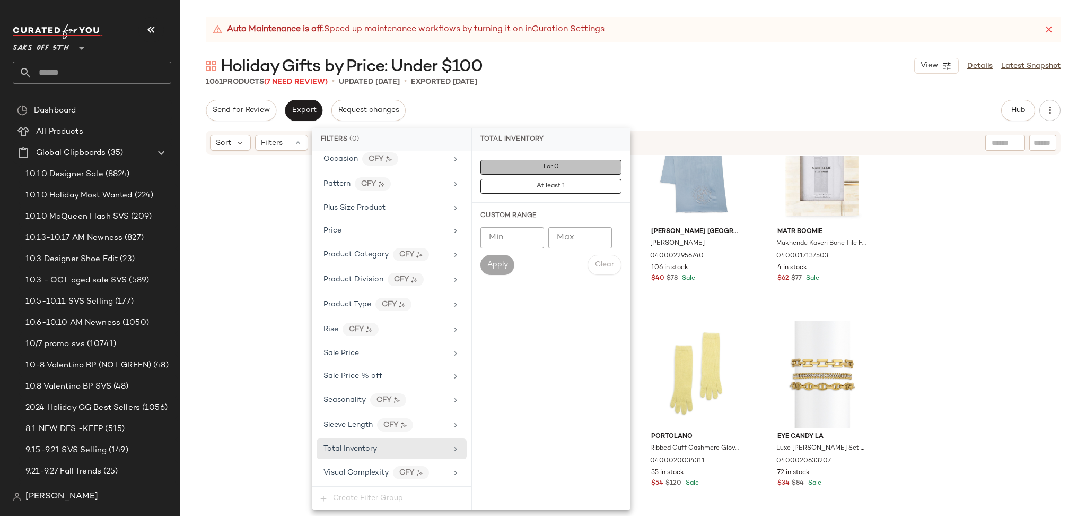
click at [575, 168] on button "For 0" at bounding box center [551, 167] width 141 height 15
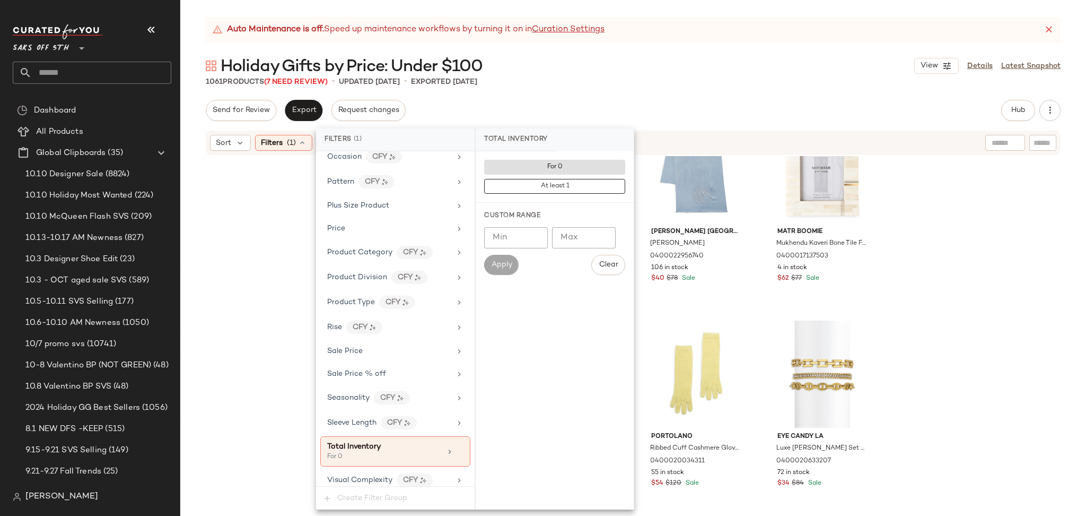
click at [697, 83] on div "1061 Products (7 Need Review) • updated Oct 10th • Exported Oct 10th" at bounding box center [633, 81] width 906 height 11
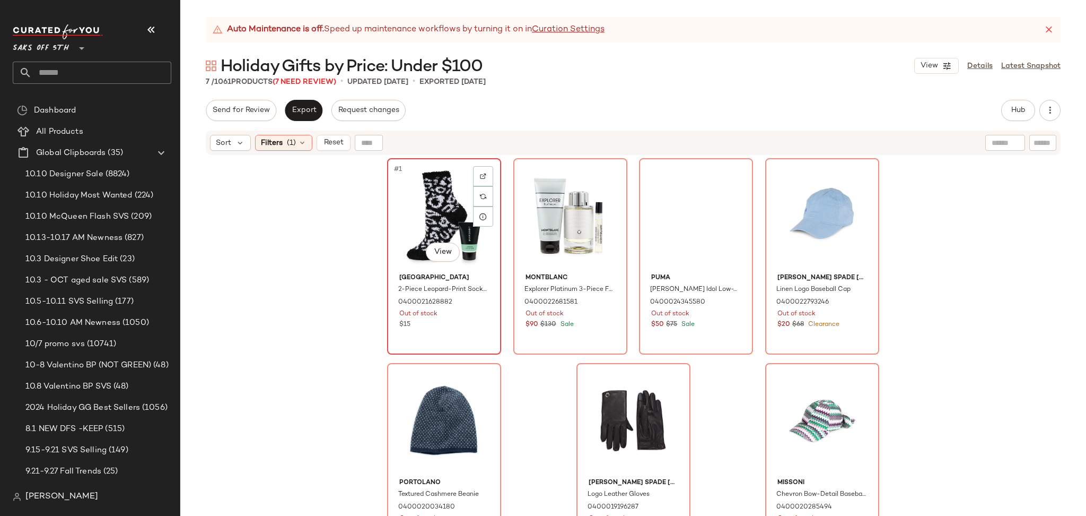
click at [448, 189] on div "#1 View" at bounding box center [444, 215] width 107 height 107
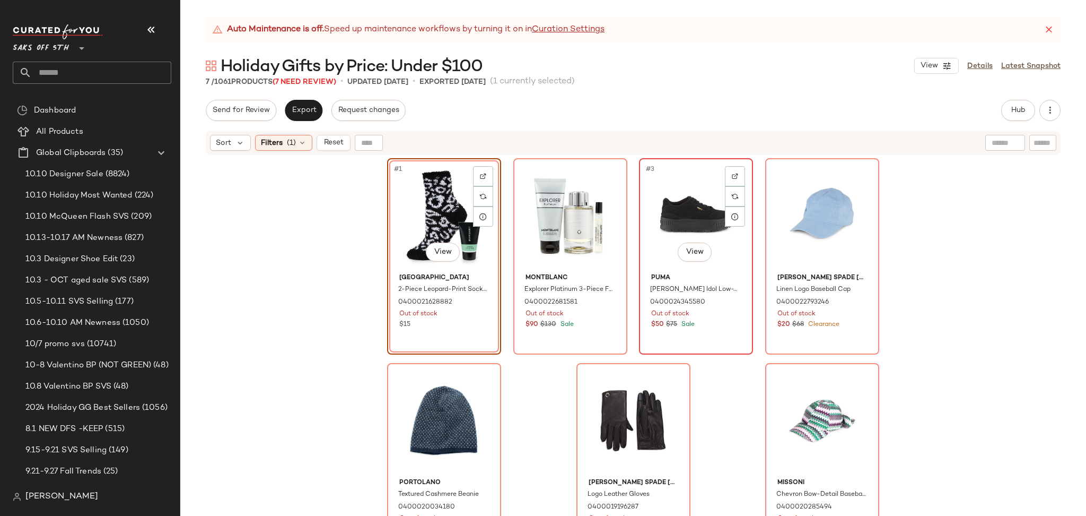
scroll to position [16, 0]
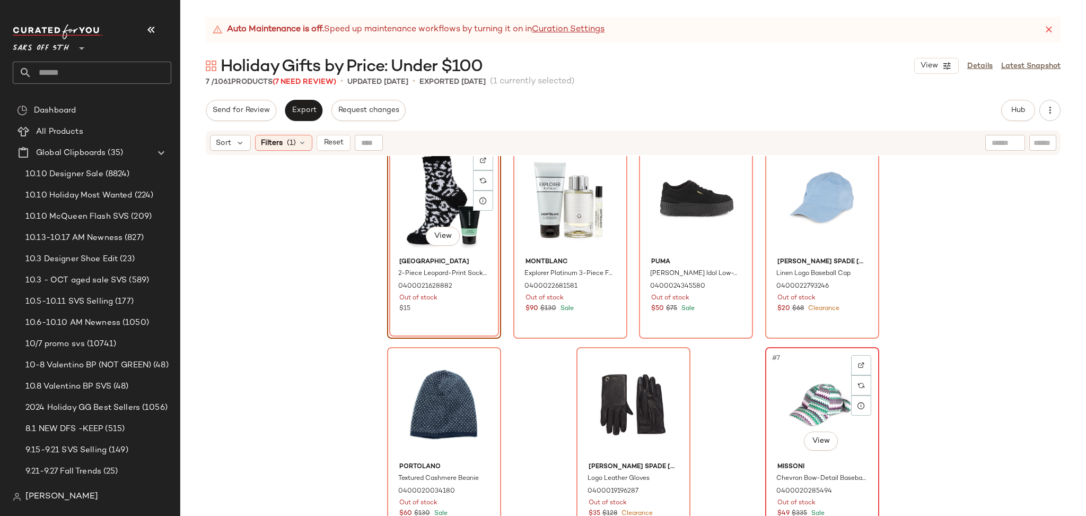
click at [811, 390] on div "#7 View" at bounding box center [822, 404] width 107 height 107
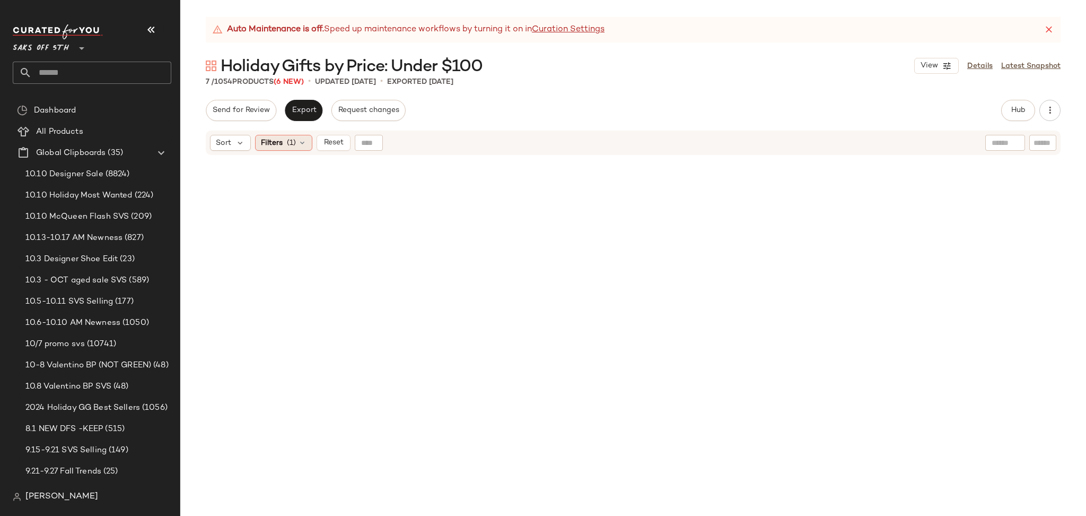
click at [290, 143] on span "(1)" at bounding box center [291, 142] width 9 height 11
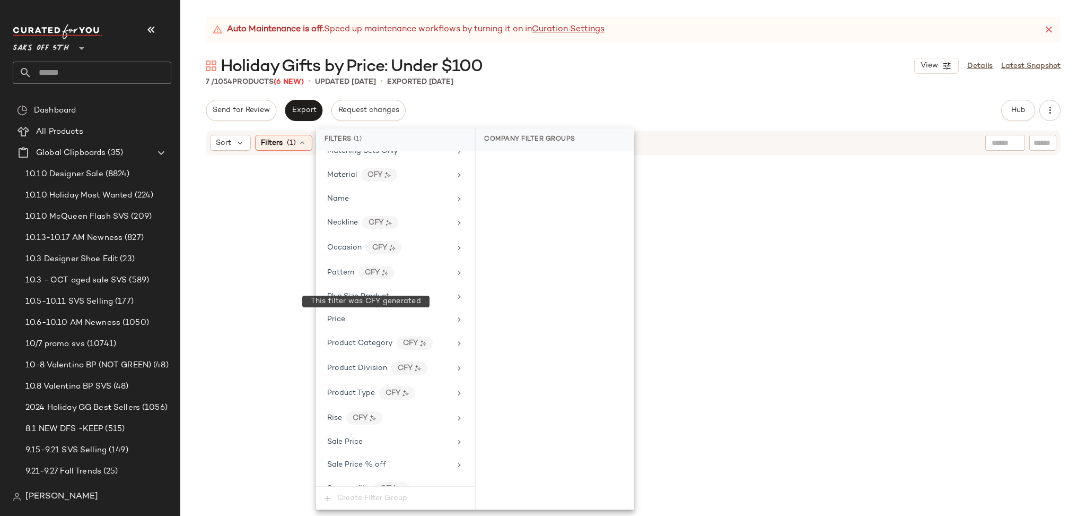
scroll to position [632, 0]
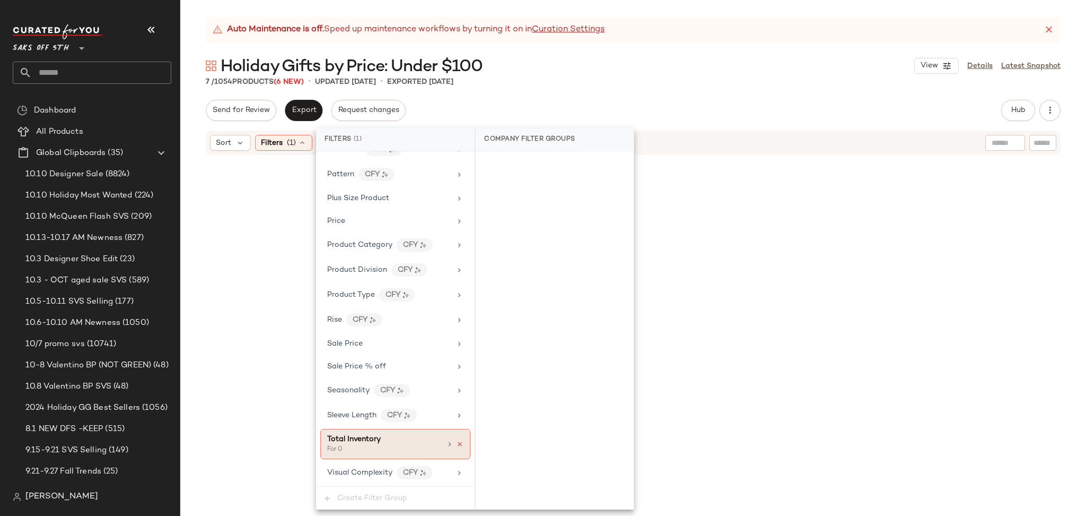
click at [457, 446] on icon at bounding box center [459, 443] width 7 height 7
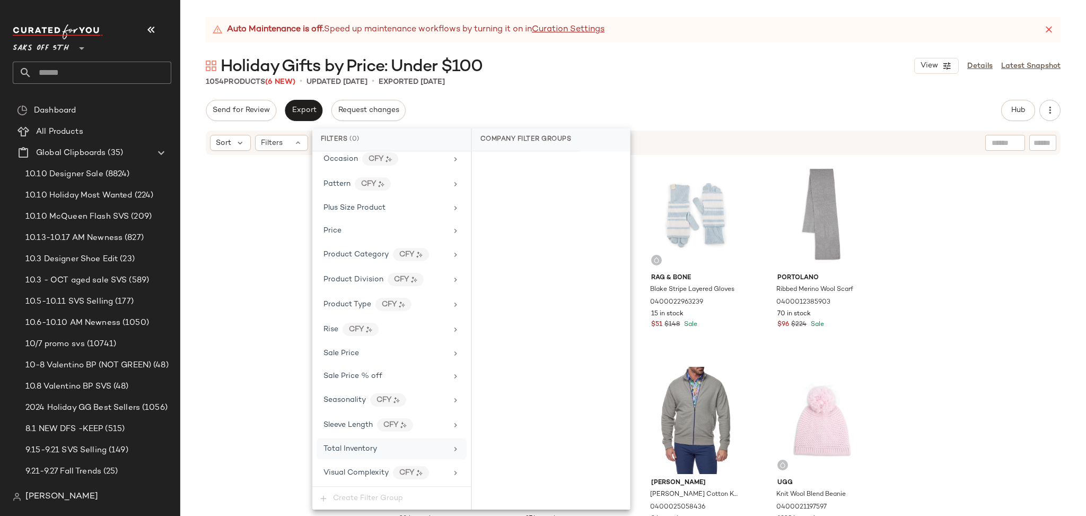
click at [647, 105] on div "Send for Review Export Request changes Hub Send for Review External Review Inte…" at bounding box center [633, 110] width 855 height 21
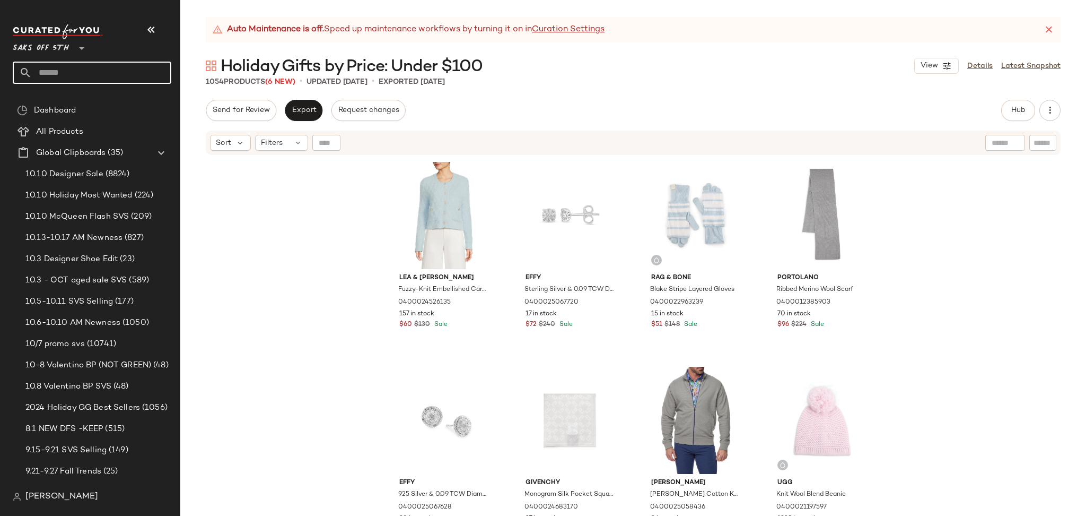
click at [140, 76] on input "text" at bounding box center [102, 73] width 140 height 22
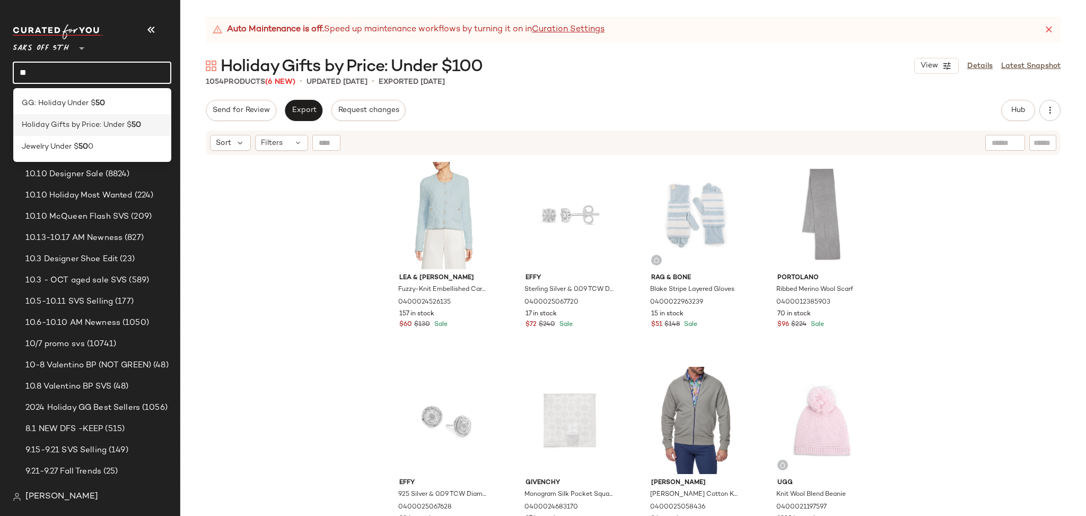
type input "**"
click at [117, 130] on div "Holiday Gifts by Price: Under $ 50" at bounding box center [92, 125] width 159 height 22
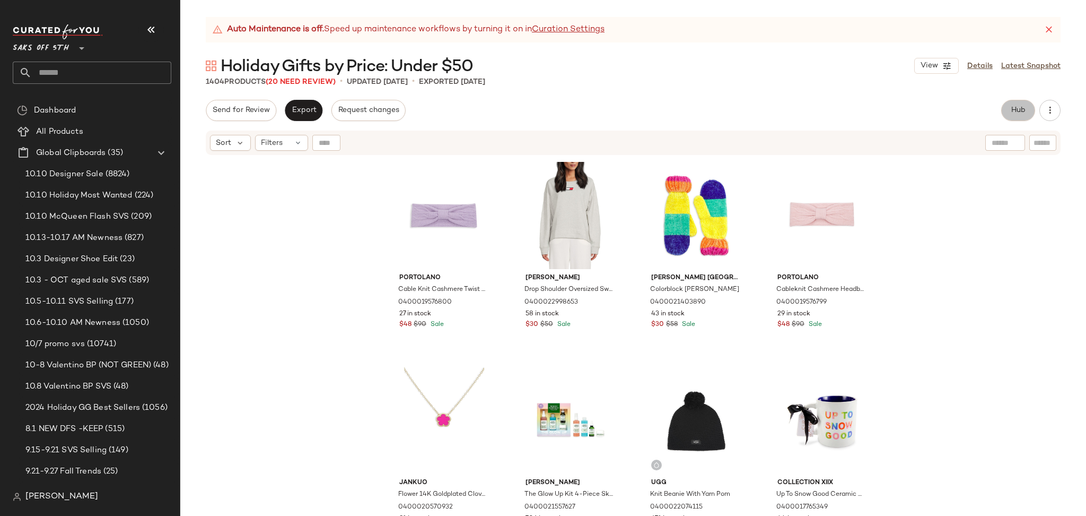
click at [1019, 106] on span "Hub" at bounding box center [1018, 110] width 15 height 8
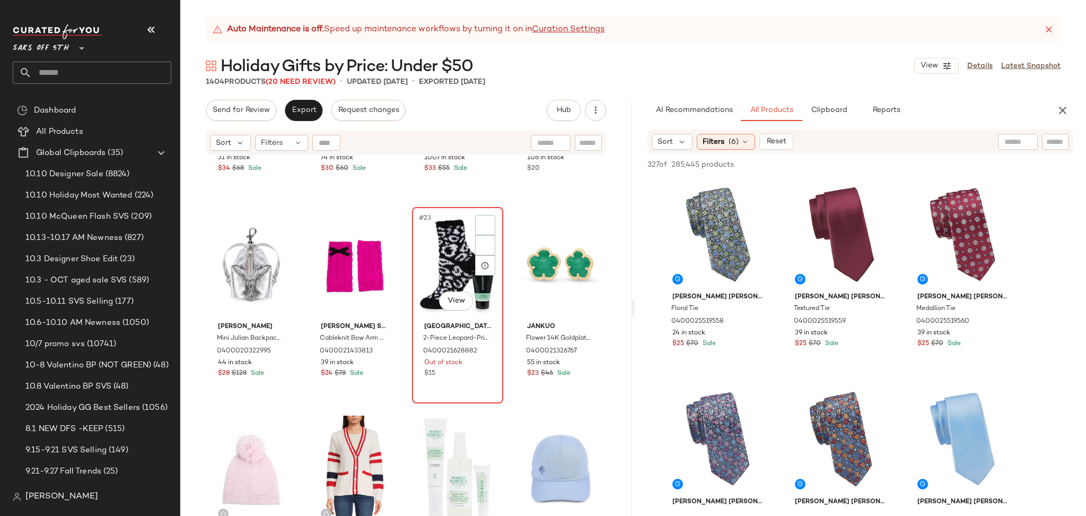
scroll to position [983, 0]
click at [429, 285] on div "#23 View" at bounding box center [458, 264] width 84 height 107
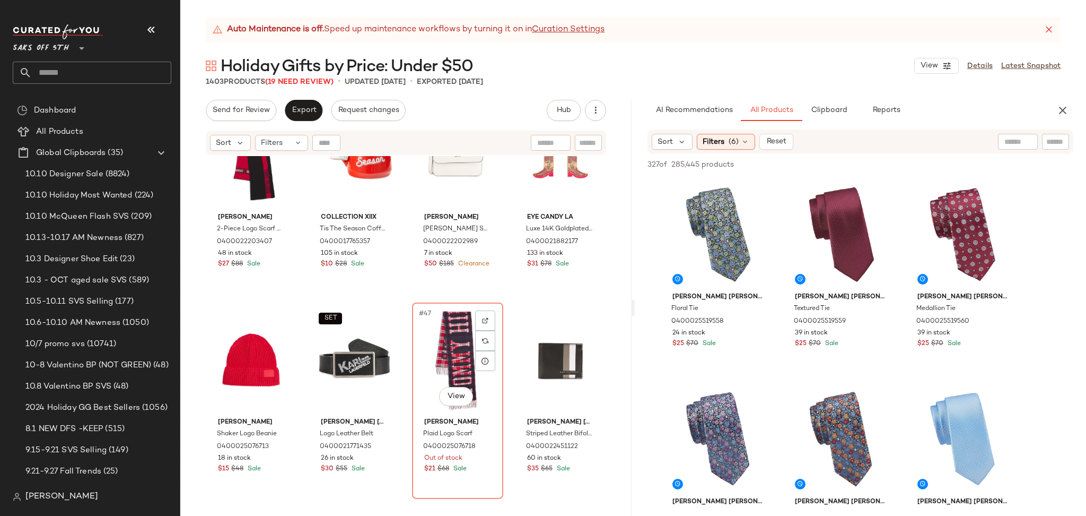
scroll to position [2118, 0]
click at [484, 336] on img at bounding box center [485, 339] width 6 height 6
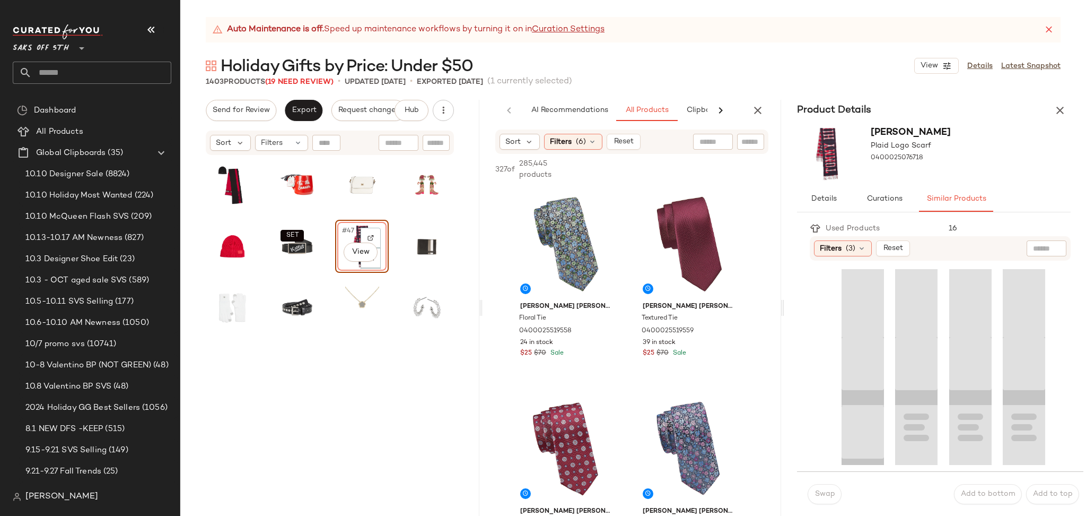
scroll to position [615, 0]
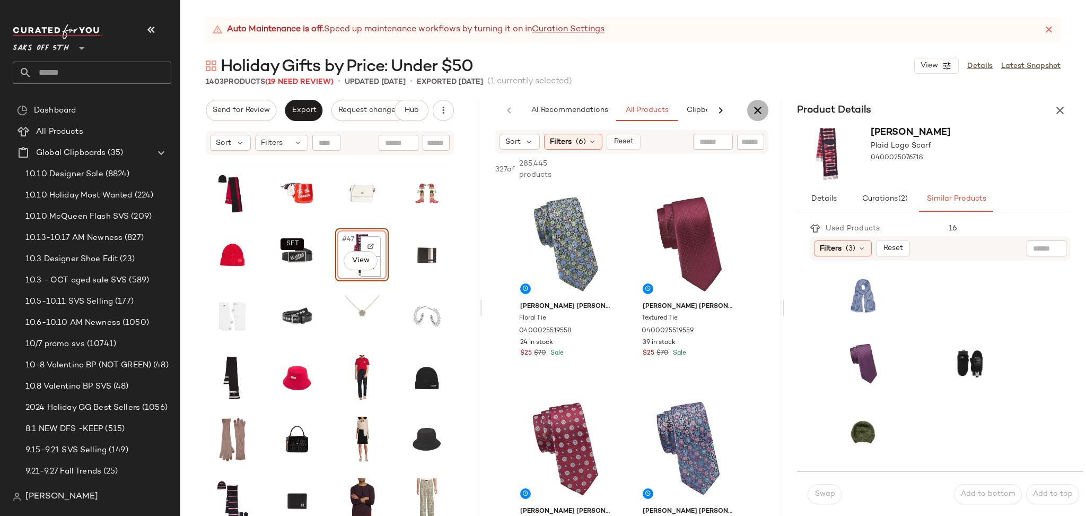
click at [759, 106] on icon "button" at bounding box center [758, 110] width 13 height 13
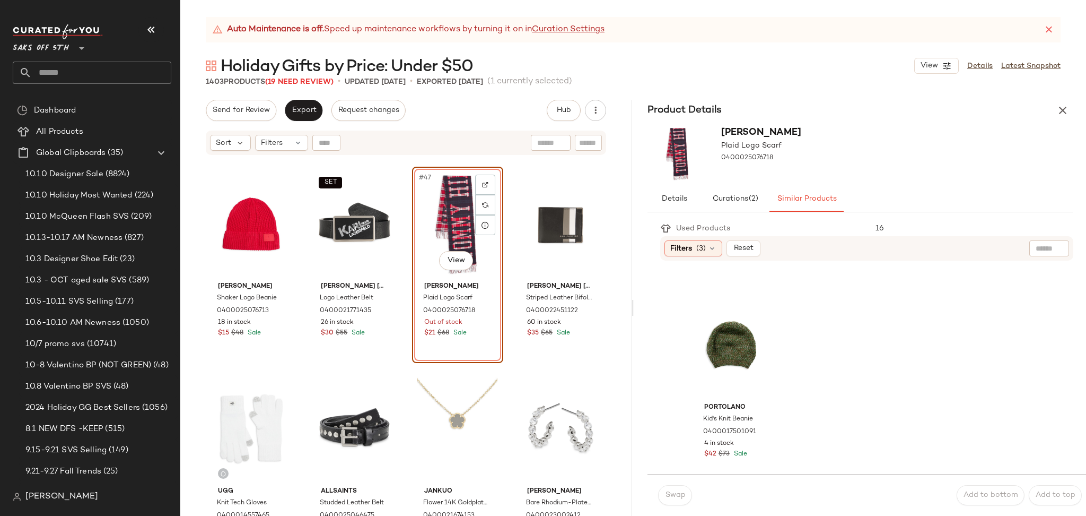
scroll to position [400, 0]
click at [717, 338] on div "#9 View" at bounding box center [732, 335] width 72 height 107
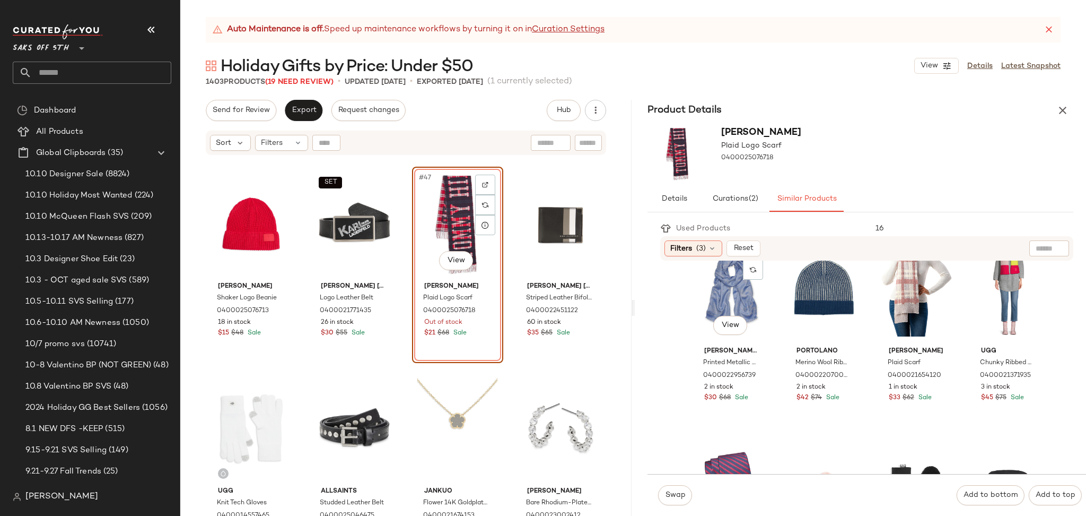
scroll to position [0, 0]
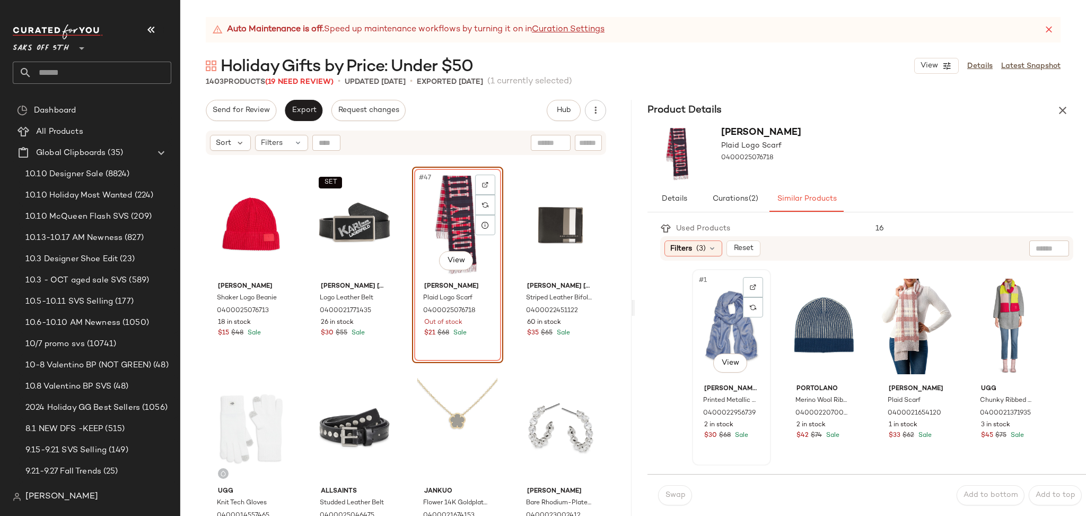
click at [728, 316] on div "#1 View" at bounding box center [732, 326] width 72 height 107
click at [679, 491] on span "Swap" at bounding box center [675, 495] width 21 height 8
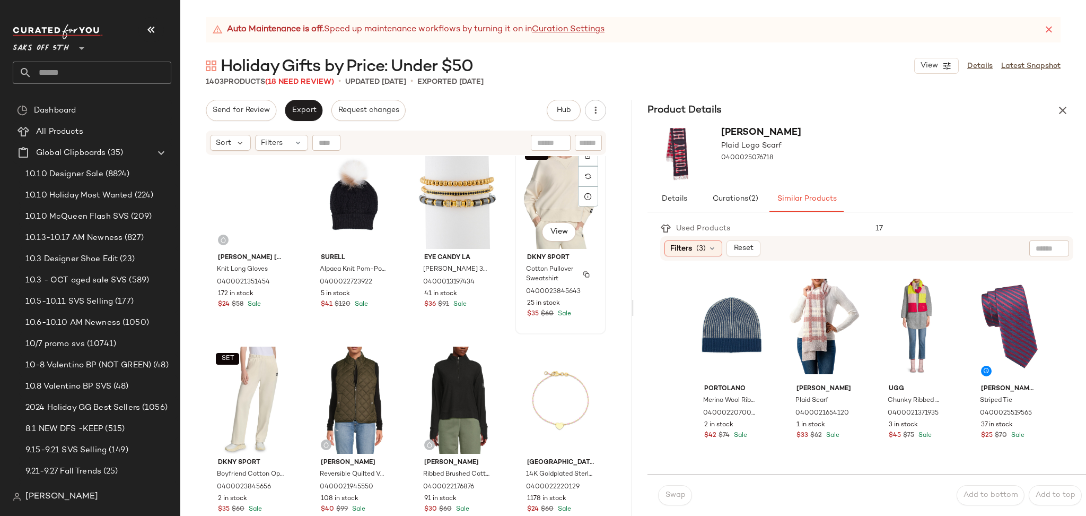
scroll to position [4949, 0]
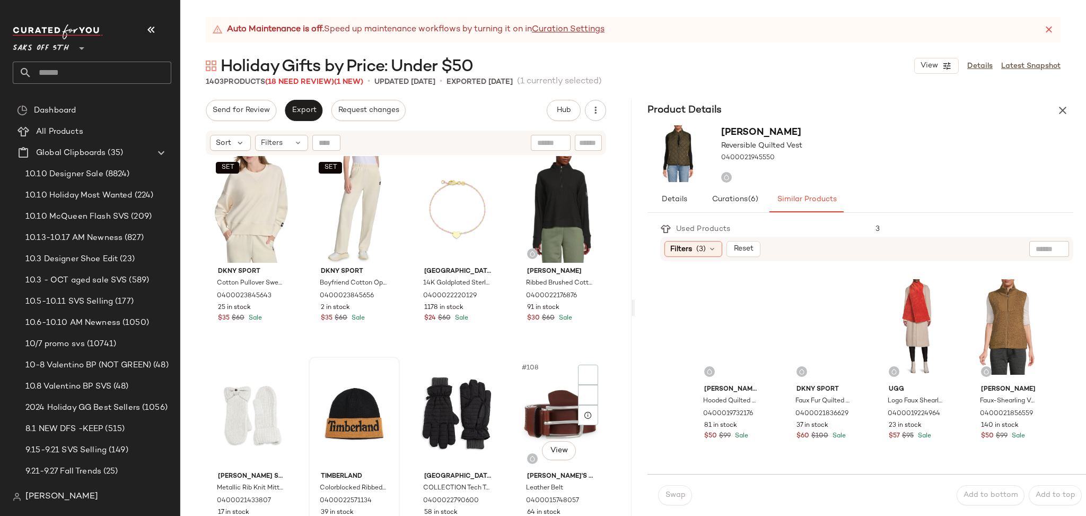
scroll to position [5135, 0]
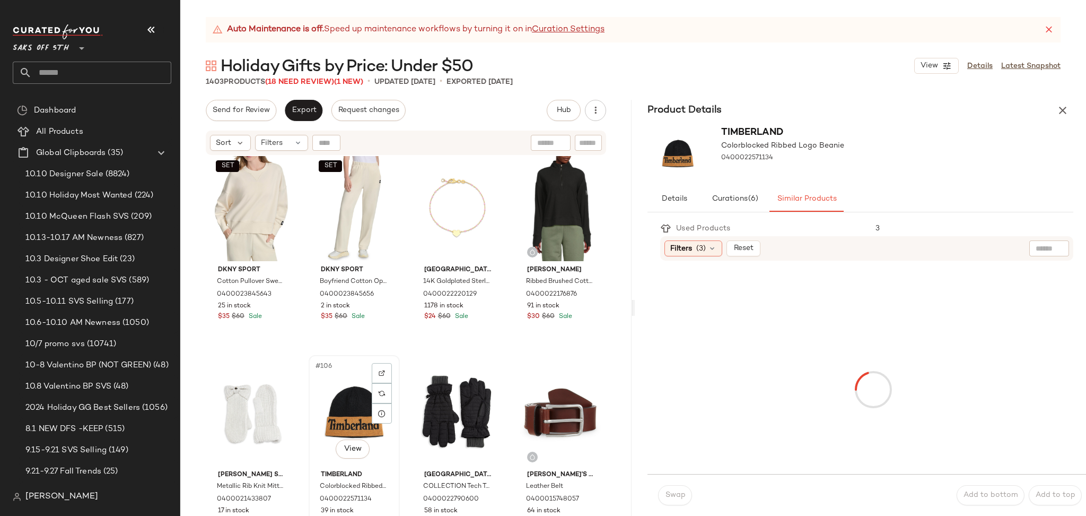
click at [344, 417] on div "#106 View" at bounding box center [354, 412] width 84 height 107
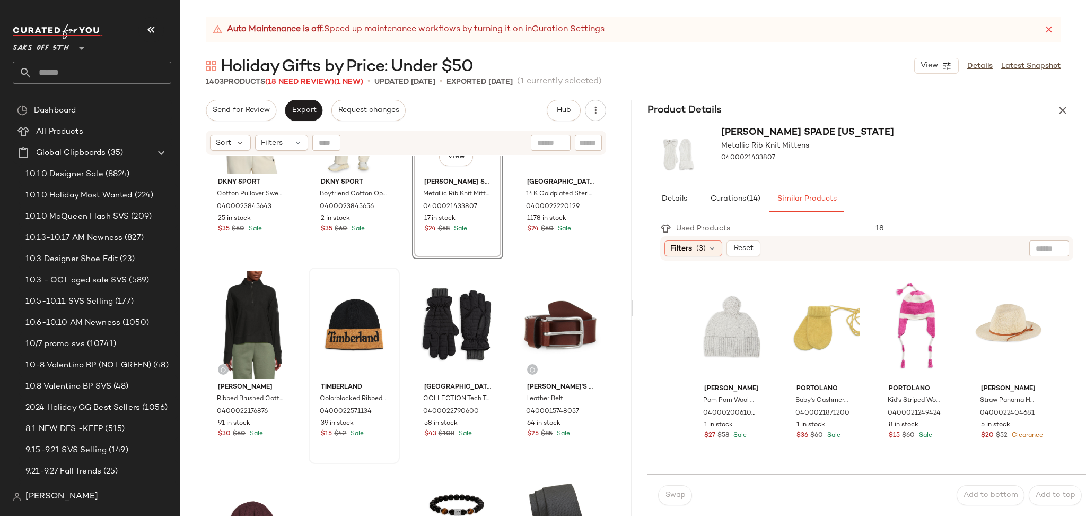
scroll to position [5223, 0]
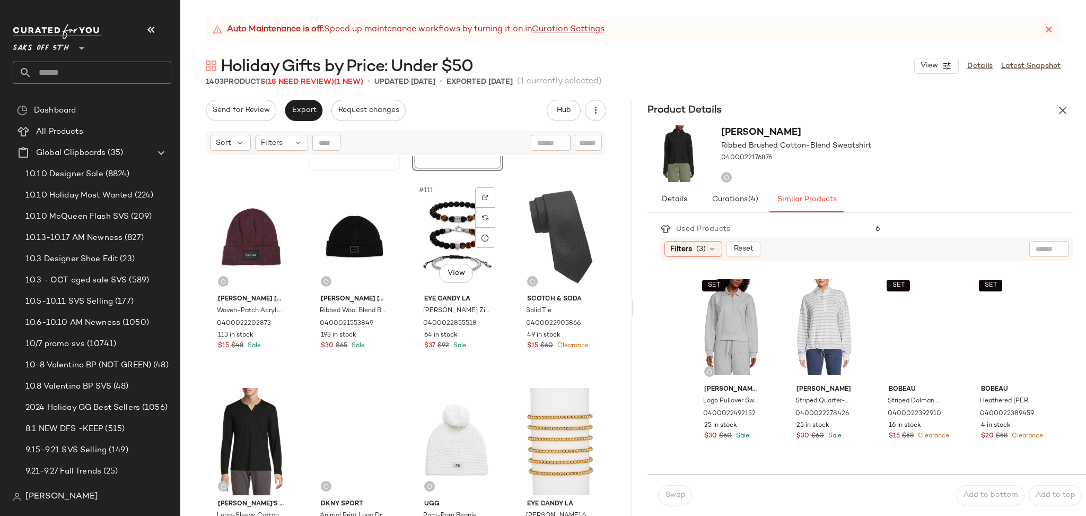
scroll to position [5517, 0]
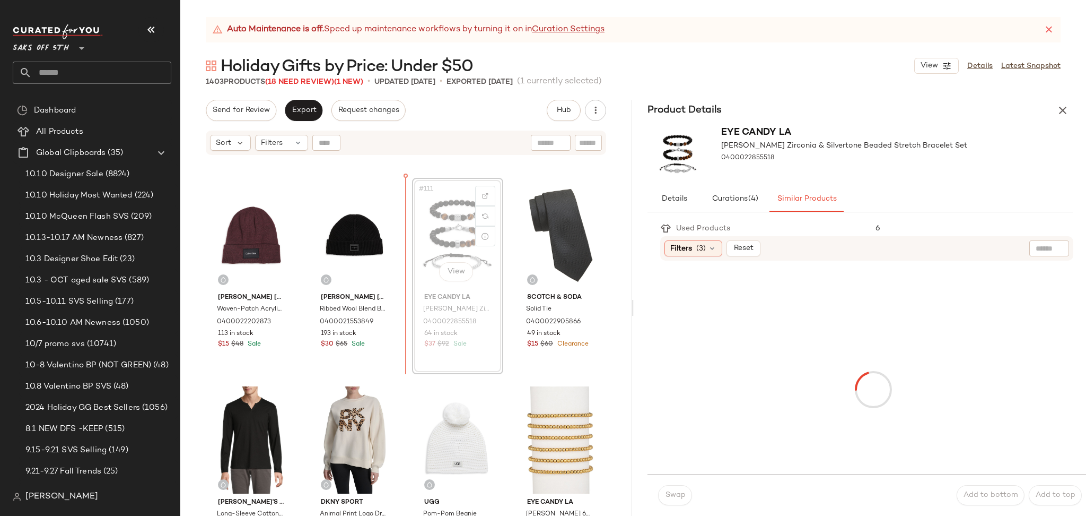
scroll to position [5511, 0]
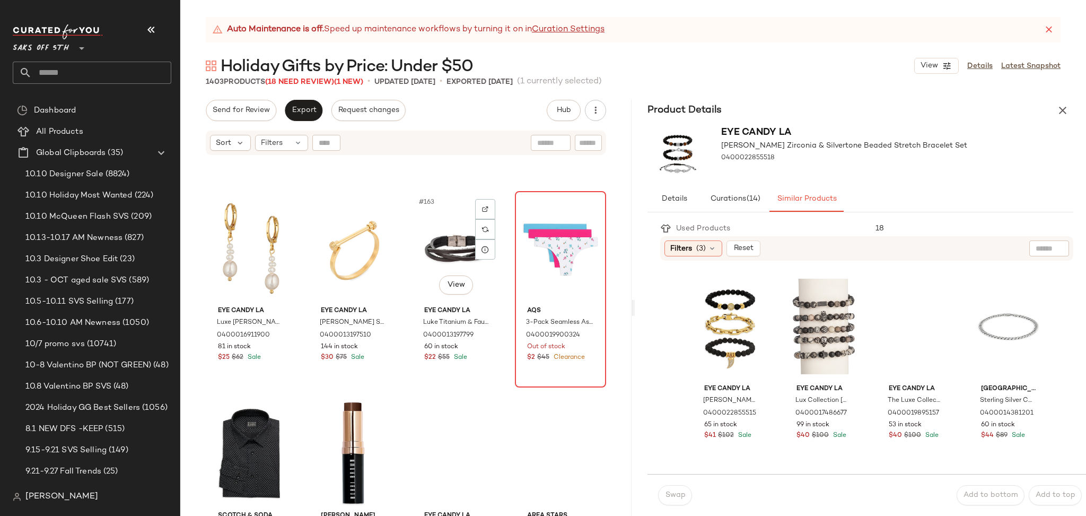
scroll to position [8171, 0]
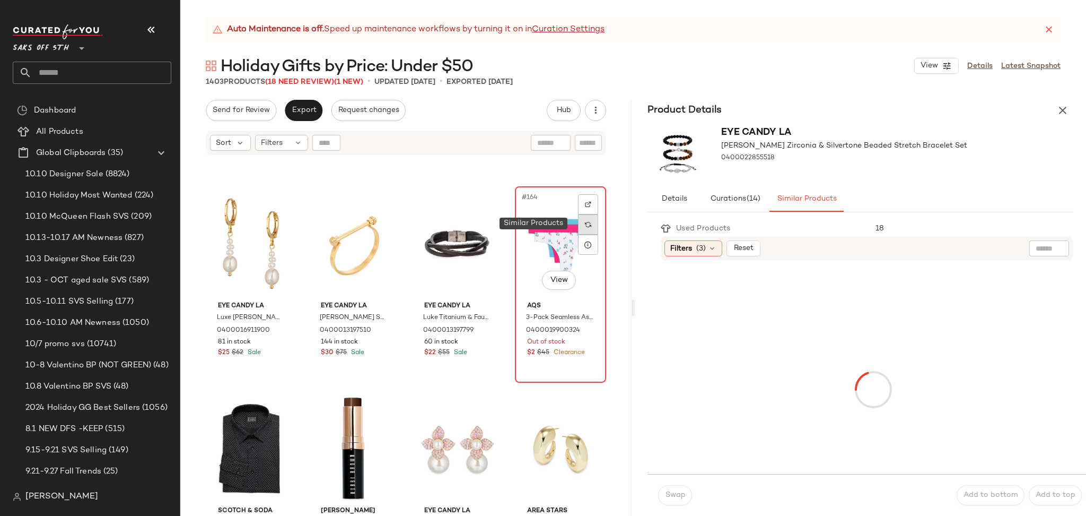
click at [585, 222] on img at bounding box center [588, 224] width 6 height 6
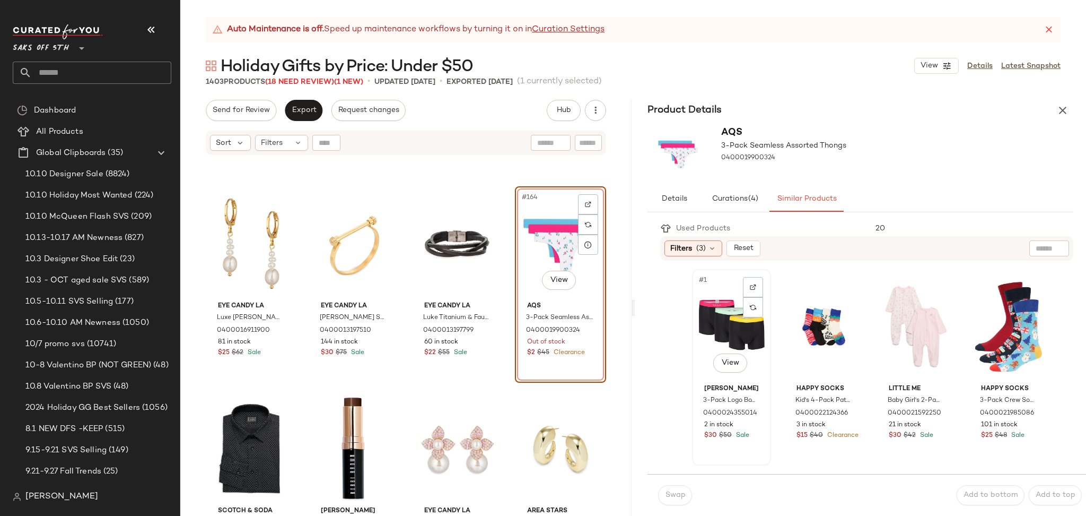
click at [725, 319] on div "#1 View" at bounding box center [732, 326] width 72 height 107
click at [660, 493] on button "Swap" at bounding box center [675, 495] width 34 height 20
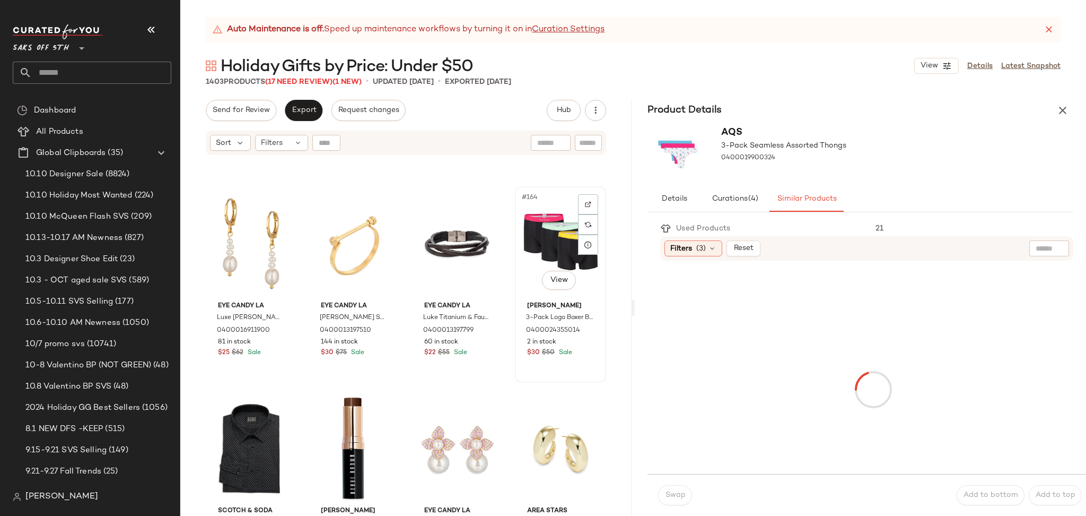
click at [541, 231] on div "#164 View" at bounding box center [561, 243] width 84 height 107
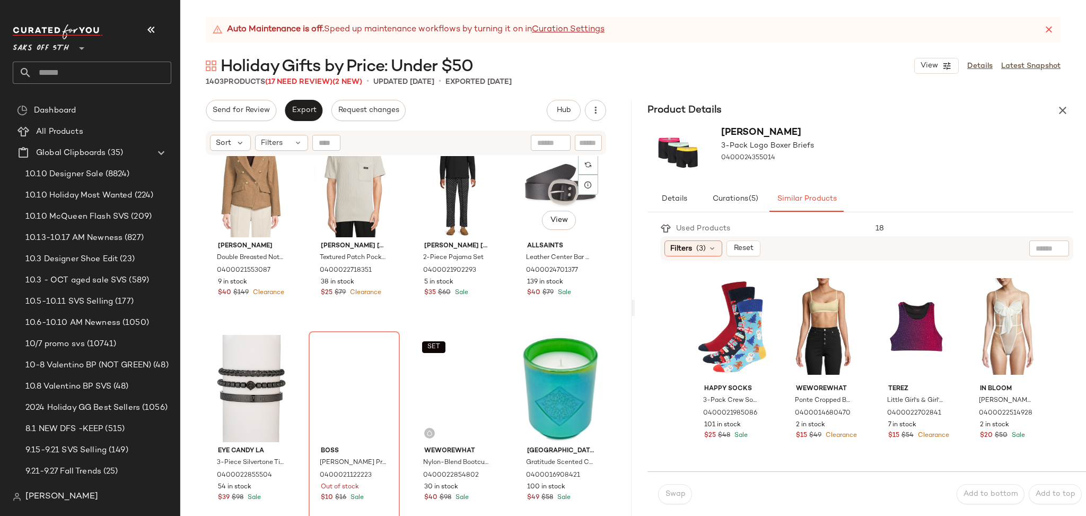
scroll to position [9478, 0]
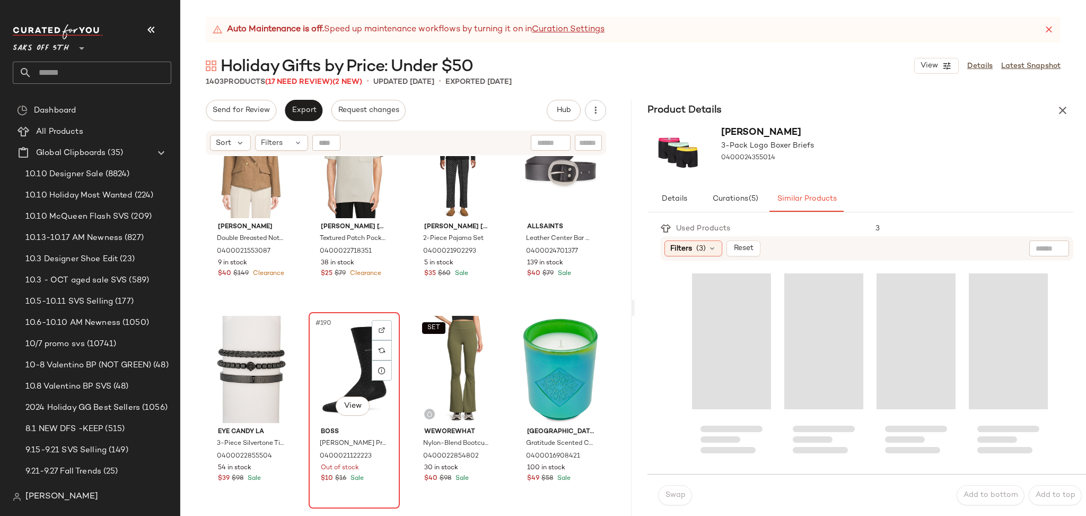
click at [358, 357] on div "#190 View" at bounding box center [354, 369] width 84 height 107
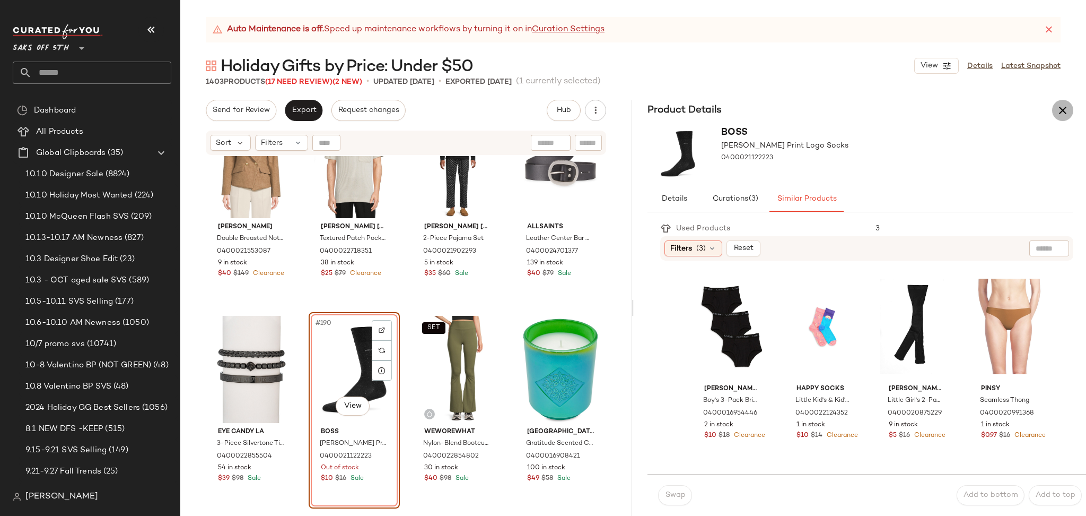
click at [1070, 104] on button "button" at bounding box center [1062, 110] width 21 height 21
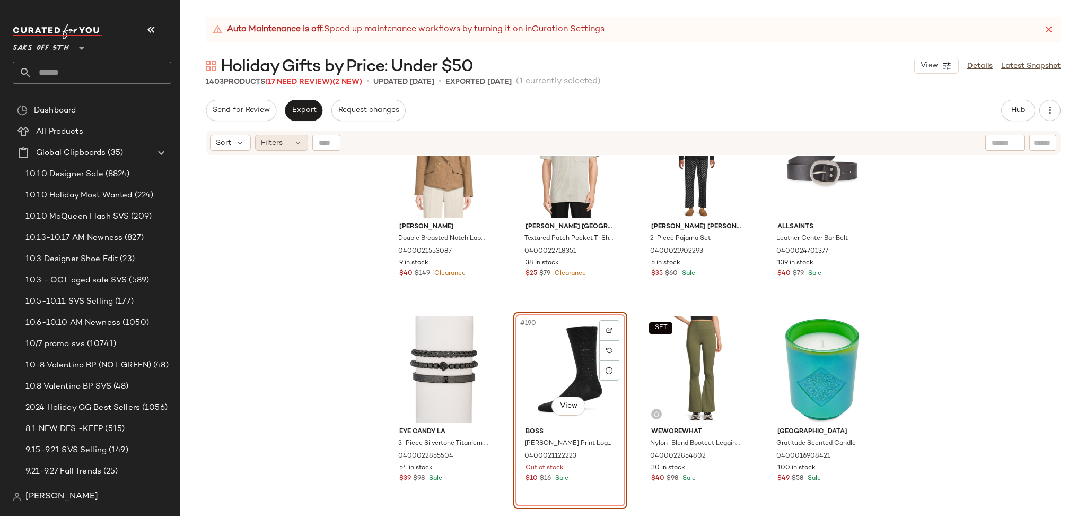
click at [290, 139] on div "Filters" at bounding box center [281, 143] width 53 height 16
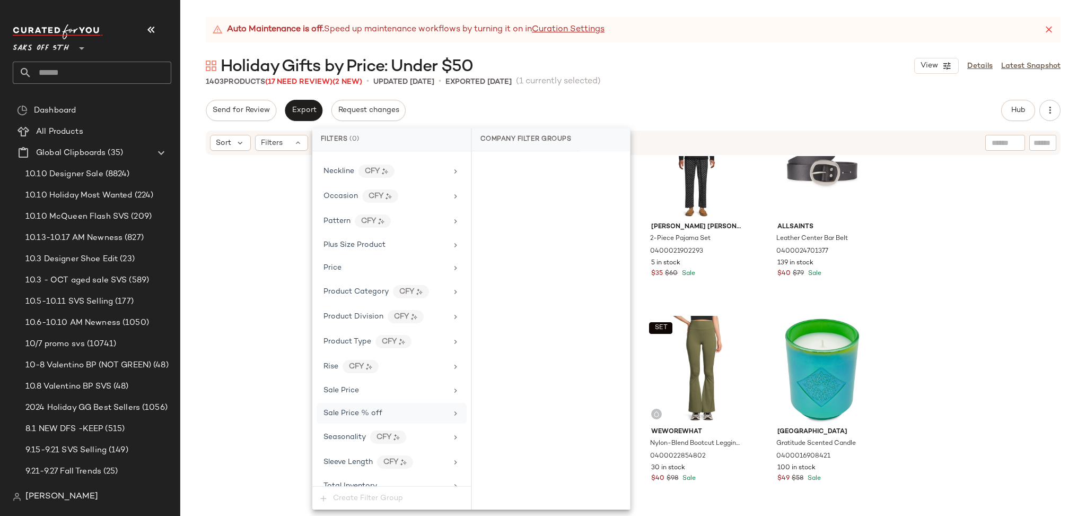
scroll to position [622, 0]
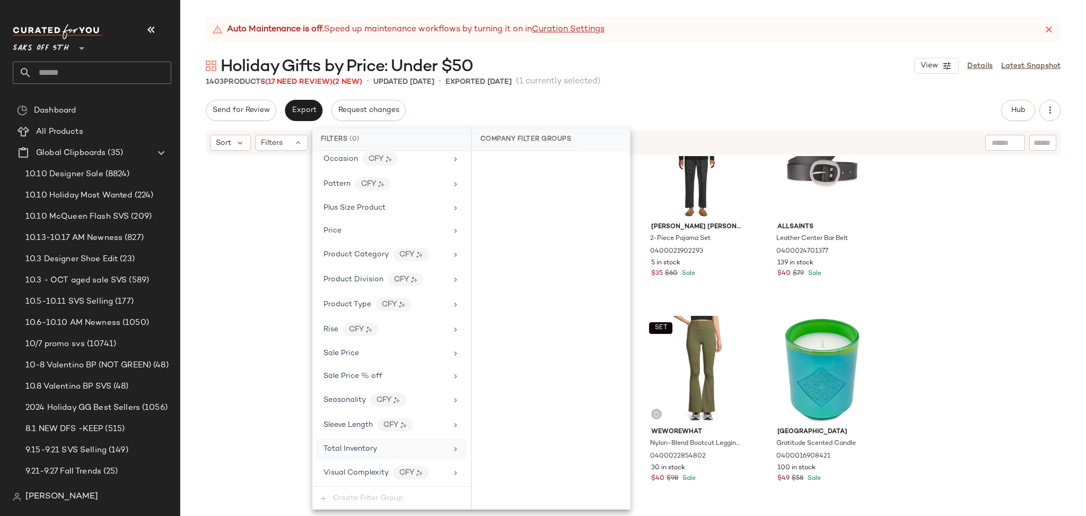
click at [394, 443] on div "Total Inventory" at bounding box center [386, 448] width 124 height 11
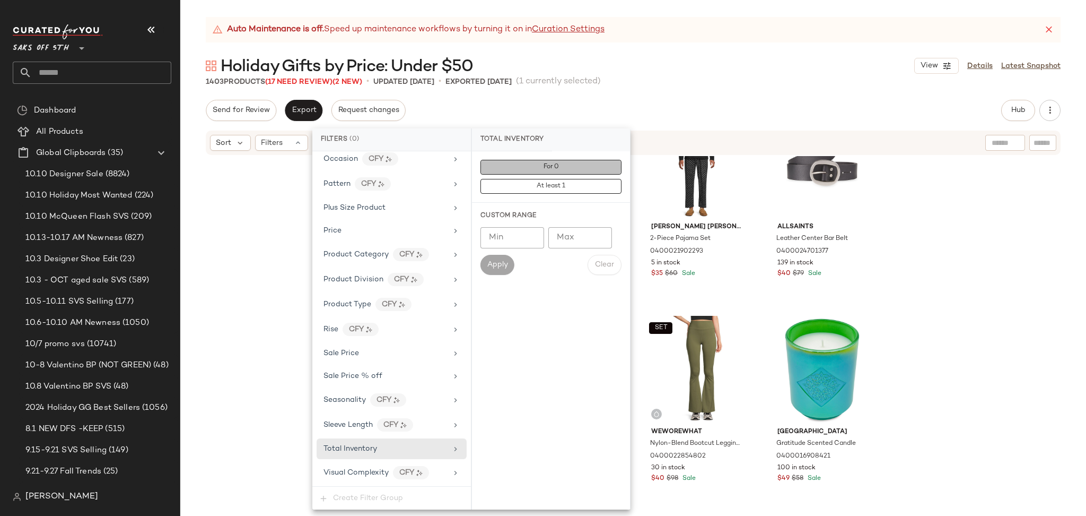
click at [536, 166] on button "For 0" at bounding box center [551, 167] width 141 height 15
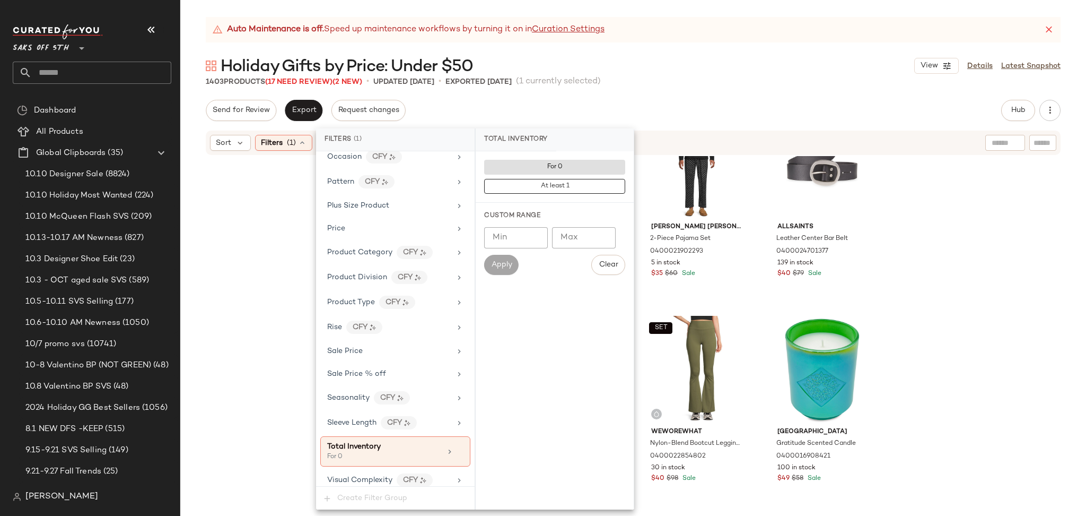
click at [714, 90] on div "Auto Maintenance is off. Speed up maintenance workflows by turning it on in Cur…" at bounding box center [633, 266] width 906 height 499
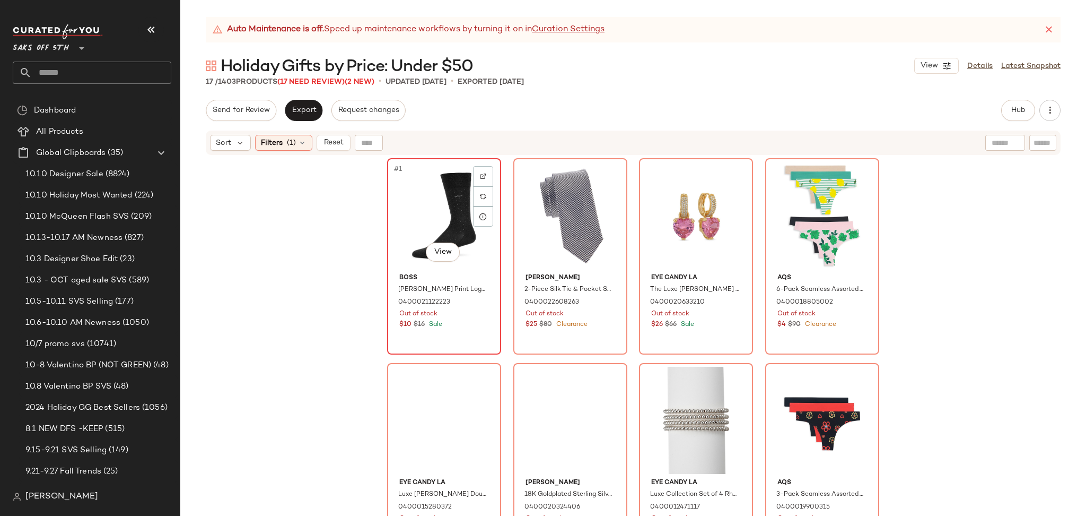
click at [388, 204] on div "#1 View Boss George Dot Print Logo Socks 0400021122223 Out of stock $10 $16 Sale" at bounding box center [444, 256] width 112 height 194
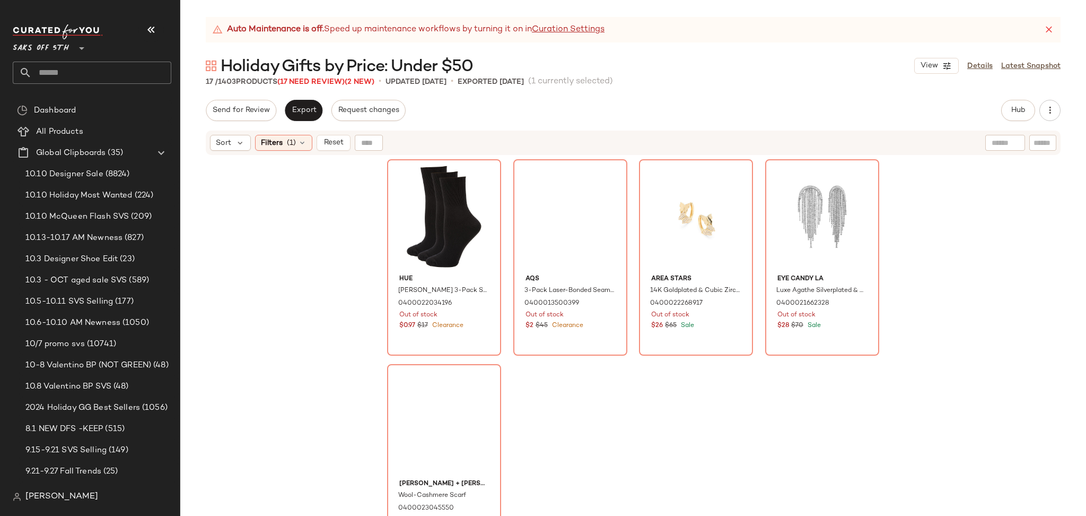
scroll to position [639, 0]
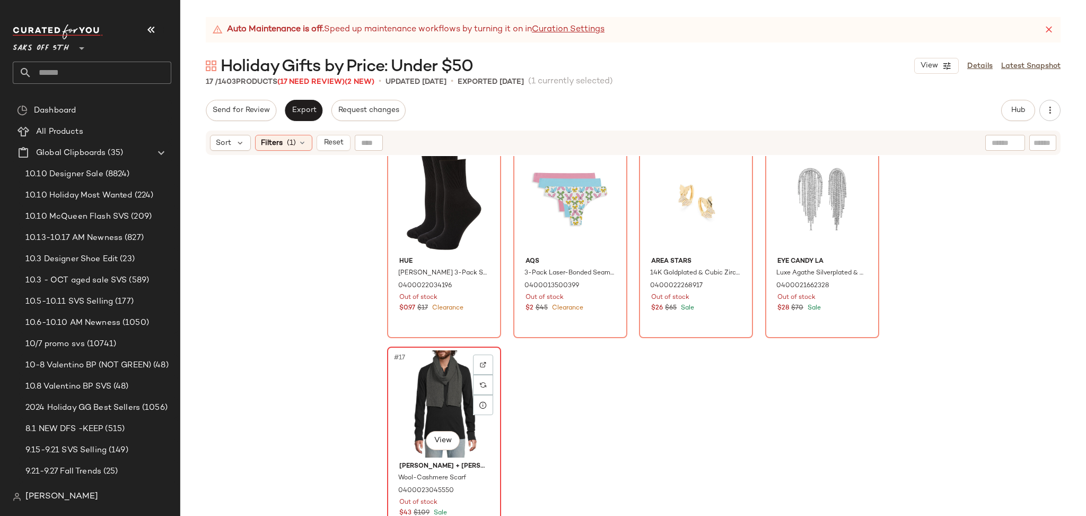
click at [428, 360] on div "#17 View" at bounding box center [444, 403] width 107 height 107
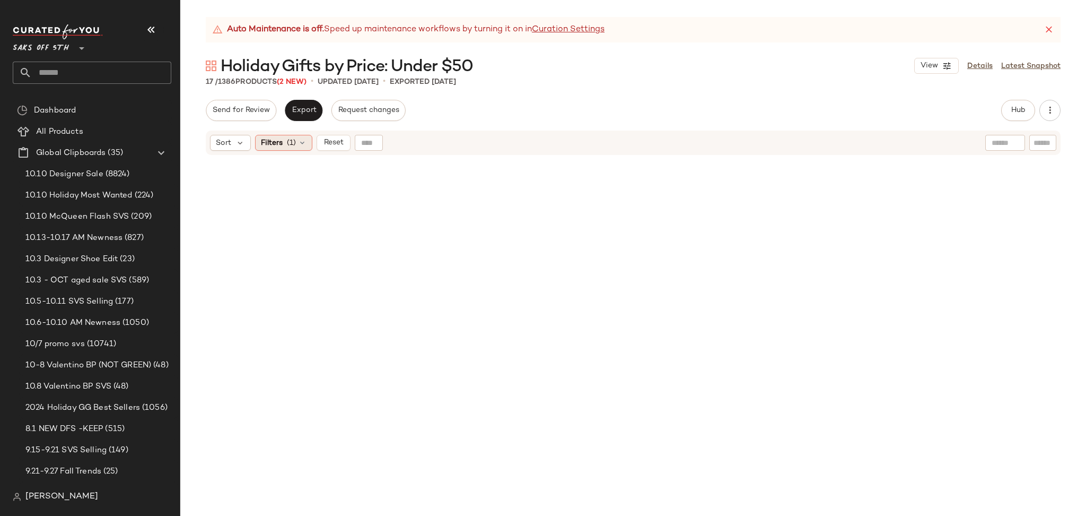
click at [291, 136] on div "Filters (1)" at bounding box center [283, 143] width 57 height 16
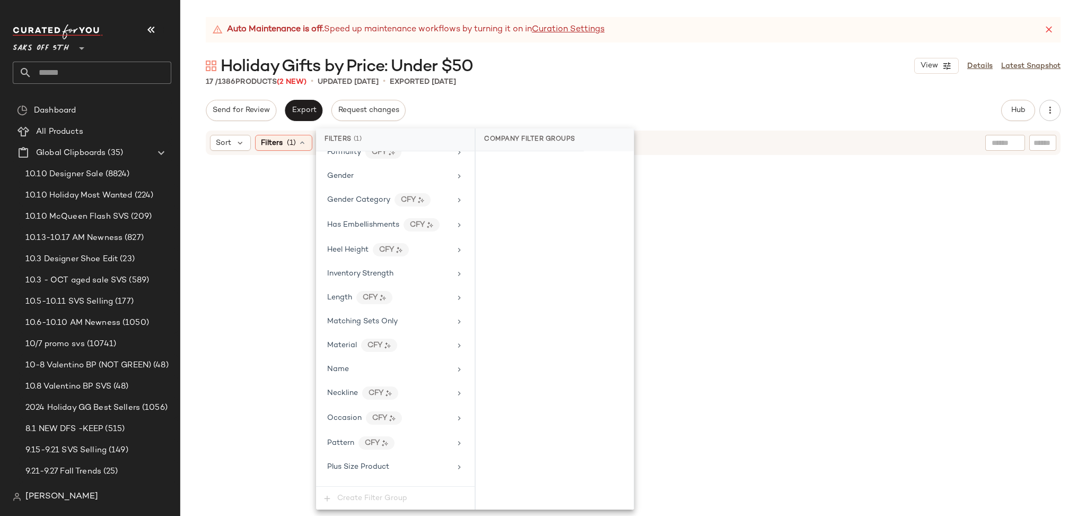
scroll to position [632, 0]
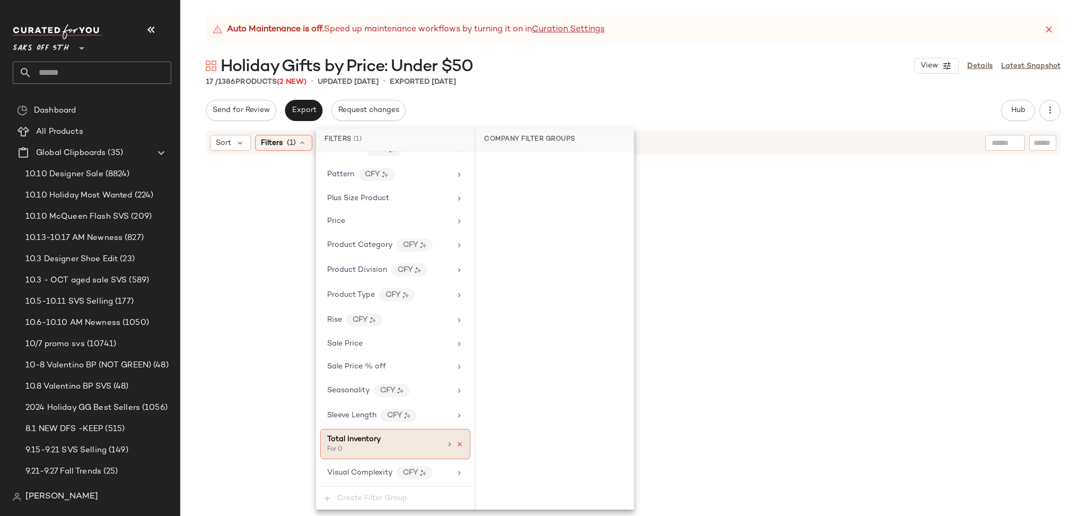
click at [456, 442] on icon at bounding box center [459, 443] width 7 height 7
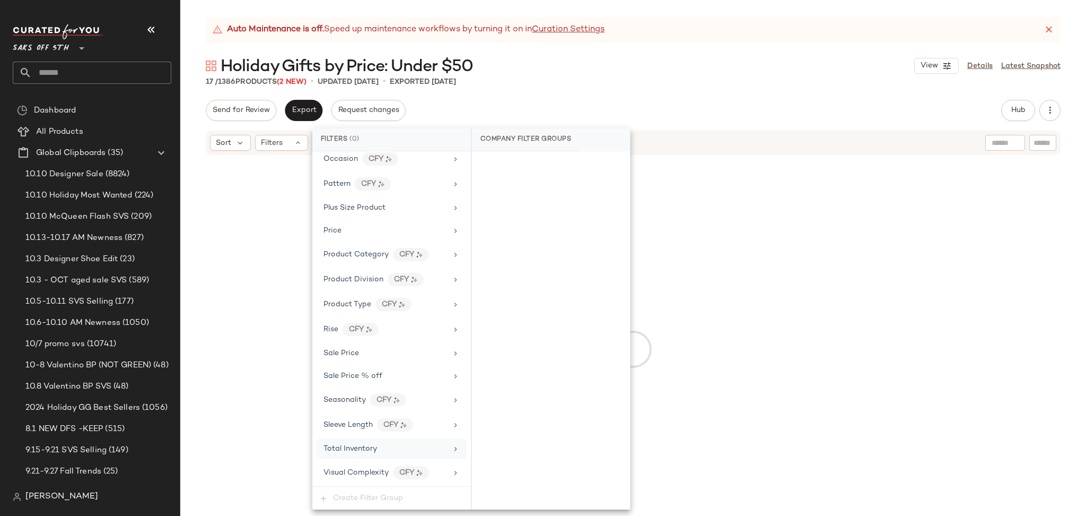
scroll to position [622, 0]
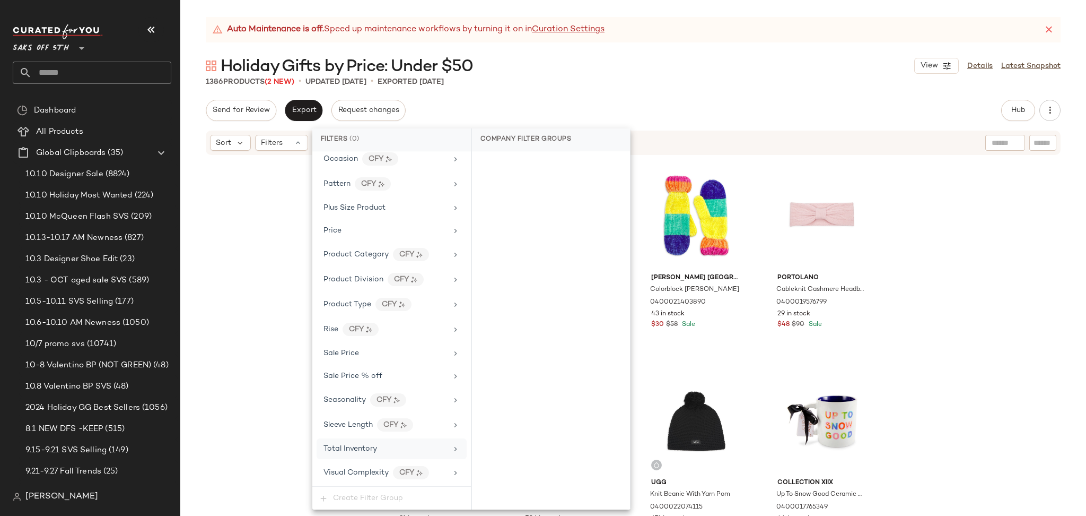
click at [658, 80] on div "1386 Products (2 New) • updated Oct 13th • Exported Oct 10th" at bounding box center [633, 81] width 906 height 11
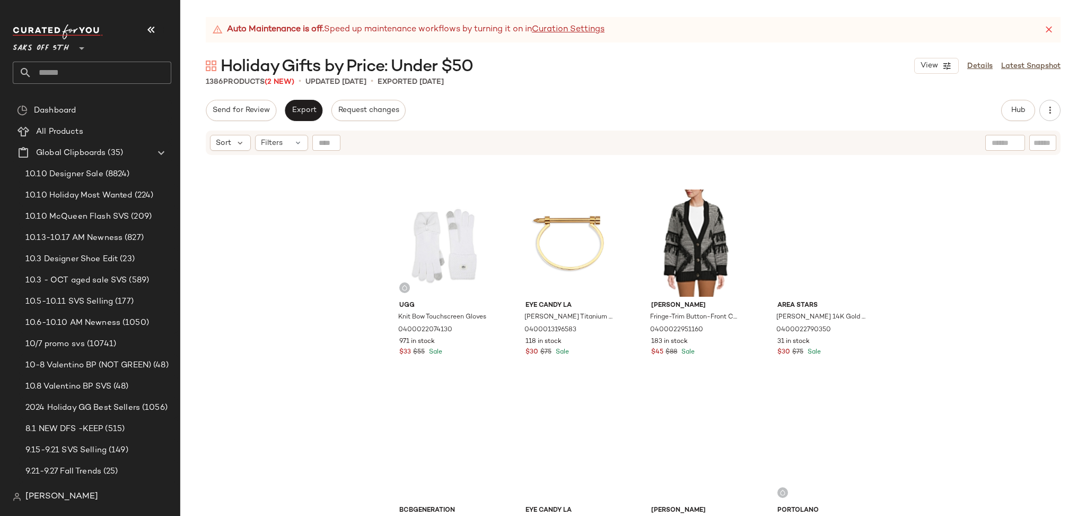
scroll to position [6211, 0]
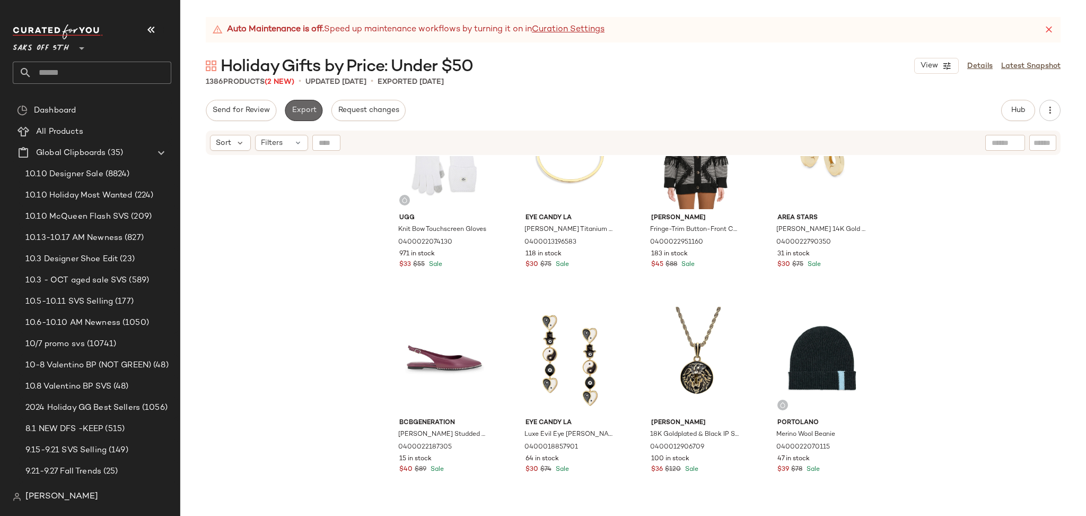
click at [302, 111] on span "Export" at bounding box center [303, 110] width 25 height 8
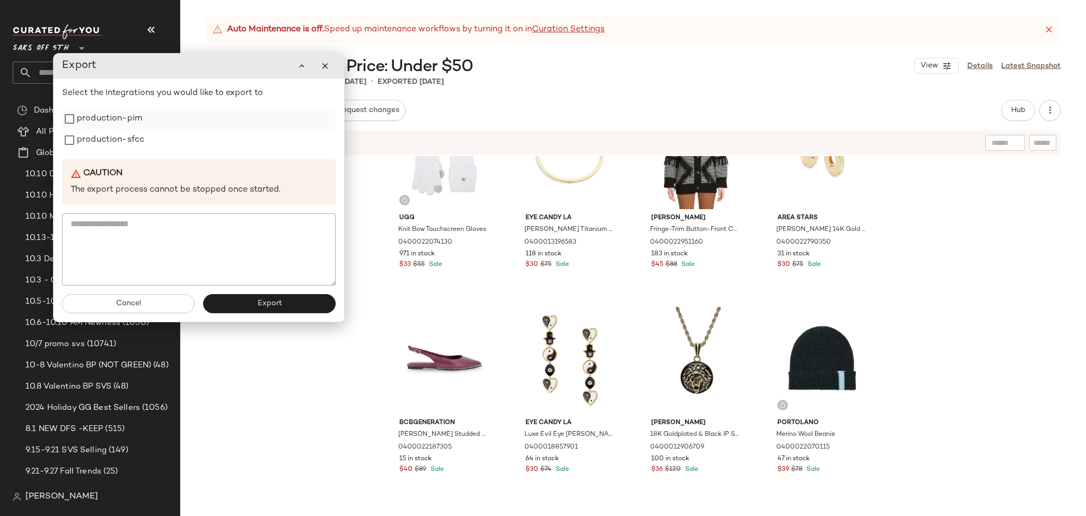
click at [128, 129] on label "production-pim" at bounding box center [109, 118] width 65 height 21
click at [131, 143] on label "production-sfcc" at bounding box center [110, 139] width 67 height 21
click at [251, 299] on button "Export" at bounding box center [269, 303] width 133 height 19
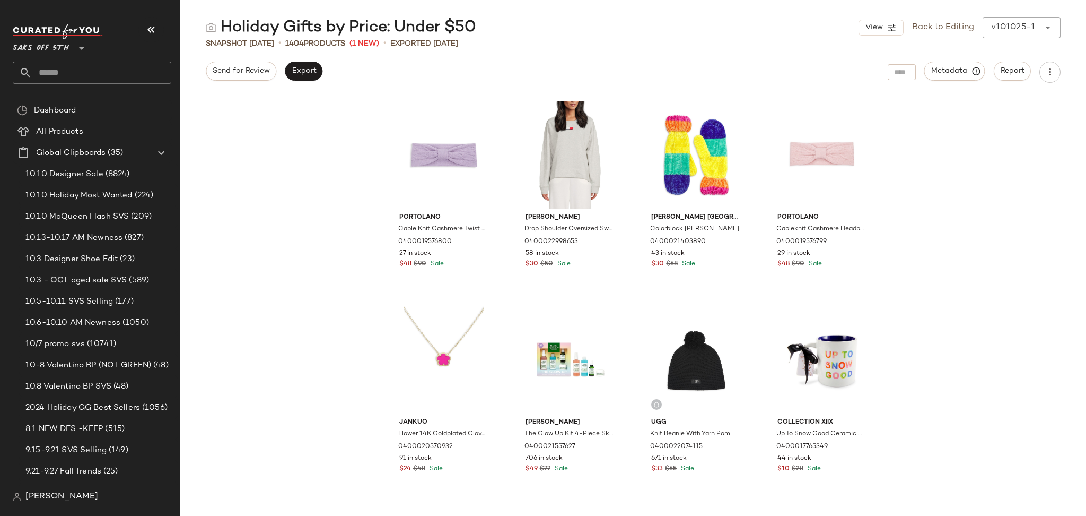
click at [115, 74] on input "text" at bounding box center [102, 73] width 140 height 22
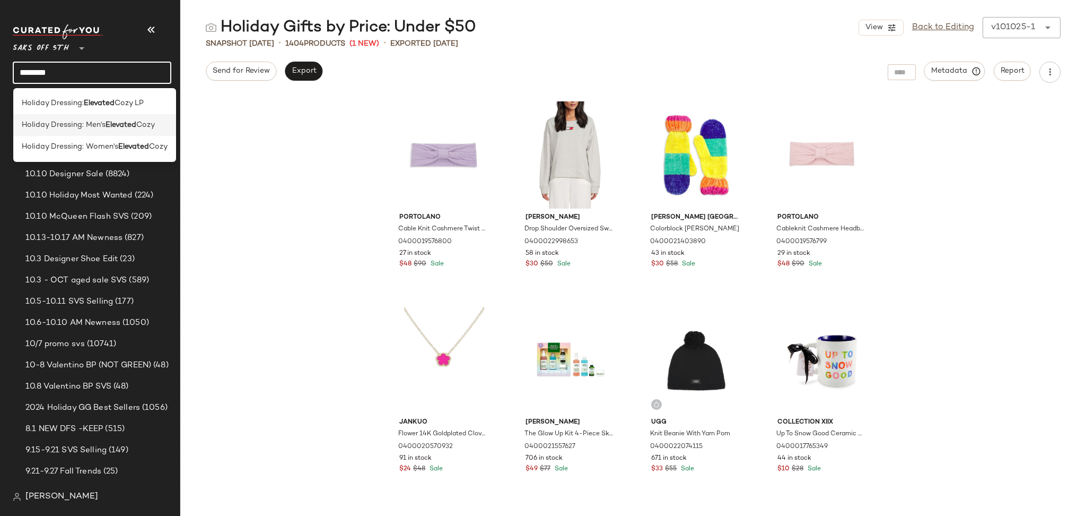
type input "********"
click at [133, 129] on b "Elevated" at bounding box center [121, 124] width 31 height 11
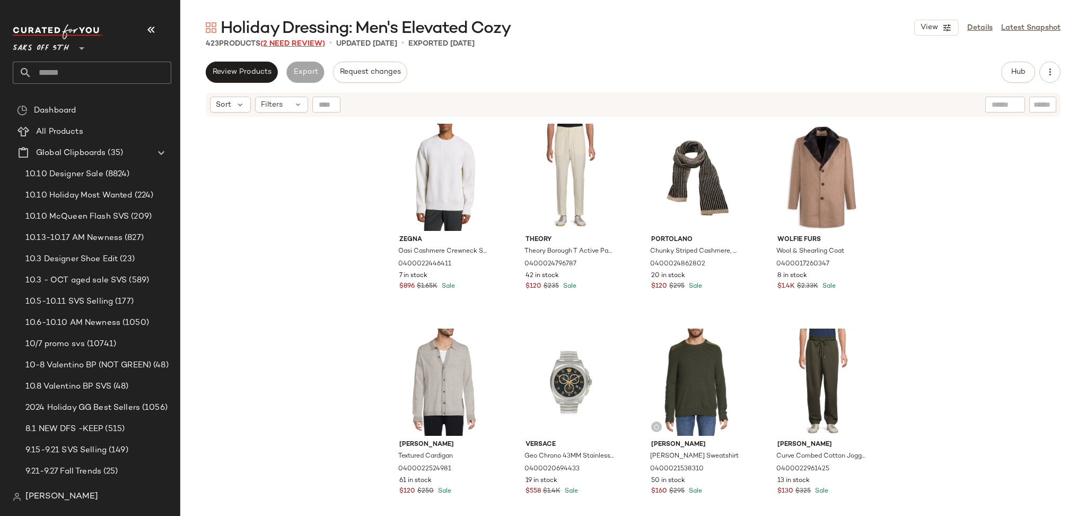
click at [304, 40] on span "(2 Need Review)" at bounding box center [292, 44] width 65 height 8
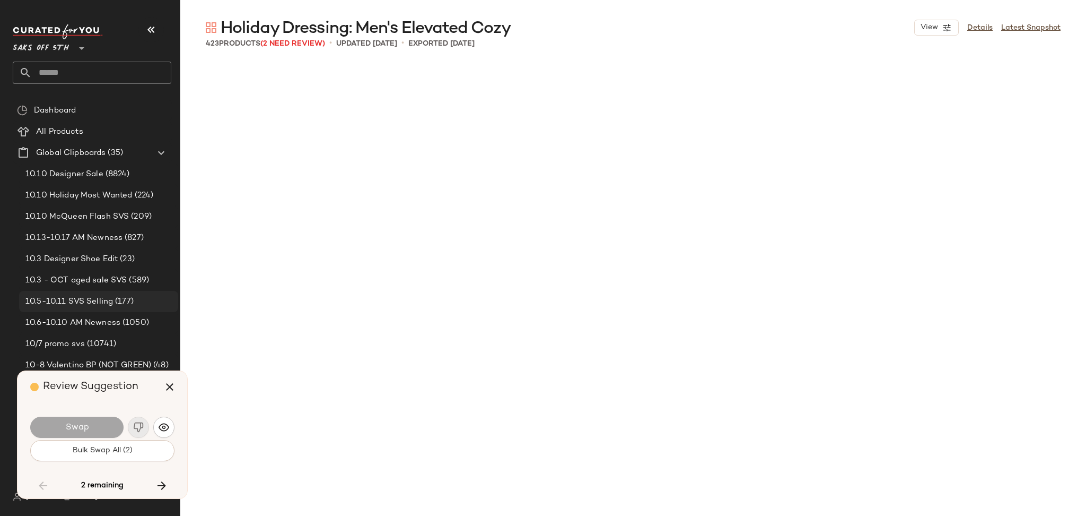
scroll to position [6962, 0]
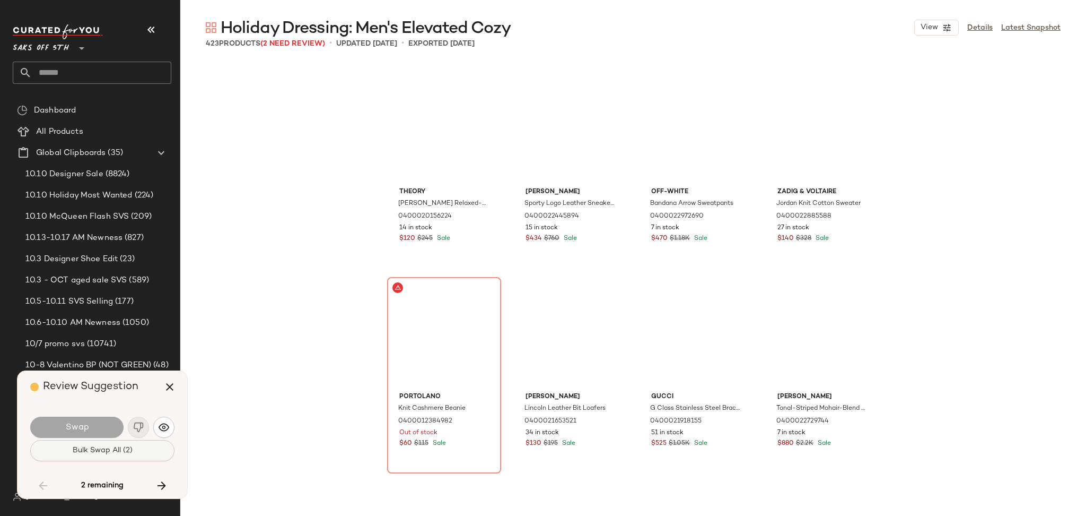
click at [134, 444] on button "Bulk Swap All (2)" at bounding box center [102, 450] width 144 height 21
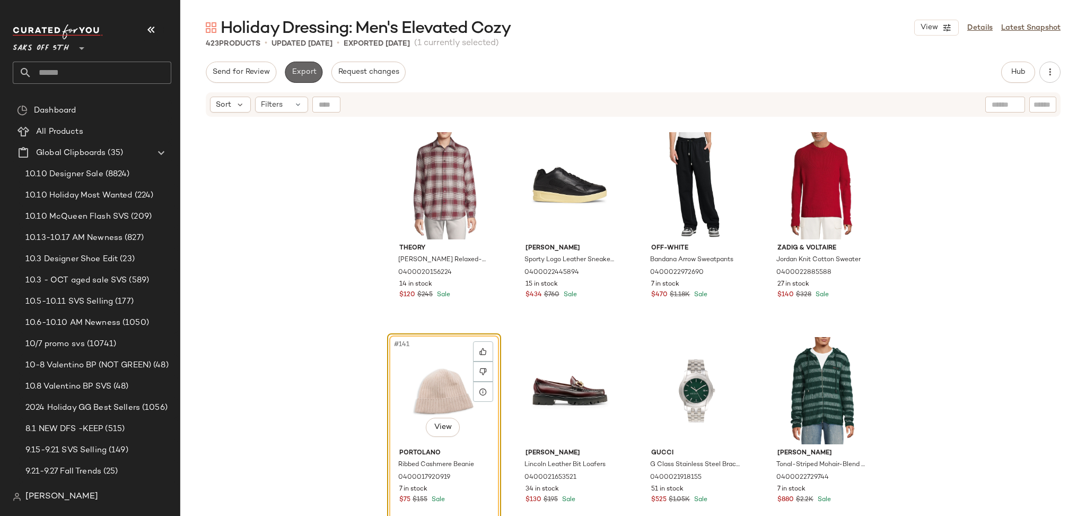
click at [303, 73] on span "Export" at bounding box center [303, 72] width 25 height 8
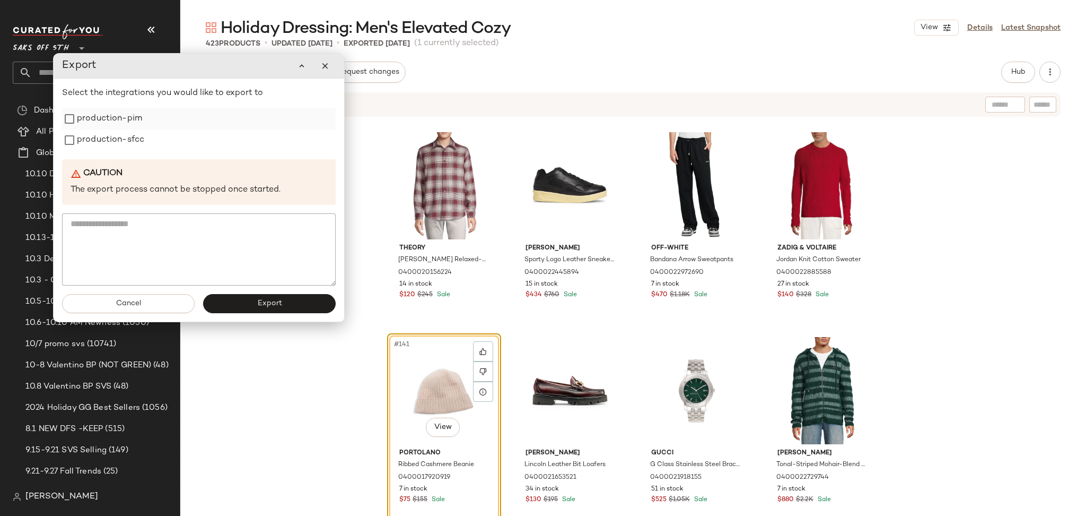
click at [136, 124] on label "production-pim" at bounding box center [109, 118] width 65 height 21
click at [136, 136] on label "production-sfcc" at bounding box center [110, 139] width 67 height 21
click at [283, 304] on button "Export" at bounding box center [269, 303] width 133 height 19
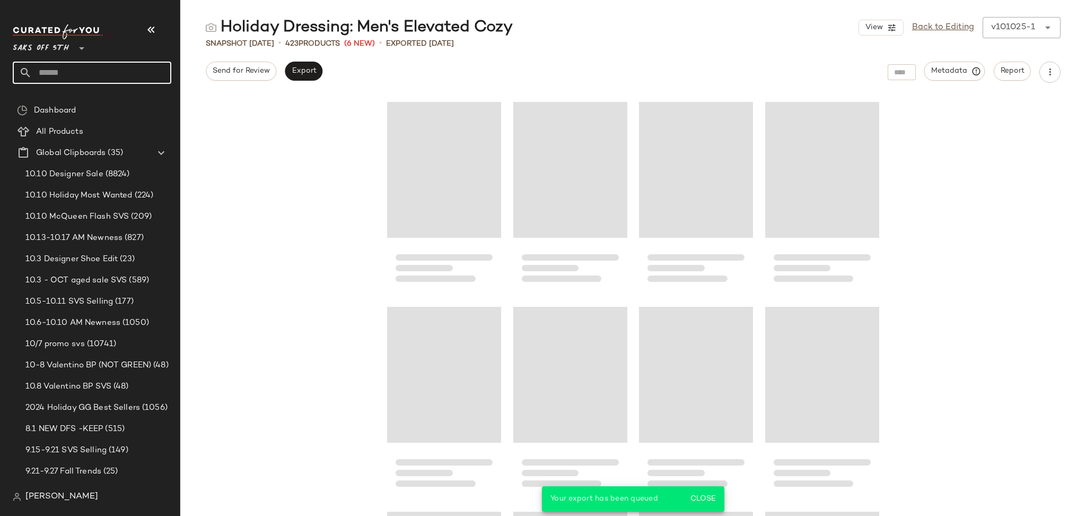
click at [112, 71] on input "text" at bounding box center [102, 73] width 140 height 22
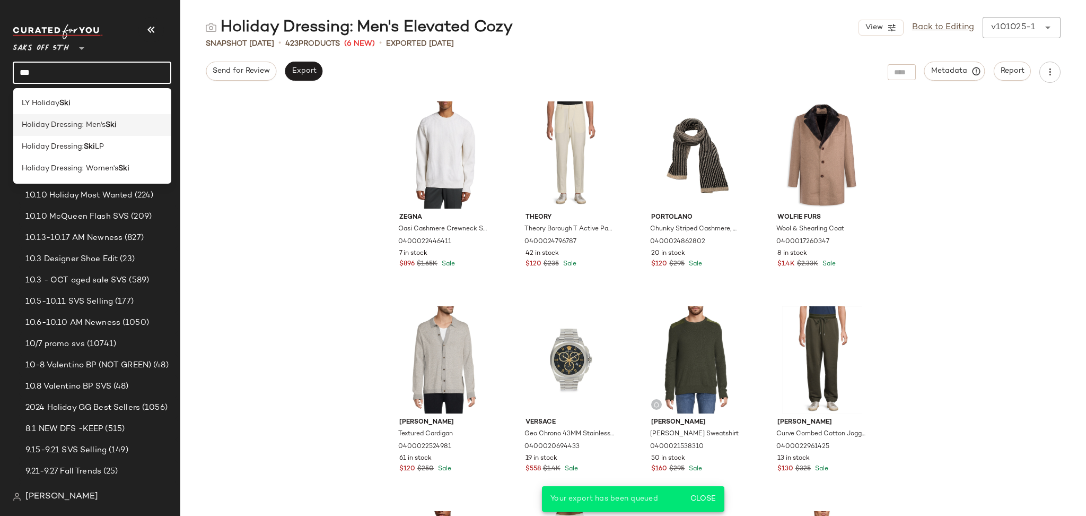
type input "***"
click at [94, 126] on span "Holiday Dressing: Men's" at bounding box center [64, 124] width 84 height 11
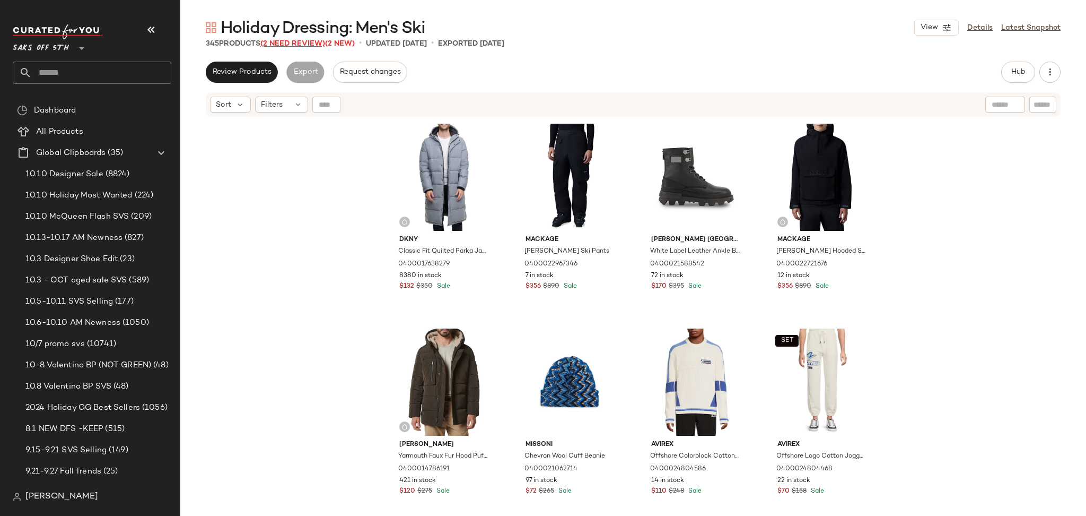
click at [293, 44] on span "(2 Need Review)" at bounding box center [292, 44] width 65 height 8
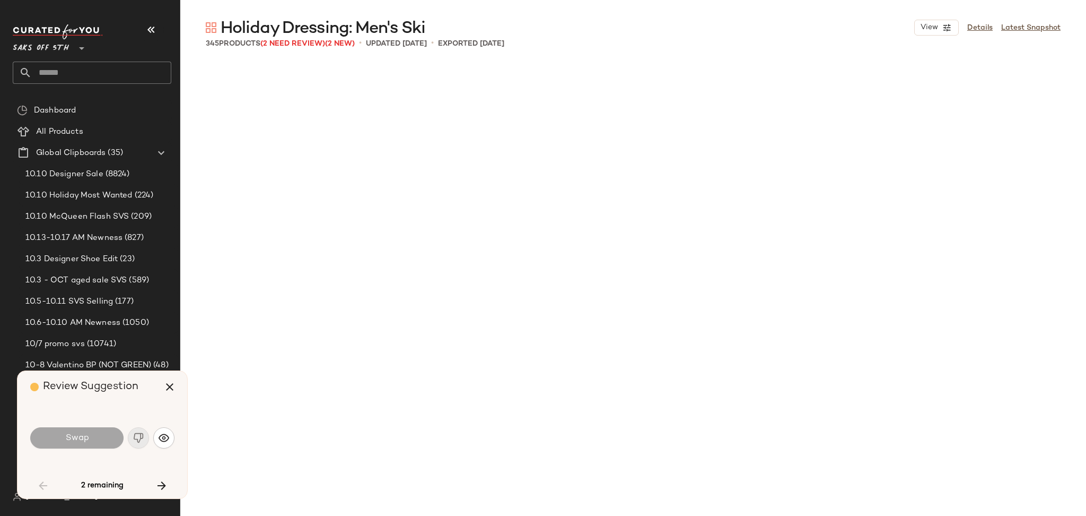
scroll to position [828, 0]
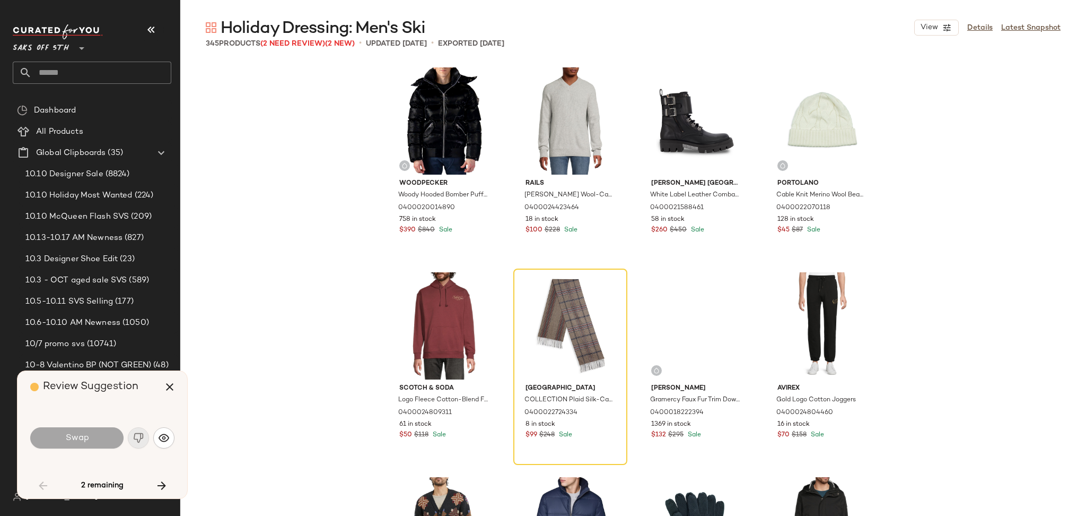
click at [92, 437] on div "Swap" at bounding box center [76, 437] width 93 height 21
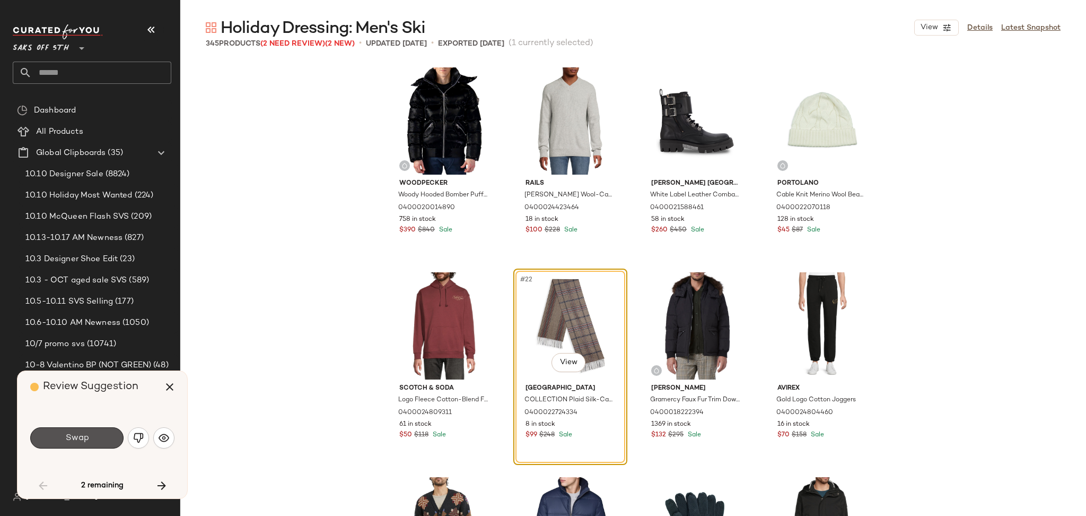
click at [92, 437] on button "Swap" at bounding box center [76, 437] width 93 height 21
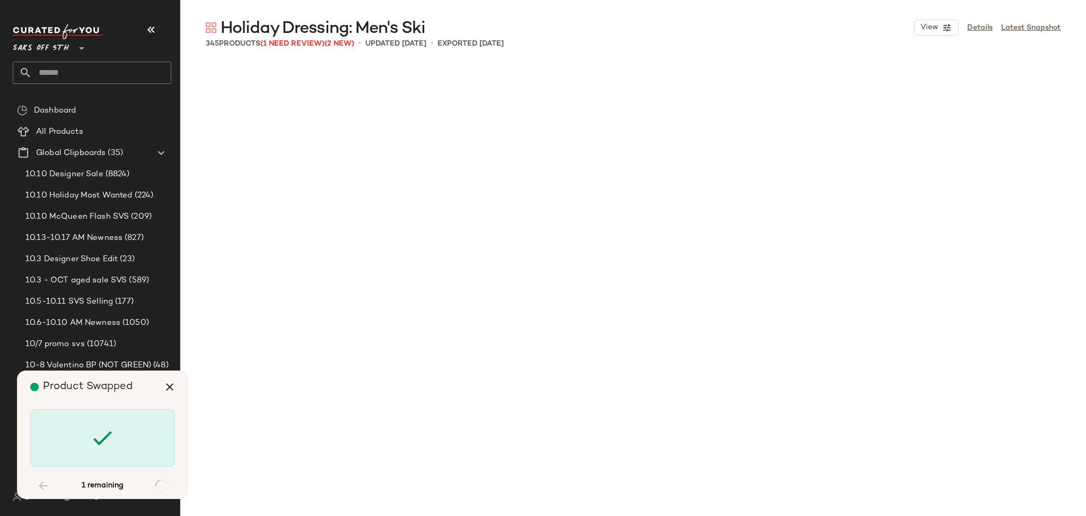
scroll to position [16175, 0]
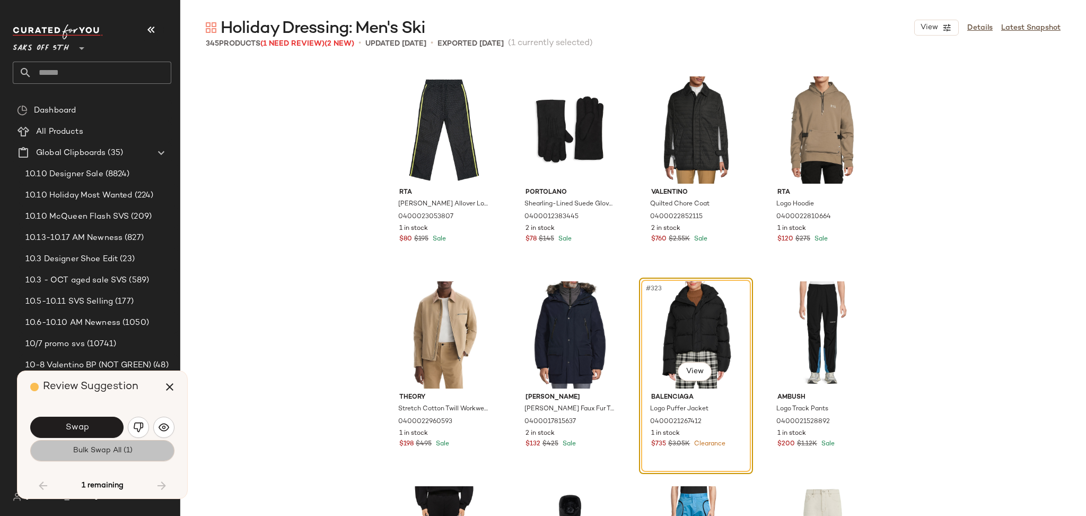
click at [95, 453] on span "Bulk Swap All (1)" at bounding box center [102, 450] width 60 height 8
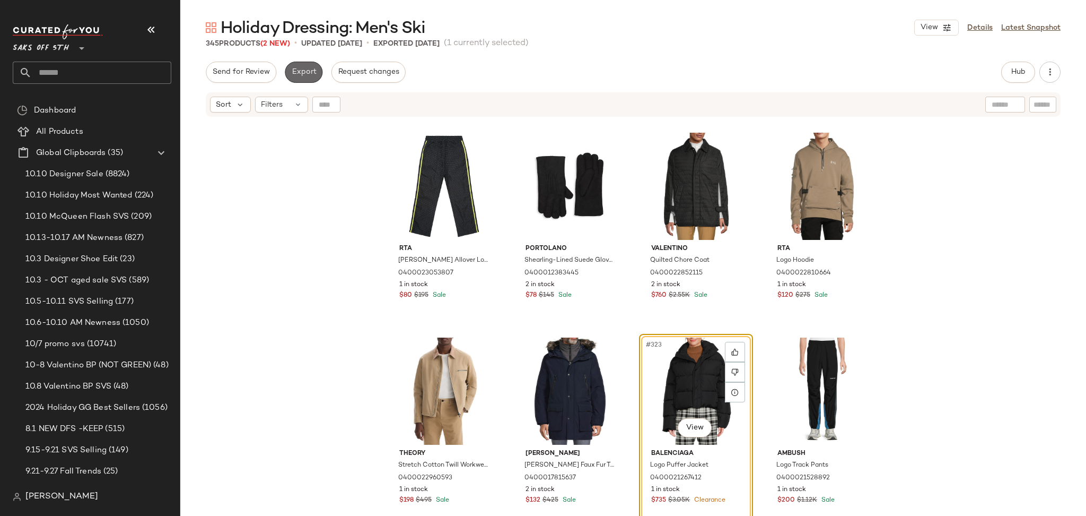
click at [296, 66] on button "Export" at bounding box center [304, 72] width 38 height 21
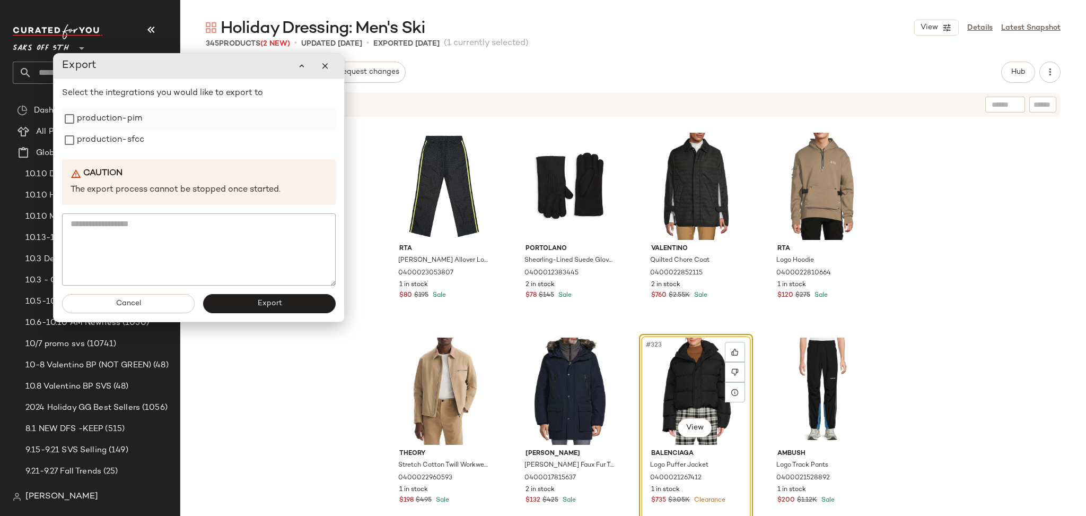
click at [107, 119] on label "production-pim" at bounding box center [109, 118] width 65 height 21
click at [109, 138] on label "production-sfcc" at bounding box center [110, 139] width 67 height 21
click at [245, 300] on button "Export" at bounding box center [269, 303] width 133 height 19
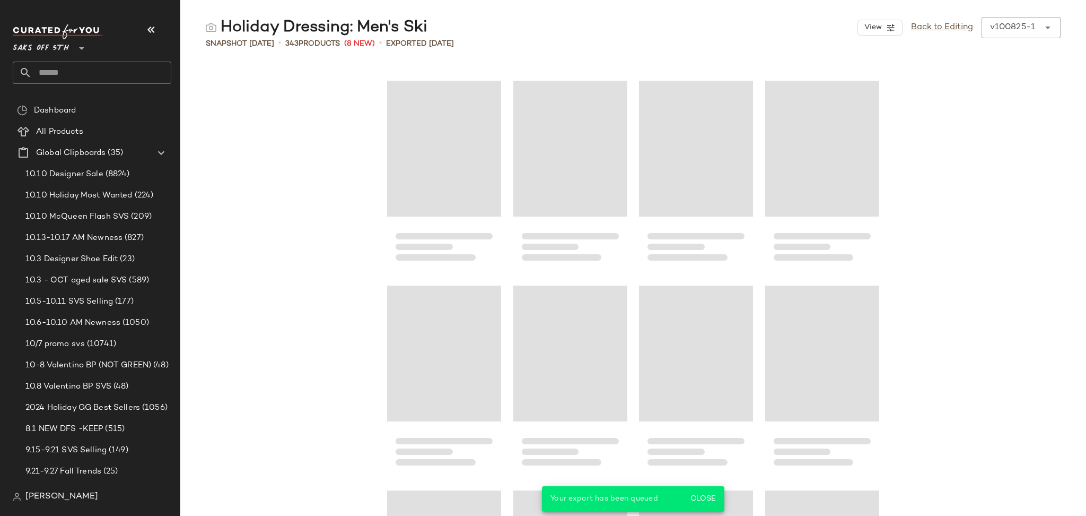
click at [96, 69] on input "text" at bounding box center [102, 73] width 140 height 22
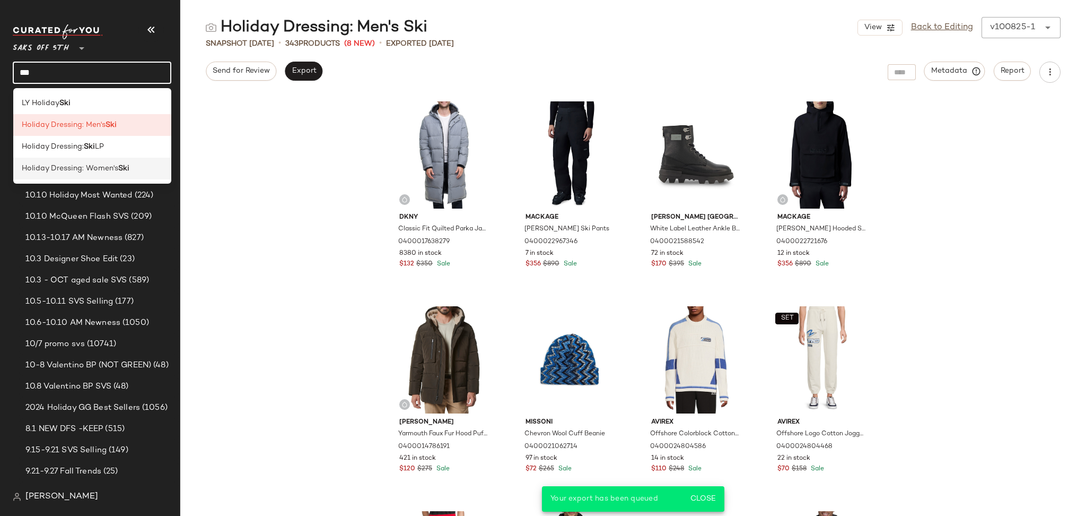
type input "***"
click at [104, 165] on span "Holiday Dressing: Women's" at bounding box center [70, 168] width 97 height 11
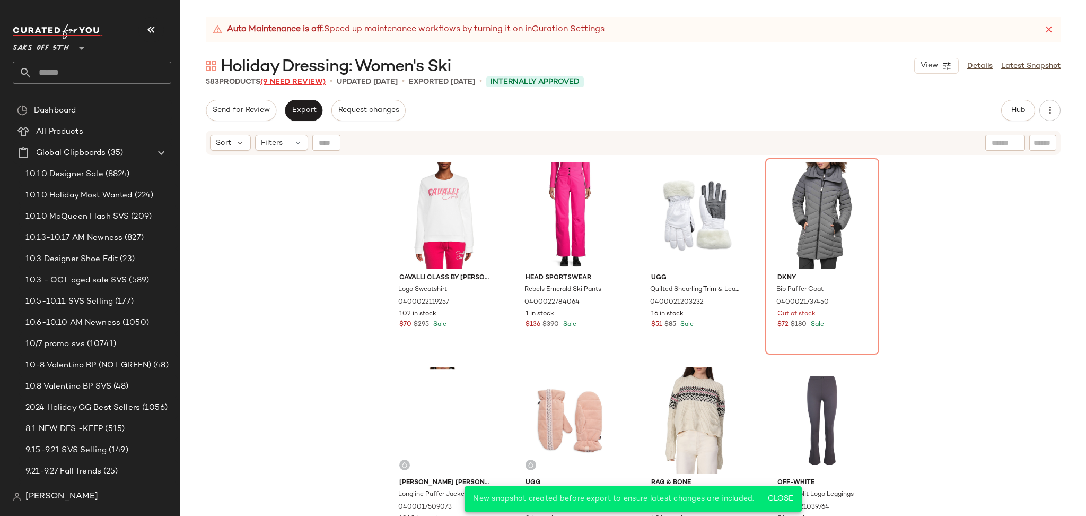
click at [303, 80] on span "(9 Need Review)" at bounding box center [292, 82] width 65 height 8
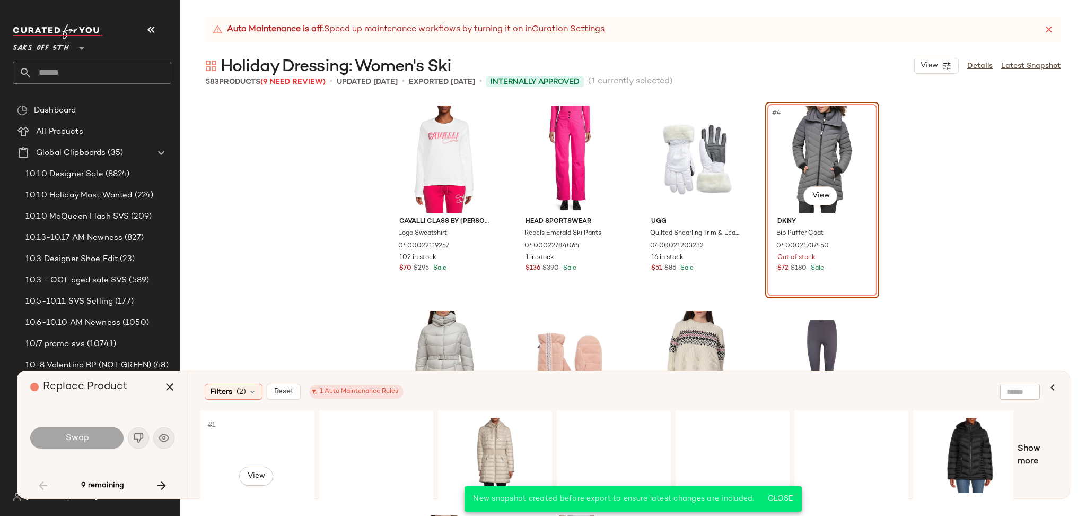
click at [247, 445] on div "#1 View" at bounding box center [257, 454] width 107 height 75
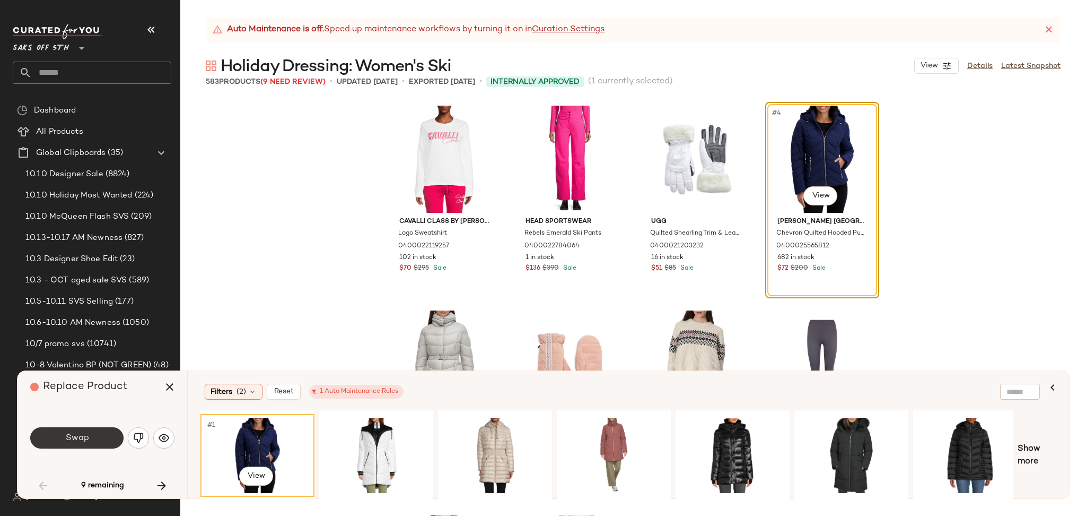
click at [108, 436] on button "Swap" at bounding box center [76, 437] width 93 height 21
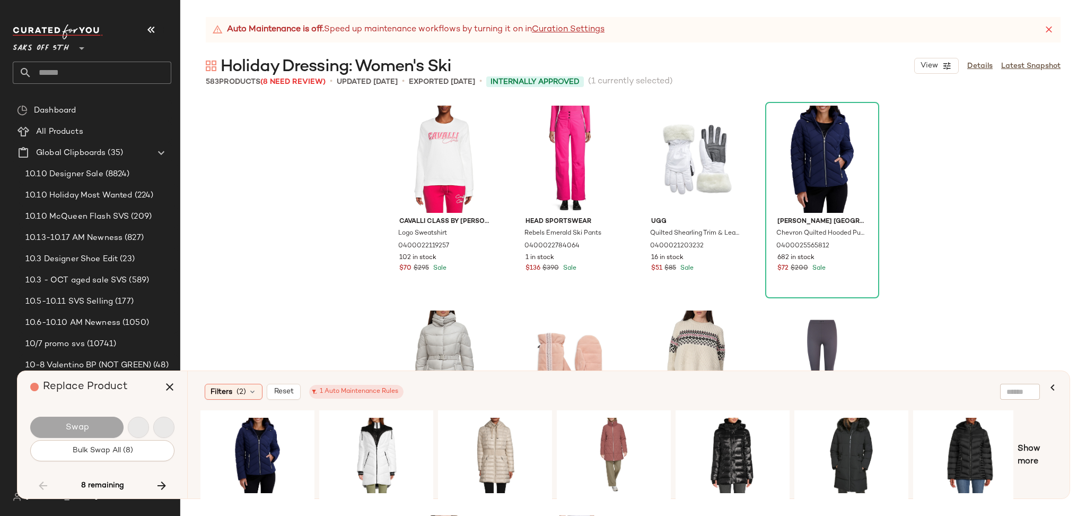
scroll to position [4914, 0]
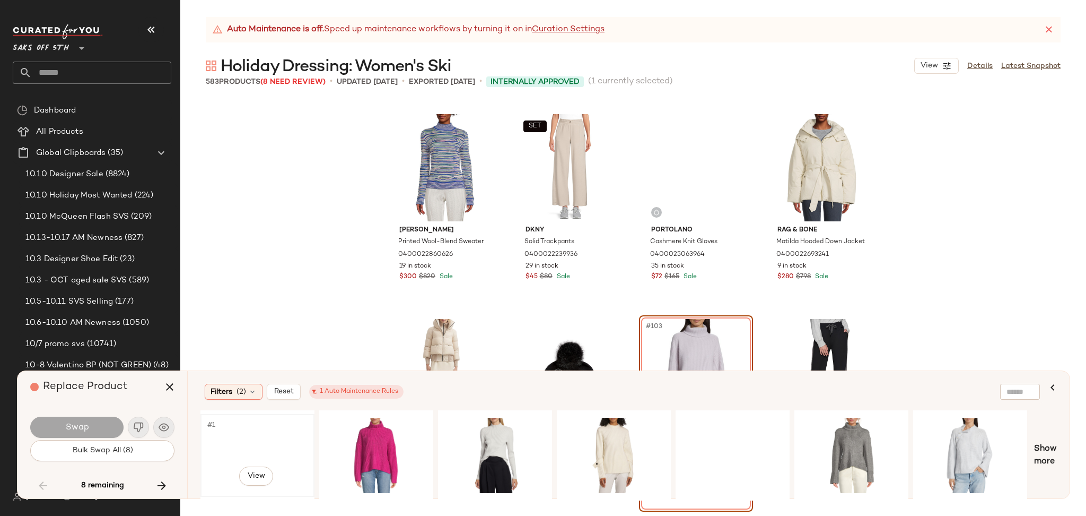
click at [232, 444] on div "#1 View" at bounding box center [257, 454] width 107 height 75
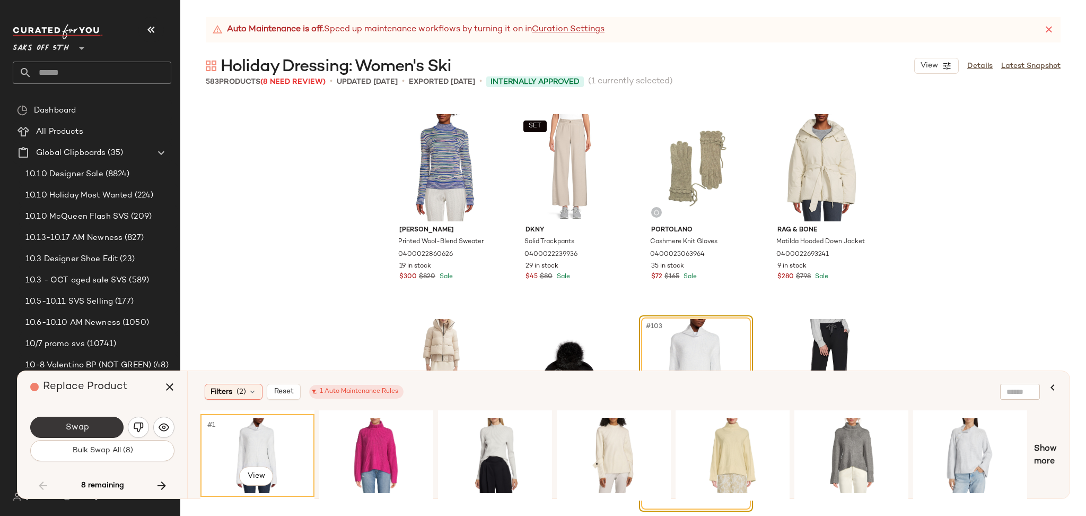
click at [98, 424] on button "Swap" at bounding box center [76, 426] width 93 height 21
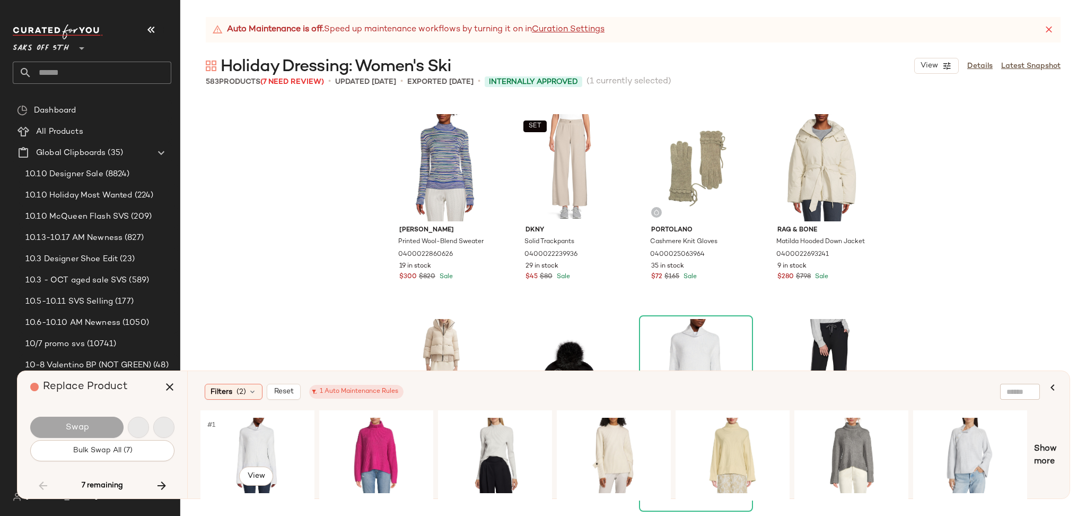
scroll to position [5937, 0]
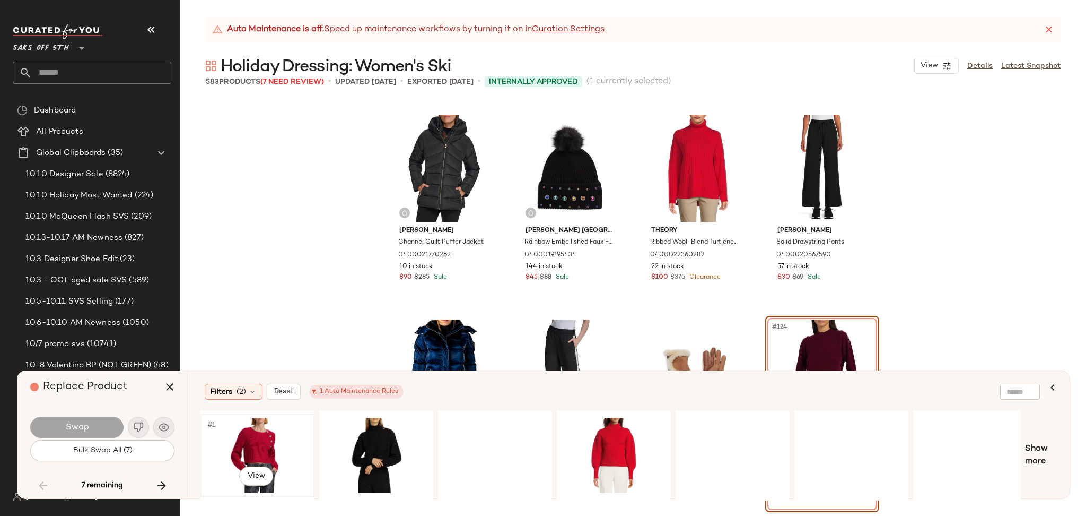
click at [251, 440] on div "#1 View" at bounding box center [257, 454] width 107 height 75
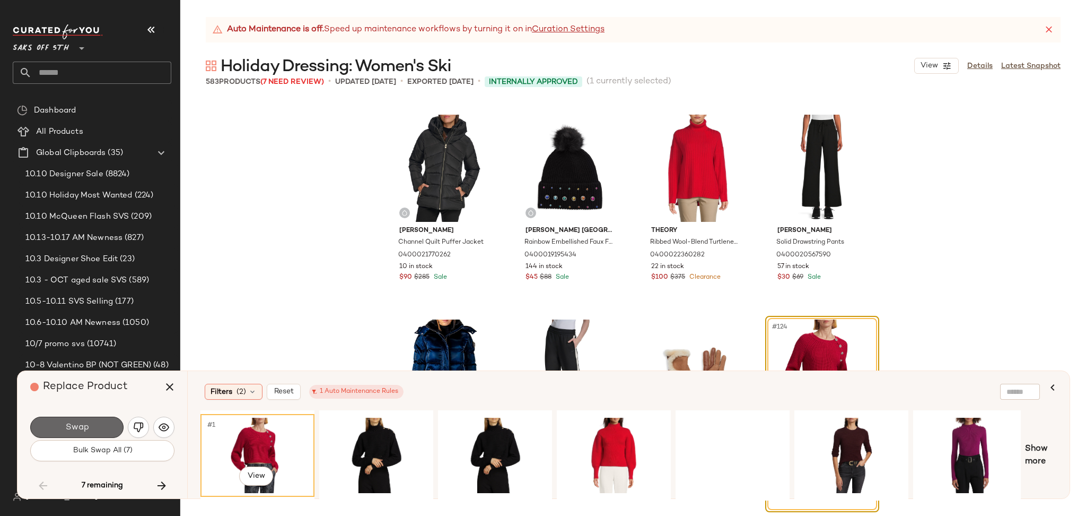
click at [81, 425] on span "Swap" at bounding box center [77, 427] width 24 height 10
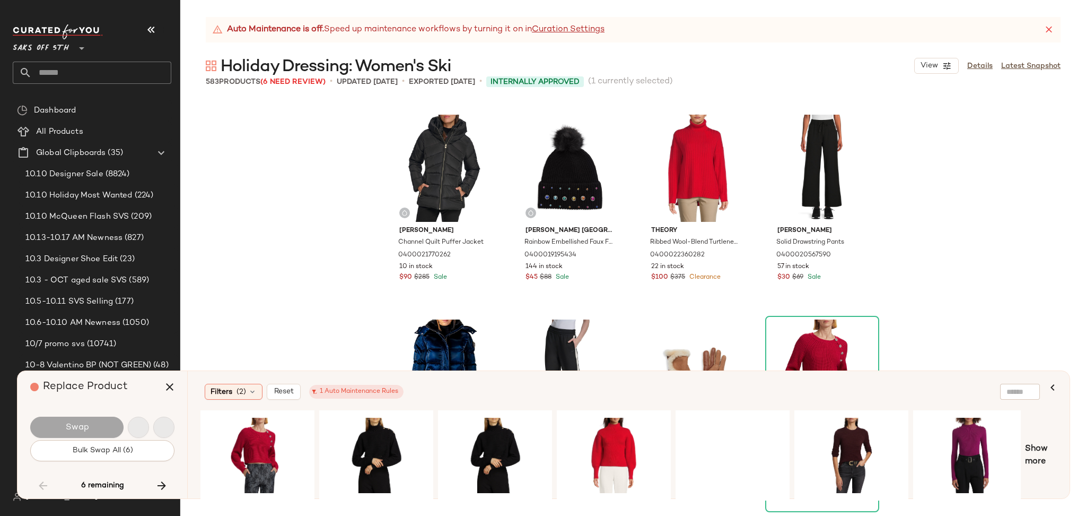
scroll to position [13514, 0]
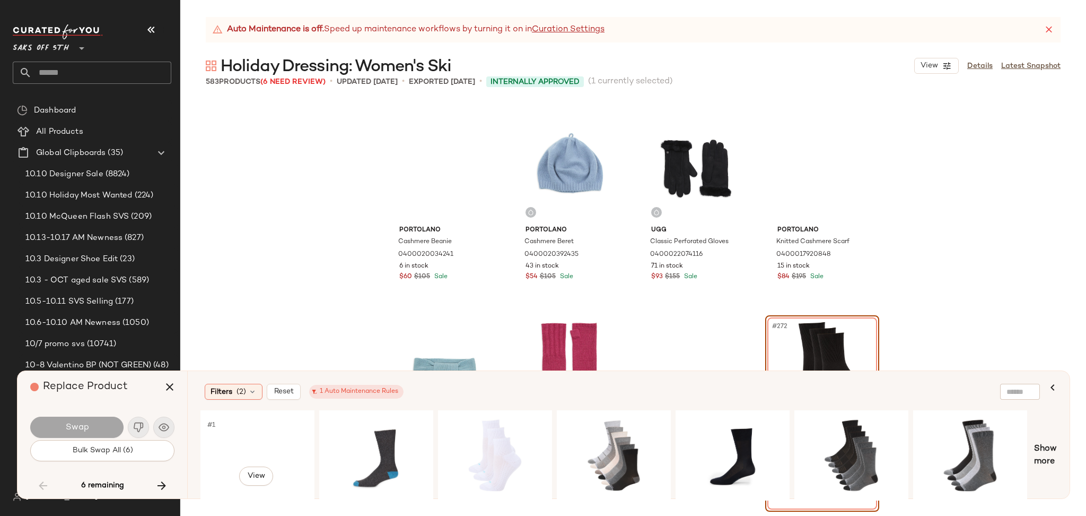
click at [238, 445] on div "#1 View" at bounding box center [257, 454] width 107 height 75
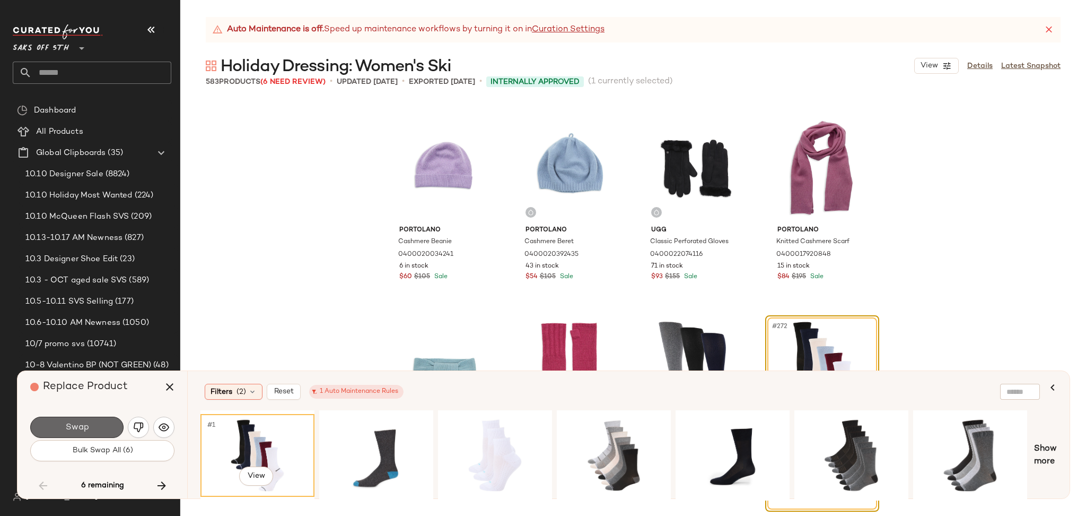
click at [74, 426] on span "Swap" at bounding box center [77, 427] width 24 height 10
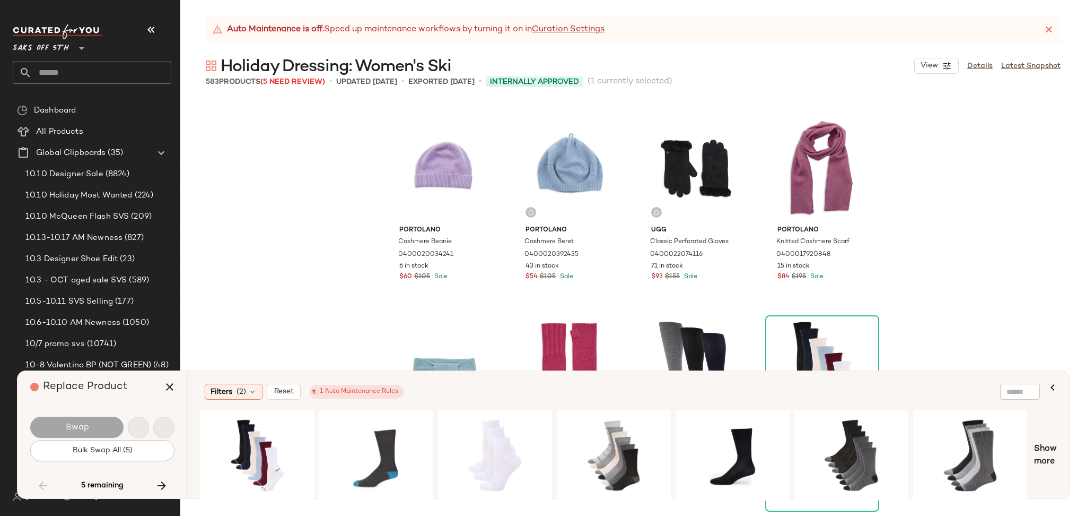
scroll to position [14743, 0]
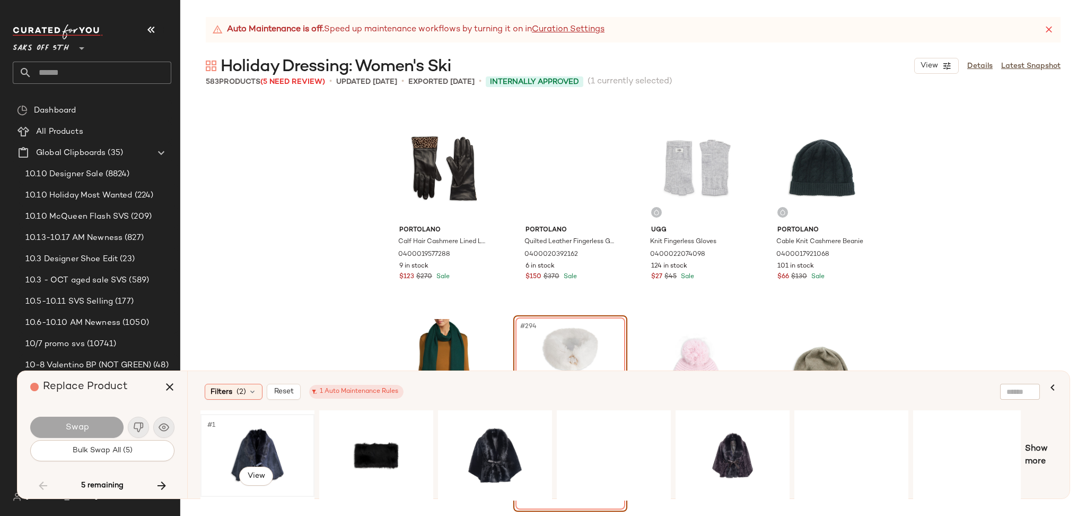
click at [251, 440] on div "#1 View" at bounding box center [257, 454] width 107 height 75
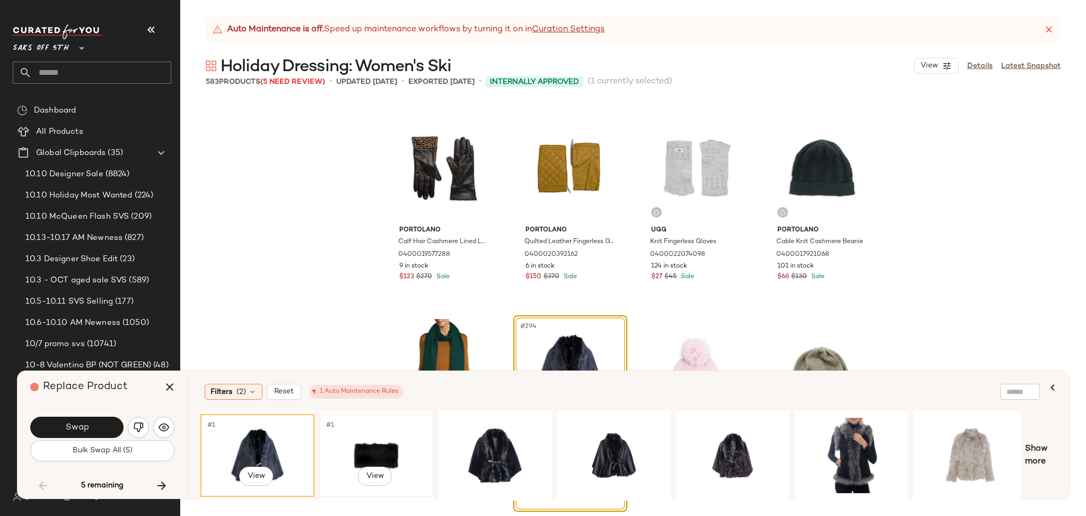
click at [351, 450] on div "#1 View" at bounding box center [376, 454] width 107 height 75
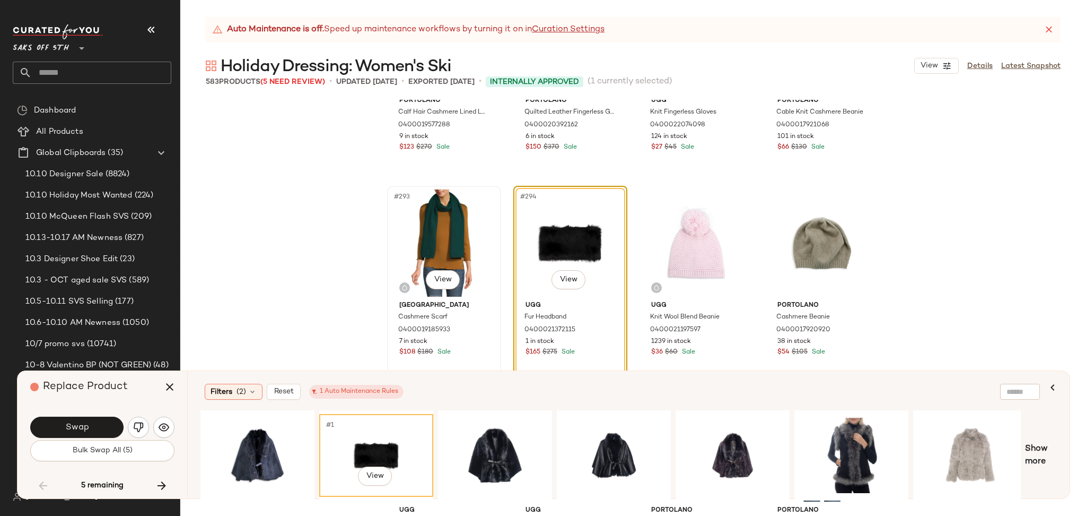
scroll to position [14879, 0]
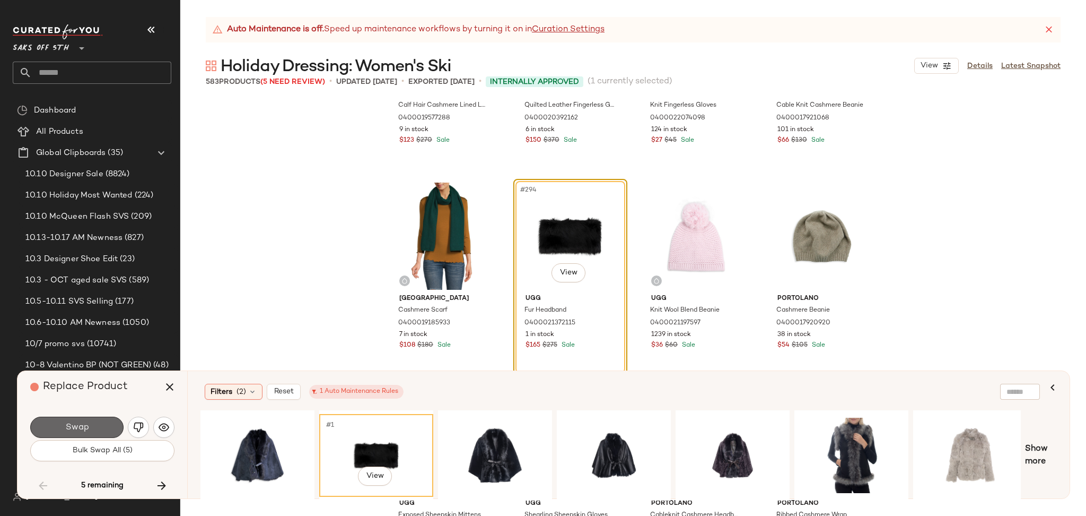
click at [86, 425] on span "Swap" at bounding box center [77, 427] width 24 height 10
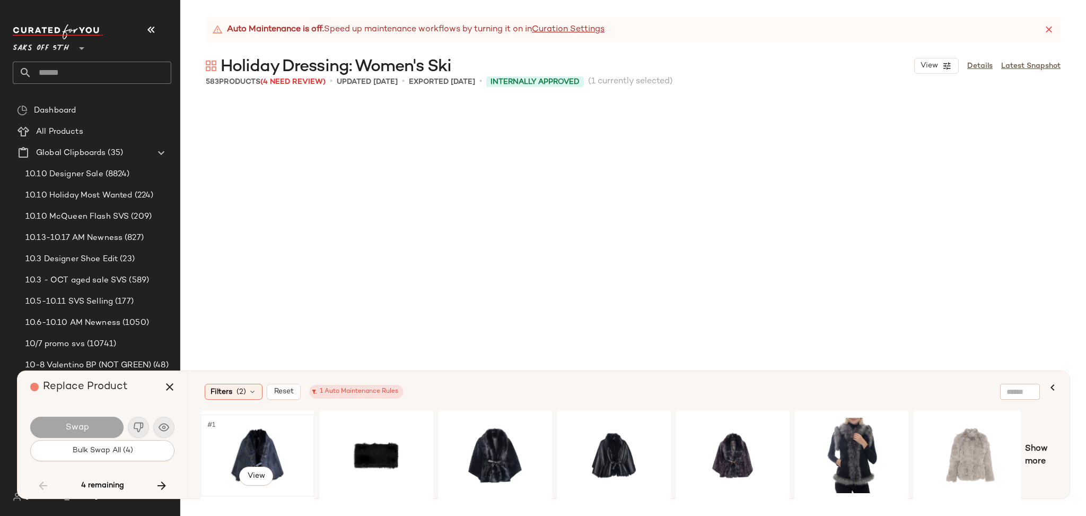
scroll to position [21090, 0]
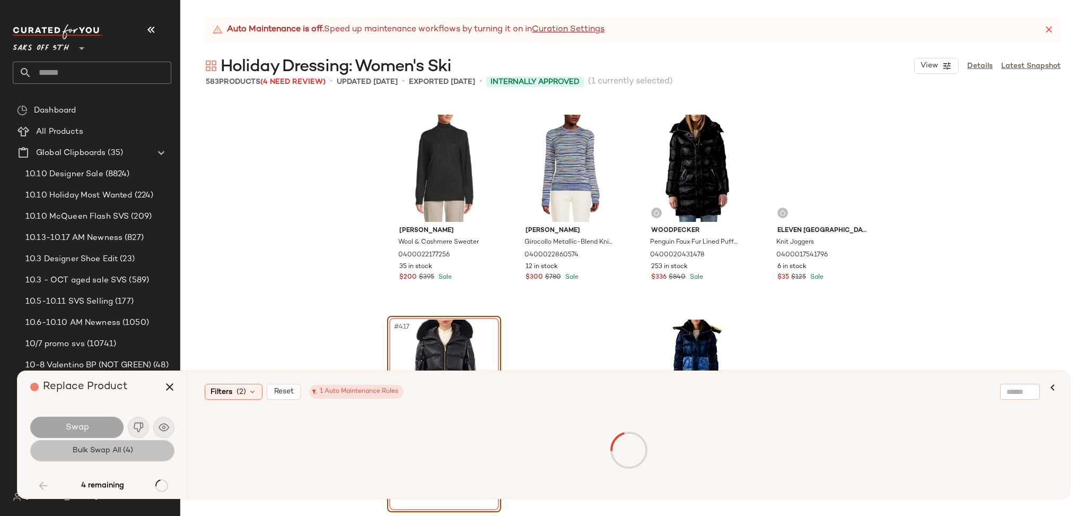
click at [151, 448] on button "Bulk Swap All (4)" at bounding box center [102, 450] width 144 height 21
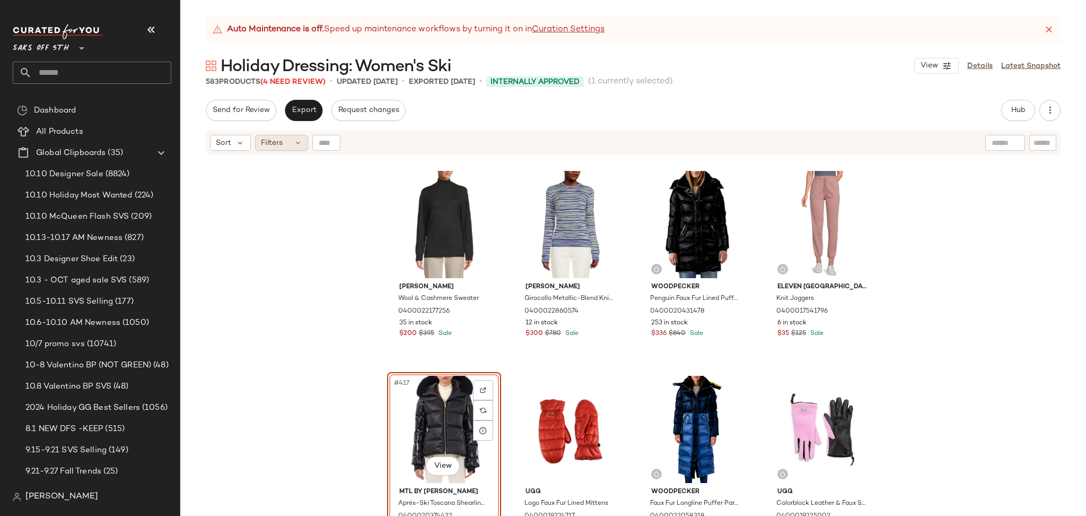
click at [281, 147] on span "Filters" at bounding box center [272, 142] width 22 height 11
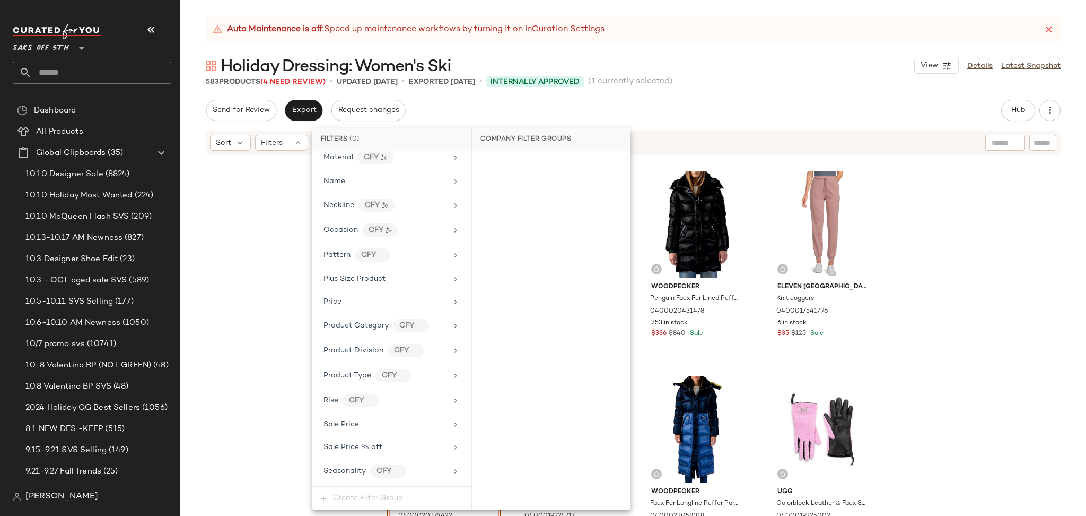
scroll to position [622, 0]
click at [373, 455] on div "Total Inventory" at bounding box center [392, 448] width 150 height 21
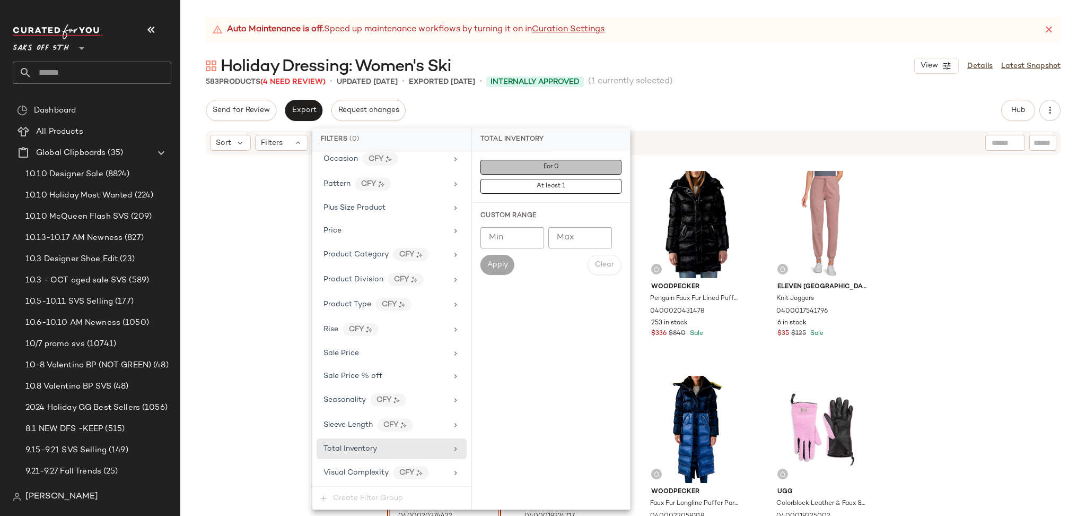
click at [533, 169] on button "For 0" at bounding box center [551, 167] width 141 height 15
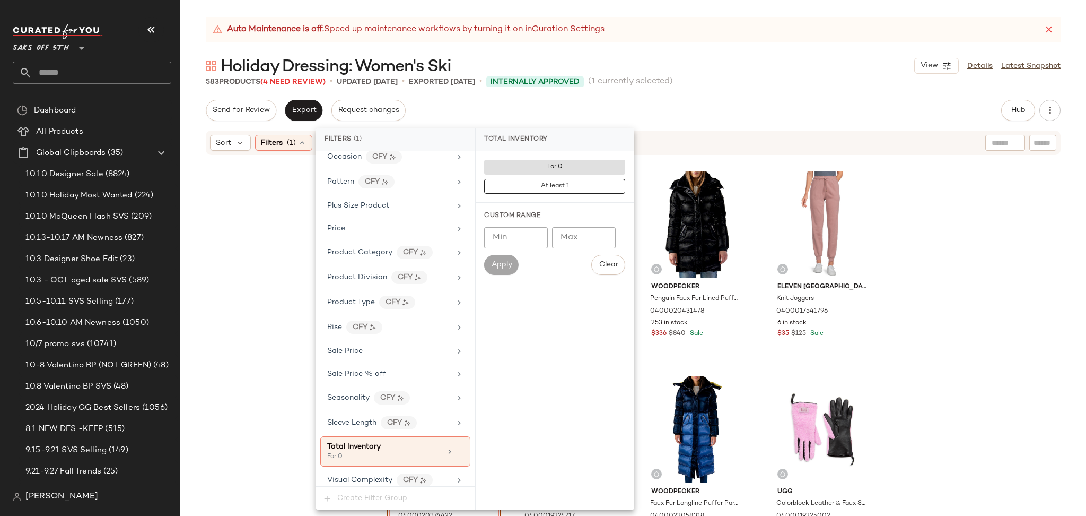
click at [724, 83] on div "583 Products (4 Need Review) • updated Oct 10th • Exported Oct 10th • Internall…" at bounding box center [633, 81] width 906 height 11
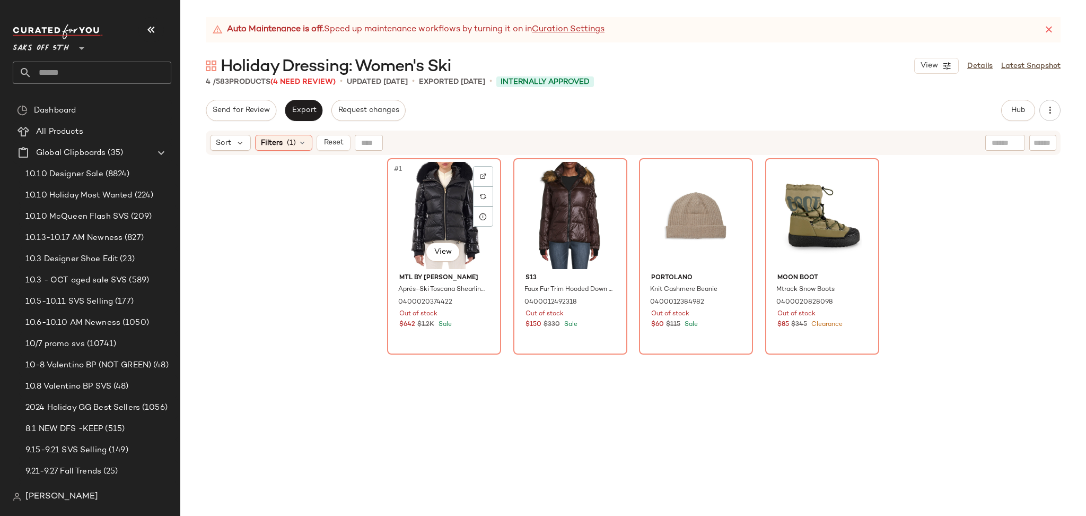
click at [455, 202] on div "#1 View" at bounding box center [444, 215] width 107 height 107
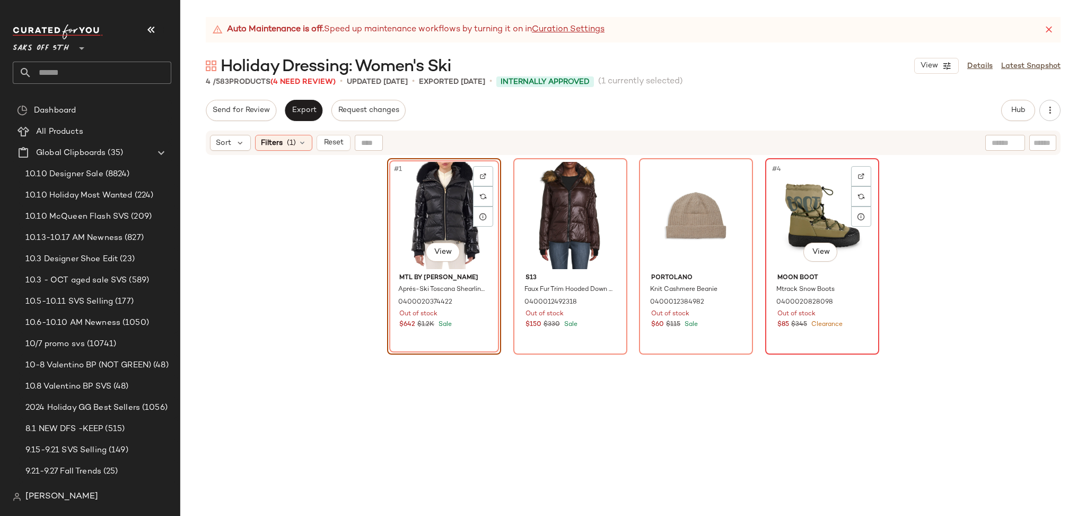
click at [800, 188] on div "#4 View" at bounding box center [822, 215] width 107 height 107
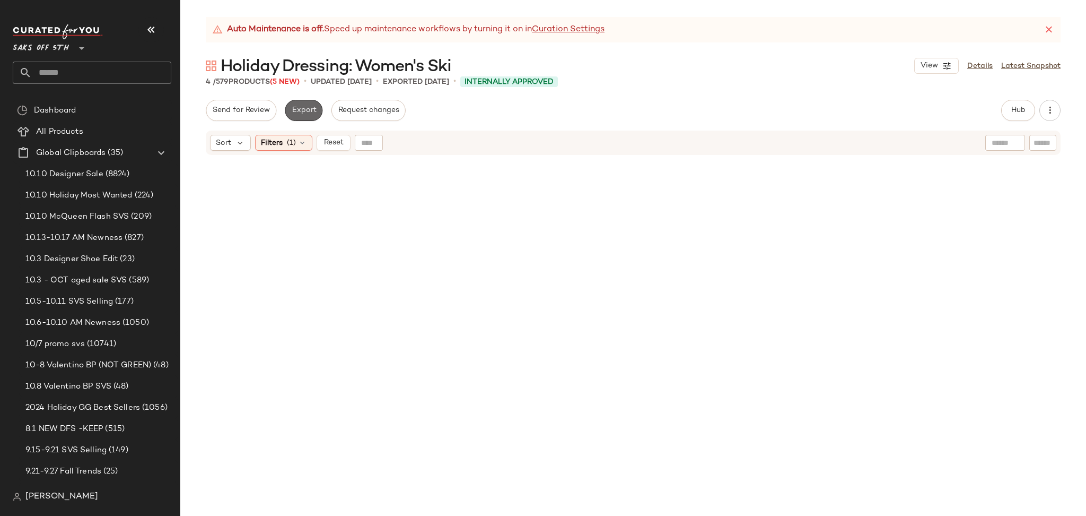
click at [295, 119] on button "Export" at bounding box center [304, 110] width 38 height 21
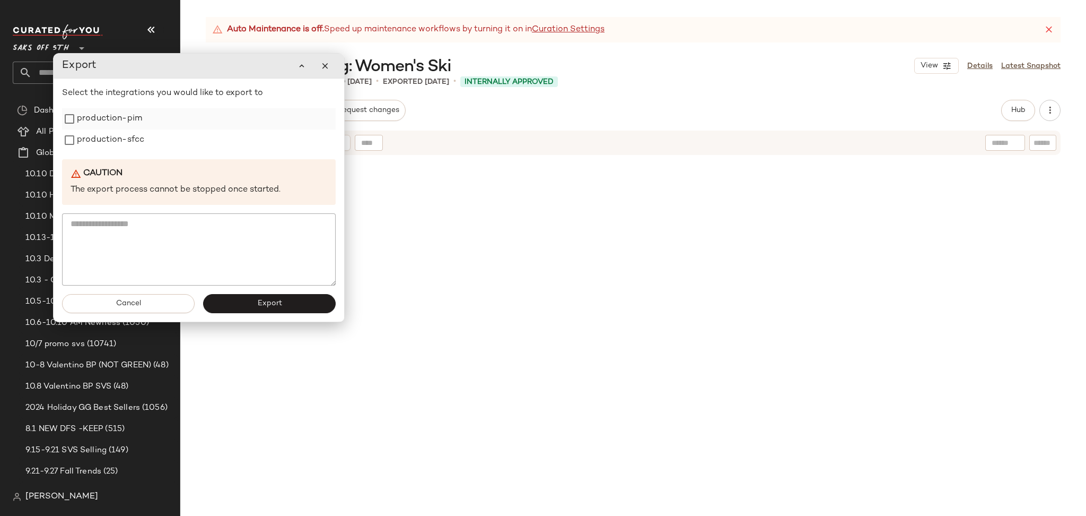
click at [126, 124] on label "production-pim" at bounding box center [109, 118] width 65 height 21
click at [125, 135] on label "production-sfcc" at bounding box center [110, 139] width 67 height 21
click at [261, 302] on span "Export" at bounding box center [269, 303] width 25 height 8
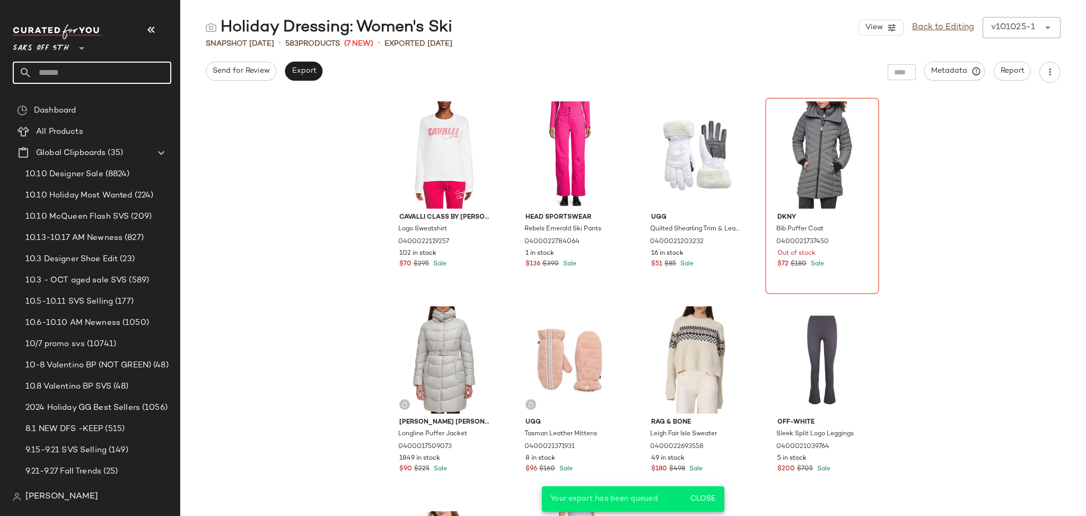
click at [53, 67] on input "text" at bounding box center [102, 73] width 140 height 22
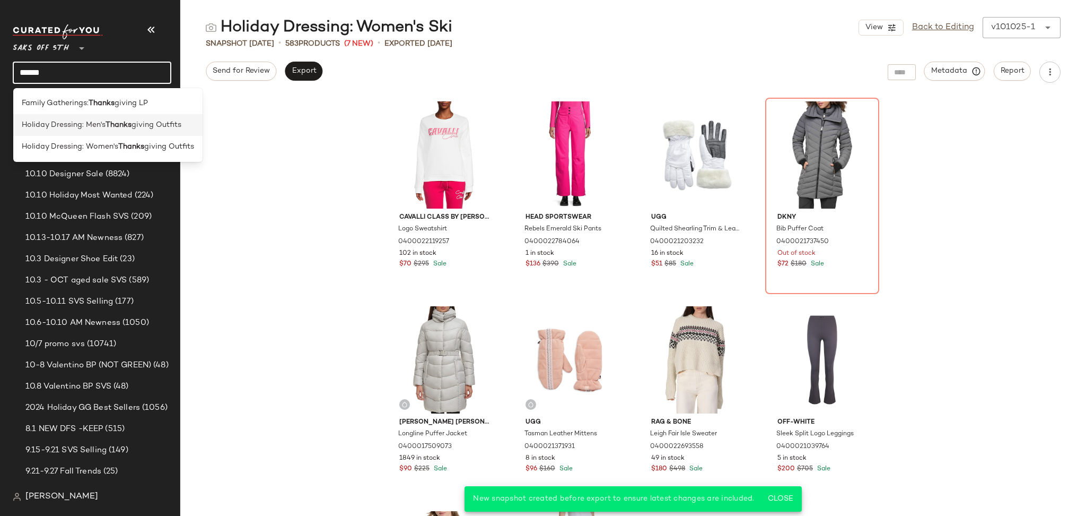
type input "******"
click at [89, 127] on span "Holiday Dressing: Men's" at bounding box center [64, 124] width 84 height 11
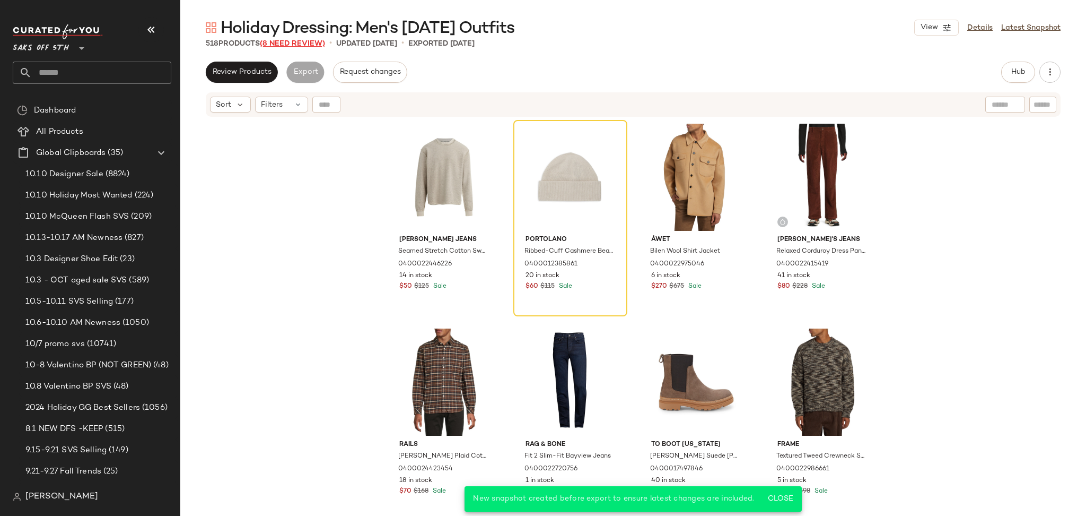
click at [313, 42] on span "(8 Need Review)" at bounding box center [292, 44] width 65 height 8
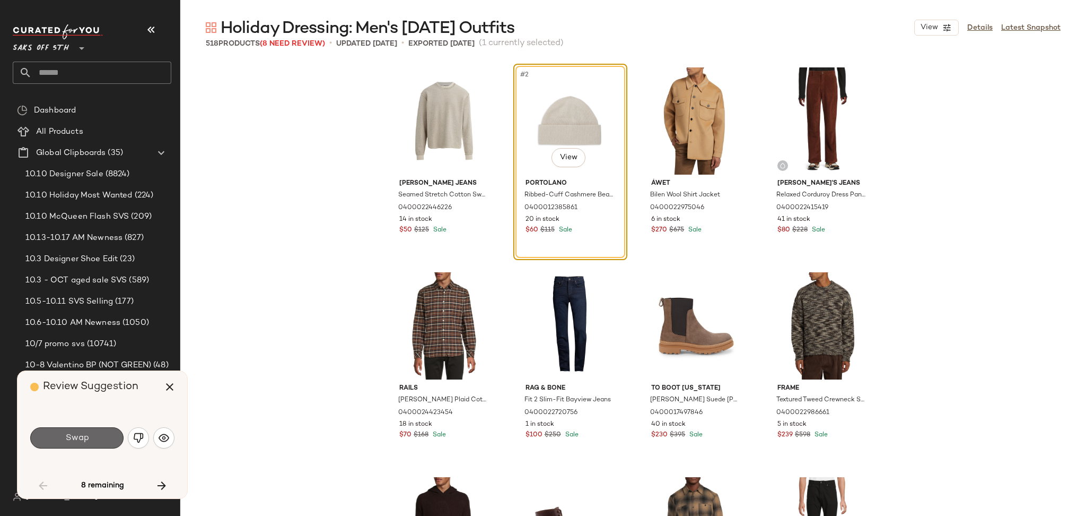
click at [95, 431] on button "Swap" at bounding box center [76, 437] width 93 height 21
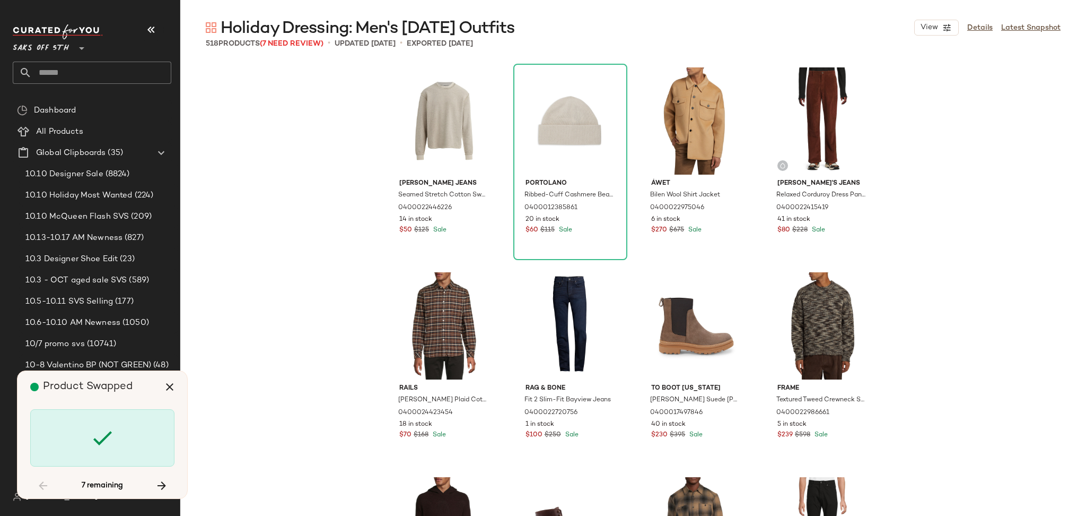
scroll to position [4299, 0]
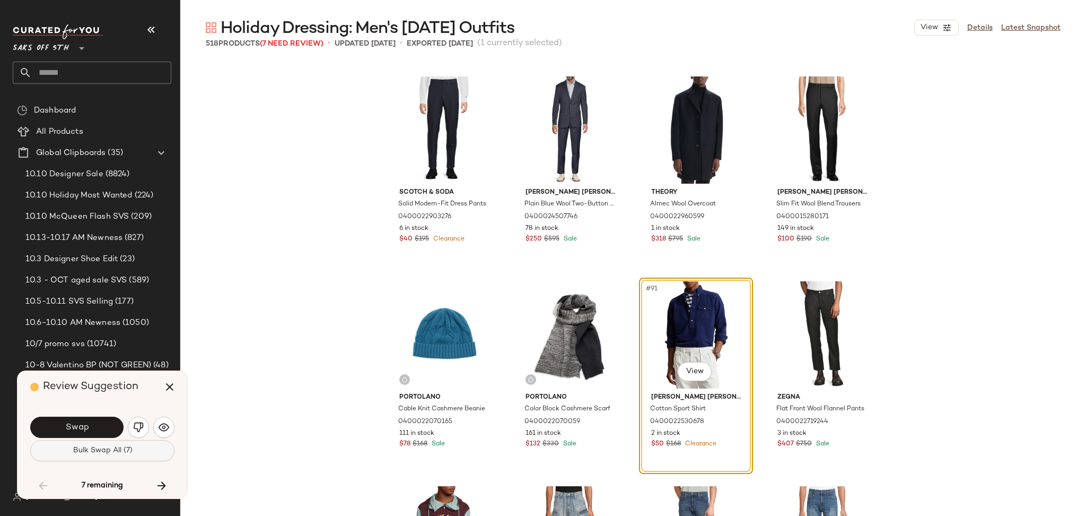
click at [100, 458] on button "Bulk Swap All (7)" at bounding box center [102, 450] width 144 height 21
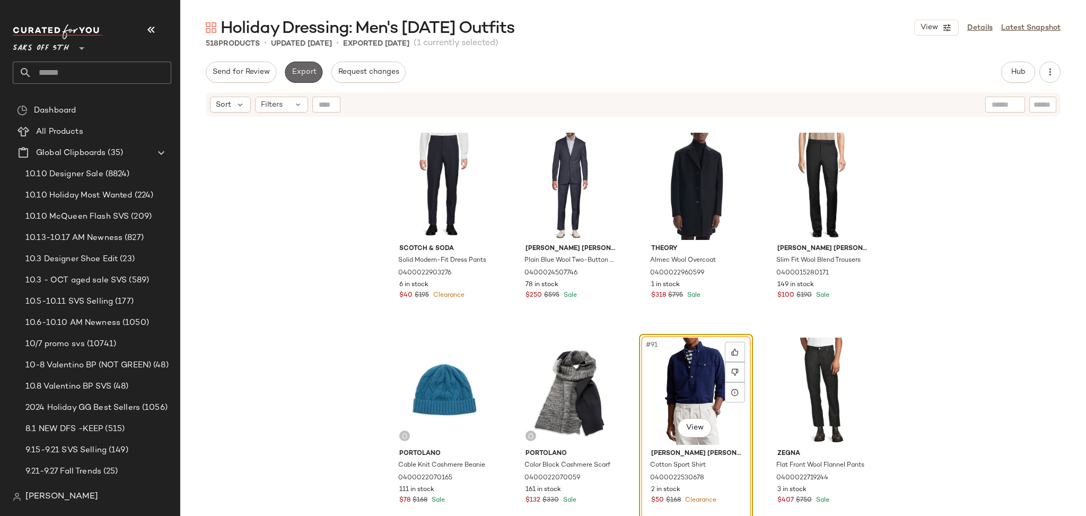
click at [303, 68] on span "Export" at bounding box center [303, 72] width 25 height 8
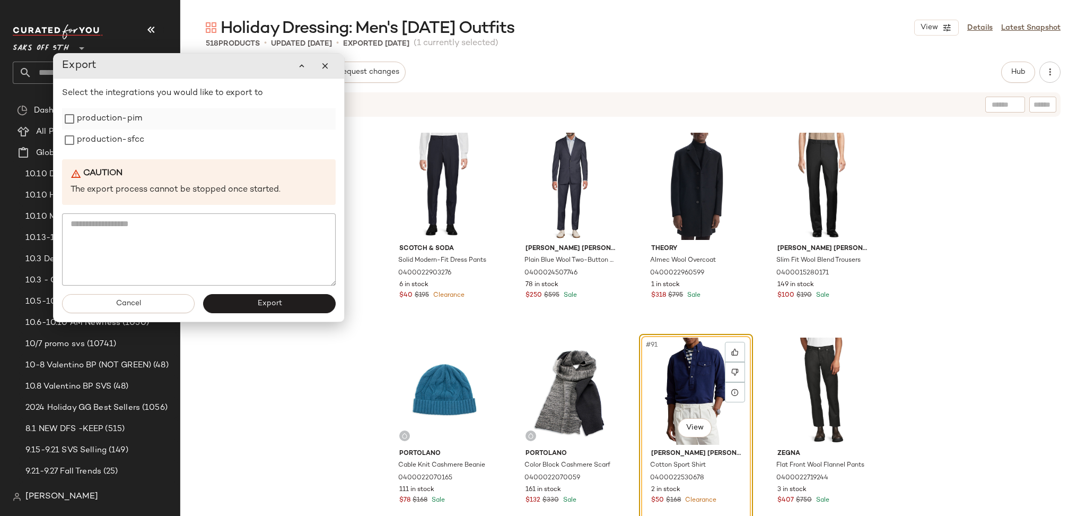
click at [91, 121] on label "production-pim" at bounding box center [109, 118] width 65 height 21
click at [98, 136] on label "production-sfcc" at bounding box center [110, 139] width 67 height 21
click at [270, 305] on span "Export" at bounding box center [269, 303] width 25 height 8
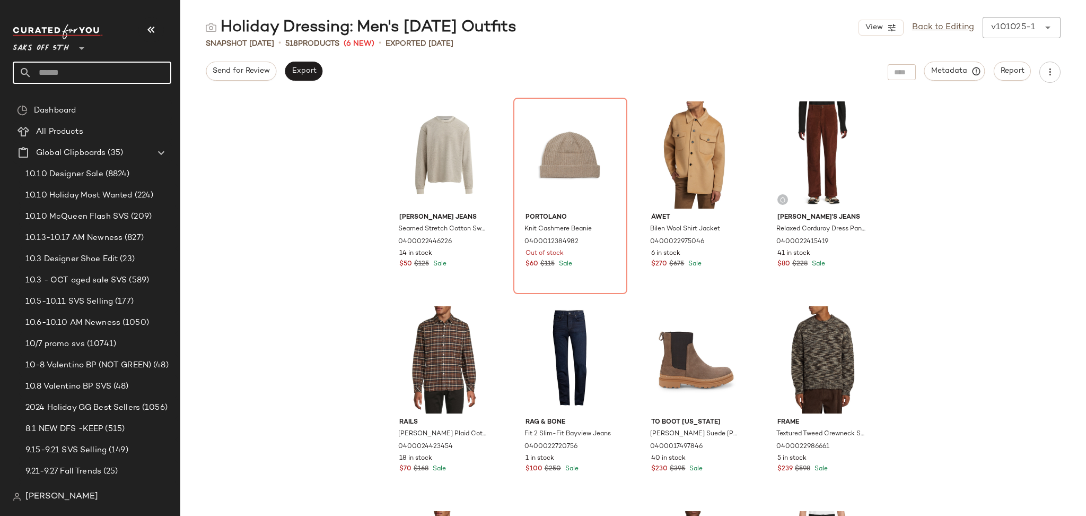
click at [79, 77] on input "text" at bounding box center [102, 73] width 140 height 22
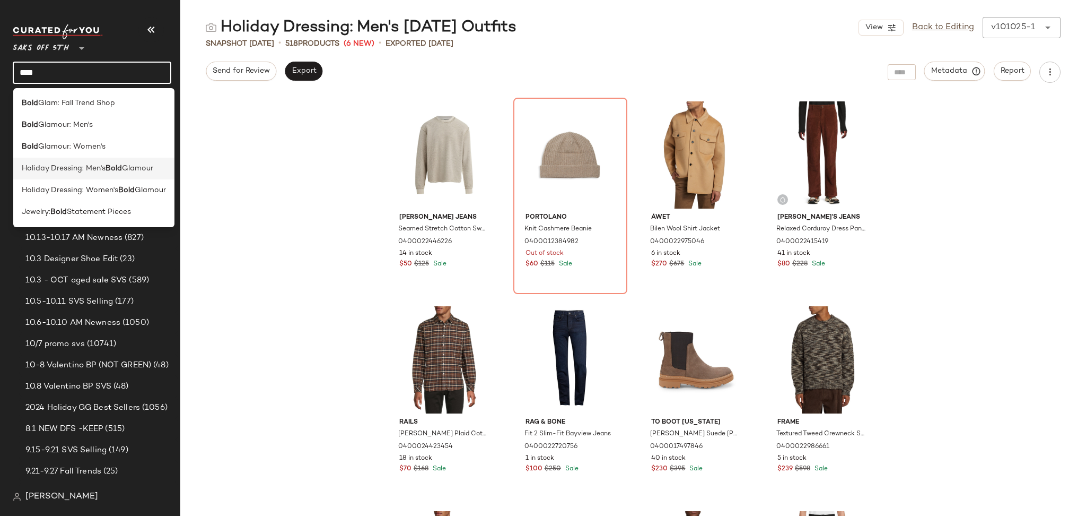
type input "****"
click at [87, 169] on span "Holiday Dressing: Men's" at bounding box center [64, 168] width 84 height 11
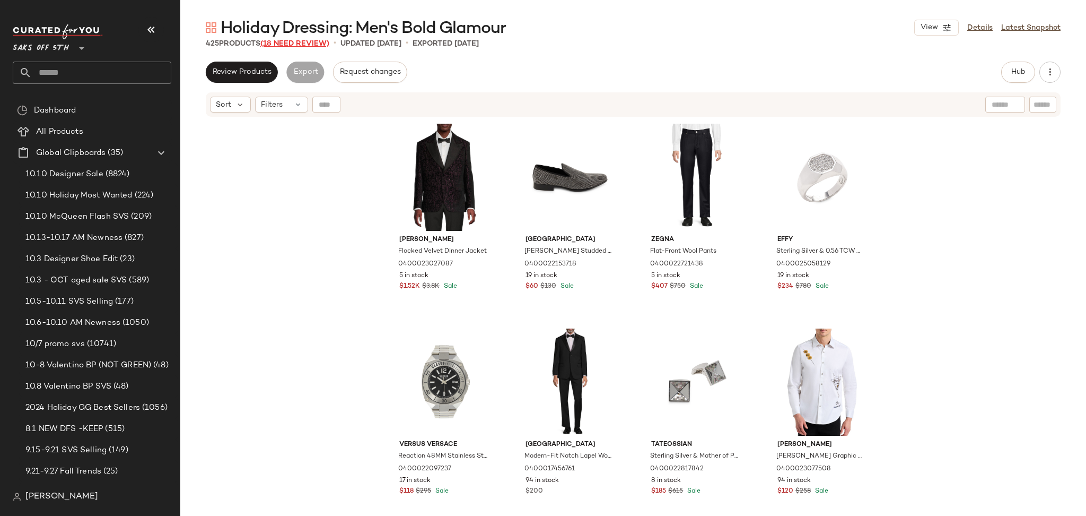
click at [304, 46] on span "(18 Need Review)" at bounding box center [294, 44] width 69 height 8
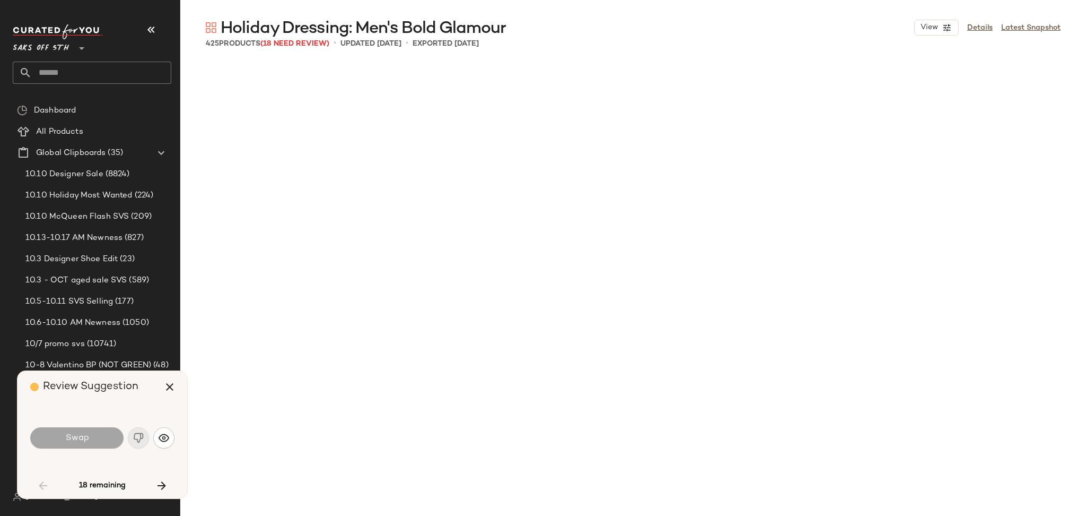
scroll to position [2661, 0]
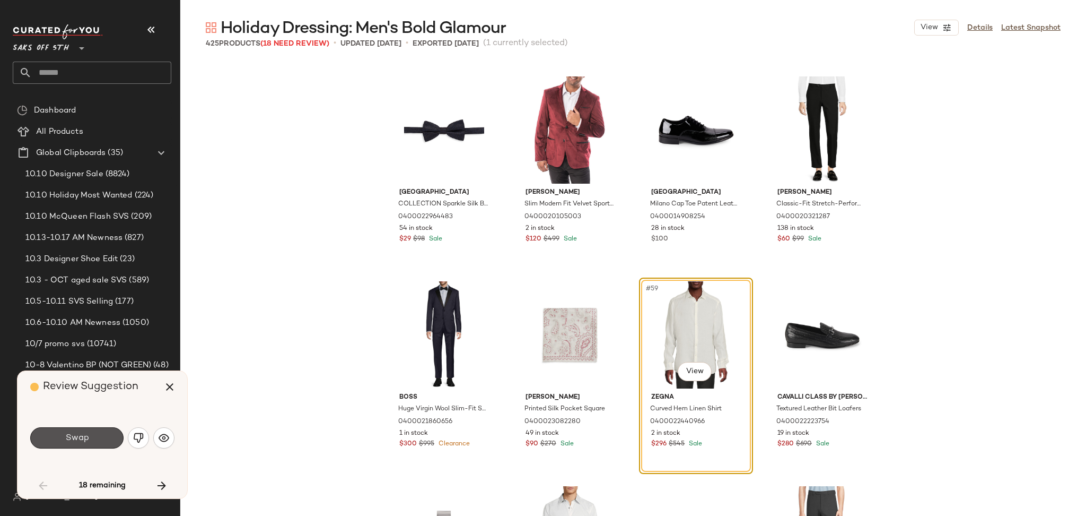
click at [86, 441] on span "Swap" at bounding box center [77, 438] width 24 height 10
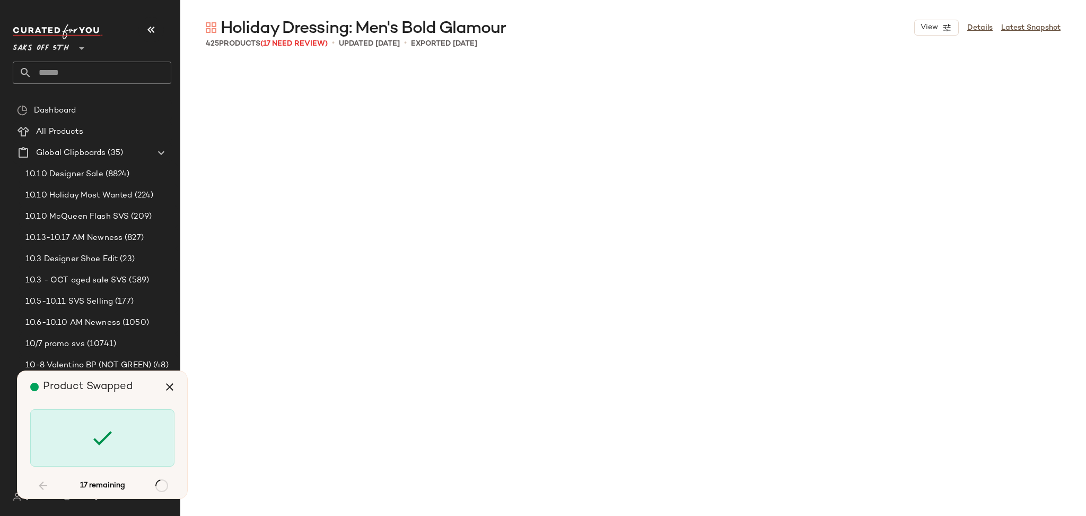
scroll to position [4299, 0]
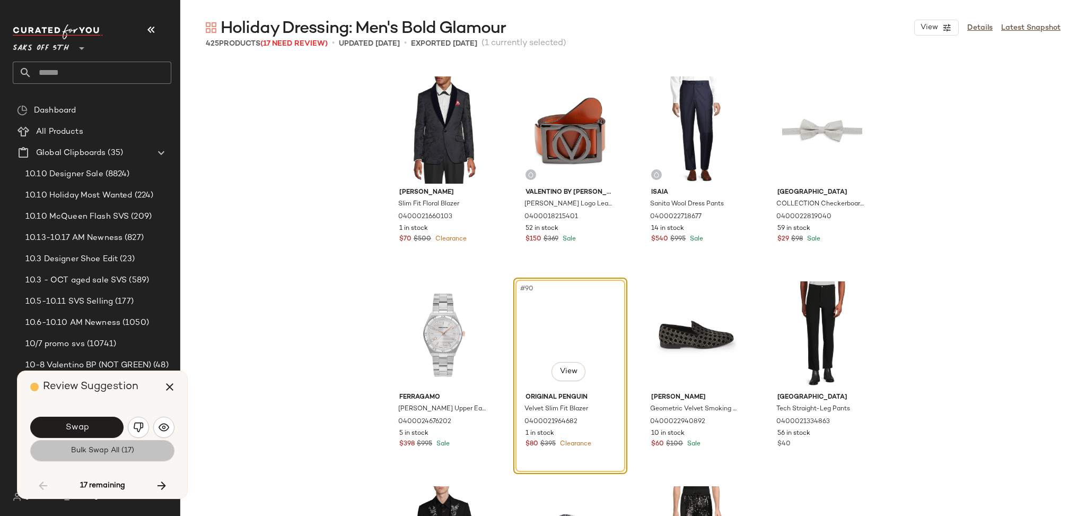
click at [87, 457] on button "Bulk Swap All (17)" at bounding box center [102, 450] width 144 height 21
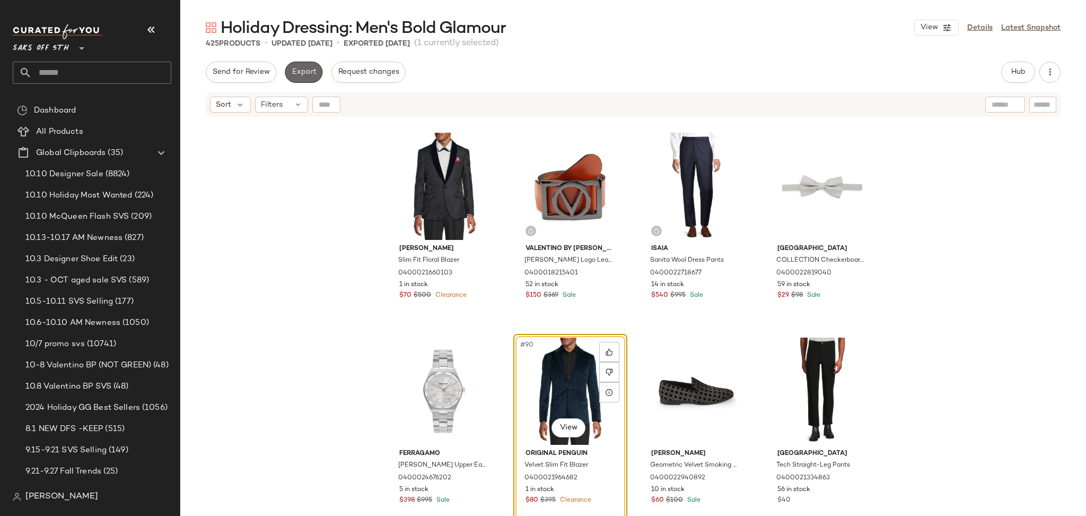
click at [299, 69] on span "Export" at bounding box center [303, 72] width 25 height 8
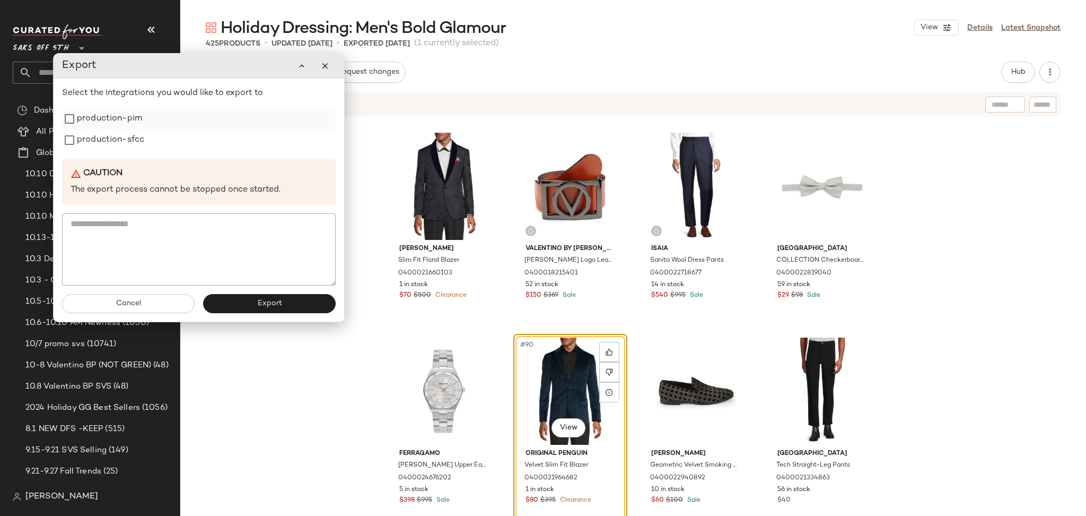
click at [116, 120] on label "production-pim" at bounding box center [109, 118] width 65 height 21
click at [116, 136] on label "production-sfcc" at bounding box center [110, 139] width 67 height 21
click at [250, 307] on button "Export" at bounding box center [269, 303] width 133 height 19
